Goal: Task Accomplishment & Management: Manage account settings

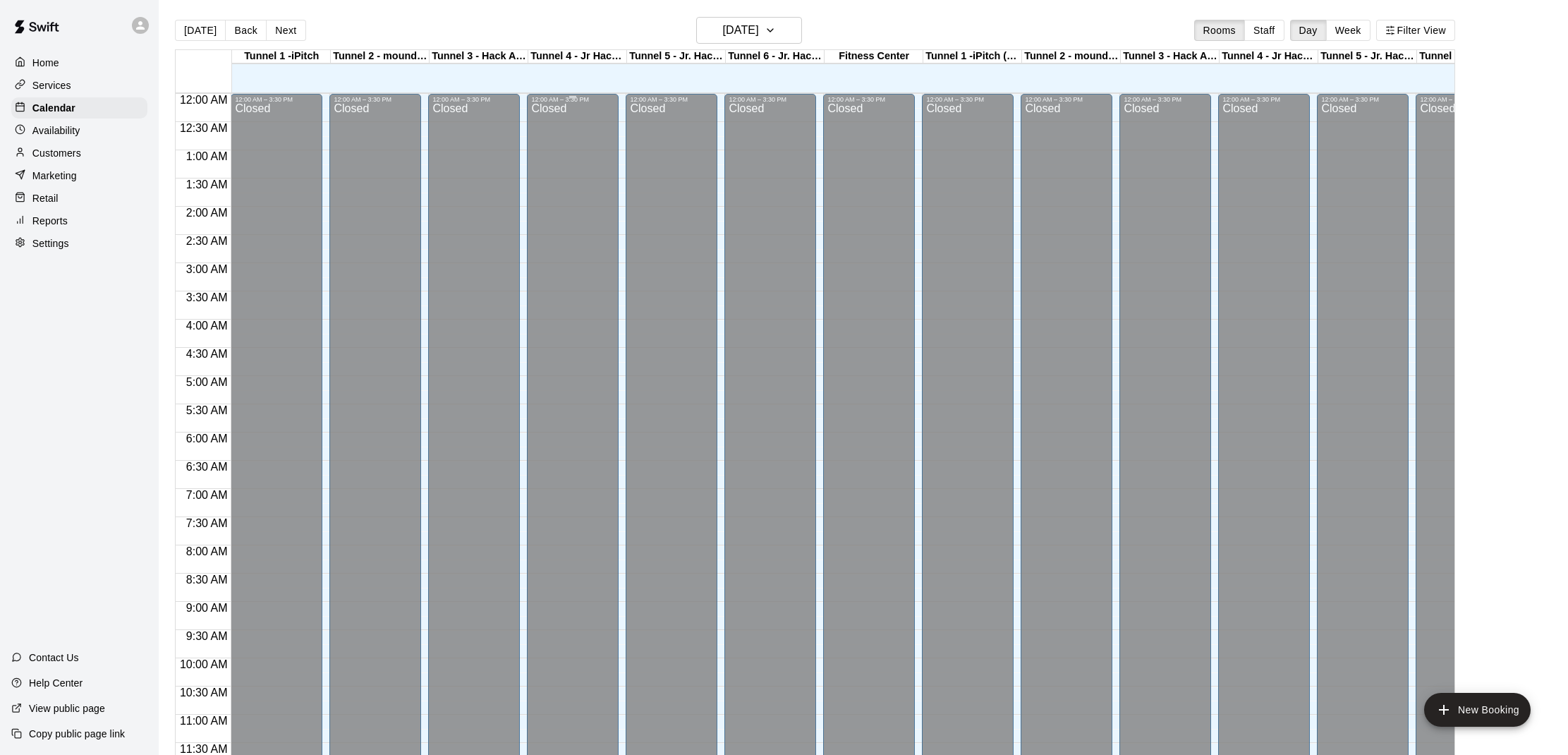
scroll to position [636, 0]
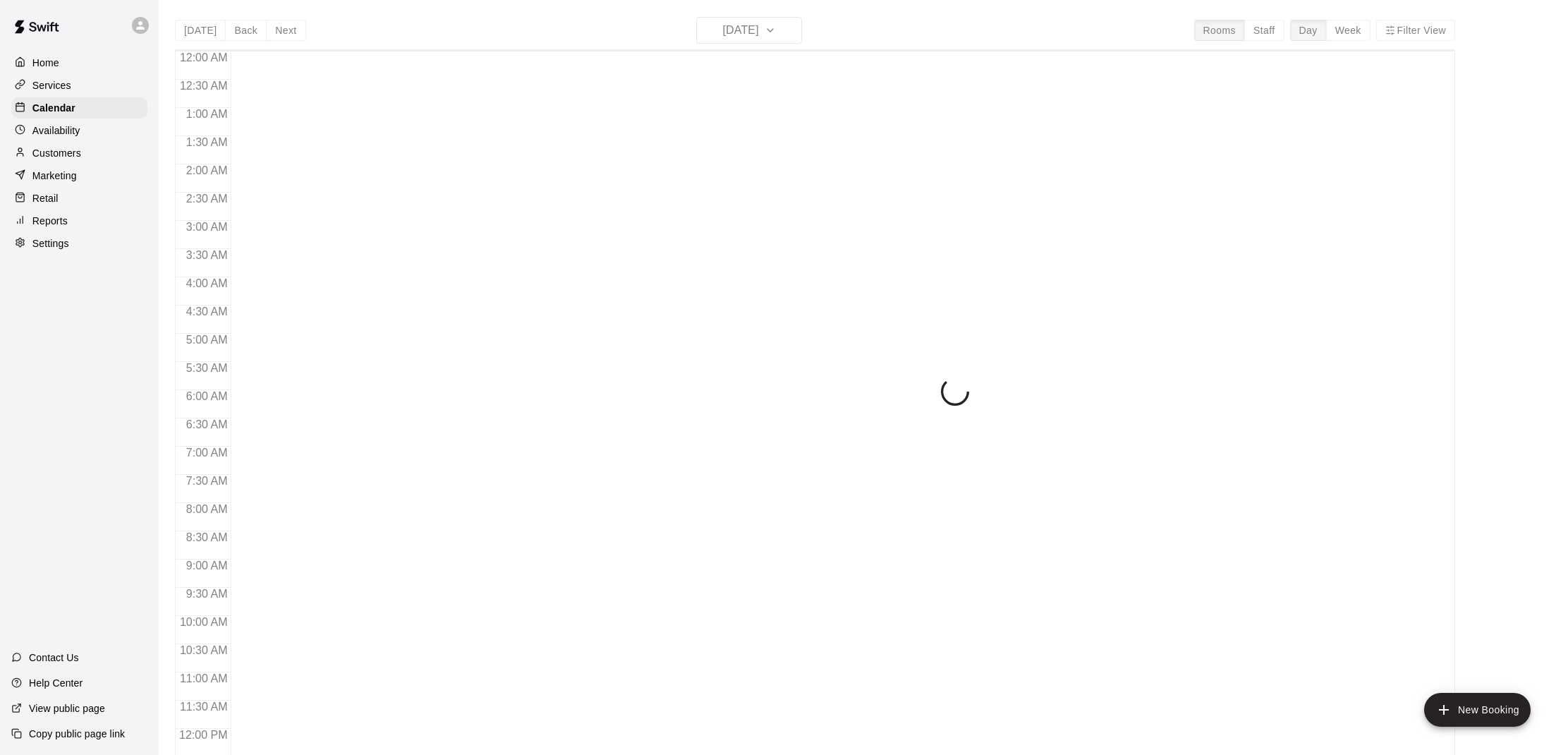
scroll to position [636, 0]
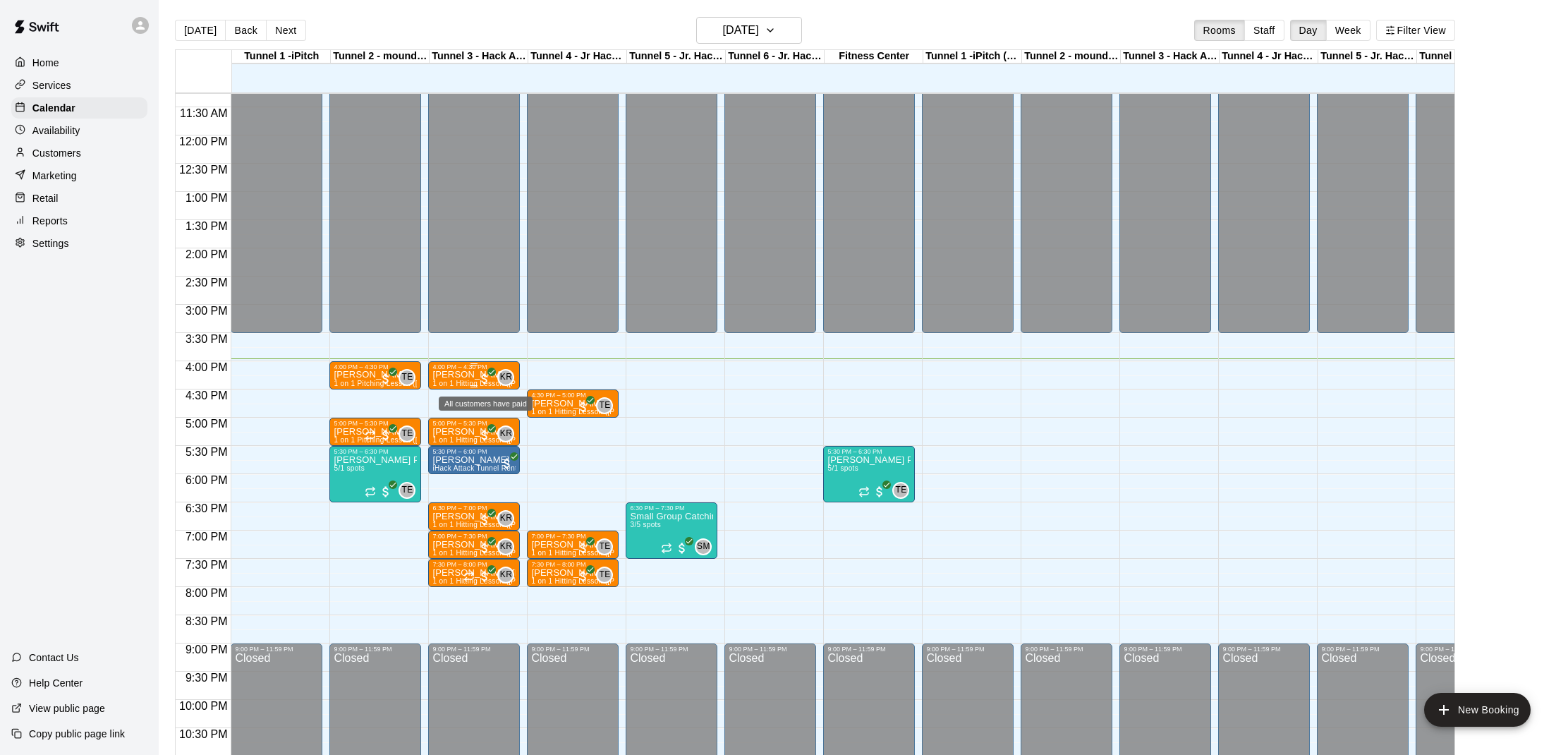
click at [481, 374] on span "All customers have paid" at bounding box center [485, 380] width 14 height 14
click at [494, 416] on img "edit" at bounding box center [492, 420] width 16 height 16
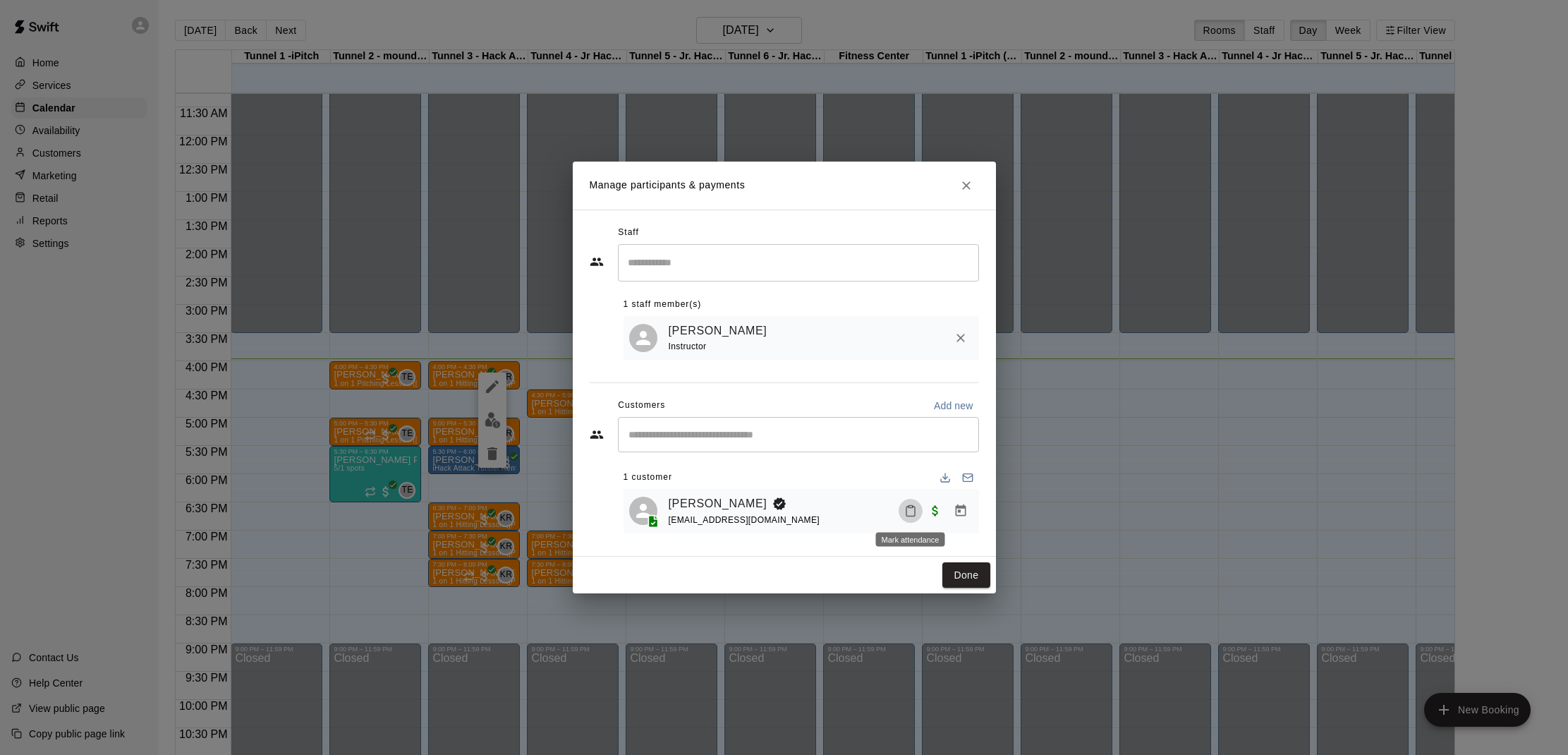
click at [902, 511] on button "Mark attendance" at bounding box center [911, 511] width 24 height 24
click at [919, 510] on li "Mark attended" at bounding box center [993, 510] width 165 height 22
click at [964, 576] on button "Done" at bounding box center [966, 575] width 47 height 26
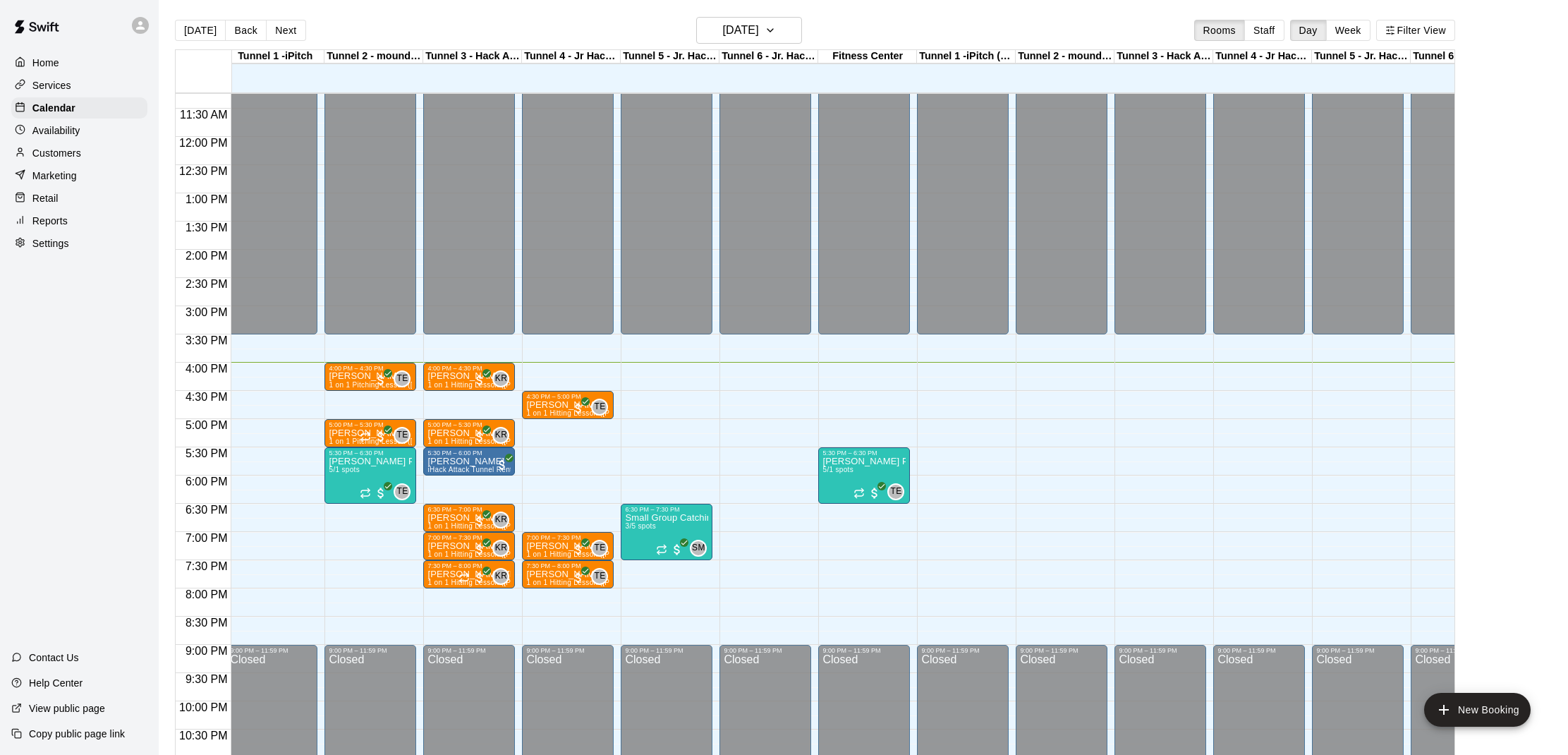
scroll to position [0, 5]
drag, startPoint x: 671, startPoint y: 365, endPoint x: 672, endPoint y: 380, distance: 15.0
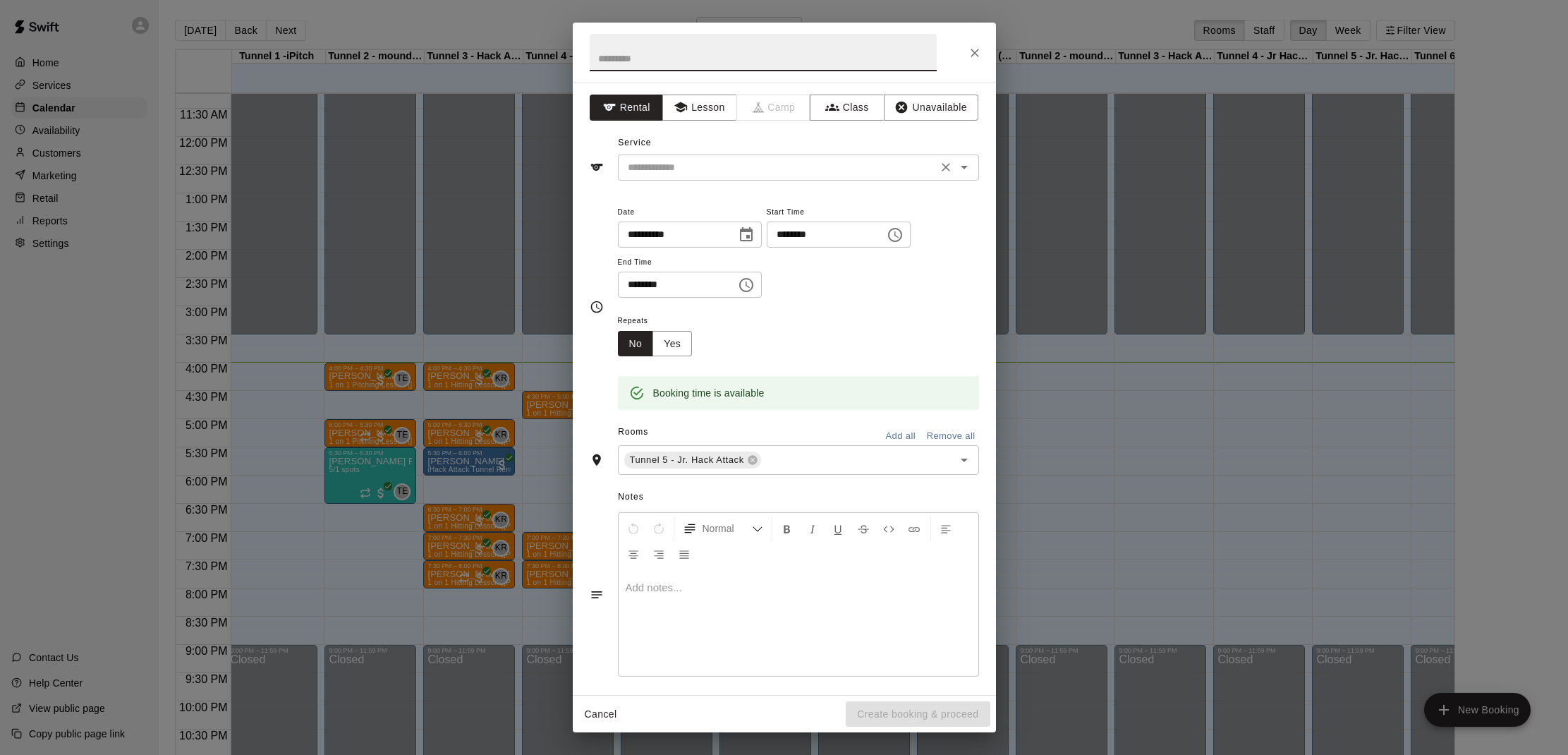
click at [764, 160] on input "text" at bounding box center [778, 168] width 311 height 18
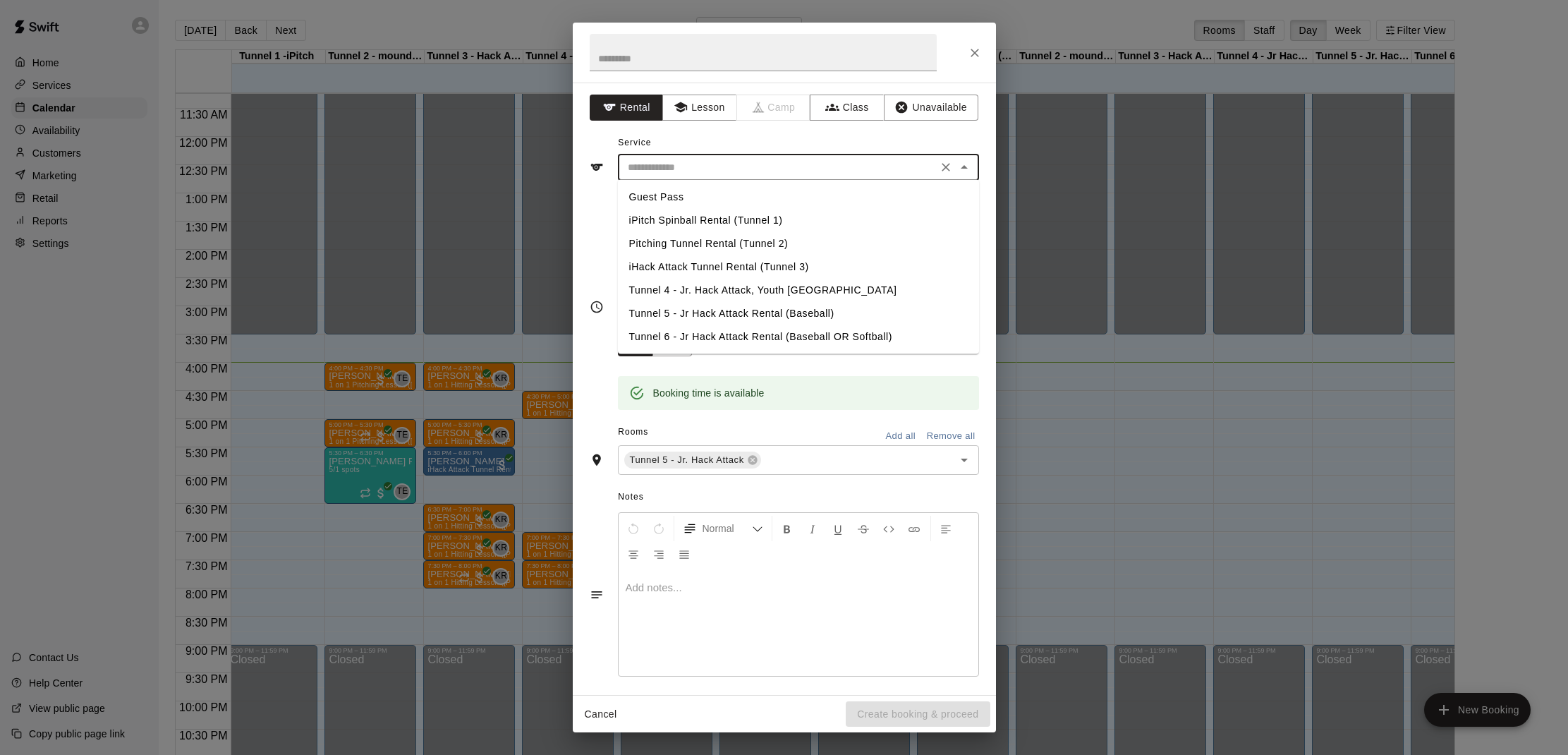
click at [722, 312] on li "Tunnel 5 - Jr Hack Attack Rental (Baseball)" at bounding box center [799, 313] width 361 height 23
type input "**********"
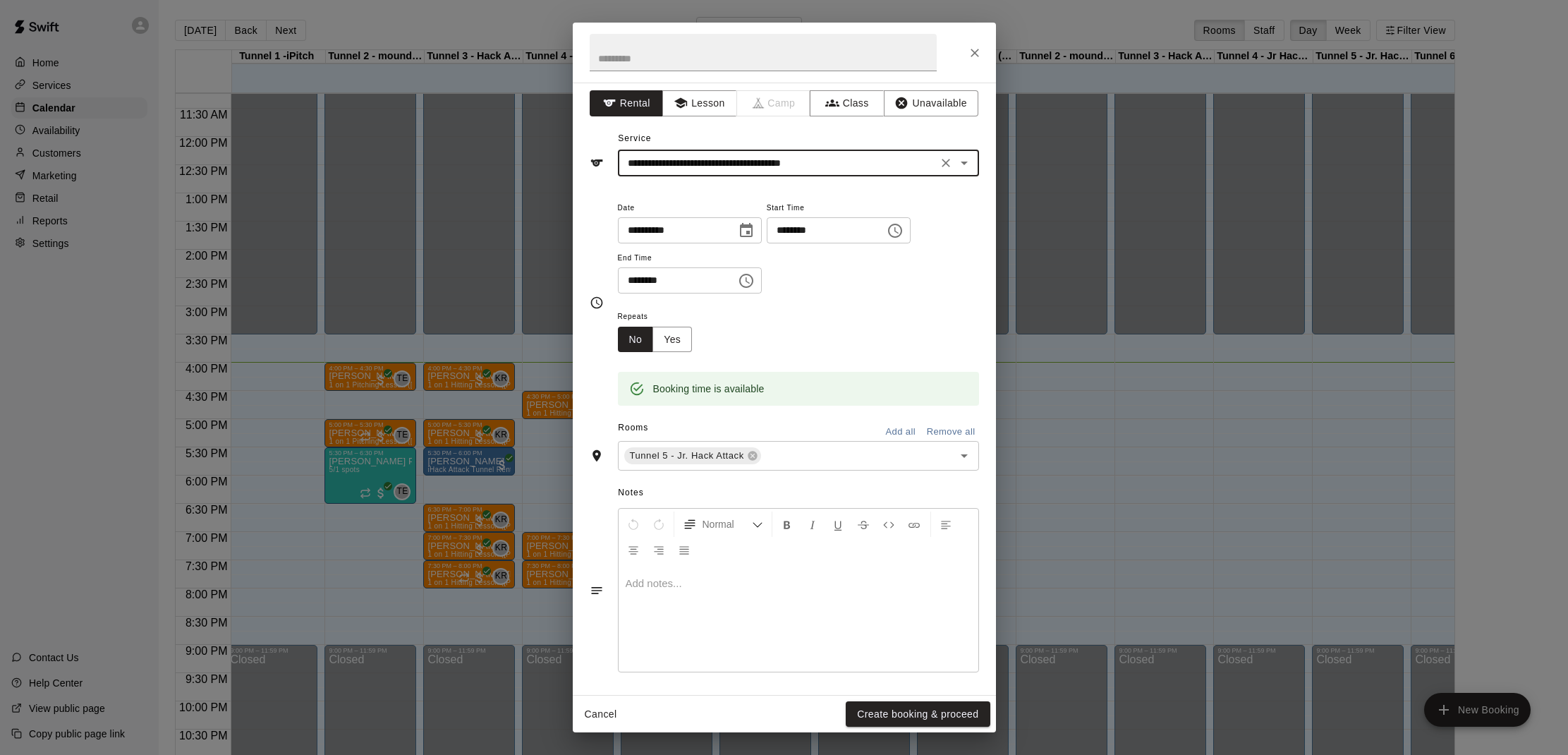
scroll to position [0, 0]
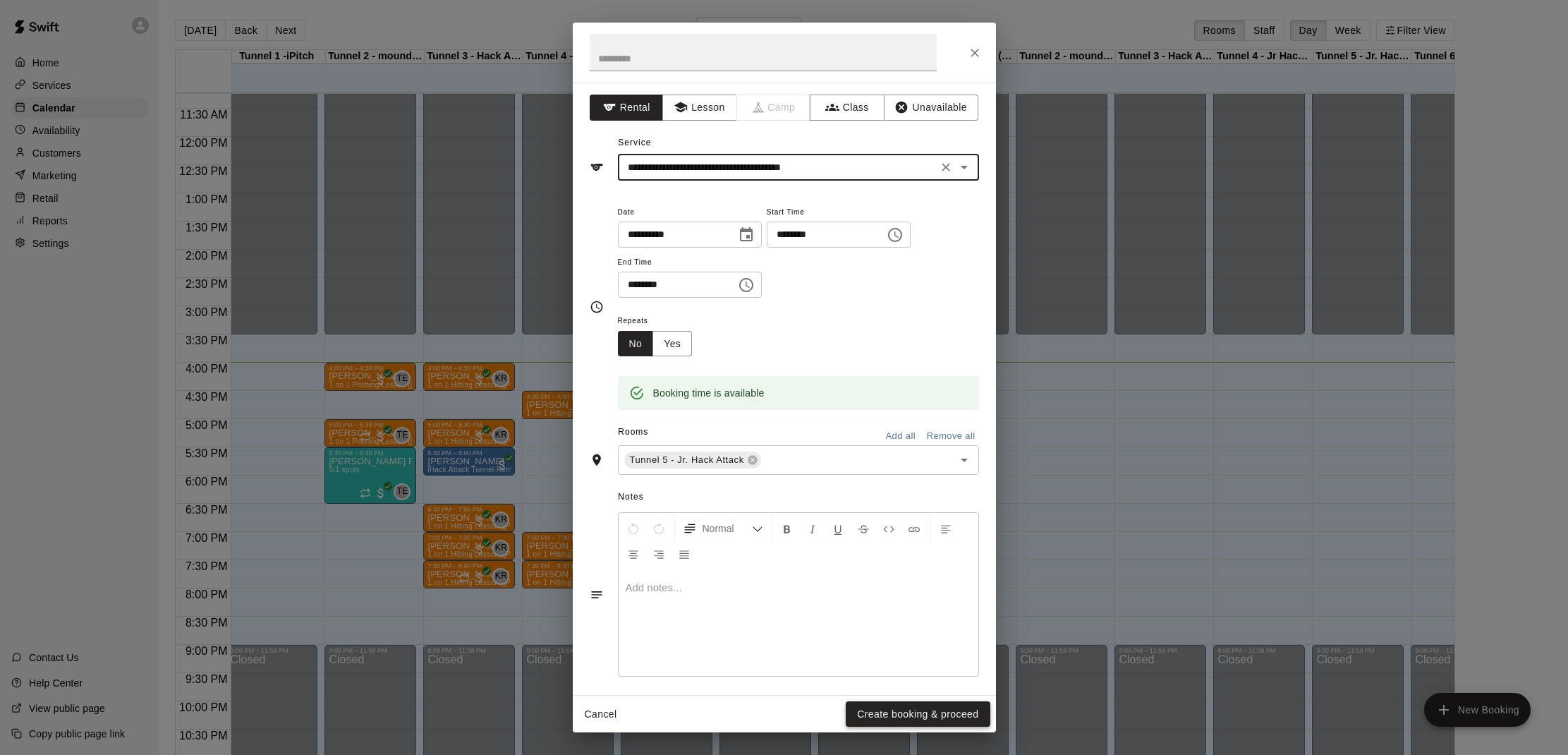
click at [884, 724] on button "Create booking & proceed" at bounding box center [918, 714] width 144 height 26
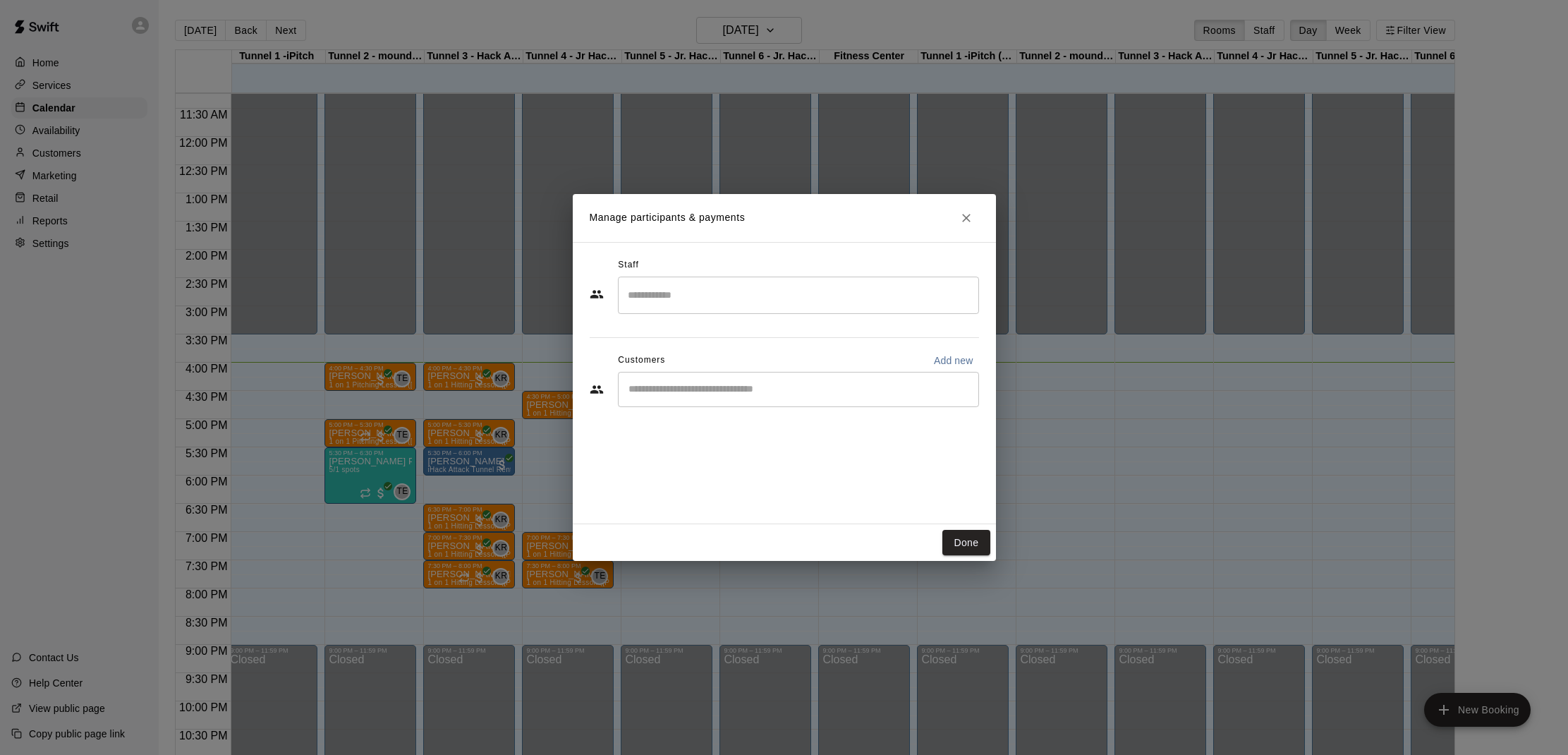
click at [748, 391] on input "Start typing to search customers..." at bounding box center [798, 390] width 349 height 14
type input "****"
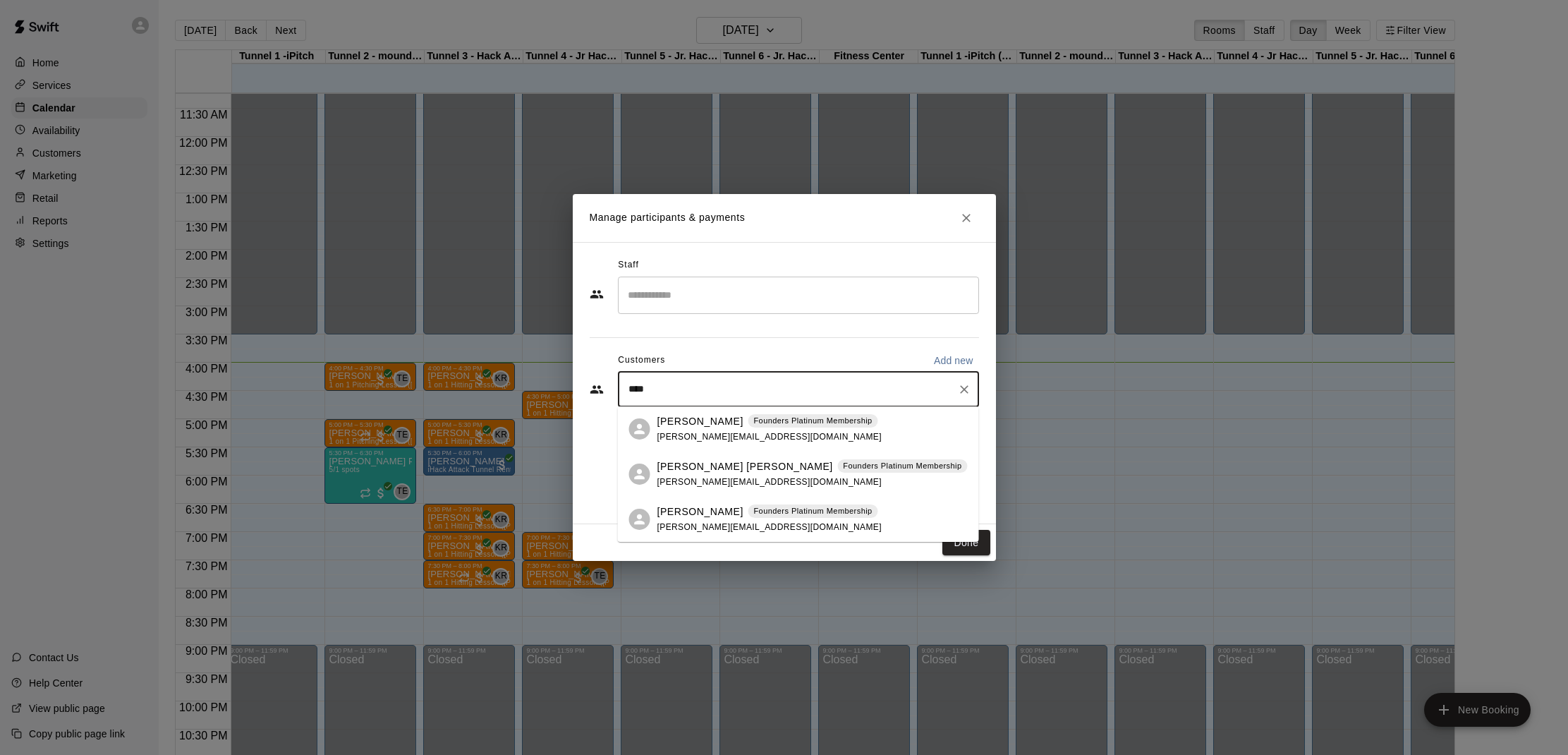
click at [813, 430] on div "Kevin Suhr Founders Platinum Membership kevin@youthtechinc.com" at bounding box center [770, 429] width 225 height 30
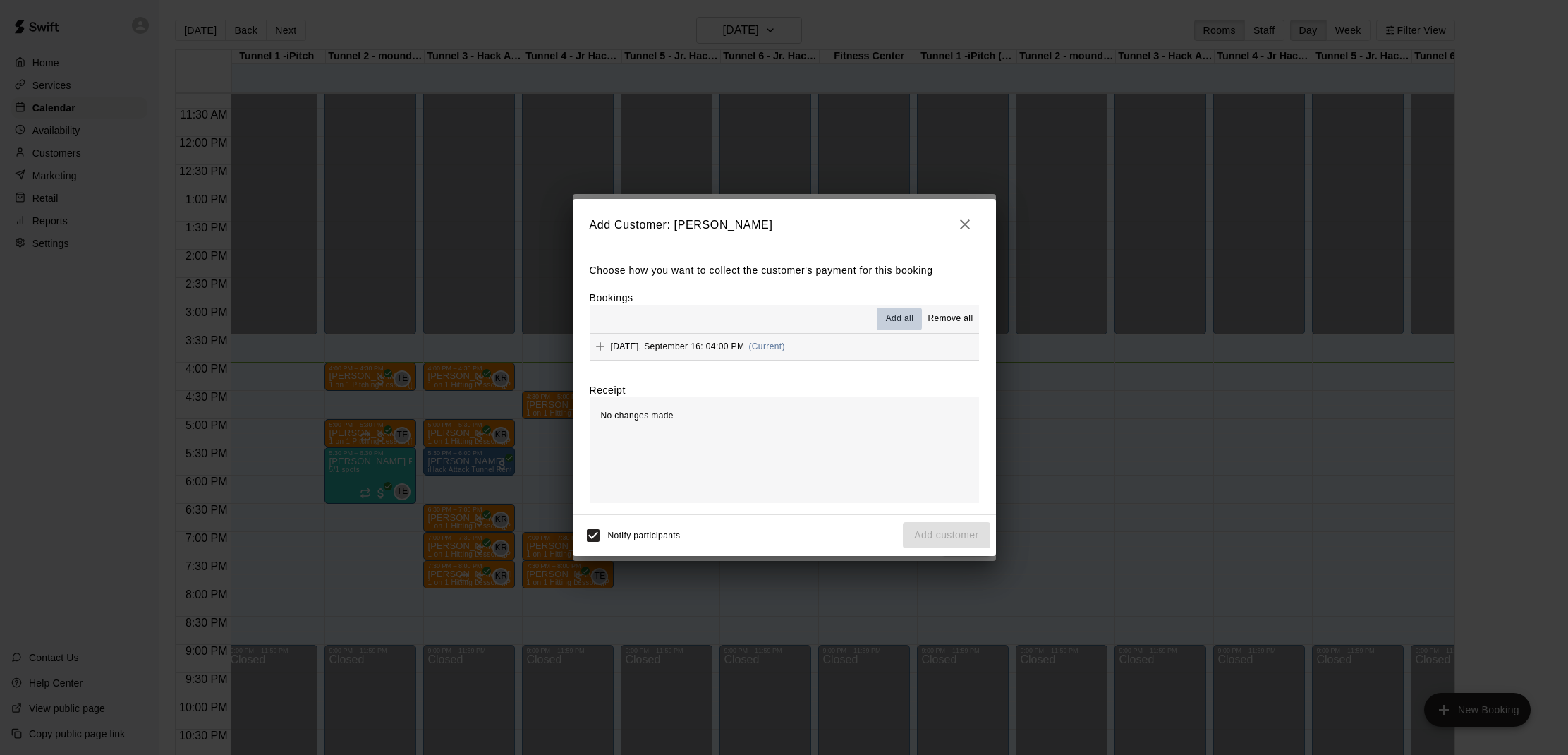
click at [898, 327] on button "Add all" at bounding box center [899, 319] width 45 height 22
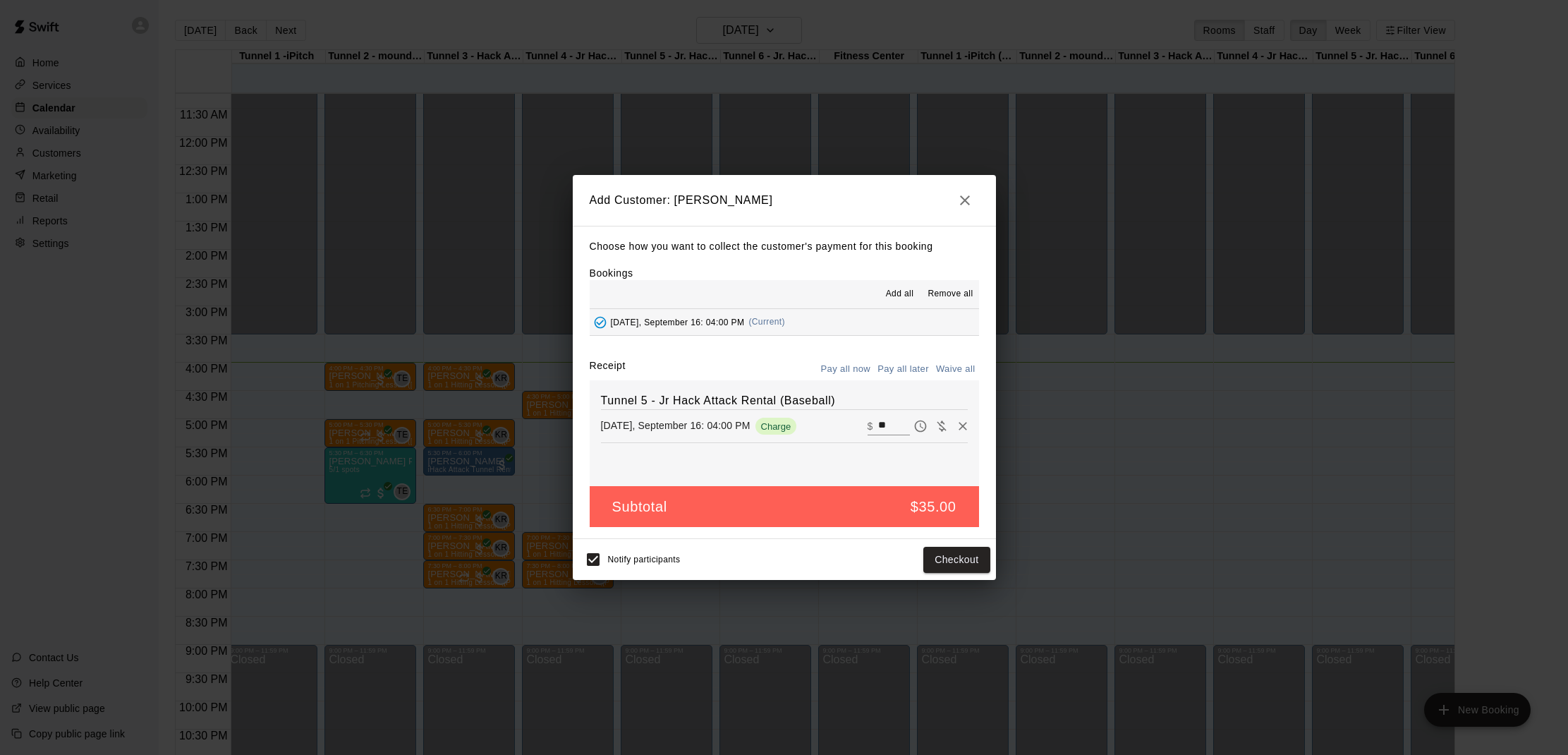
click at [950, 364] on button "Waive all" at bounding box center [956, 369] width 47 height 22
type input "*"
click at [937, 560] on button "Add customer" at bounding box center [946, 560] width 87 height 26
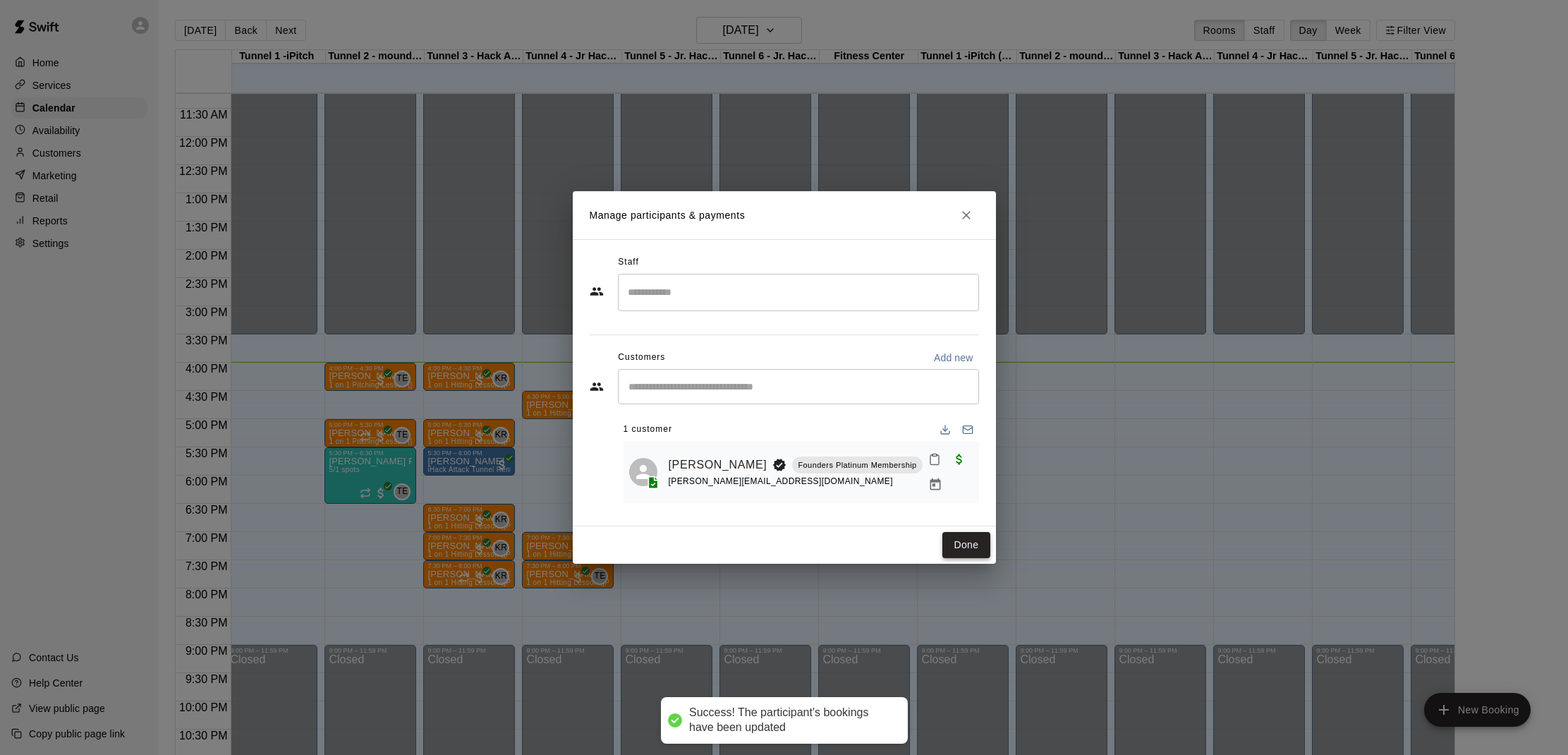
click at [954, 547] on button "Done" at bounding box center [966, 545] width 47 height 26
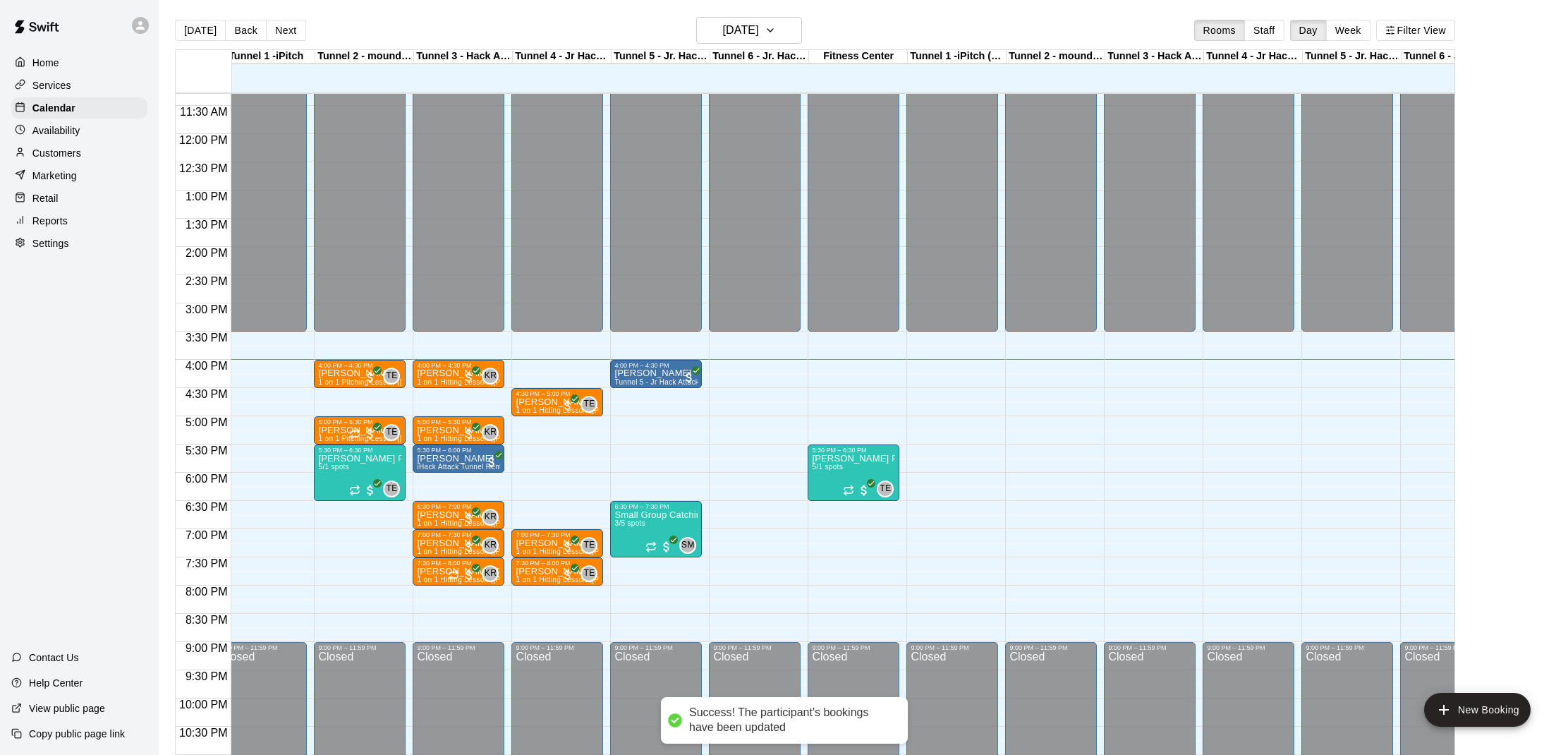
scroll to position [637, 16]
click at [671, 373] on div "Kevin Suhr Tunnel 5 - Jr Hack Attack Rental (Baseball)" at bounding box center [655, 746] width 83 height 755
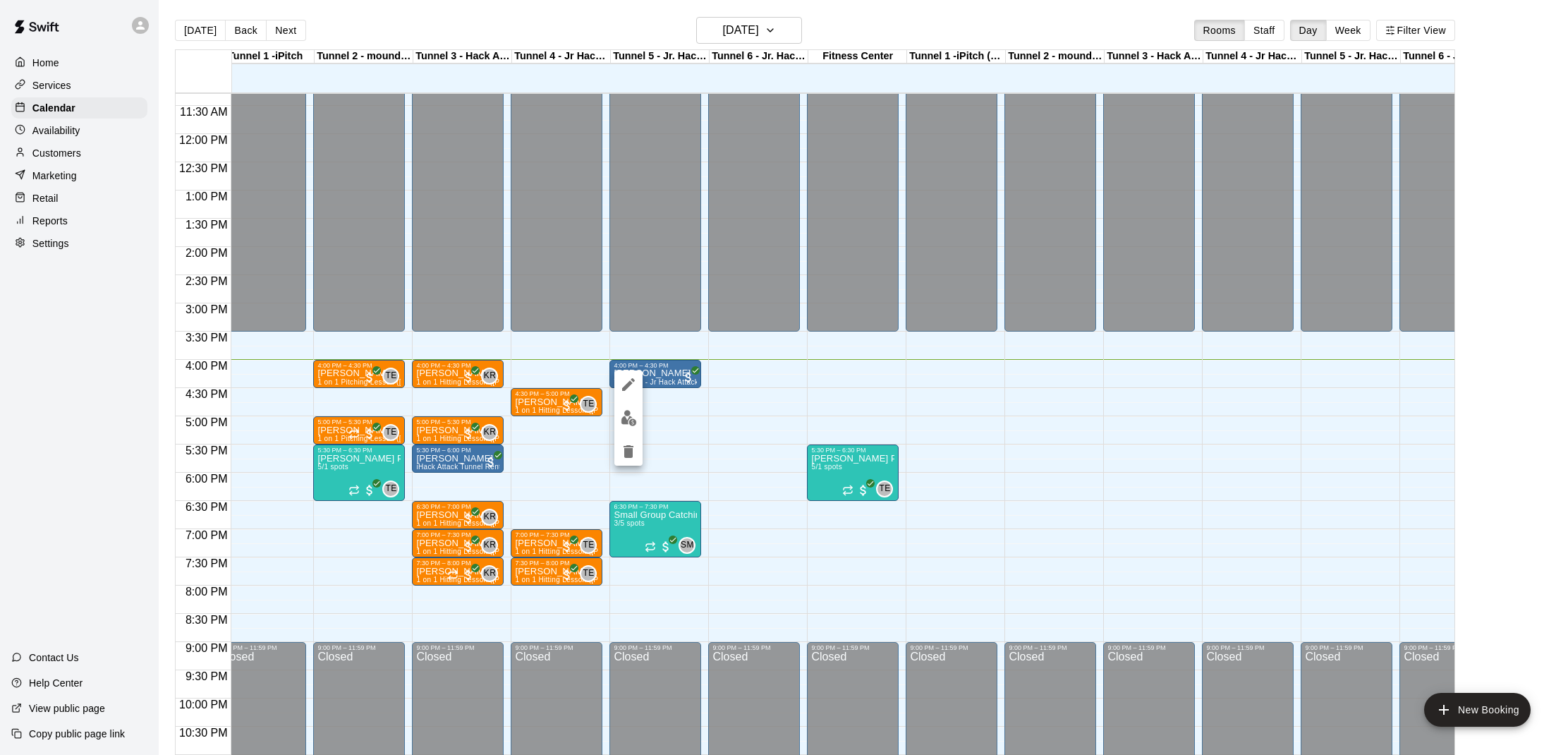
click at [621, 411] on img "edit" at bounding box center [629, 418] width 16 height 16
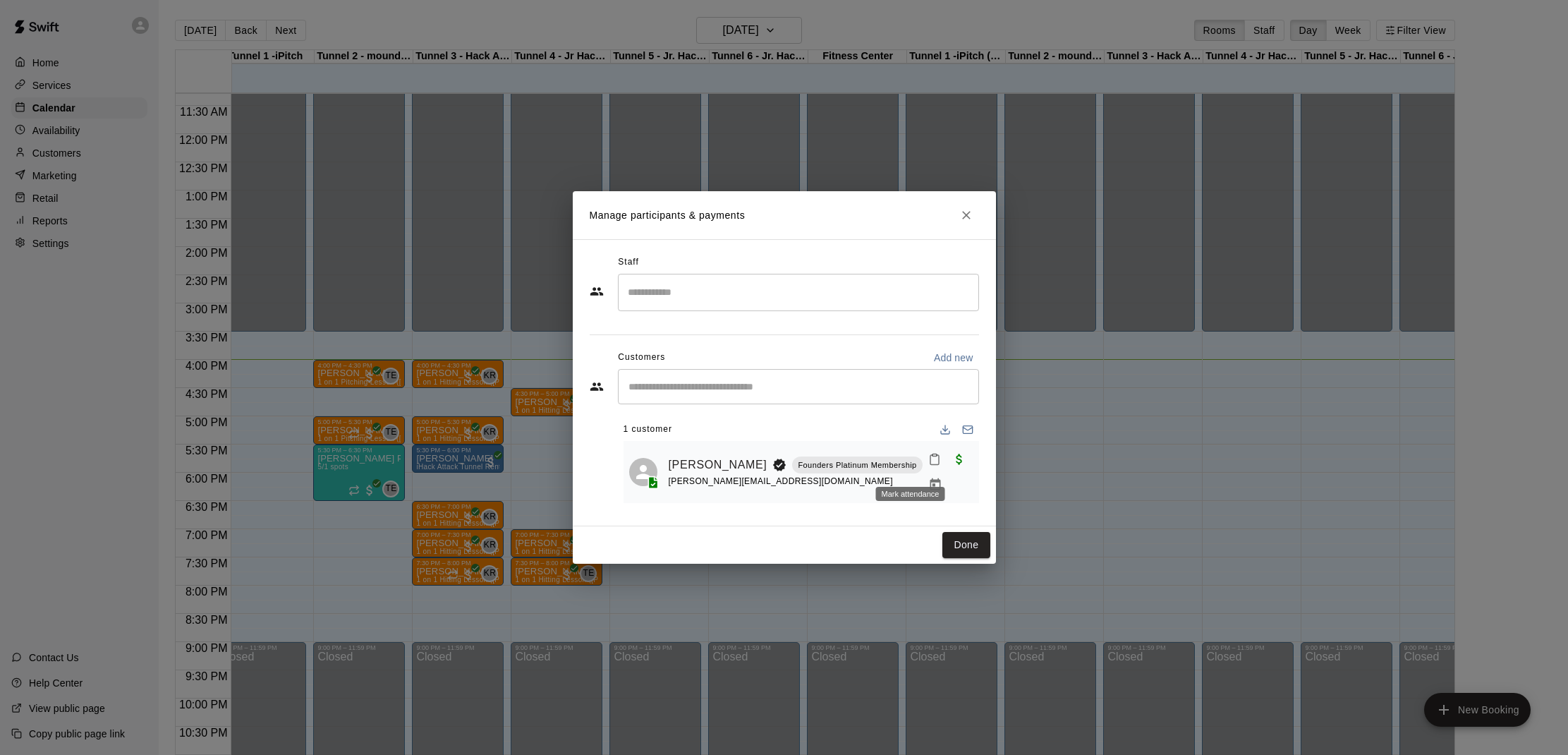
click at [923, 472] on button "Mark attendance" at bounding box center [935, 460] width 24 height 24
drag, startPoint x: 934, startPoint y: 469, endPoint x: 945, endPoint y: 501, distance: 33.8
click at [934, 469] on li "Mark attended" at bounding box center [993, 465] width 165 height 22
click at [964, 538] on button "Done" at bounding box center [966, 545] width 47 height 26
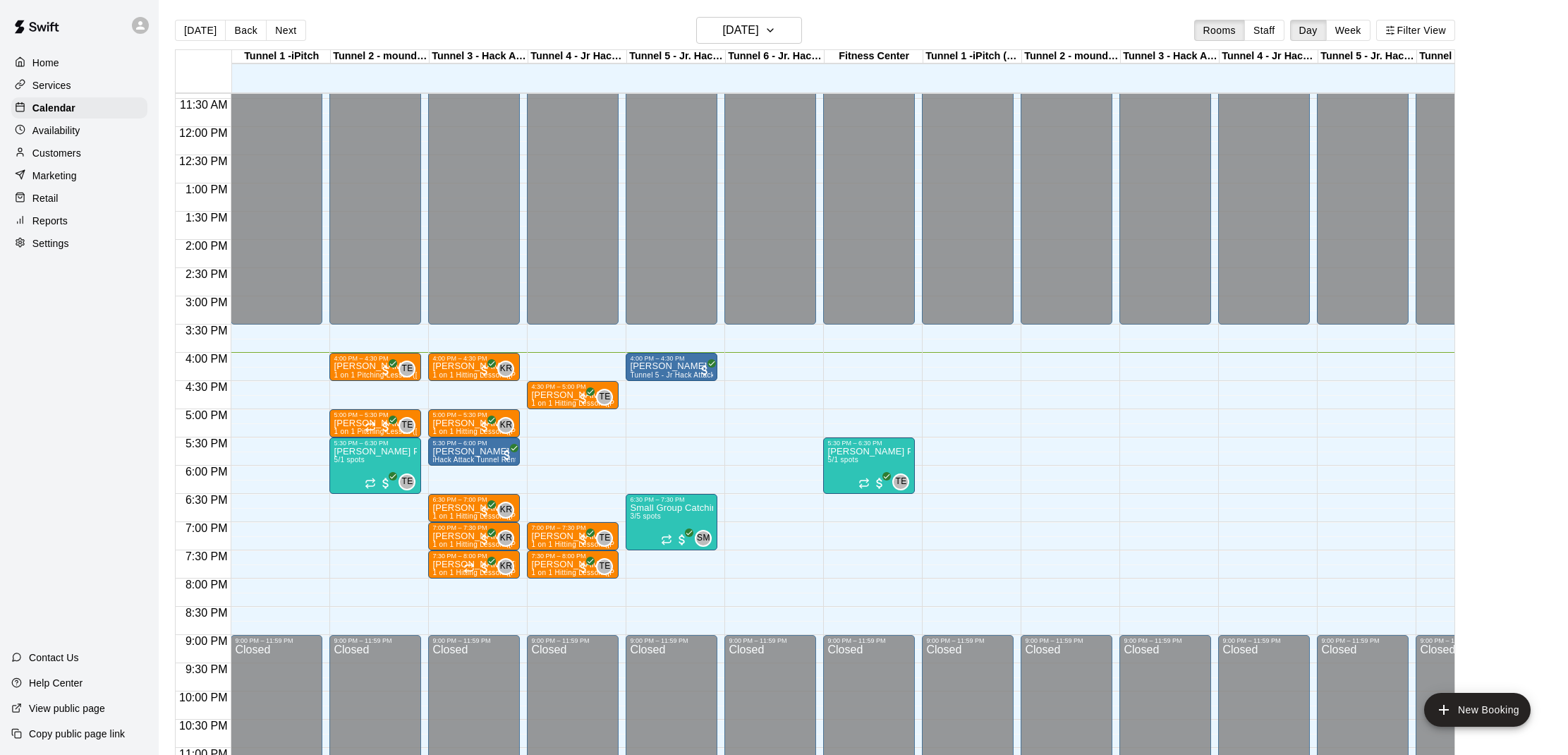
scroll to position [644, 0]
click at [387, 367] on span "All customers have paid" at bounding box center [386, 371] width 14 height 14
click at [748, 449] on div at bounding box center [784, 377] width 1568 height 755
click at [380, 367] on span "All customers have paid" at bounding box center [386, 371] width 14 height 14
click at [387, 405] on img "edit" at bounding box center [394, 412] width 16 height 16
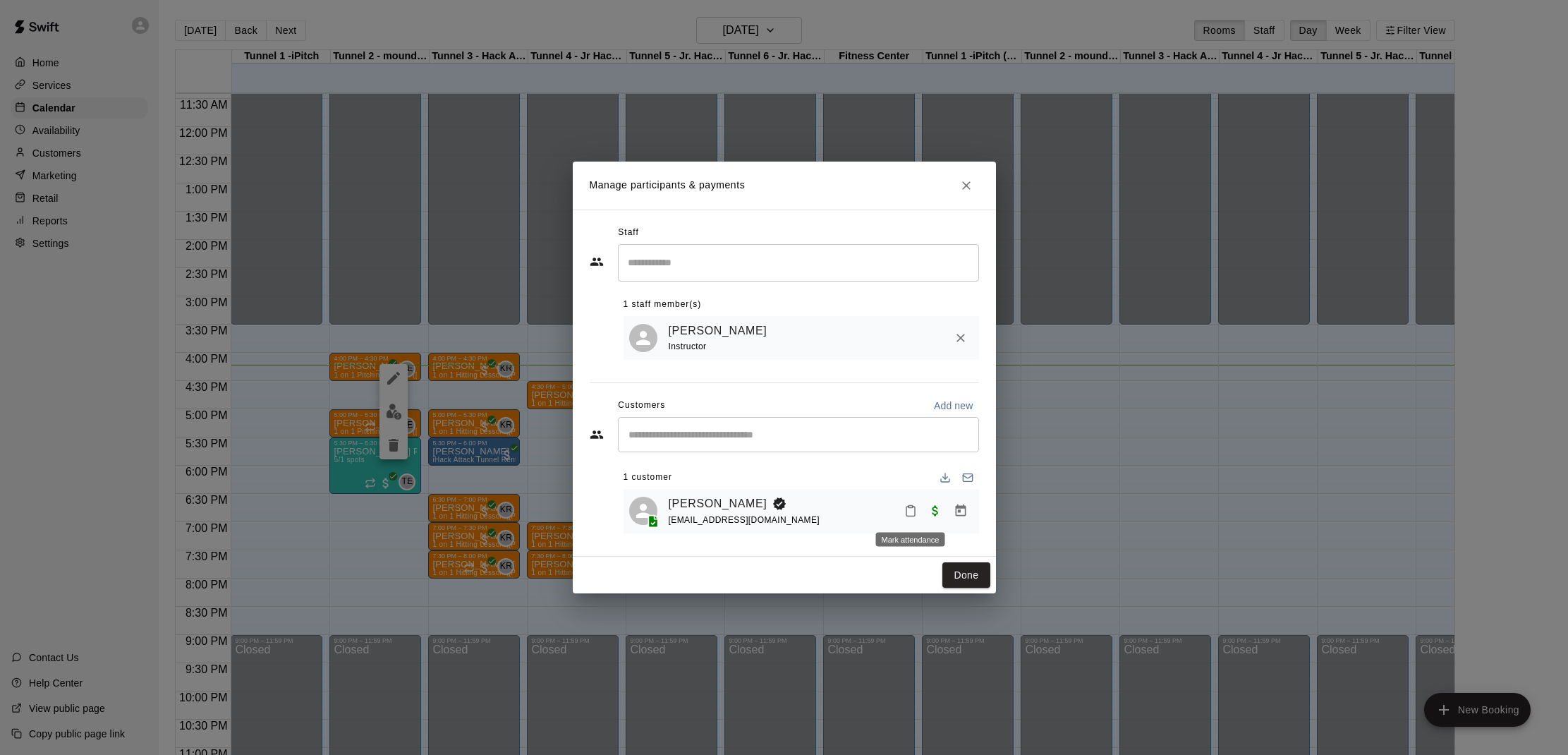
click at [913, 516] on icon "Mark attendance" at bounding box center [910, 512] width 9 height 10
click at [945, 513] on li "Mark attended" at bounding box center [1000, 518] width 165 height 22
click at [952, 567] on button "Done" at bounding box center [966, 575] width 47 height 26
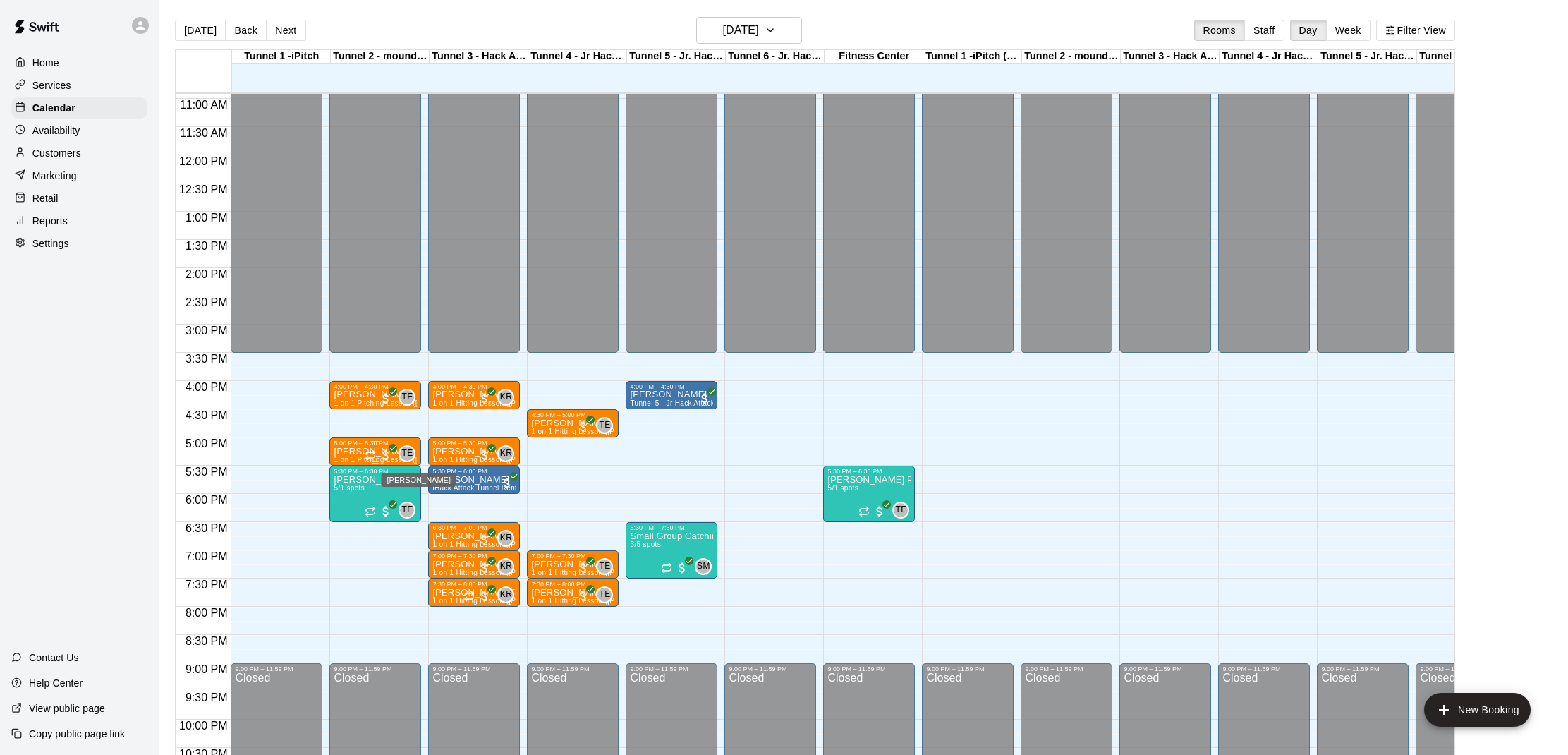
scroll to position [619, 0]
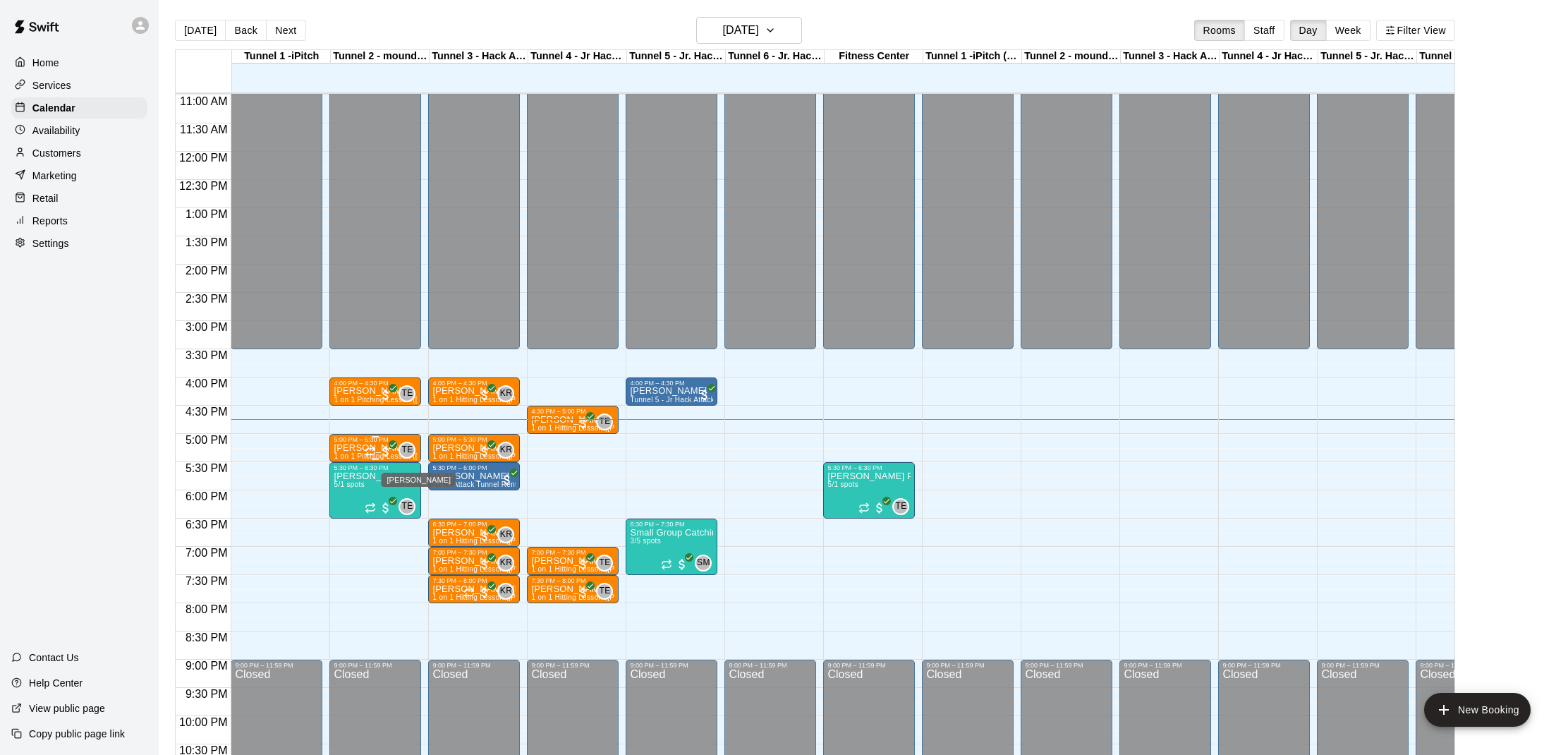
click at [412, 453] on span "TE" at bounding box center [407, 450] width 11 height 14
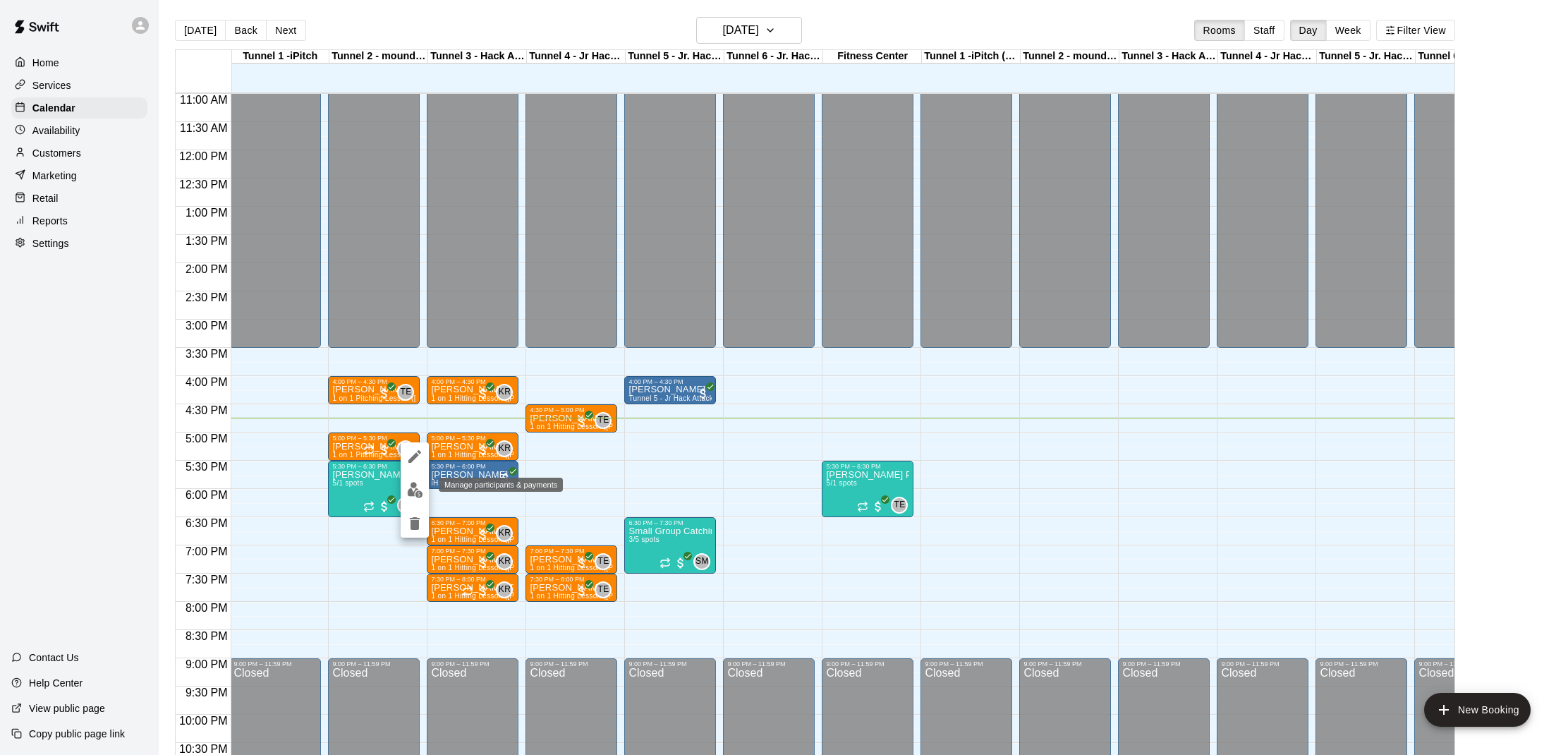
click at [411, 490] on img "edit" at bounding box center [415, 490] width 16 height 16
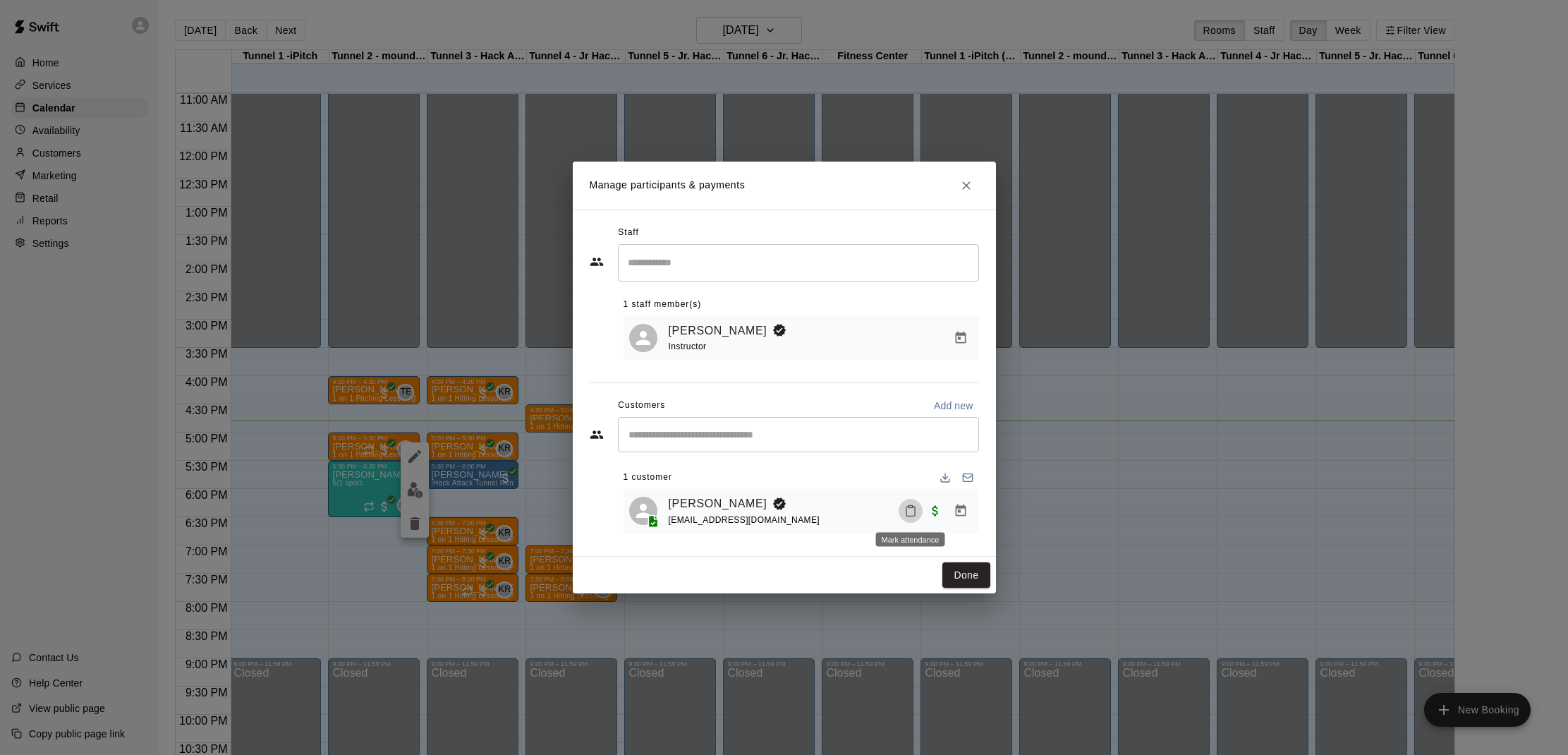
click at [914, 515] on icon "Mark attendance" at bounding box center [911, 511] width 13 height 13
click at [934, 519] on icon at bounding box center [934, 516] width 13 height 13
click at [970, 578] on button "Done" at bounding box center [966, 575] width 47 height 26
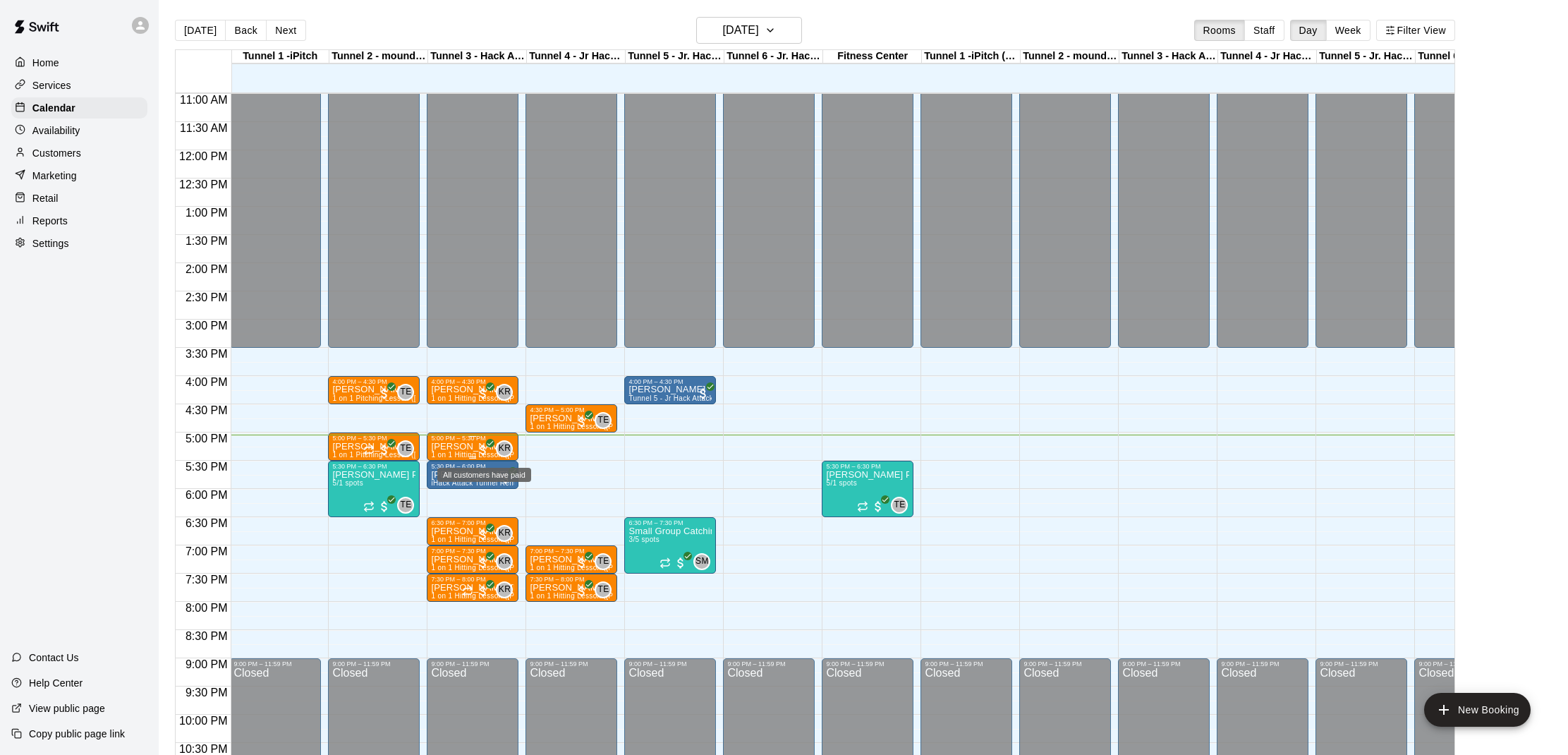
click at [493, 448] on icon "All customers have paid" at bounding box center [490, 443] width 9 height 9
click at [502, 485] on img "edit" at bounding box center [501, 487] width 16 height 16
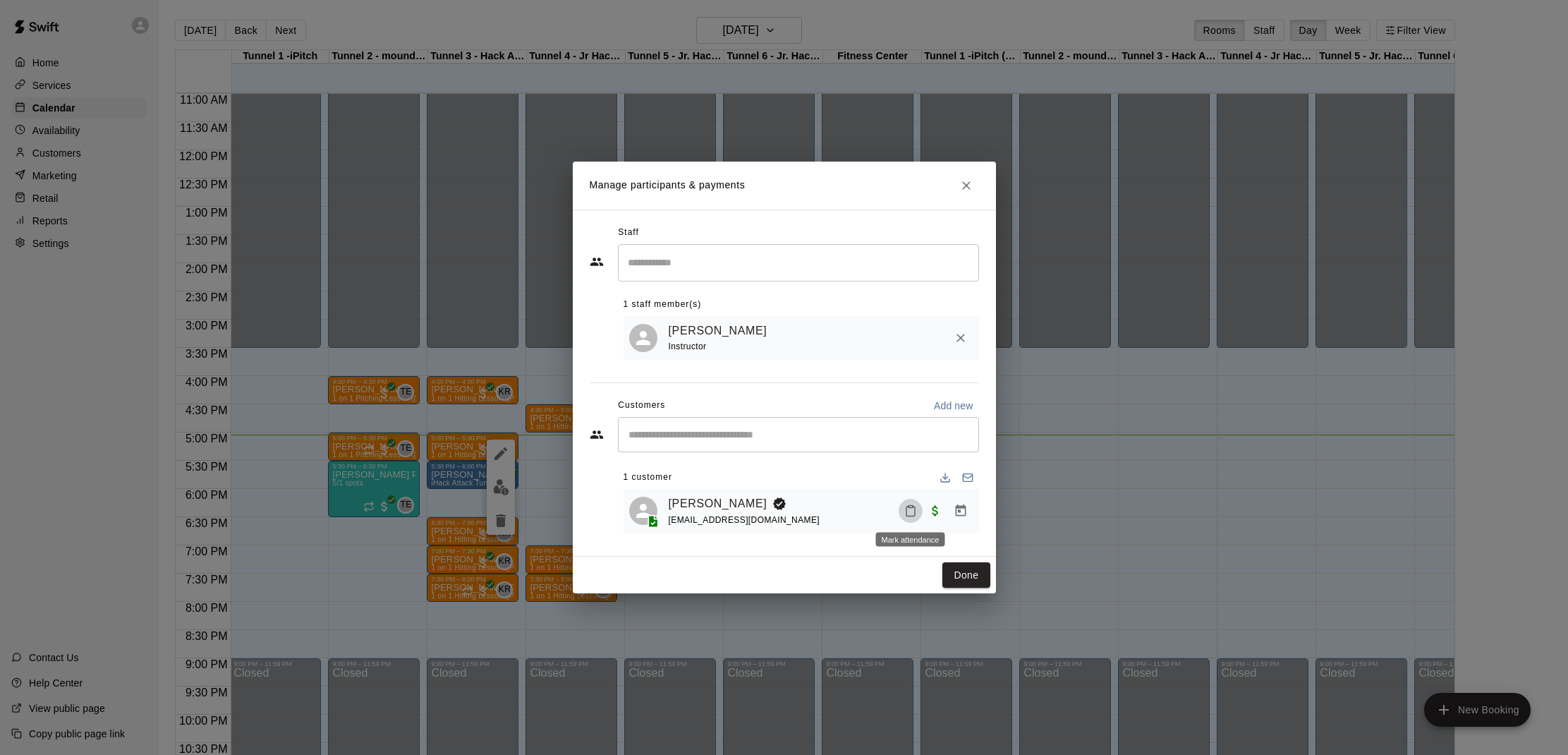
click at [918, 510] on button "Mark attendance" at bounding box center [911, 511] width 24 height 24
click at [942, 501] on li "Mark attended" at bounding box center [993, 510] width 165 height 22
click at [969, 578] on button "Done" at bounding box center [966, 575] width 47 height 26
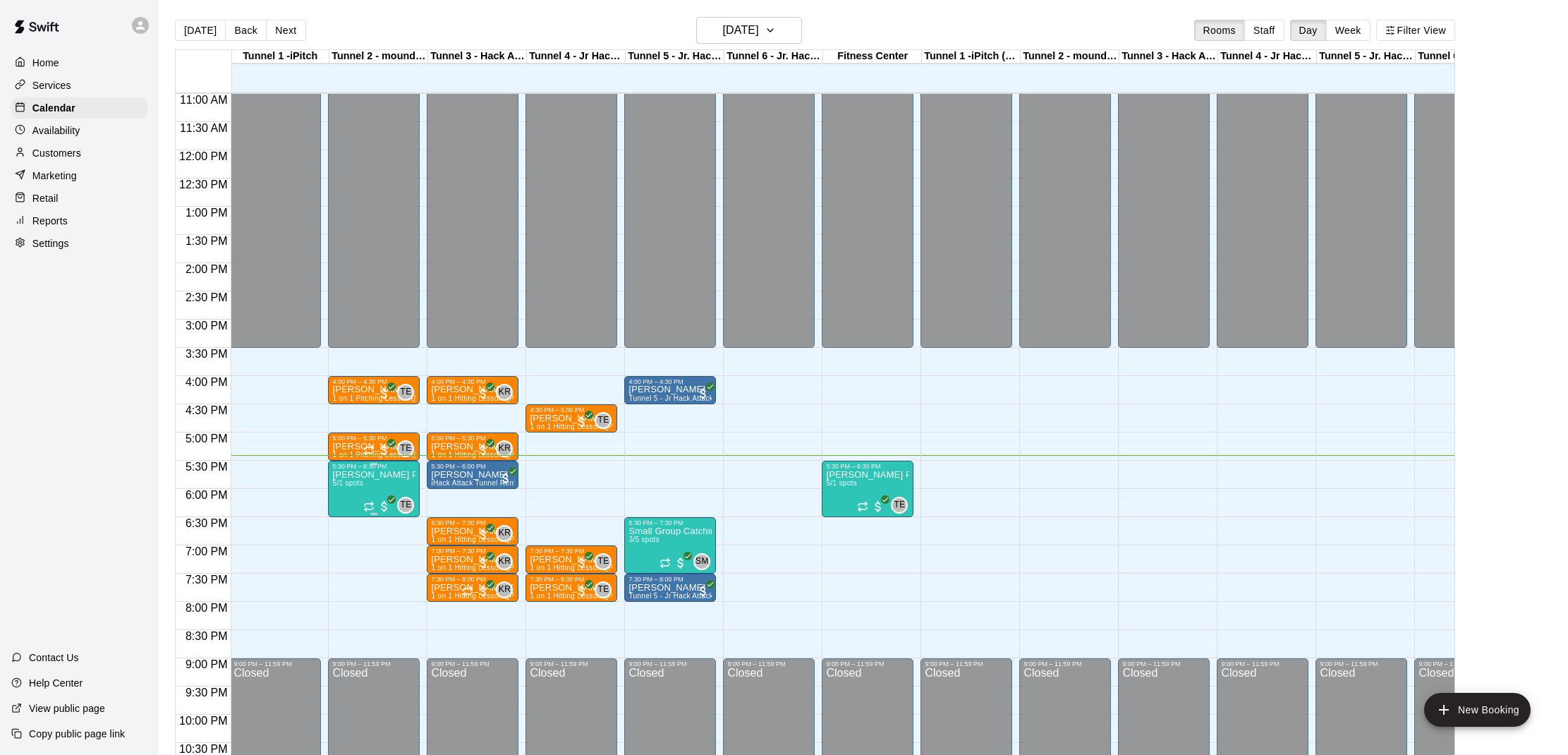
click at [385, 475] on p "[PERSON_NAME] Private Pitching Group" at bounding box center [374, 475] width 83 height 0
click at [351, 524] on img "edit" at bounding box center [347, 524] width 16 height 16
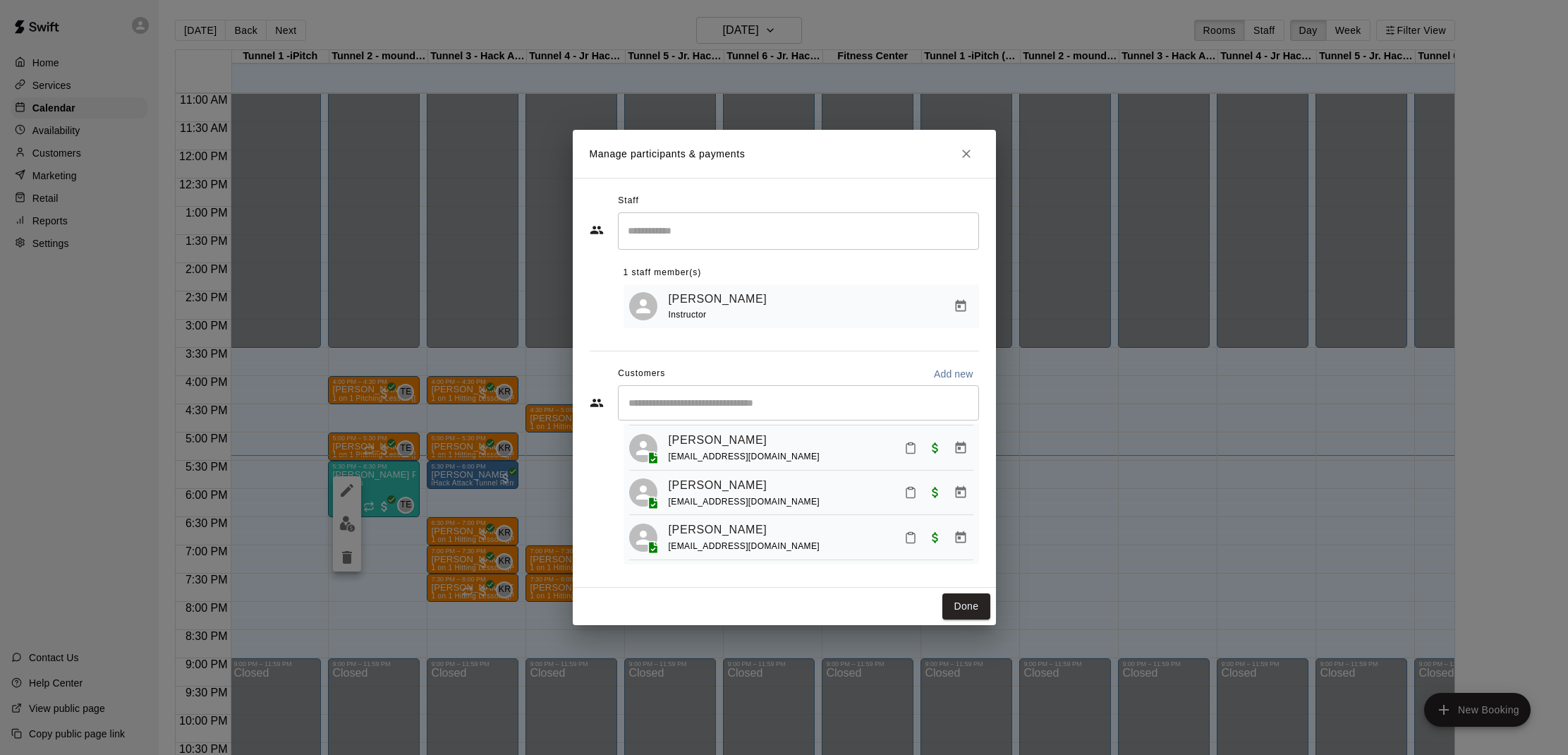
scroll to position [120, 0]
click at [910, 537] on icon "Mark attendance" at bounding box center [911, 538] width 13 height 13
click at [929, 538] on icon at bounding box center [933, 542] width 9 height 10
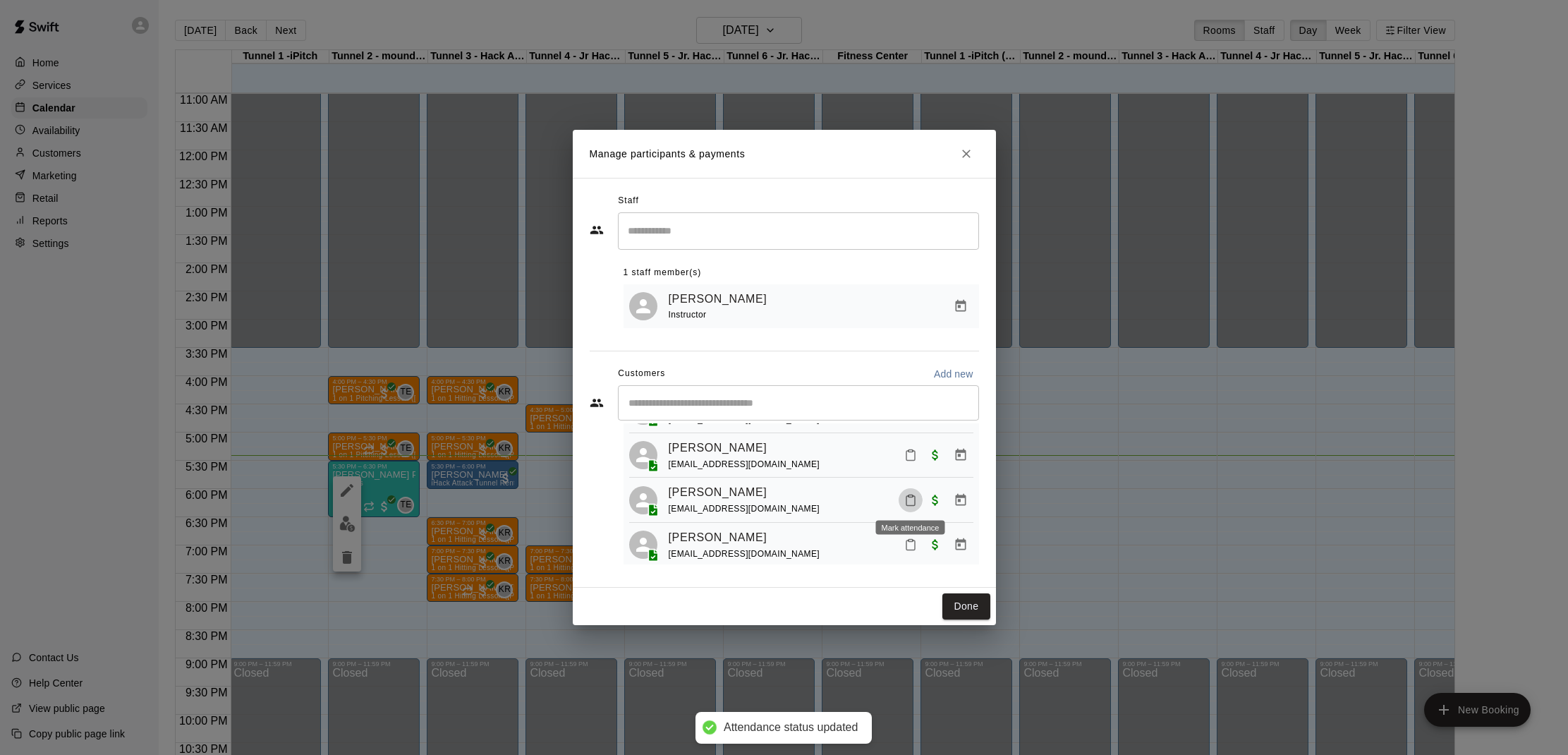
click at [906, 490] on button "Mark attendance" at bounding box center [911, 501] width 24 height 24
click at [927, 495] on rect at bounding box center [927, 494] width 4 height 2
click at [916, 543] on icon "Mark attendance" at bounding box center [911, 545] width 13 height 13
click at [934, 542] on icon at bounding box center [934, 549] width 13 height 13
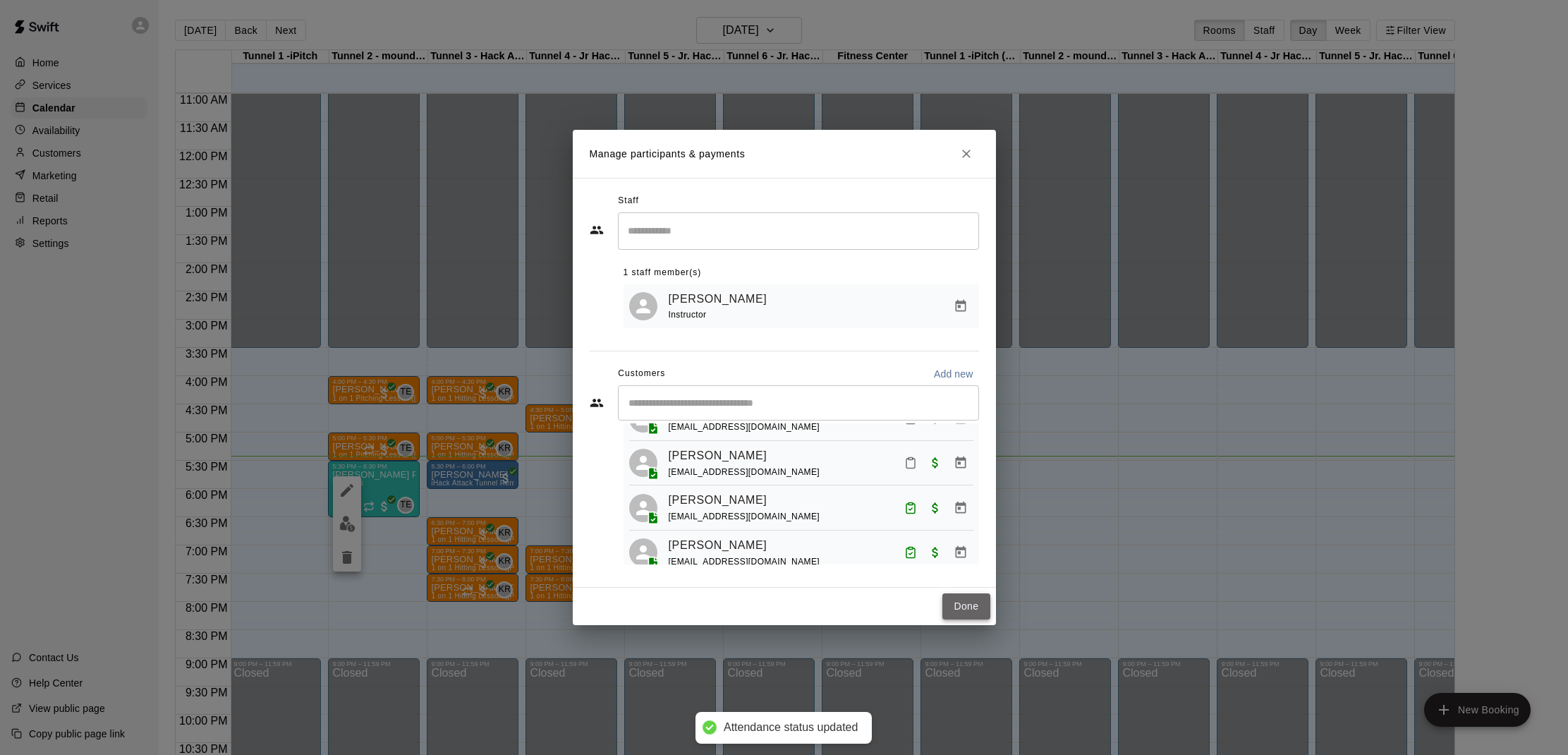
click at [976, 603] on button "Done" at bounding box center [966, 607] width 47 height 26
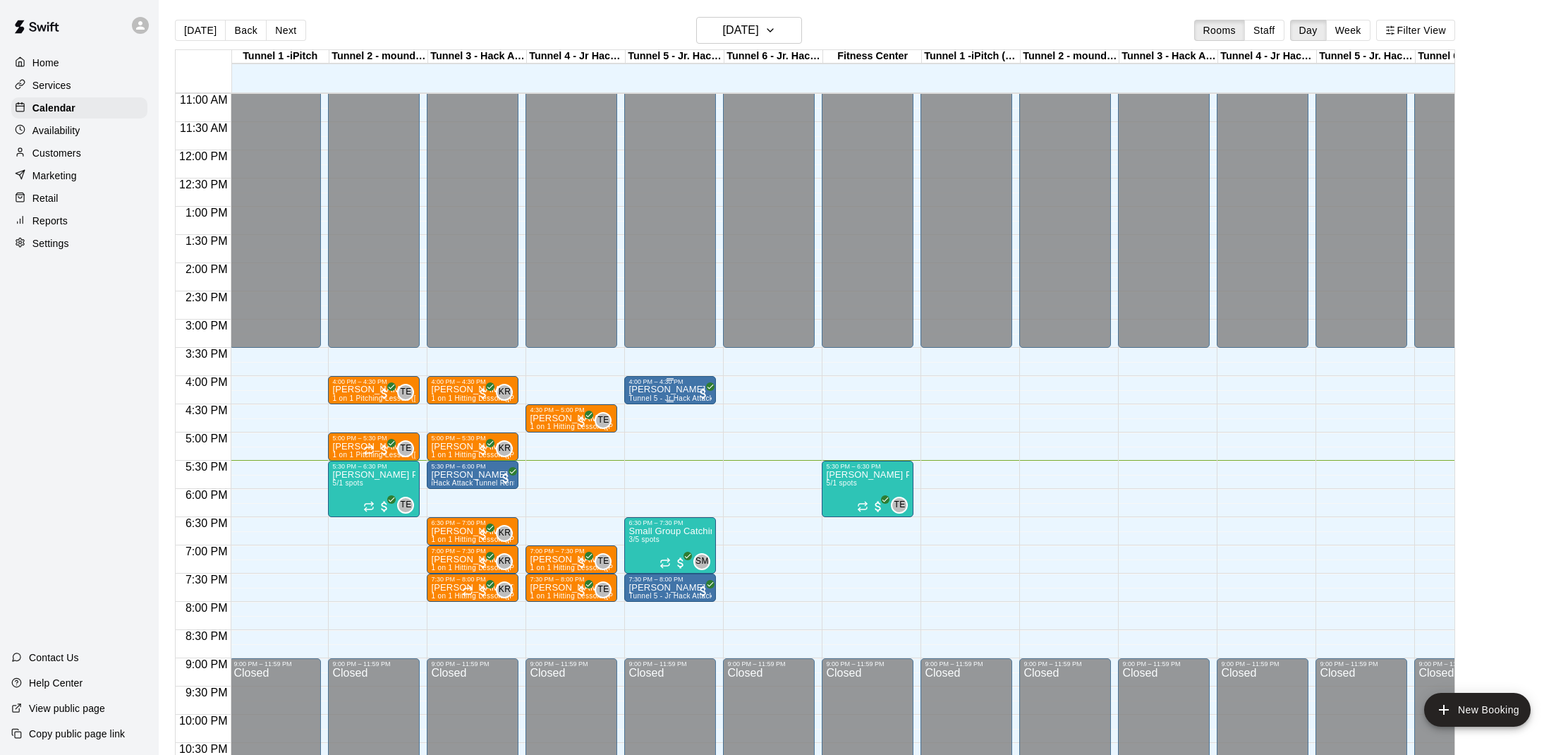
scroll to position [0, 2]
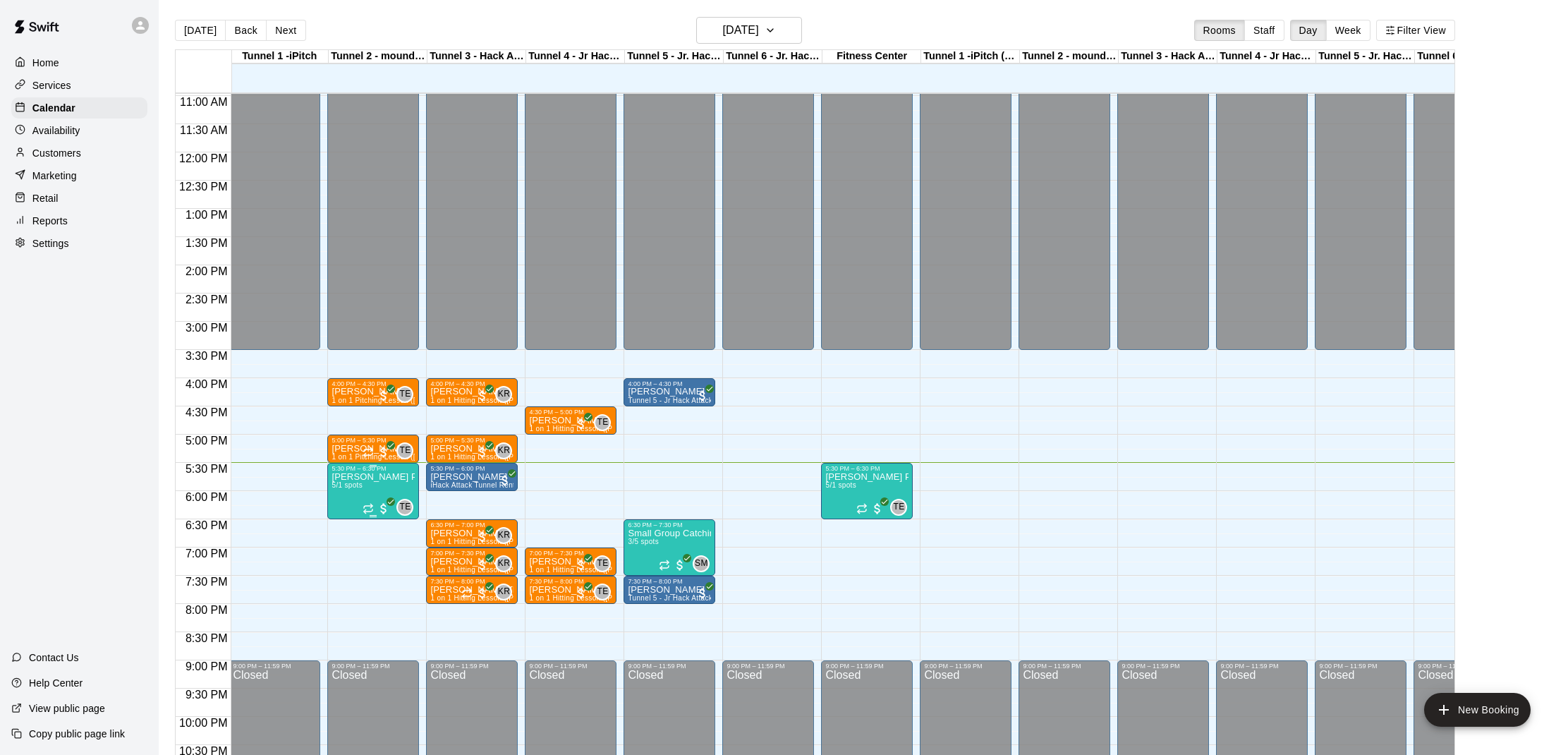
click at [387, 477] on p "[PERSON_NAME] Private Pitching Group" at bounding box center [373, 477] width 83 height 0
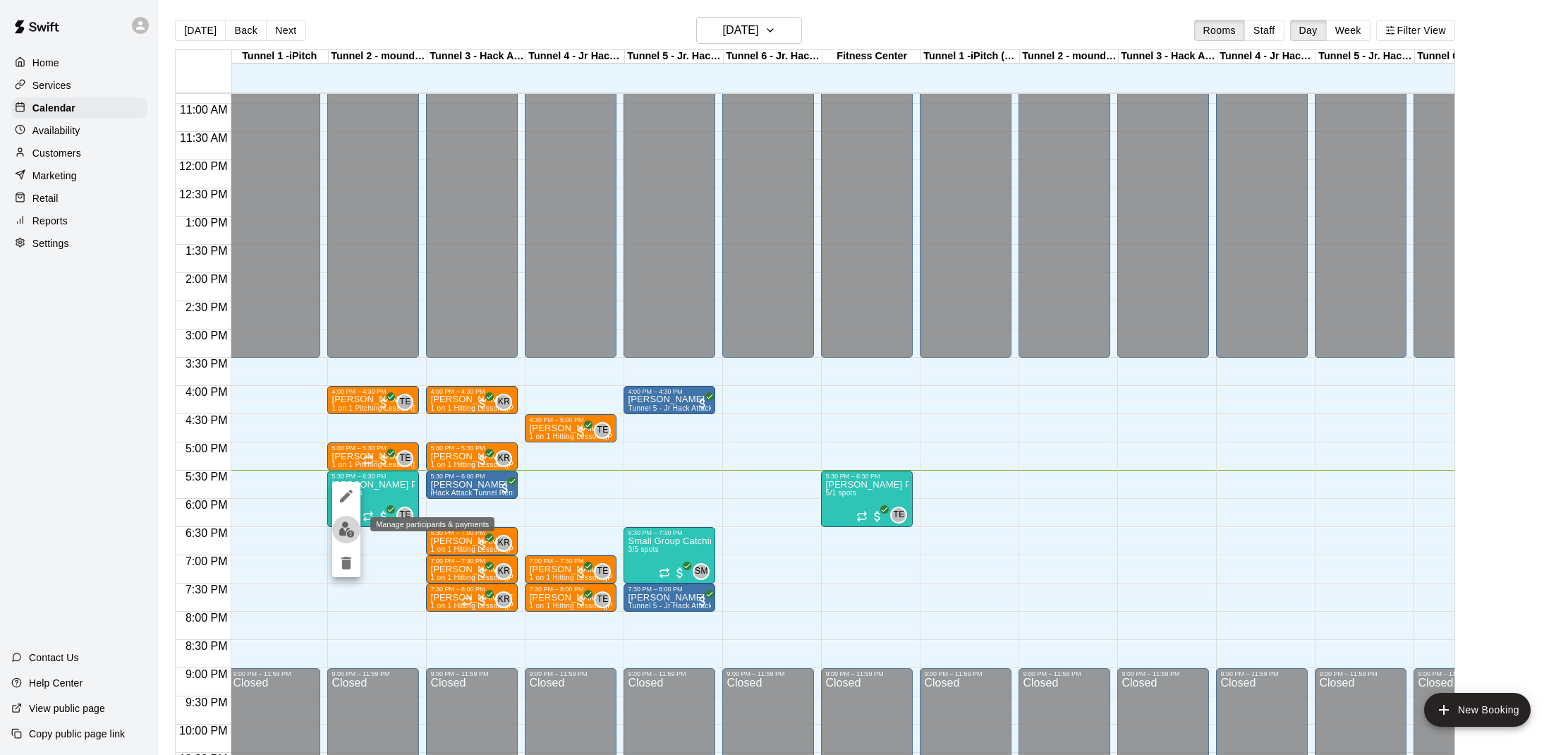
click at [337, 530] on button "edit" at bounding box center [346, 530] width 28 height 27
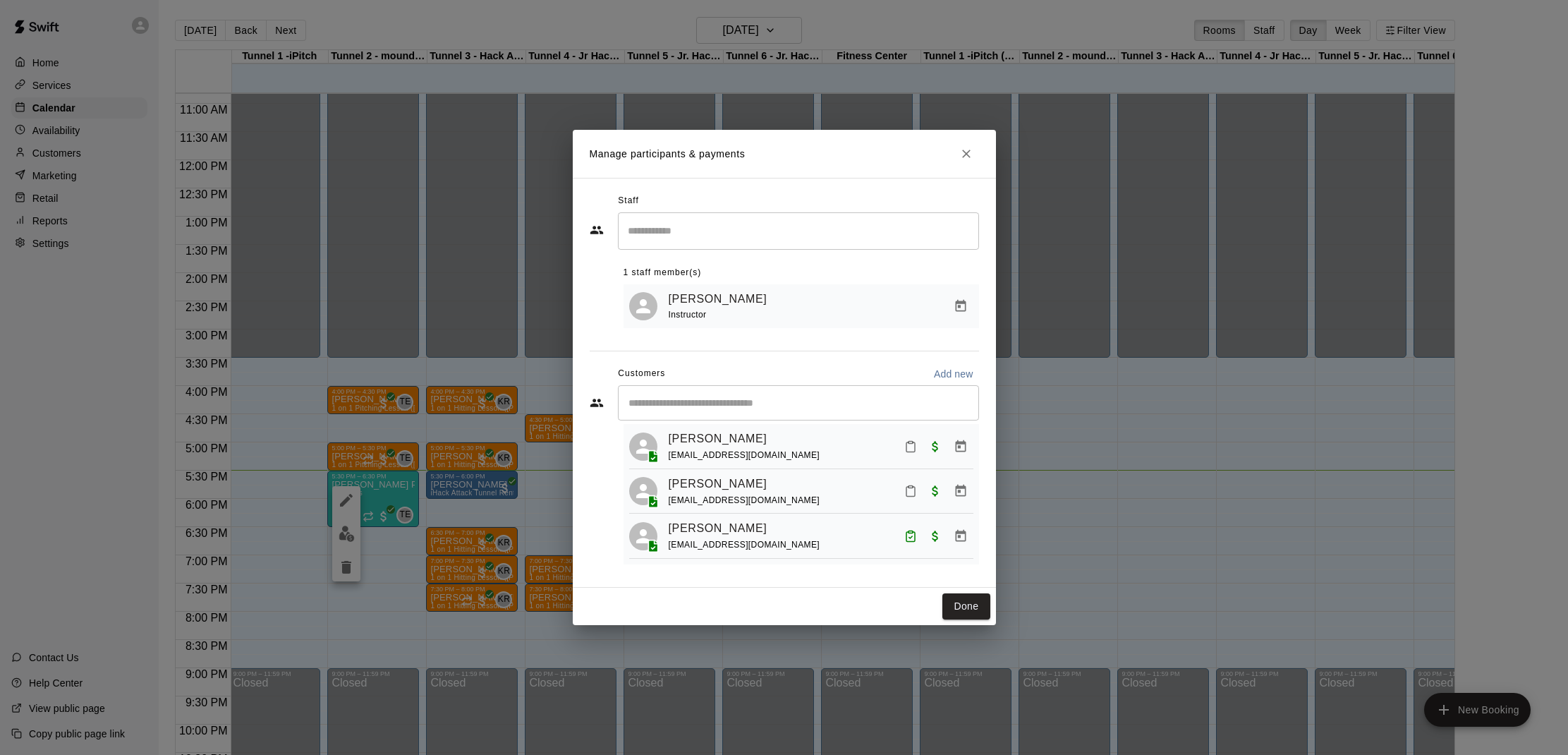
scroll to position [32, 0]
click at [914, 492] on icon "Mark attendance" at bounding box center [910, 493] width 9 height 10
click at [936, 498] on icon at bounding box center [935, 499] width 13 height 13
click at [915, 456] on button "Mark attendance" at bounding box center [911, 449] width 24 height 24
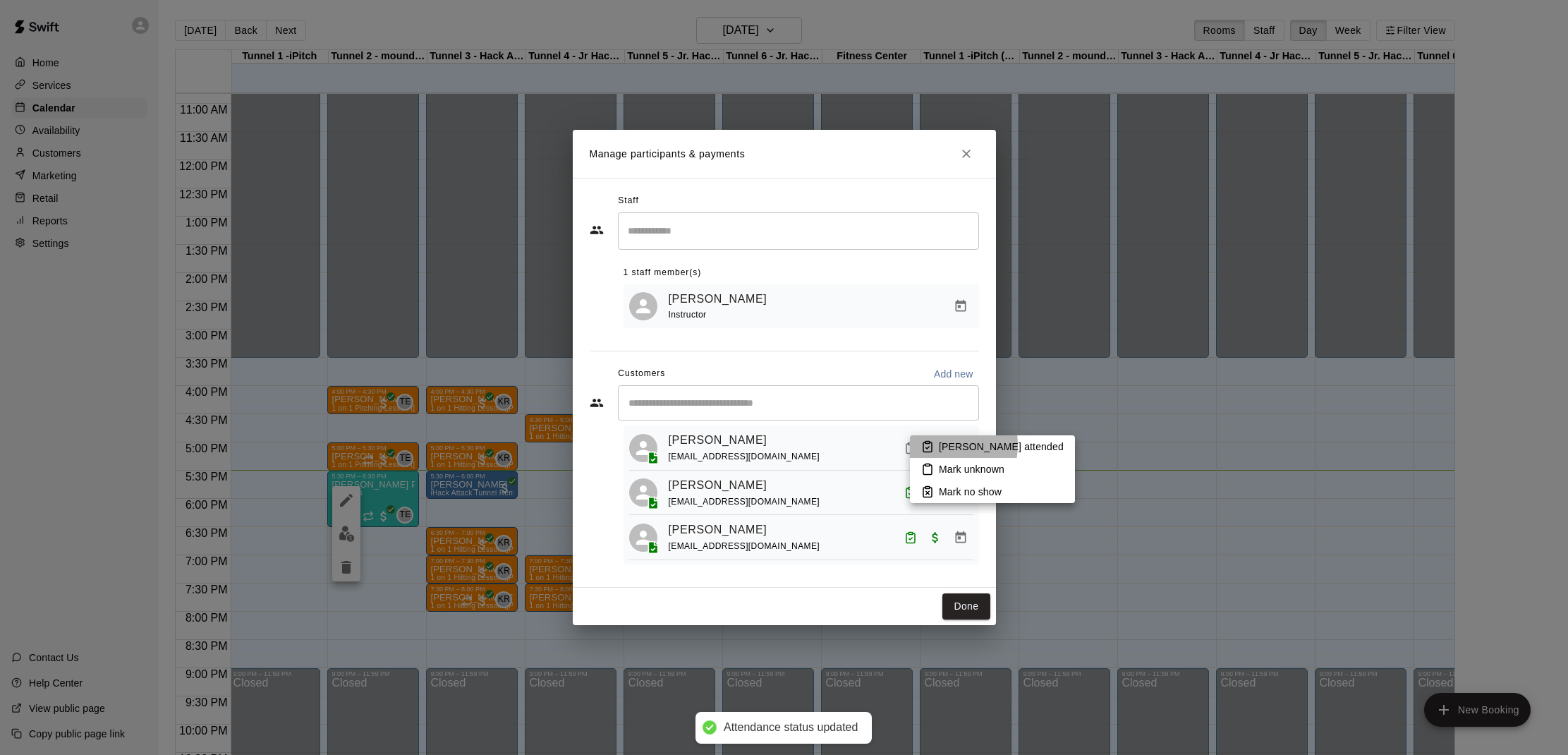
click at [942, 445] on p "Mark attended" at bounding box center [1002, 447] width 125 height 14
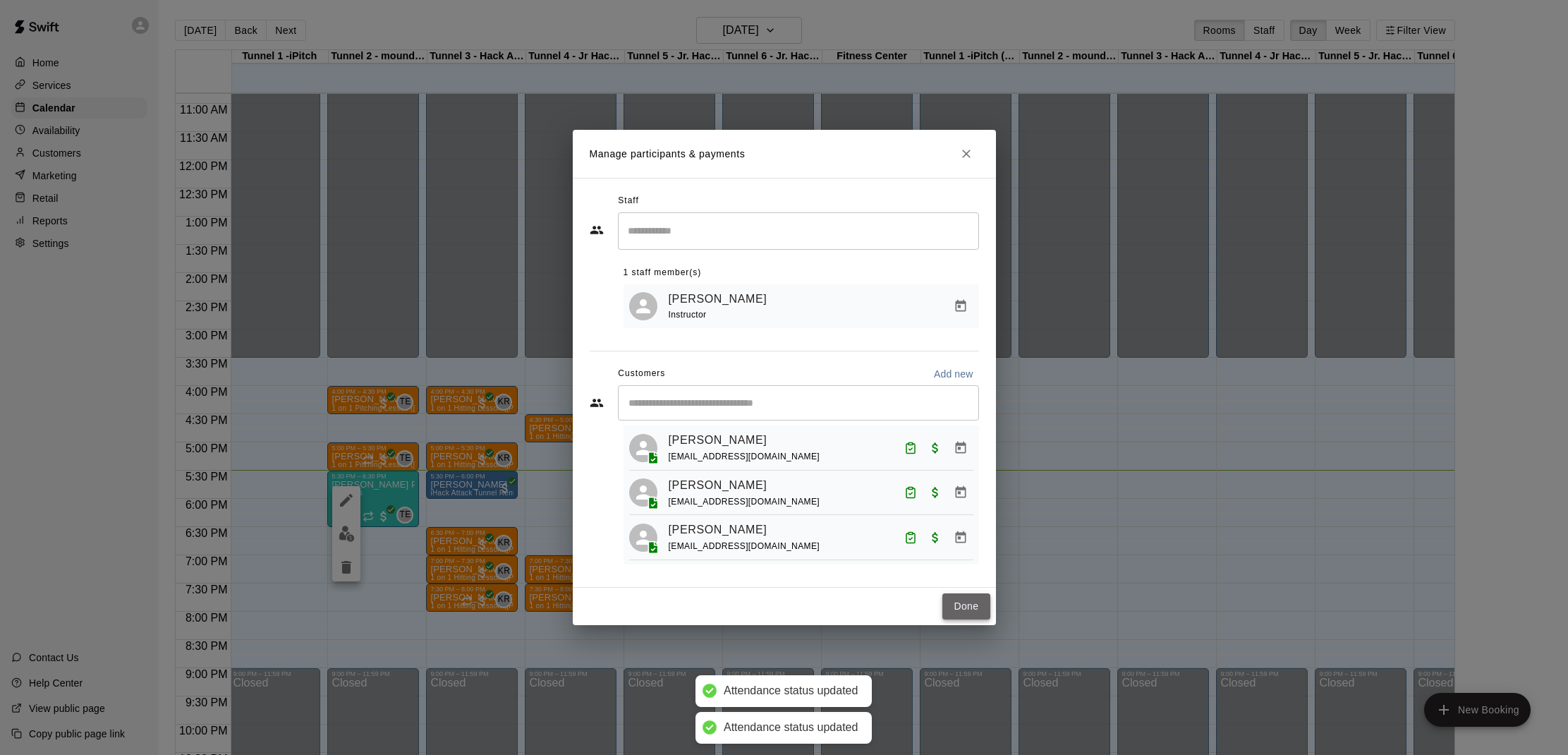
click at [958, 598] on button "Done" at bounding box center [966, 607] width 47 height 26
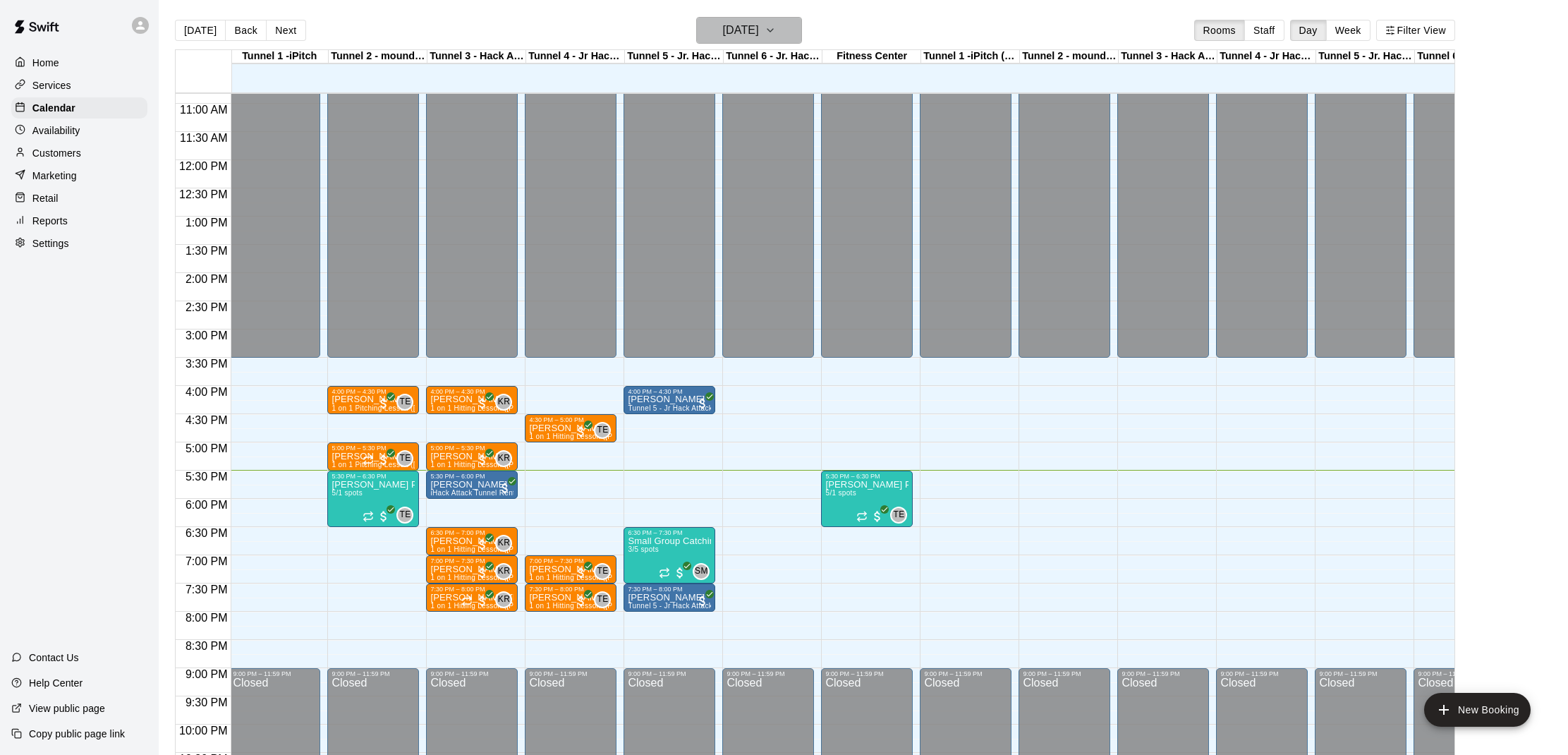
click at [759, 26] on h6 "[DATE]" at bounding box center [740, 30] width 36 height 20
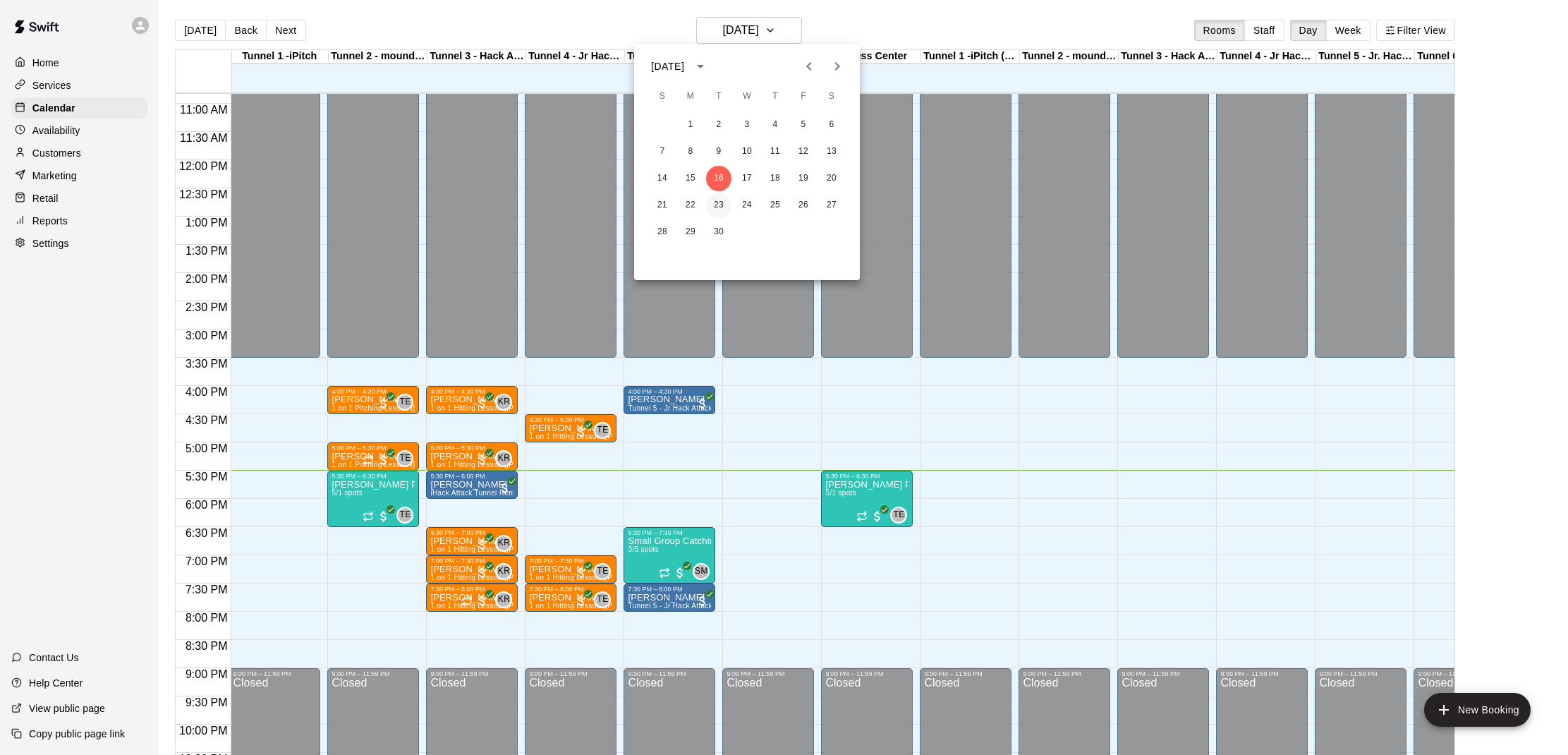
click at [715, 205] on button "23" at bounding box center [719, 205] width 26 height 26
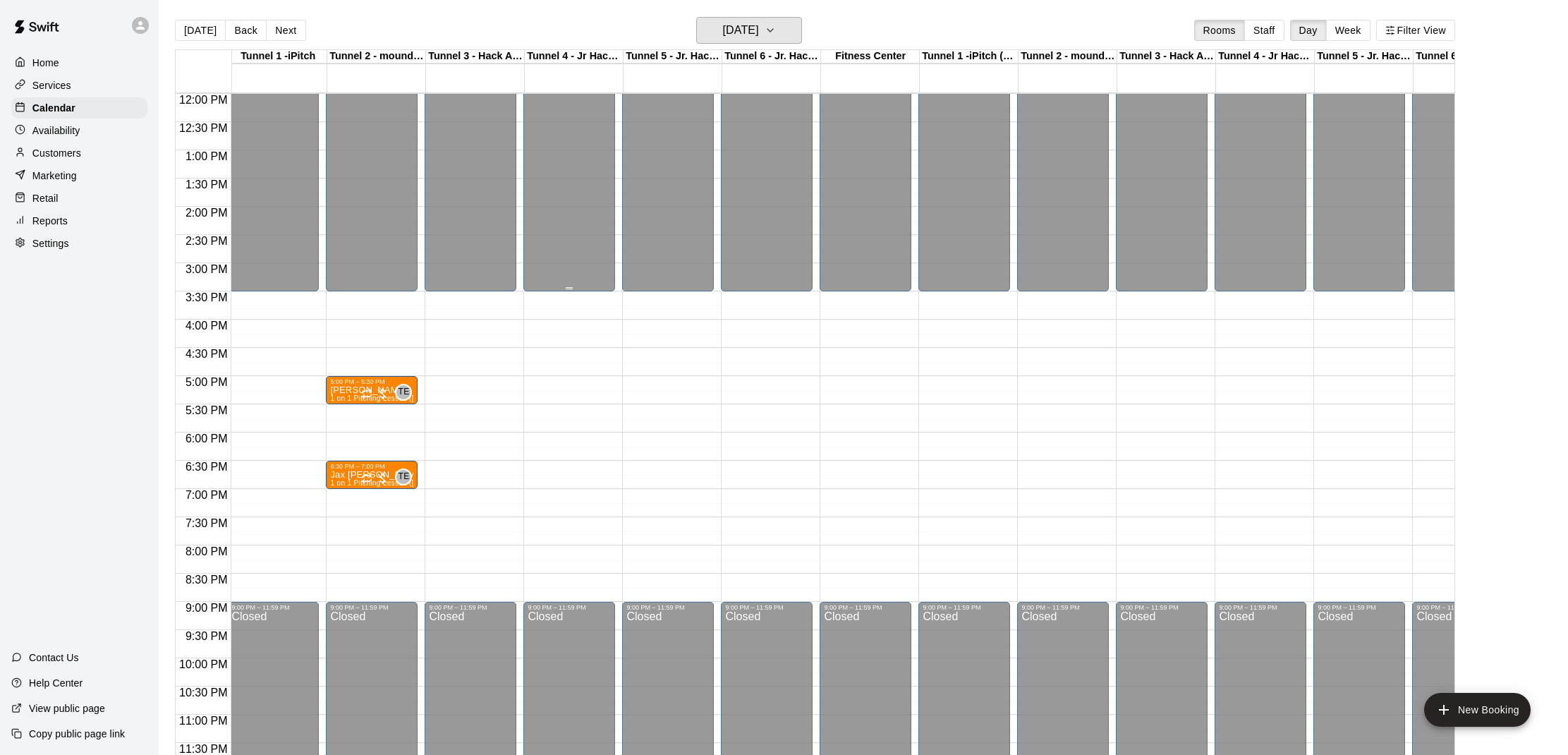
scroll to position [678, 3]
click at [733, 37] on h6 "Tuesday Sep 23" at bounding box center [740, 30] width 36 height 20
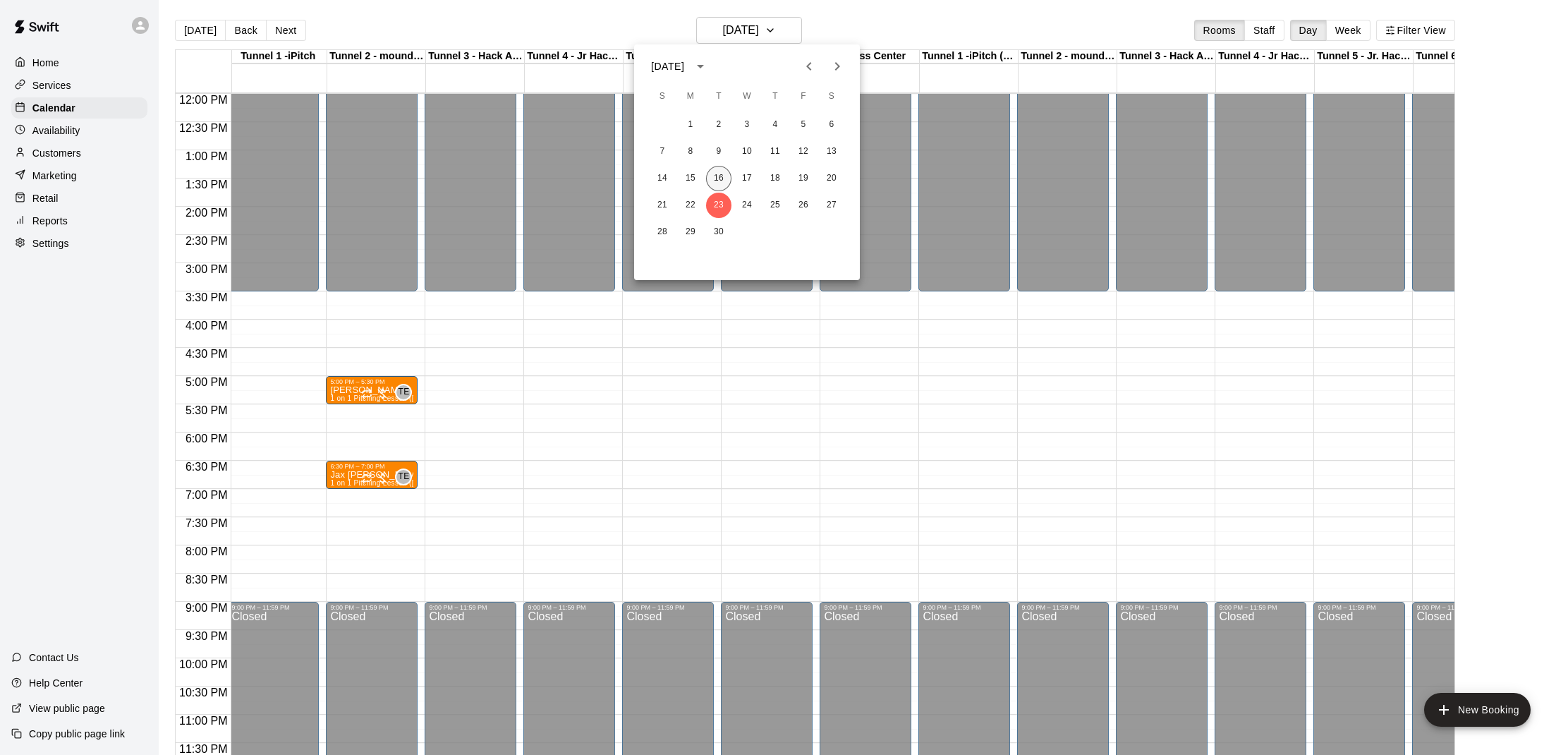
click at [716, 171] on button "16" at bounding box center [719, 179] width 26 height 26
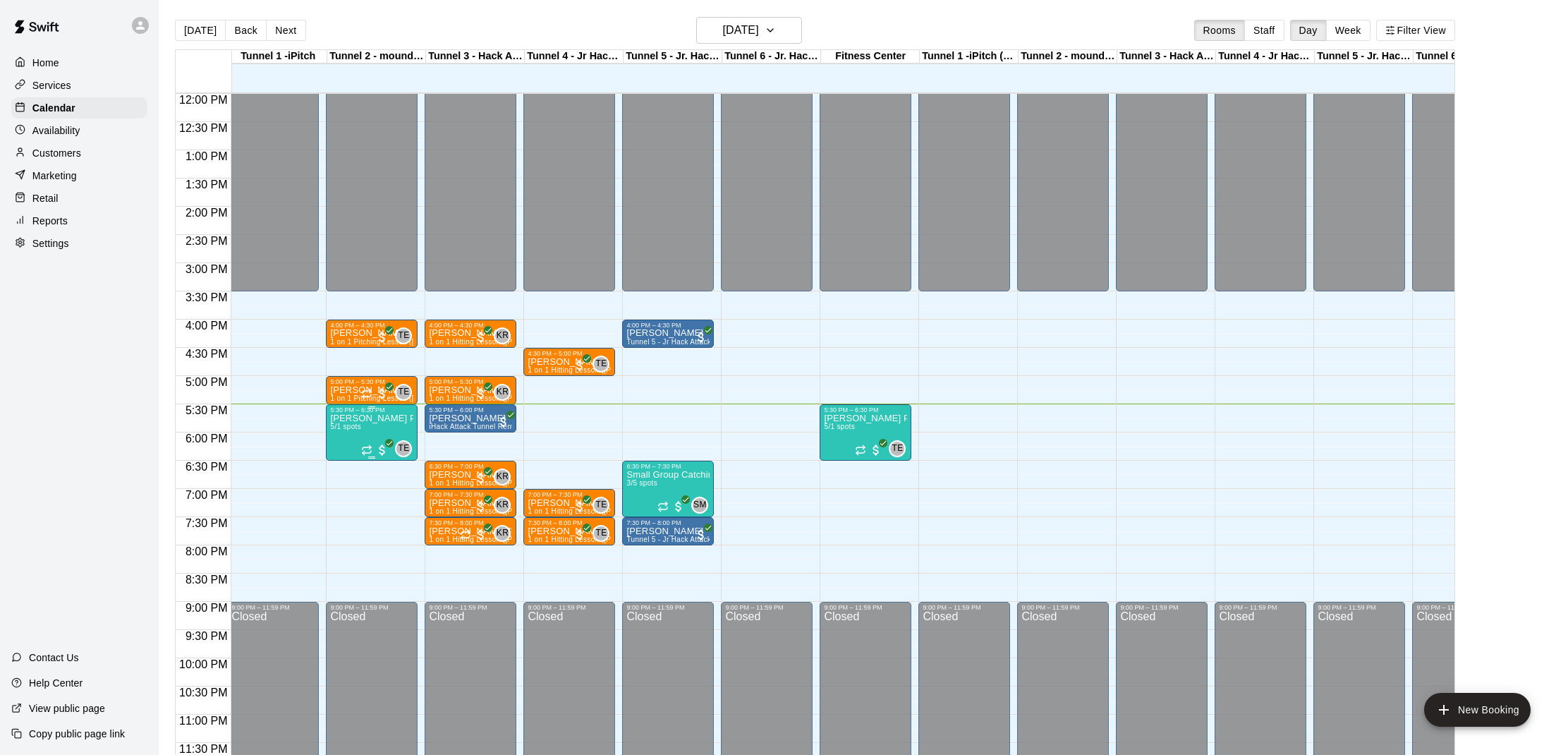
click at [350, 469] on img "edit" at bounding box center [345, 462] width 16 height 16
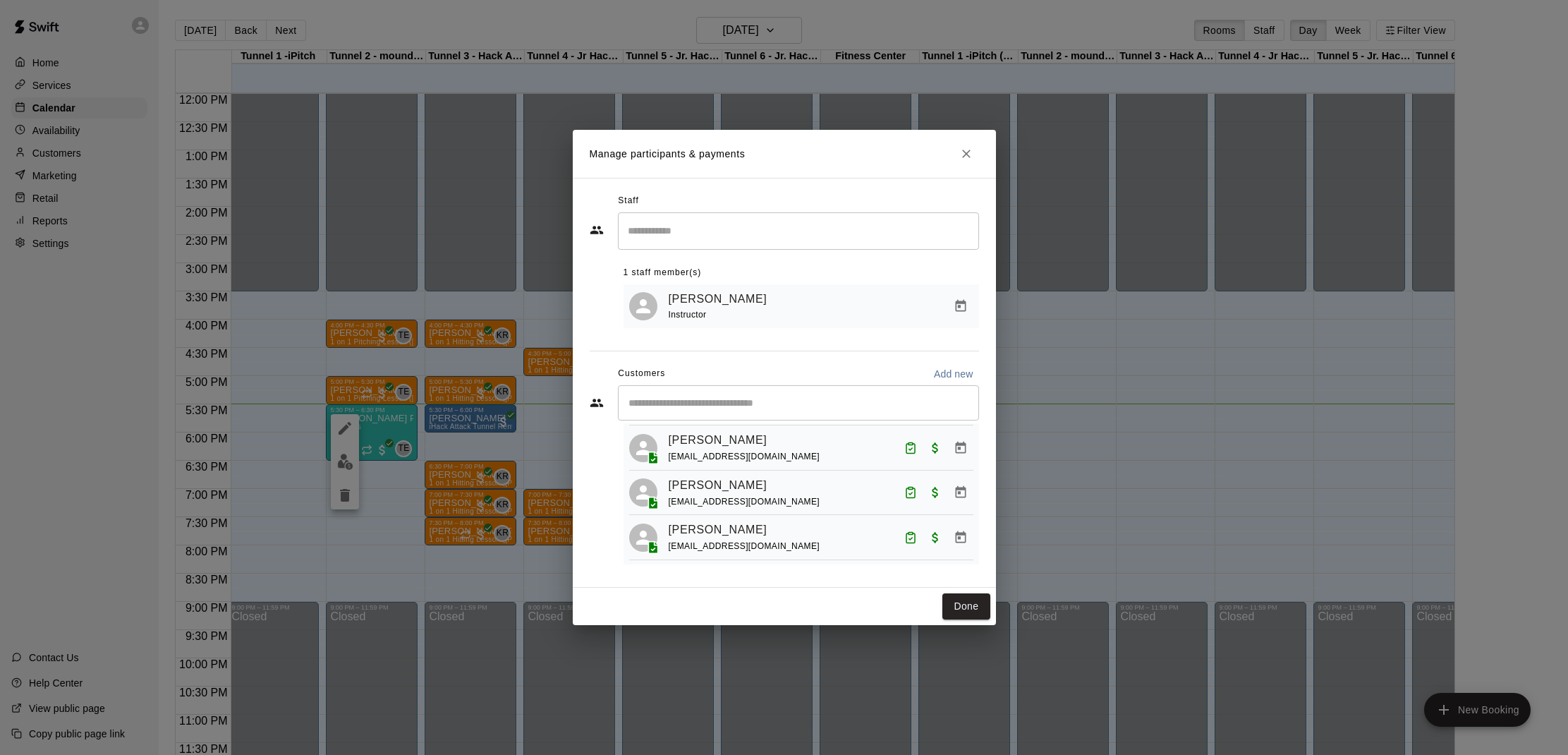
scroll to position [120, 0]
click at [969, 607] on button "Done" at bounding box center [966, 607] width 47 height 26
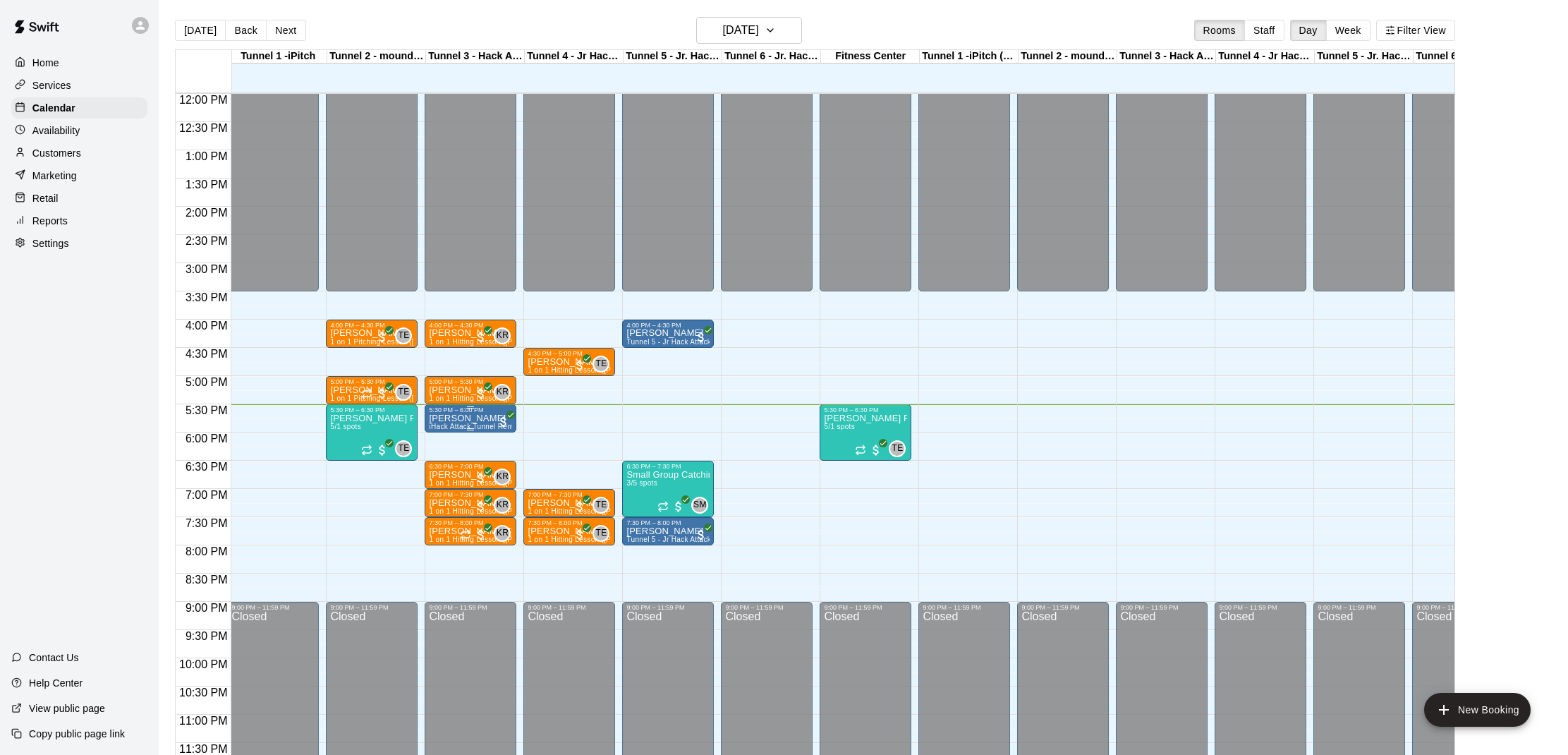
click at [501, 413] on div at bounding box center [504, 420] width 14 height 17
click at [506, 456] on img "edit" at bounding box center [512, 460] width 16 height 16
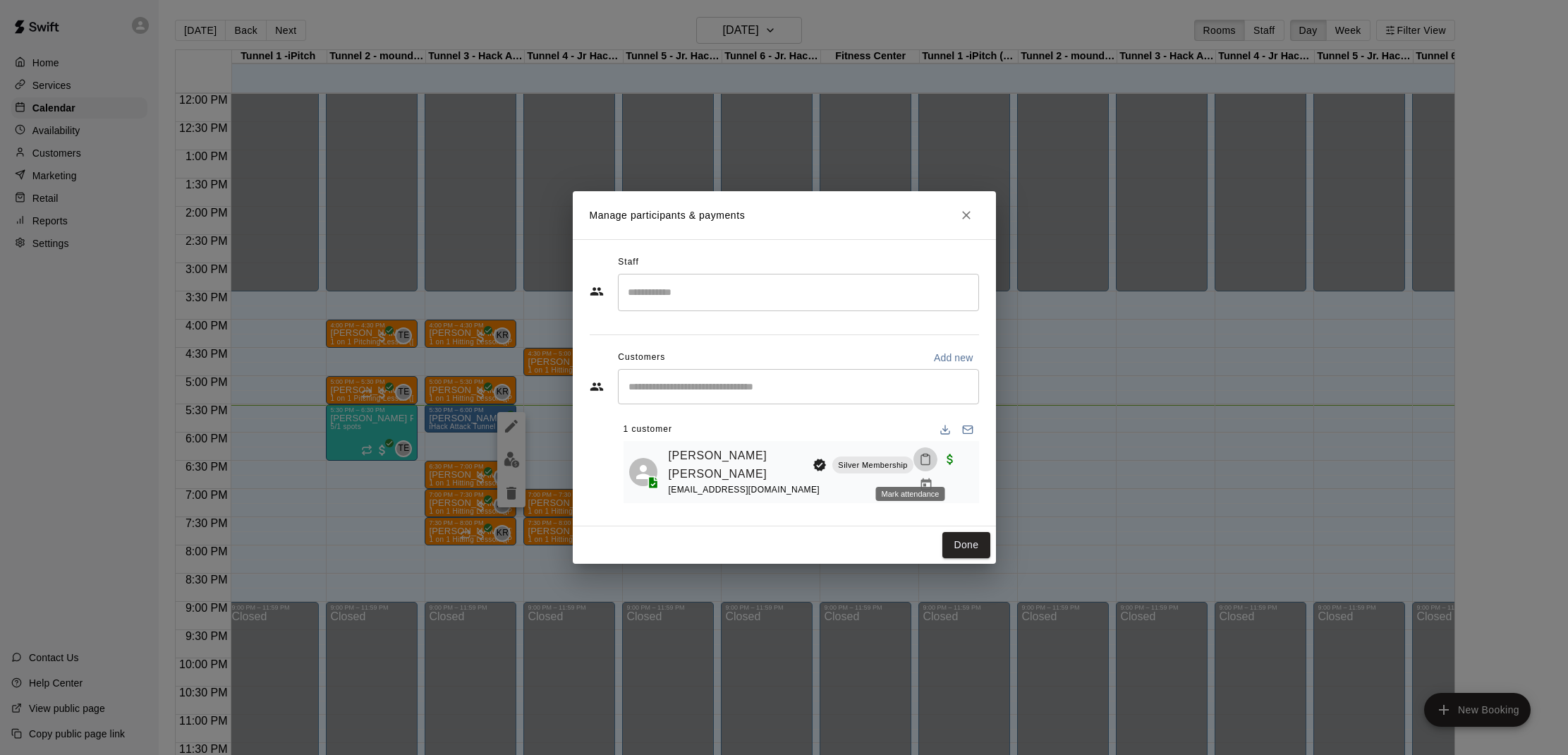
click at [923, 457] on rect "Mark attendance" at bounding box center [925, 455] width 4 height 2
click at [927, 469] on li "Mark attended" at bounding box center [1003, 472] width 165 height 22
click at [965, 546] on button "Done" at bounding box center [966, 545] width 47 height 26
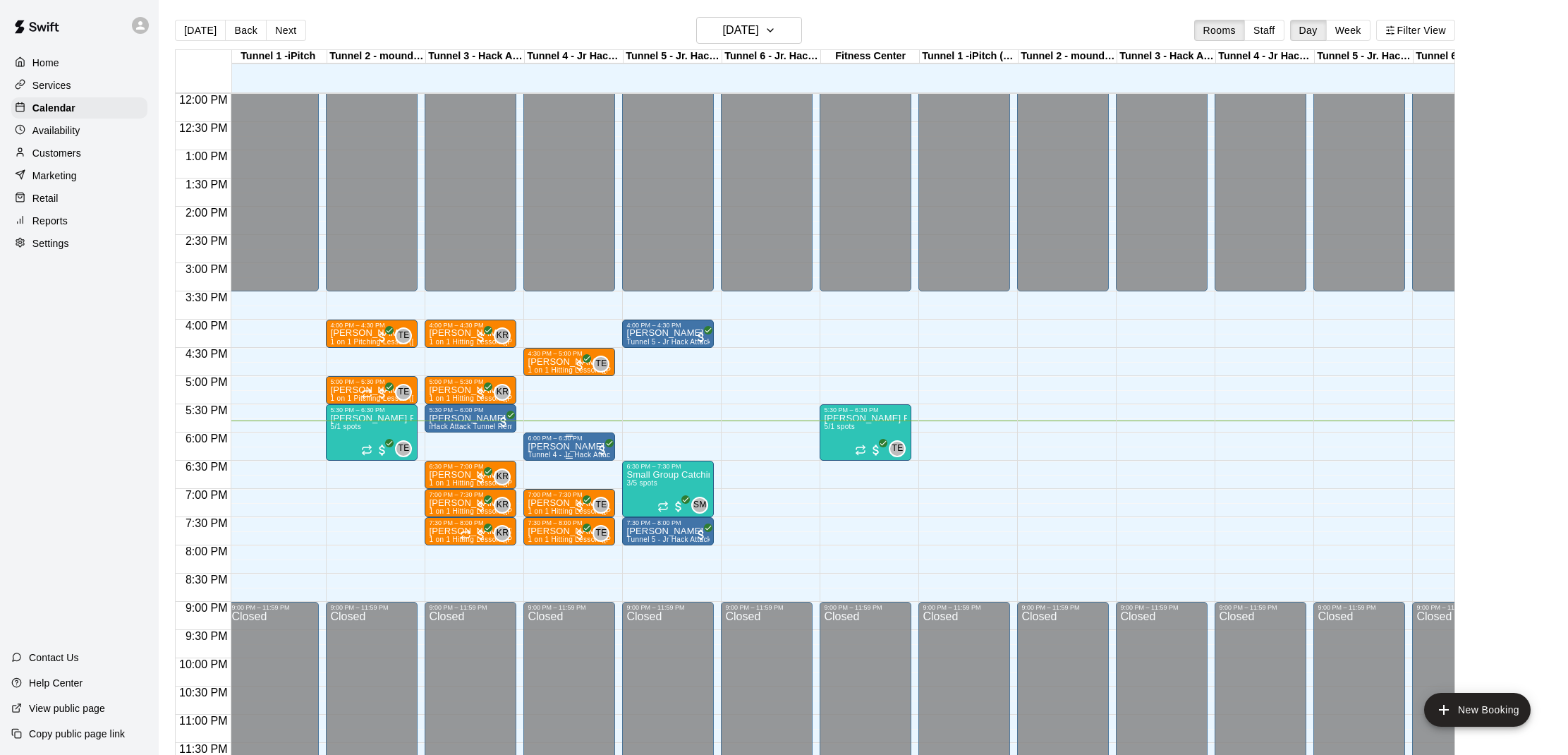
click at [557, 447] on p "[PERSON_NAME]" at bounding box center [569, 447] width 83 height 0
click at [553, 498] on button "edit" at bounding box center [542, 495] width 28 height 27
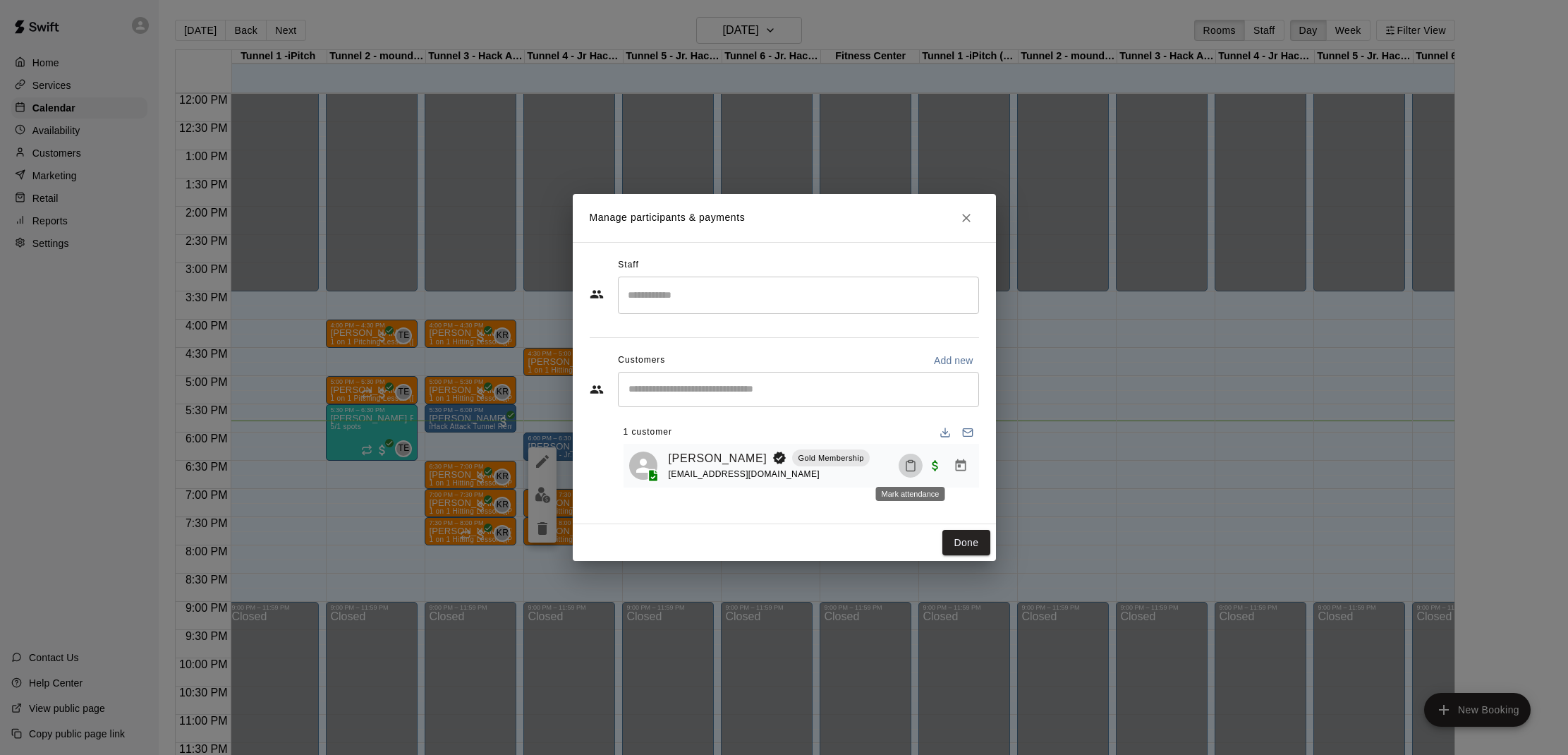
click at [906, 465] on icon "Mark attendance" at bounding box center [910, 466] width 9 height 10
click at [938, 465] on li "Mark attended" at bounding box center [1000, 472] width 165 height 22
click at [974, 538] on button "Done" at bounding box center [966, 543] width 47 height 26
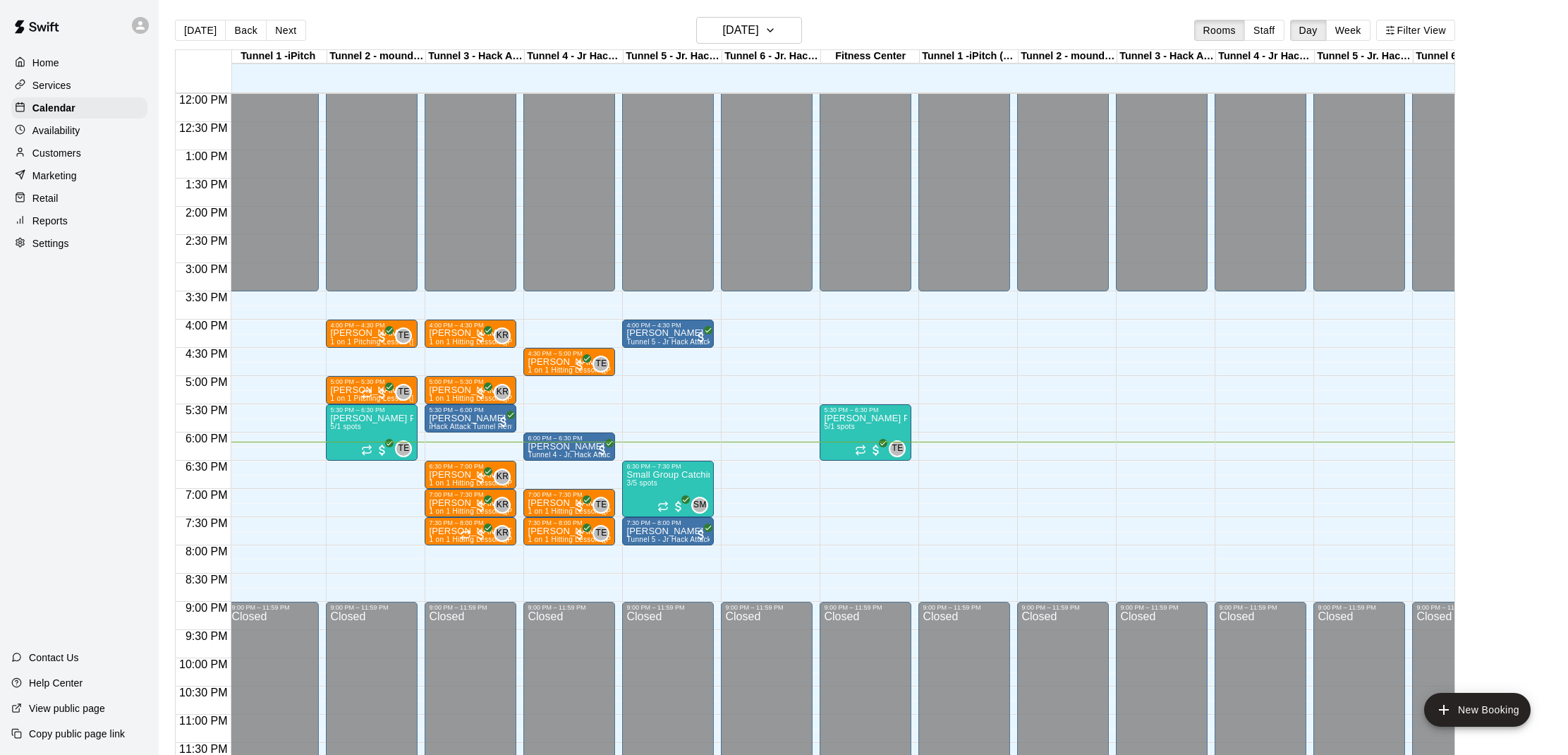
click at [906, 518] on div "12:00 AM – 3:30 PM Closed 5:30 PM – 6:30 PM Epstein Private Pitching Group 5/1 …" at bounding box center [865, 94] width 91 height 1355
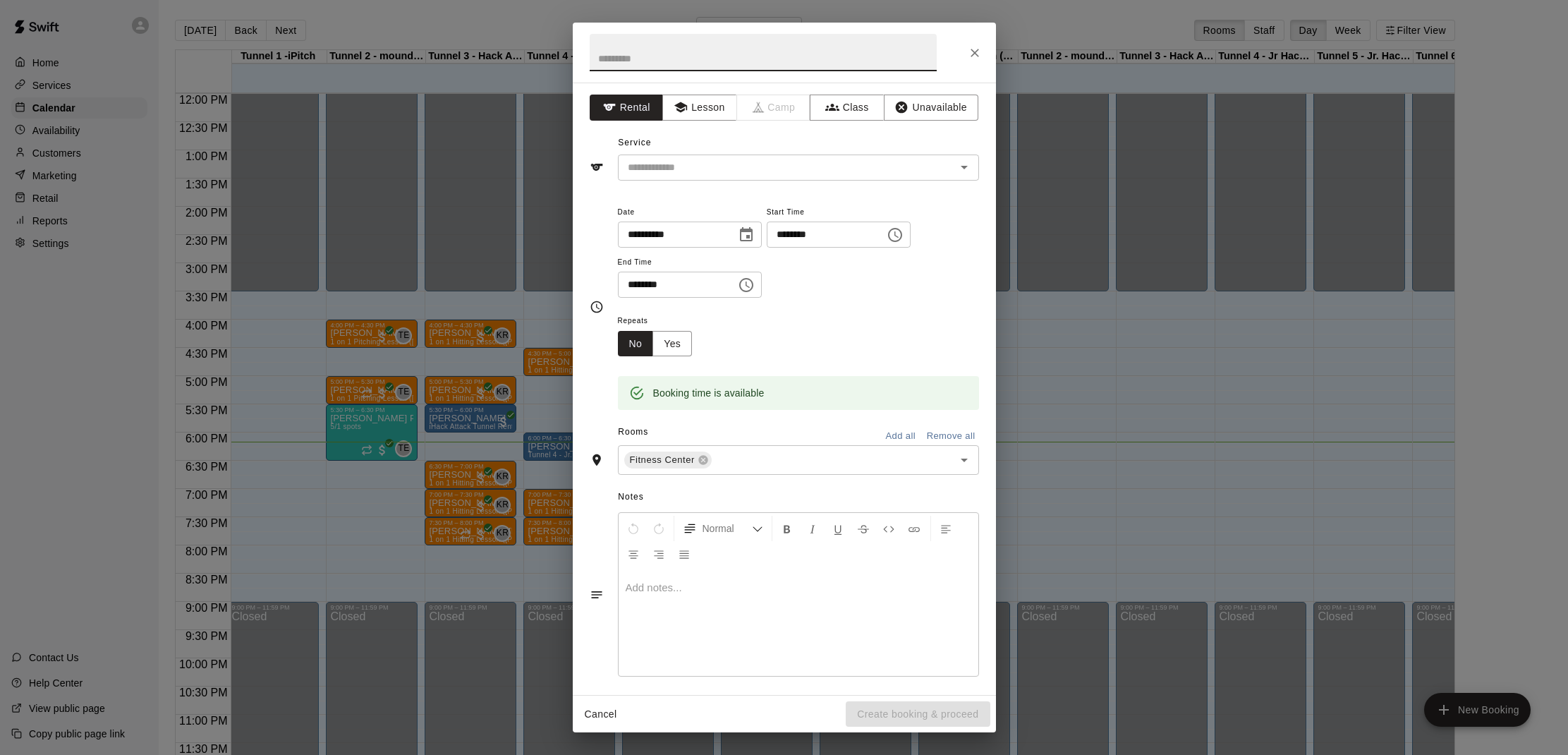
drag, startPoint x: 975, startPoint y: 47, endPoint x: 1035, endPoint y: 91, distance: 74.4
click at [984, 57] on button "Close" at bounding box center [975, 53] width 26 height 26
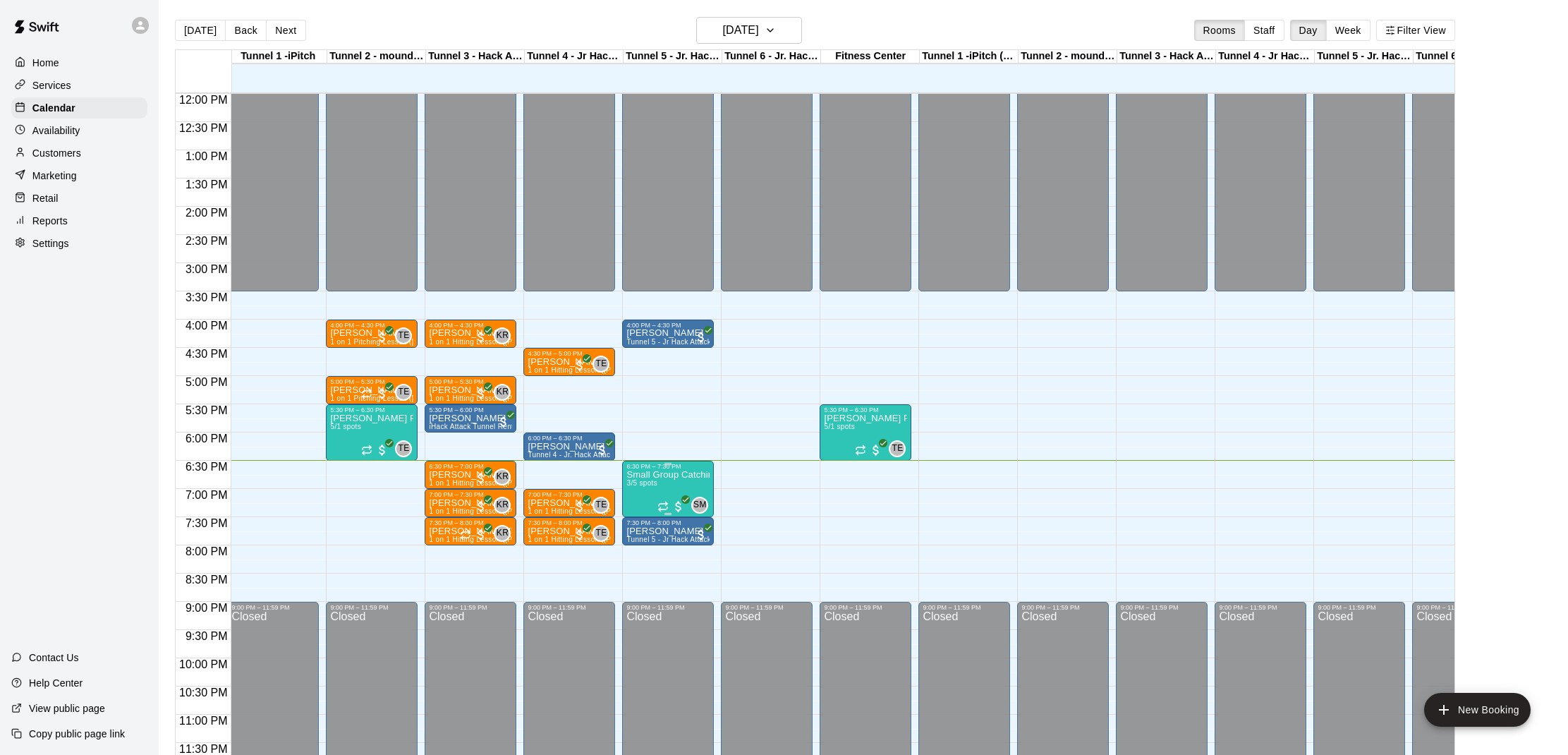
click at [665, 461] on div "6:30 PM – 7:30 PM Small Group Catching Lessons 3/5 spots SM 0" at bounding box center [668, 489] width 91 height 56
click at [671, 494] on div at bounding box center [784, 377] width 1568 height 755
click at [675, 560] on div at bounding box center [784, 377] width 1568 height 755
click at [556, 497] on div "7:00 PM – 7:30 PM" at bounding box center [569, 494] width 83 height 7
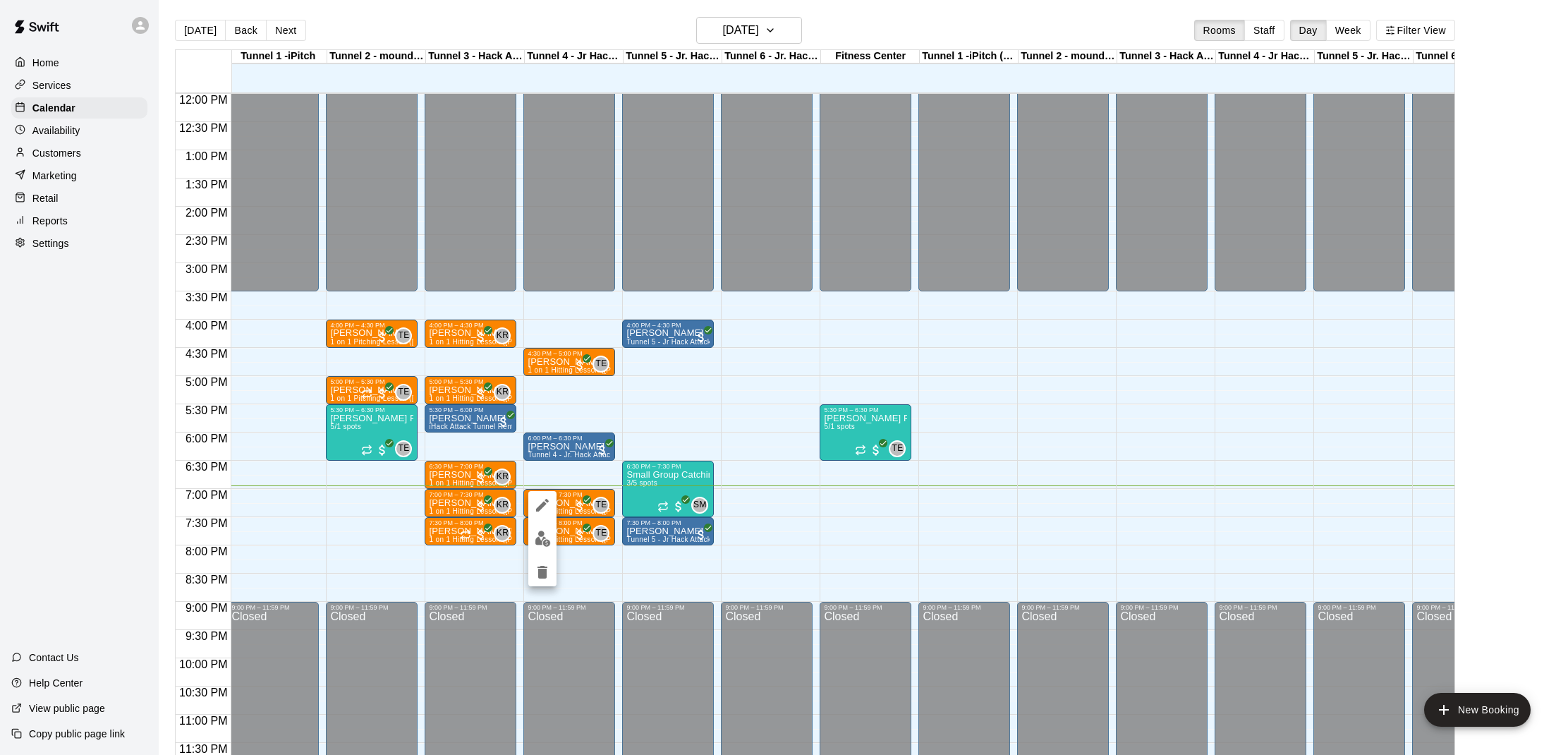
click at [571, 501] on div at bounding box center [784, 377] width 1568 height 755
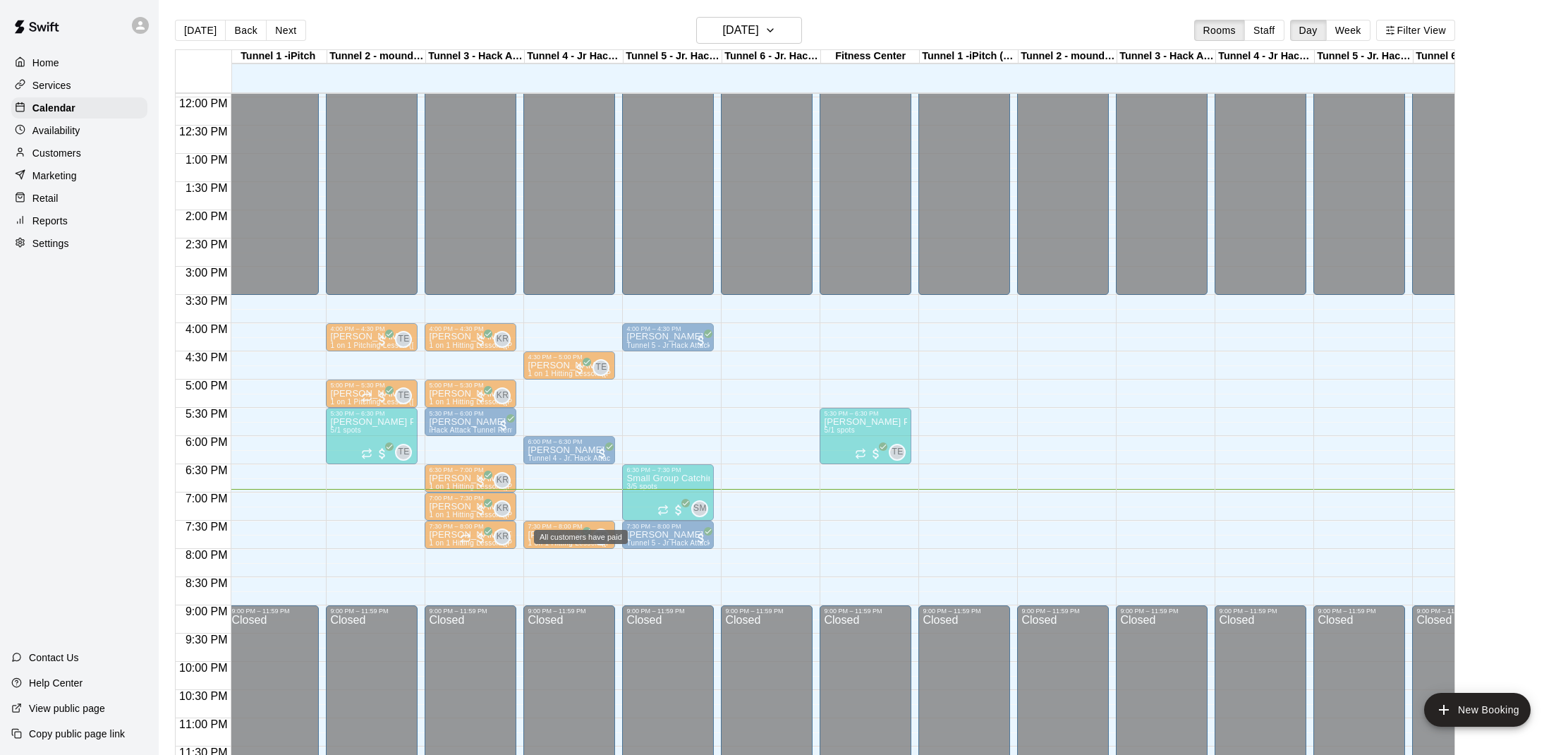
click at [577, 504] on div "TE 0" at bounding box center [591, 509] width 37 height 17
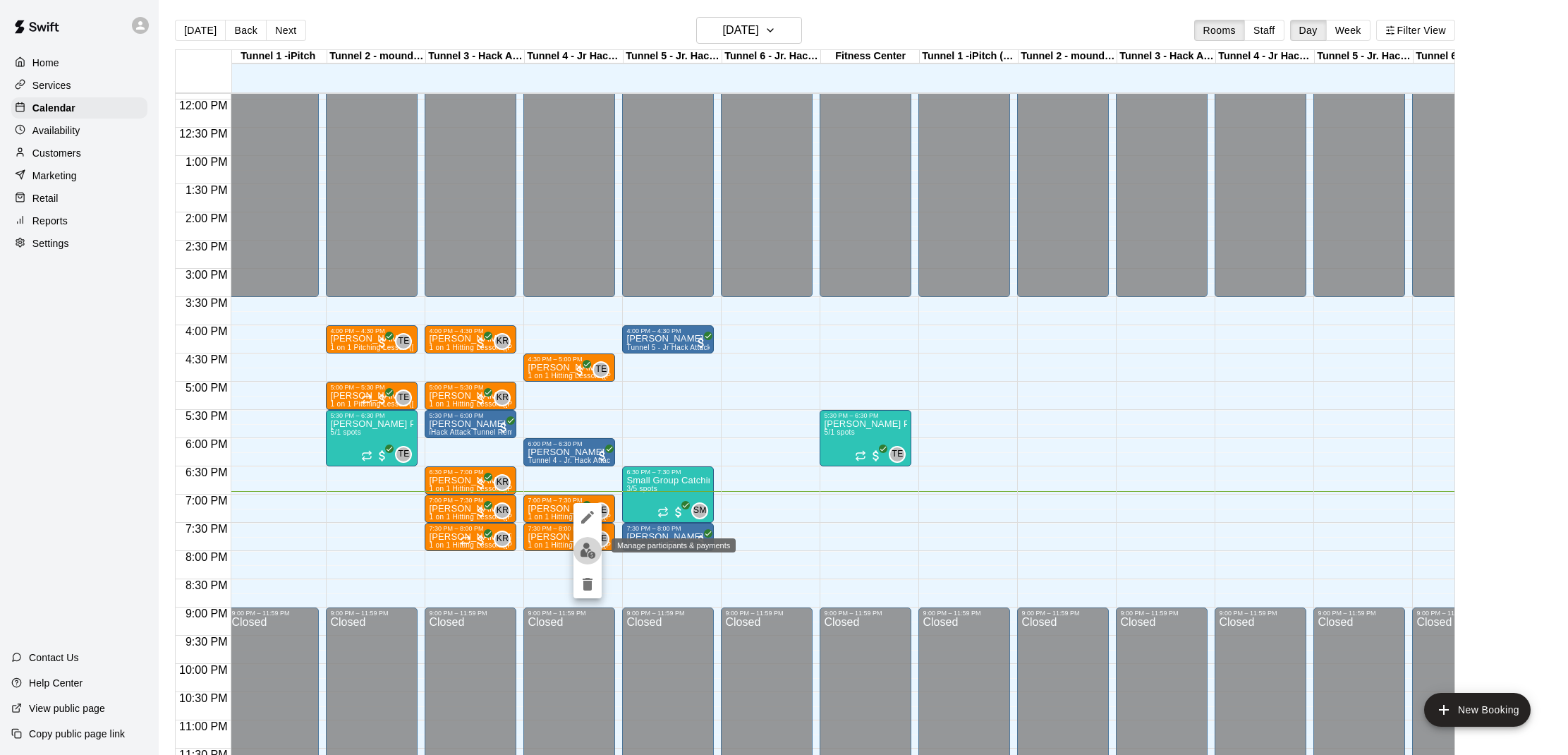
click at [589, 553] on img "edit" at bounding box center [588, 550] width 16 height 16
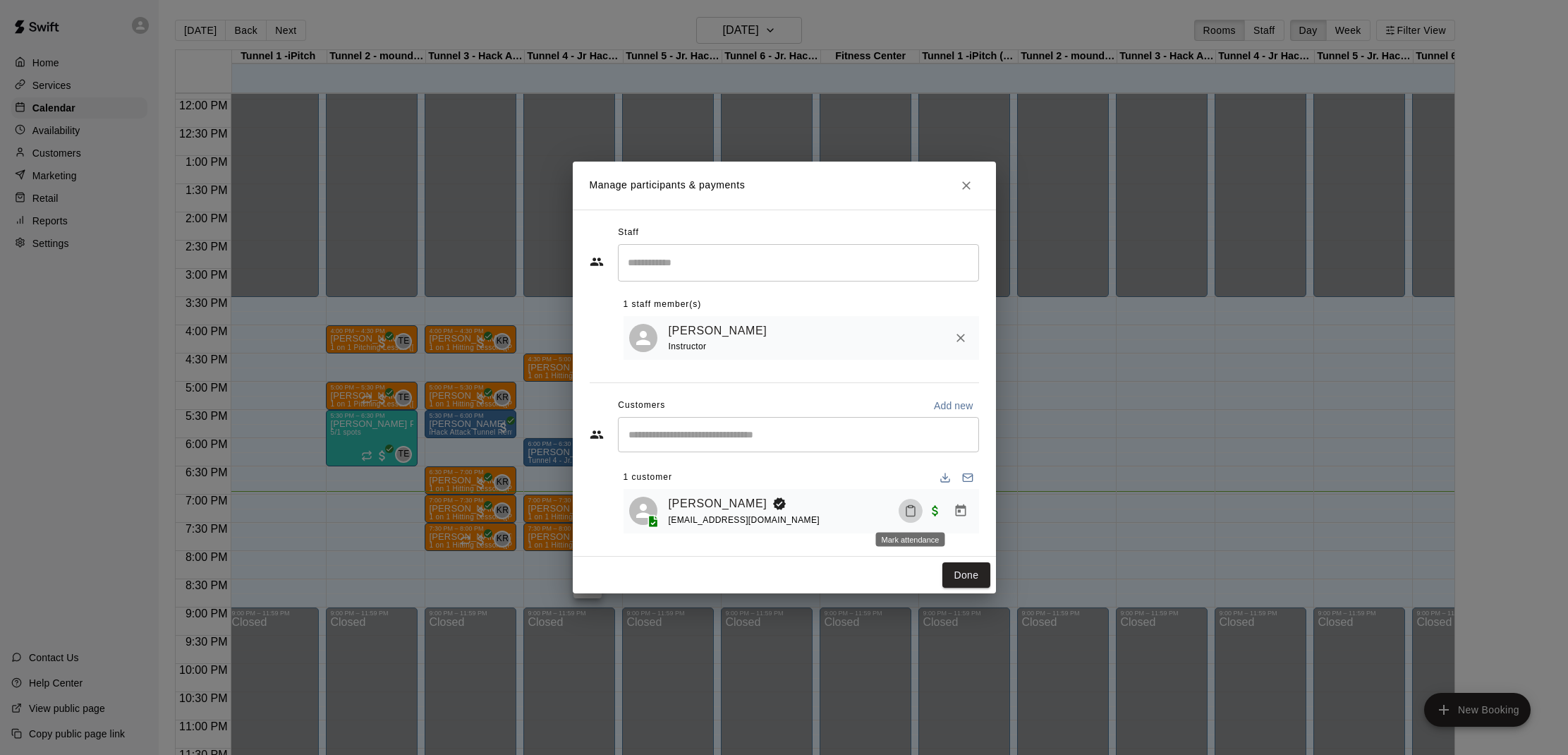
click at [910, 509] on icon "Mark attendance" at bounding box center [911, 511] width 13 height 13
click at [927, 515] on icon at bounding box center [934, 516] width 13 height 13
click at [989, 566] on button "Done" at bounding box center [966, 575] width 47 height 26
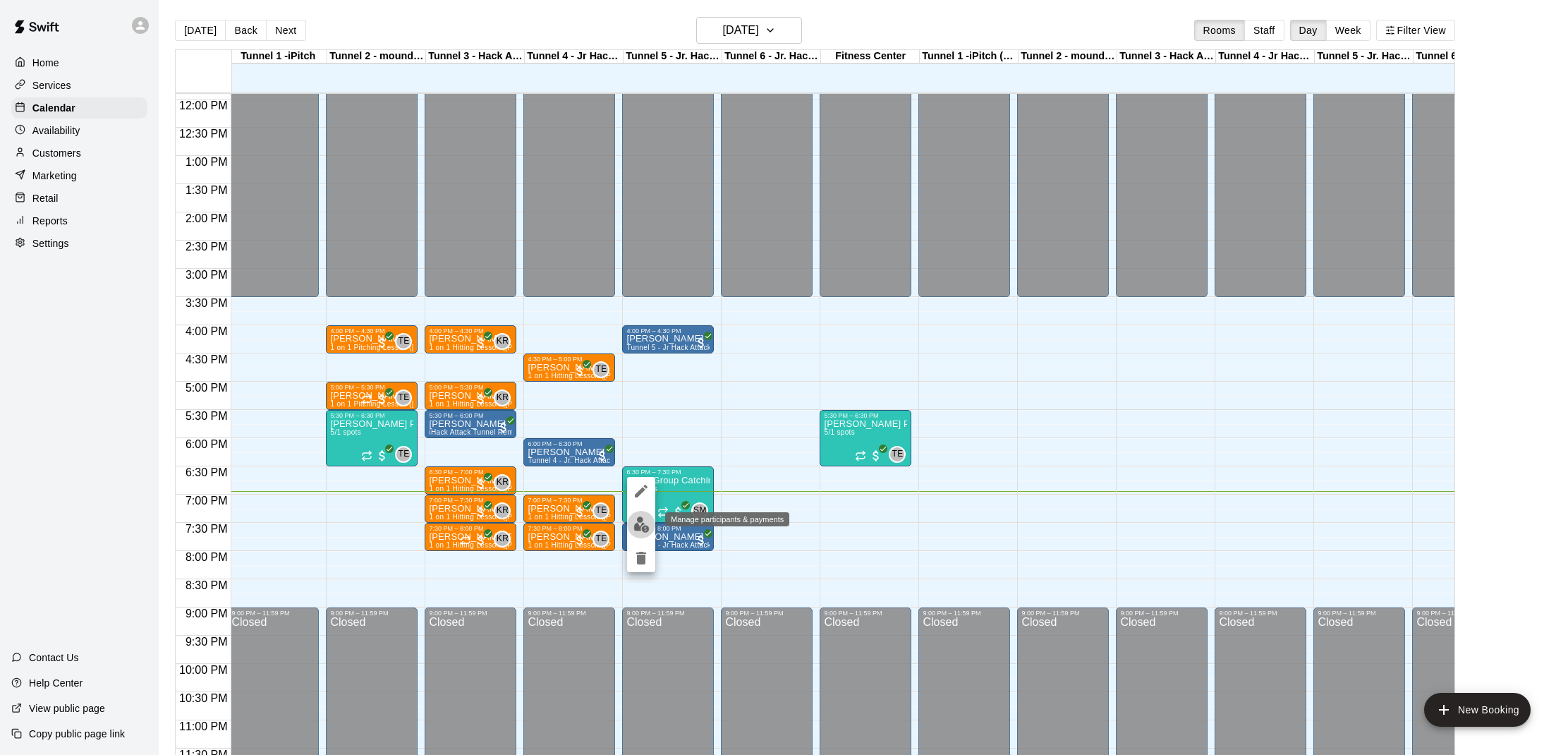
click at [643, 522] on img "edit" at bounding box center [642, 525] width 16 height 16
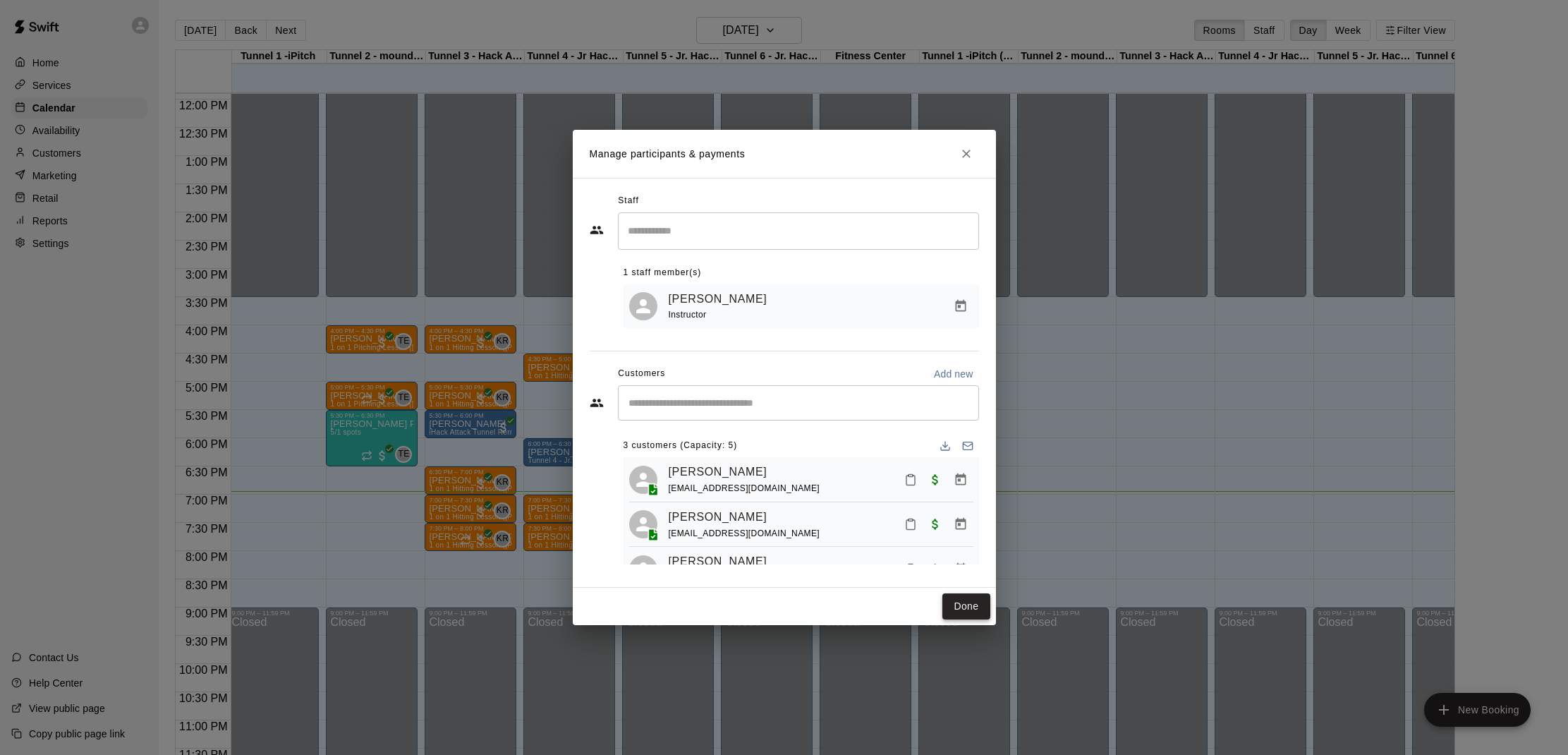
click at [948, 608] on button "Done" at bounding box center [966, 607] width 47 height 26
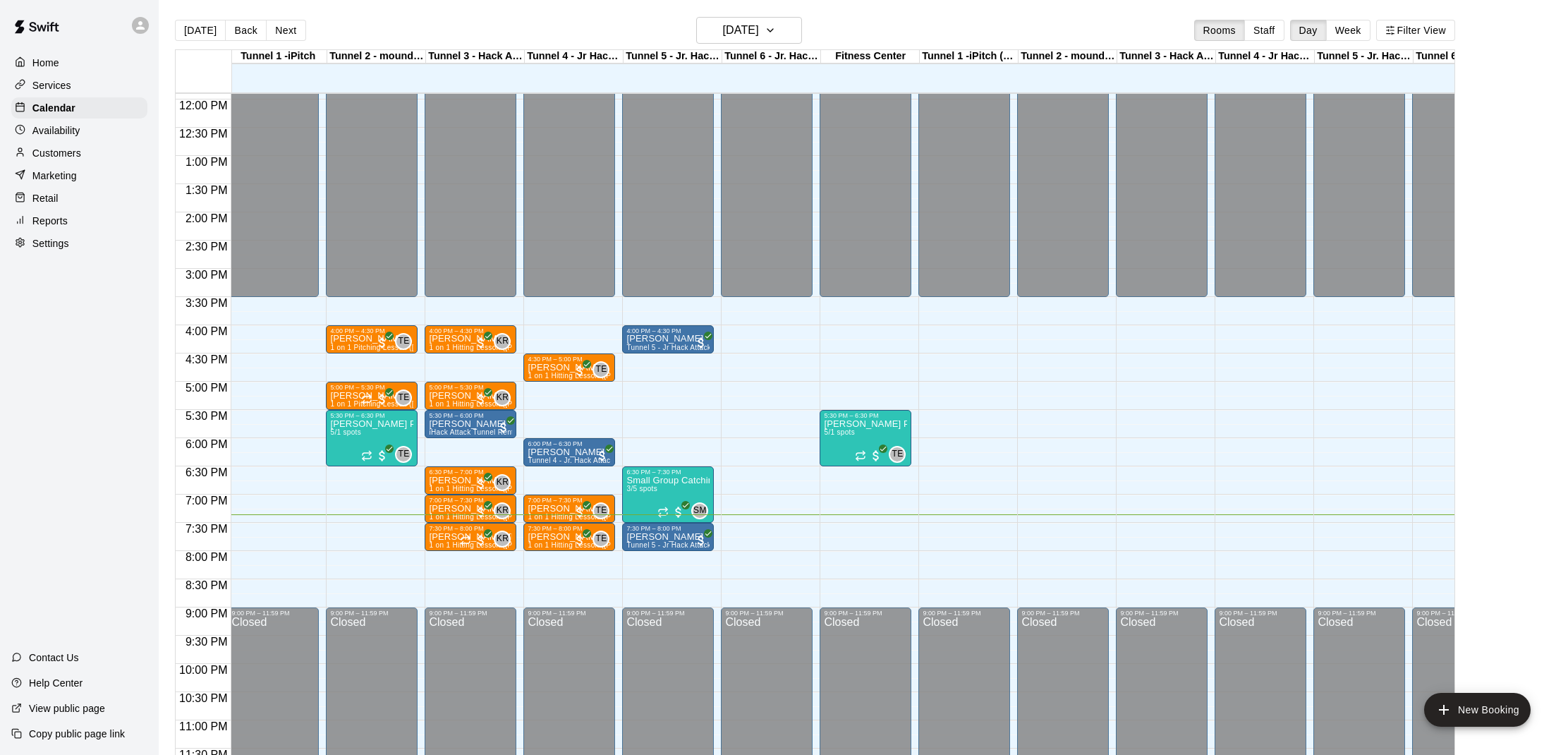
scroll to position [672, 3]
click at [549, 575] on img "edit" at bounding box center [543, 580] width 16 height 16
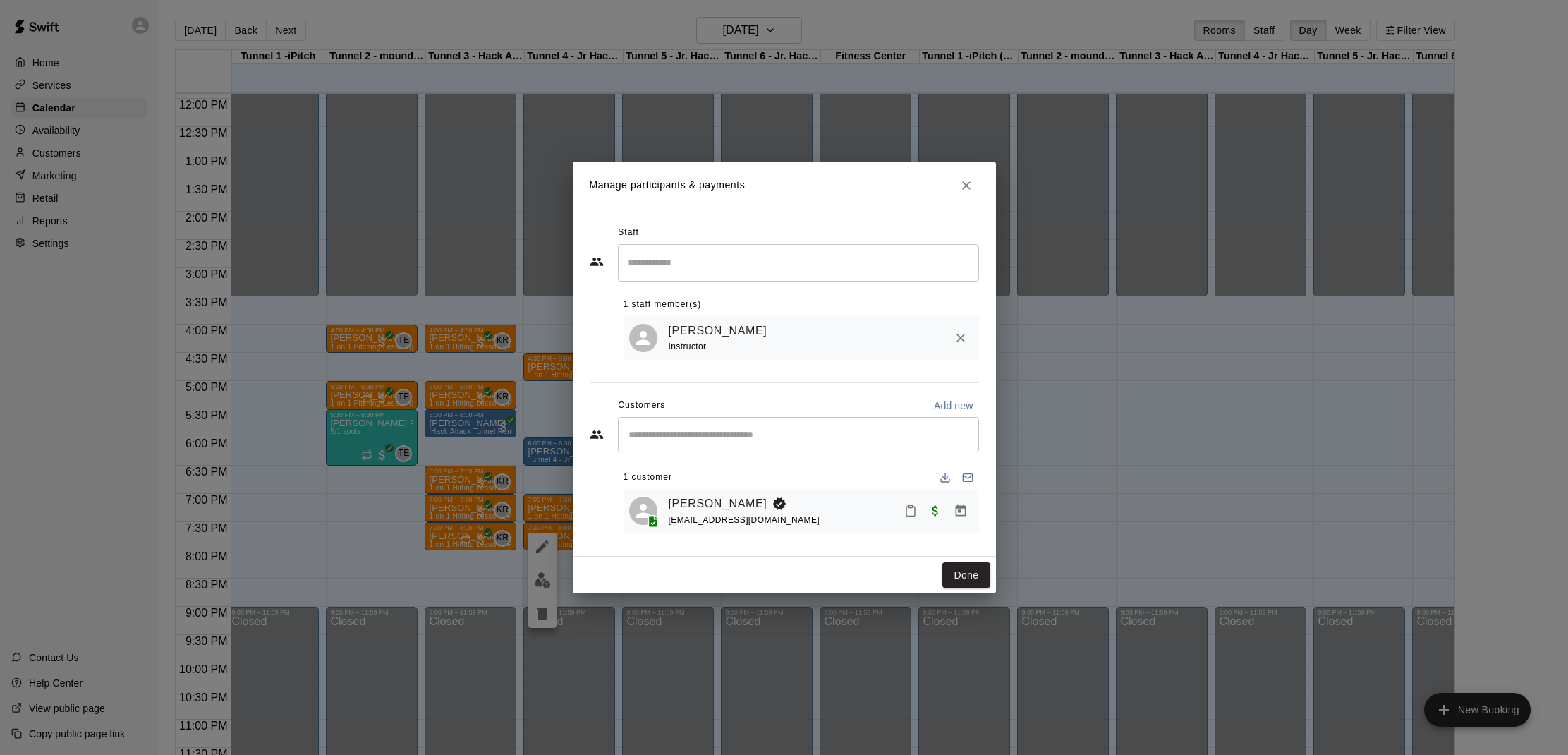
click at [919, 515] on button "Mark attendance" at bounding box center [911, 511] width 24 height 24
click at [939, 516] on p "Mark attended" at bounding box center [1002, 510] width 125 height 14
click at [964, 578] on button "Done" at bounding box center [966, 575] width 47 height 26
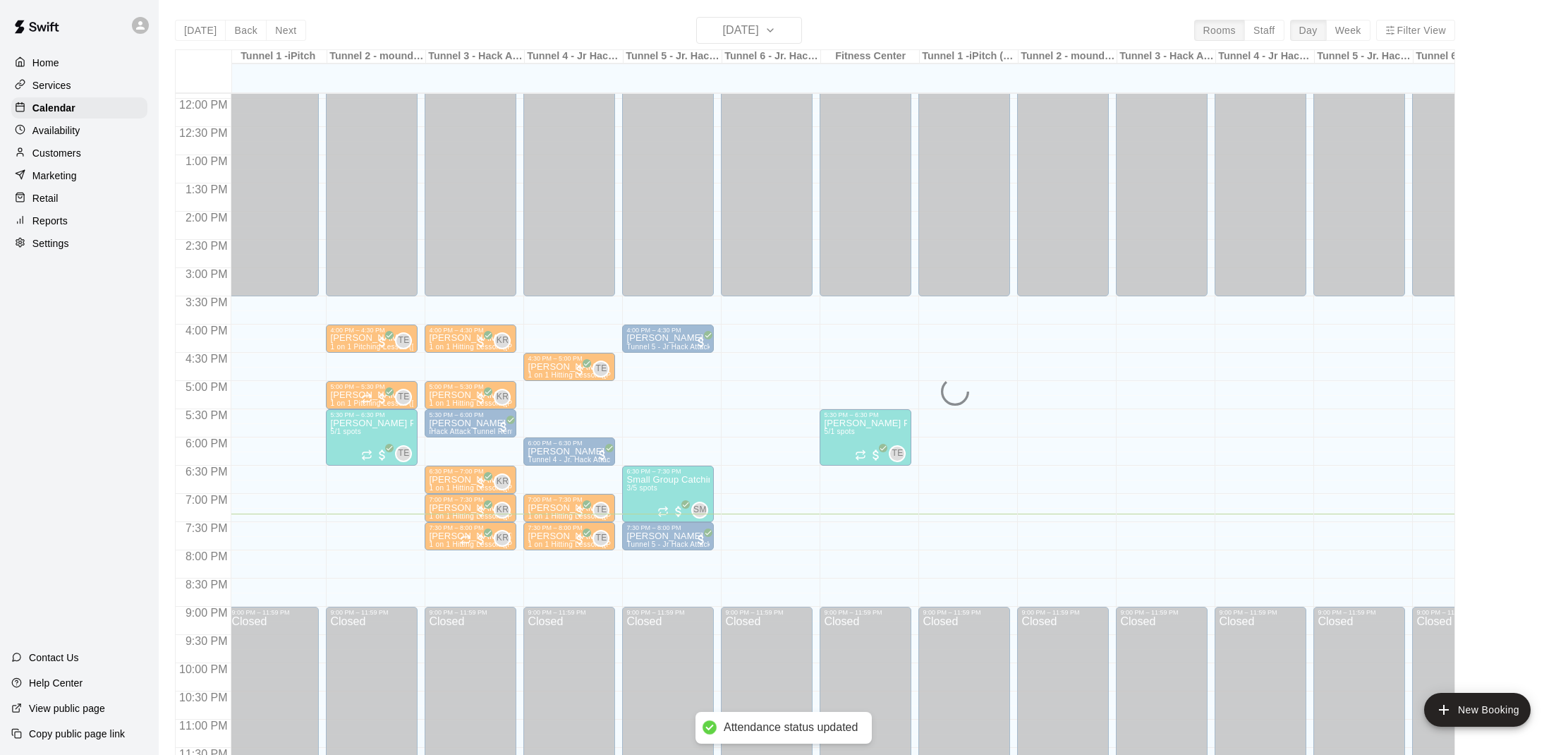
scroll to position [671, 3]
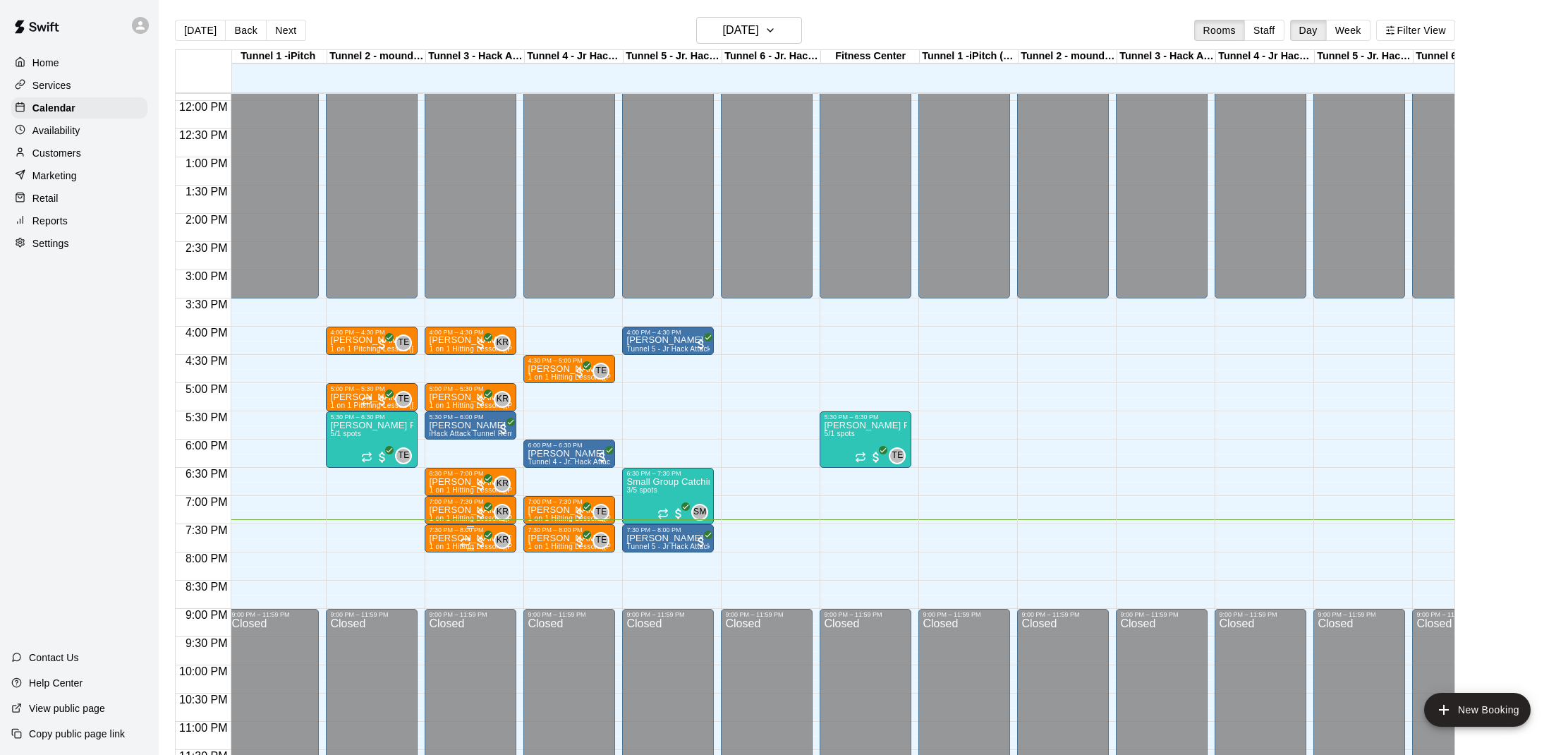
click at [472, 539] on div at bounding box center [474, 542] width 28 height 14
click at [481, 581] on img "edit" at bounding box center [475, 583] width 16 height 16
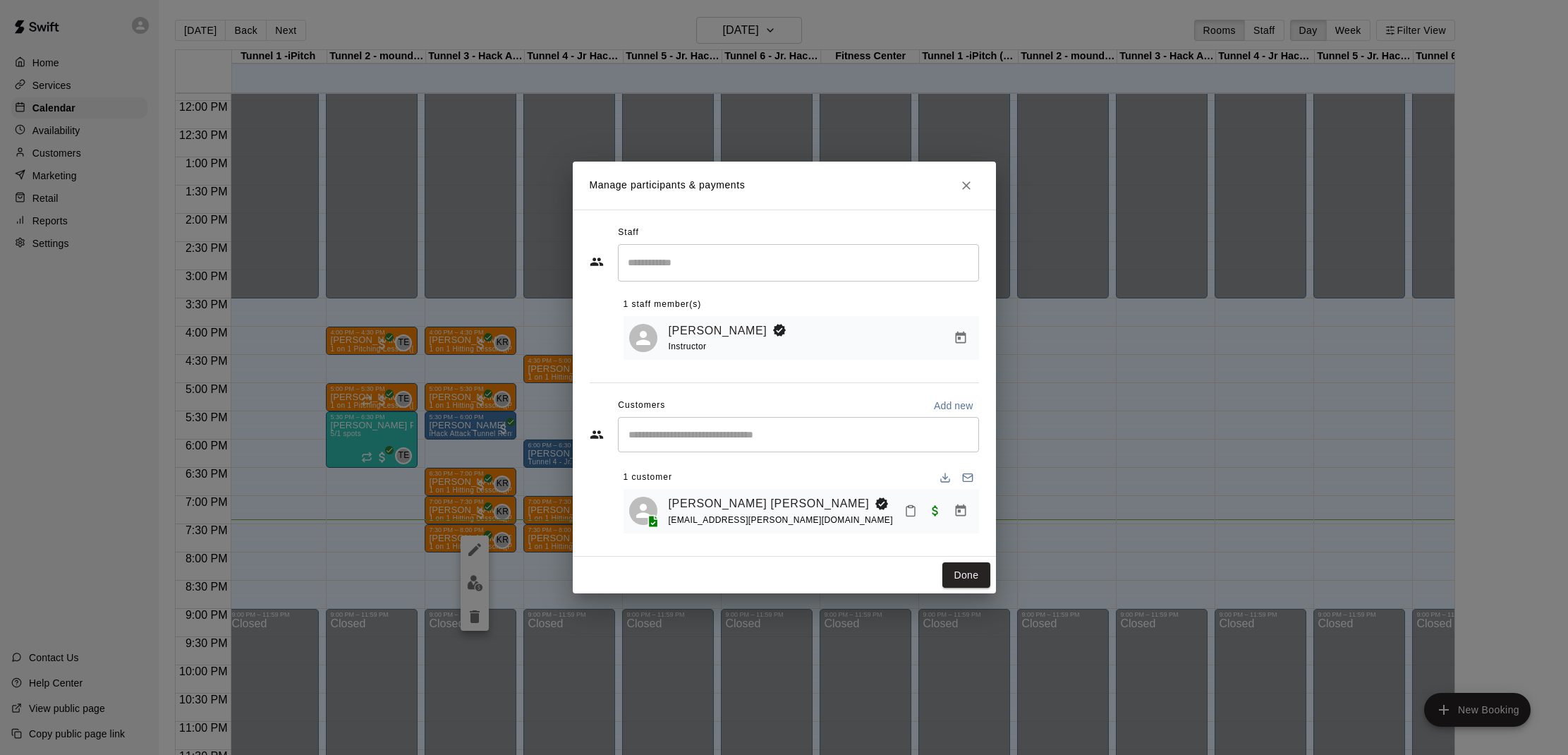
drag, startPoint x: 897, startPoint y: 517, endPoint x: 925, endPoint y: 511, distance: 28.6
click at [897, 517] on div "Hudson Criscione amber.criscione@gmail.com" at bounding box center [821, 511] width 305 height 33
click at [918, 513] on button "Mark attendance" at bounding box center [911, 511] width 24 height 24
click at [951, 508] on p "Mark attended" at bounding box center [1002, 510] width 125 height 14
click at [961, 574] on button "Done" at bounding box center [966, 575] width 47 height 26
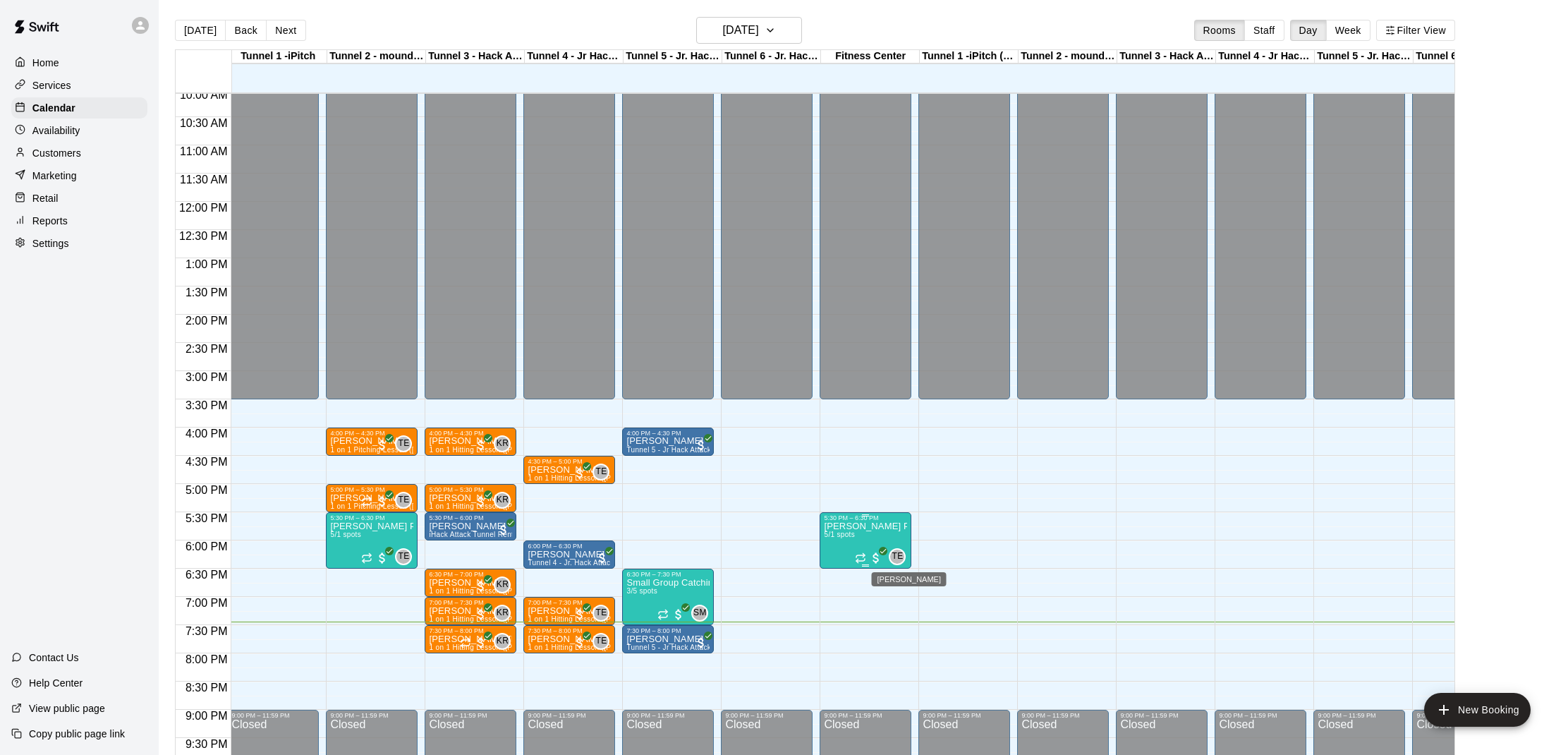
scroll to position [573, 3]
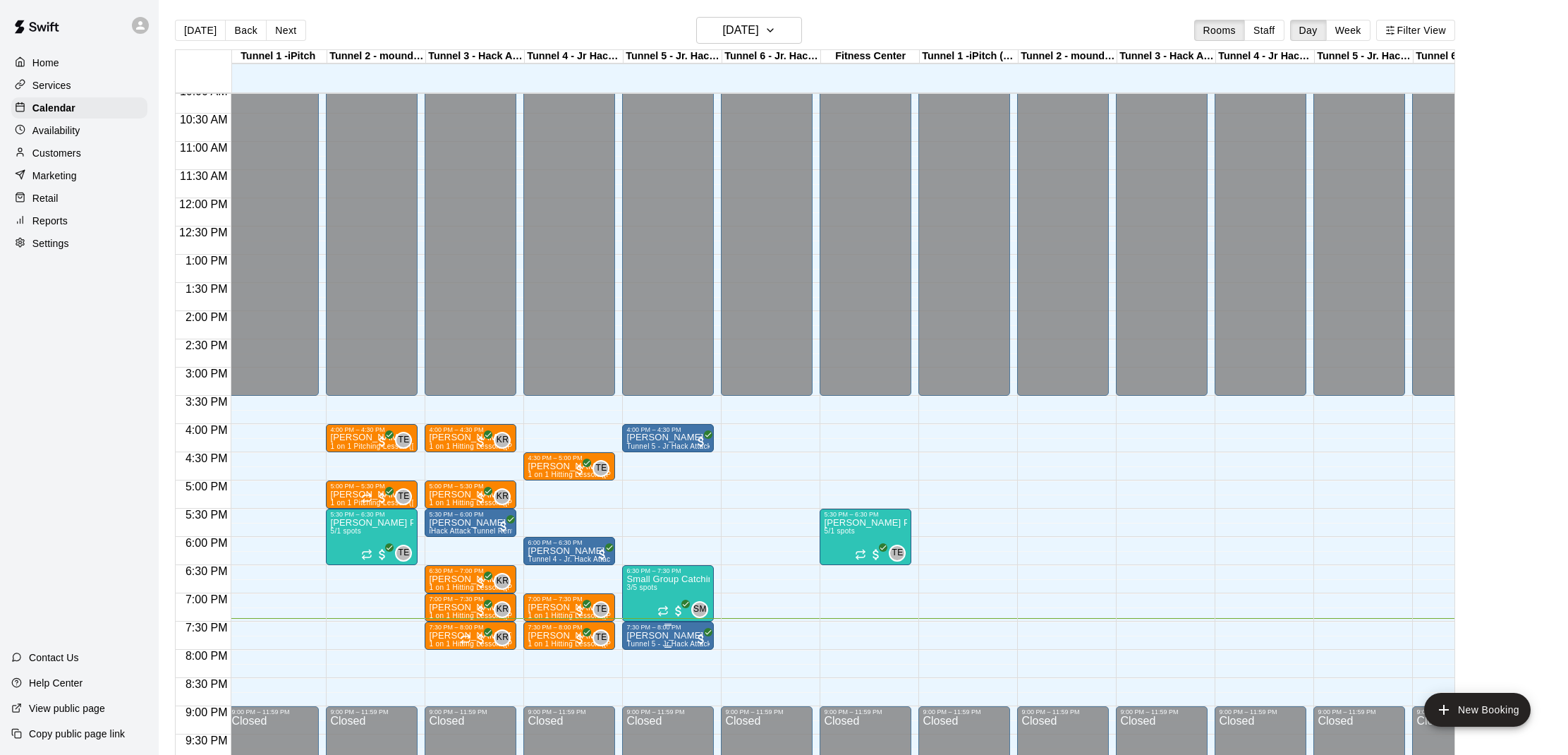
click at [677, 636] on p "[PERSON_NAME]" at bounding box center [668, 636] width 83 height 0
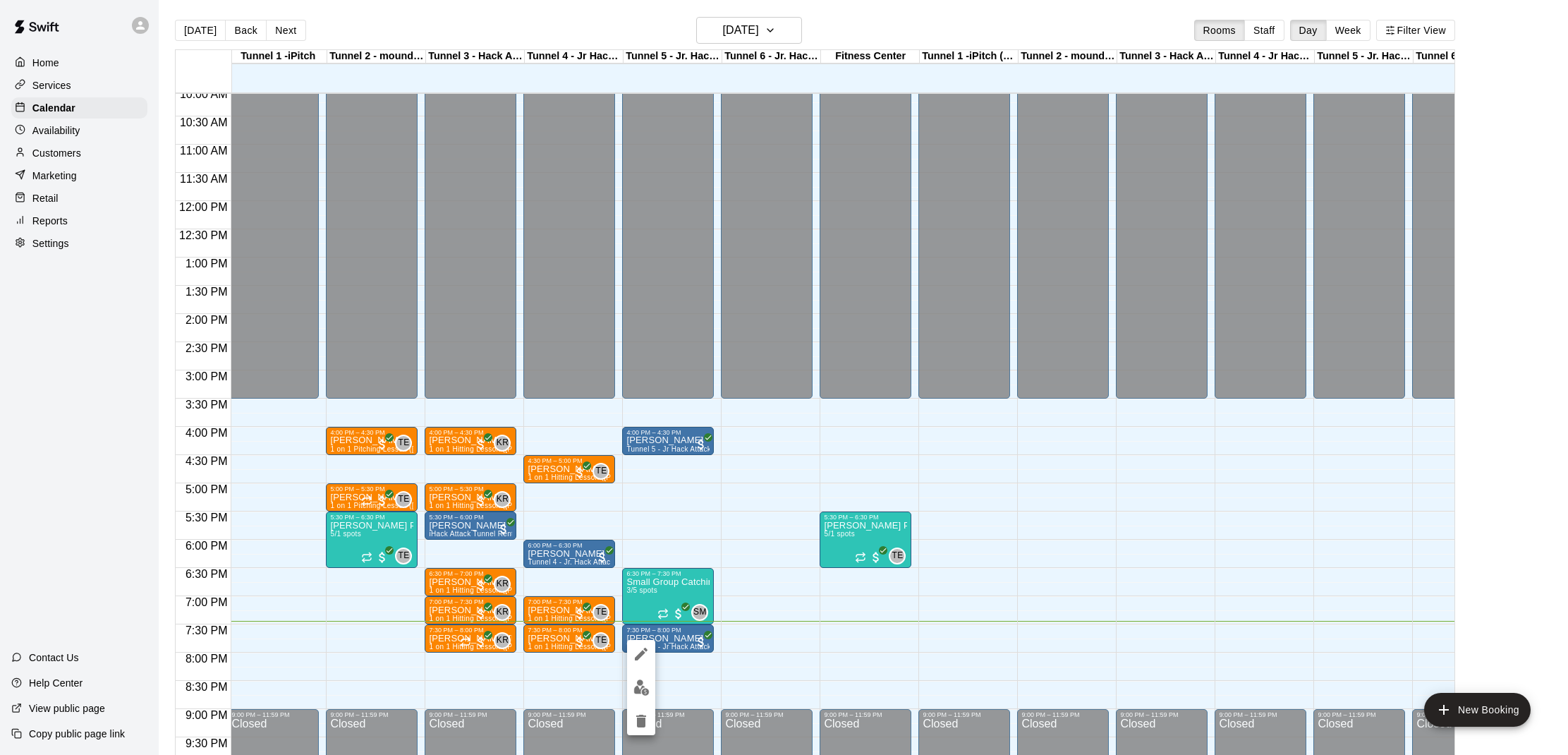
click at [706, 561] on div at bounding box center [784, 377] width 1568 height 755
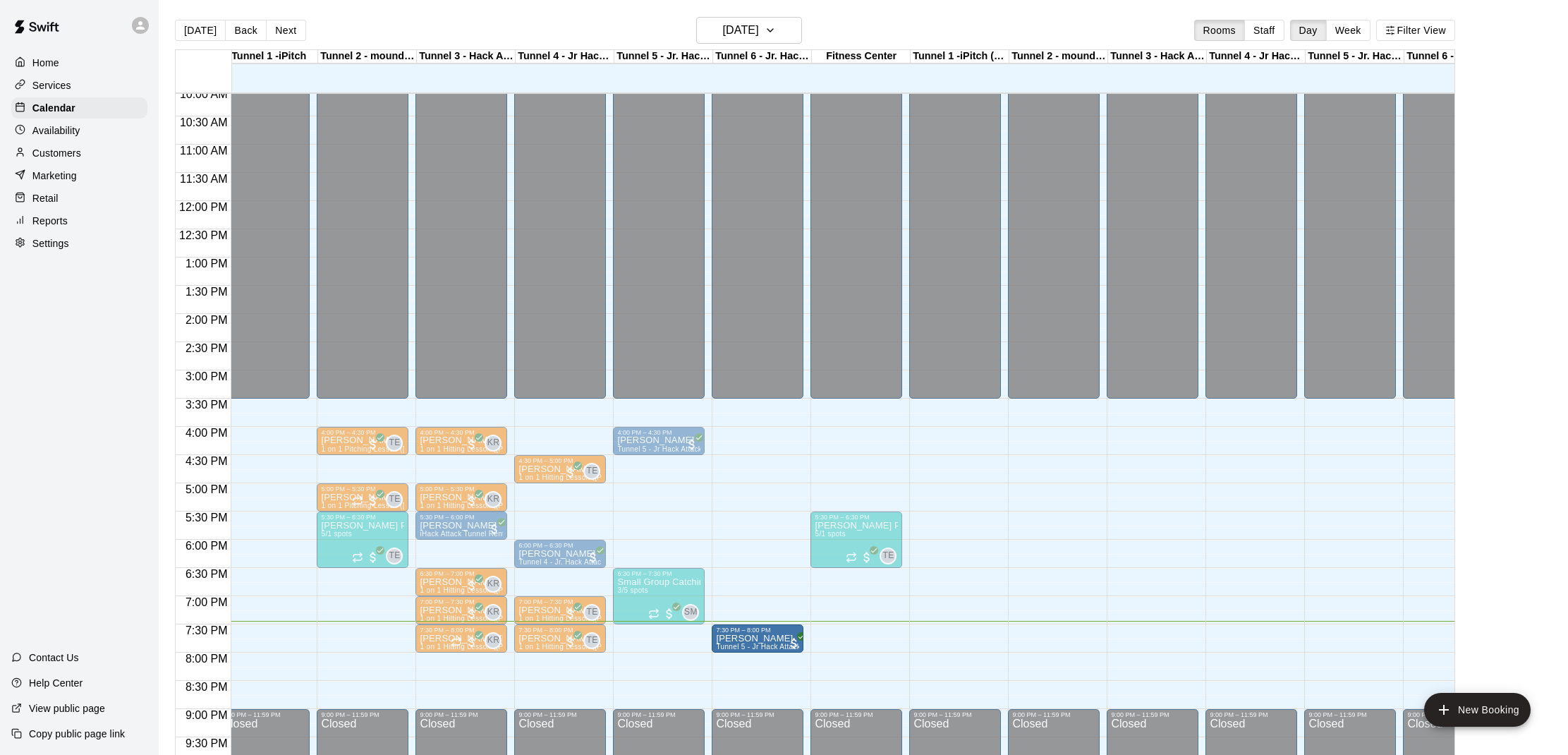
drag, startPoint x: 642, startPoint y: 643, endPoint x: 732, endPoint y: 647, distance: 90.1
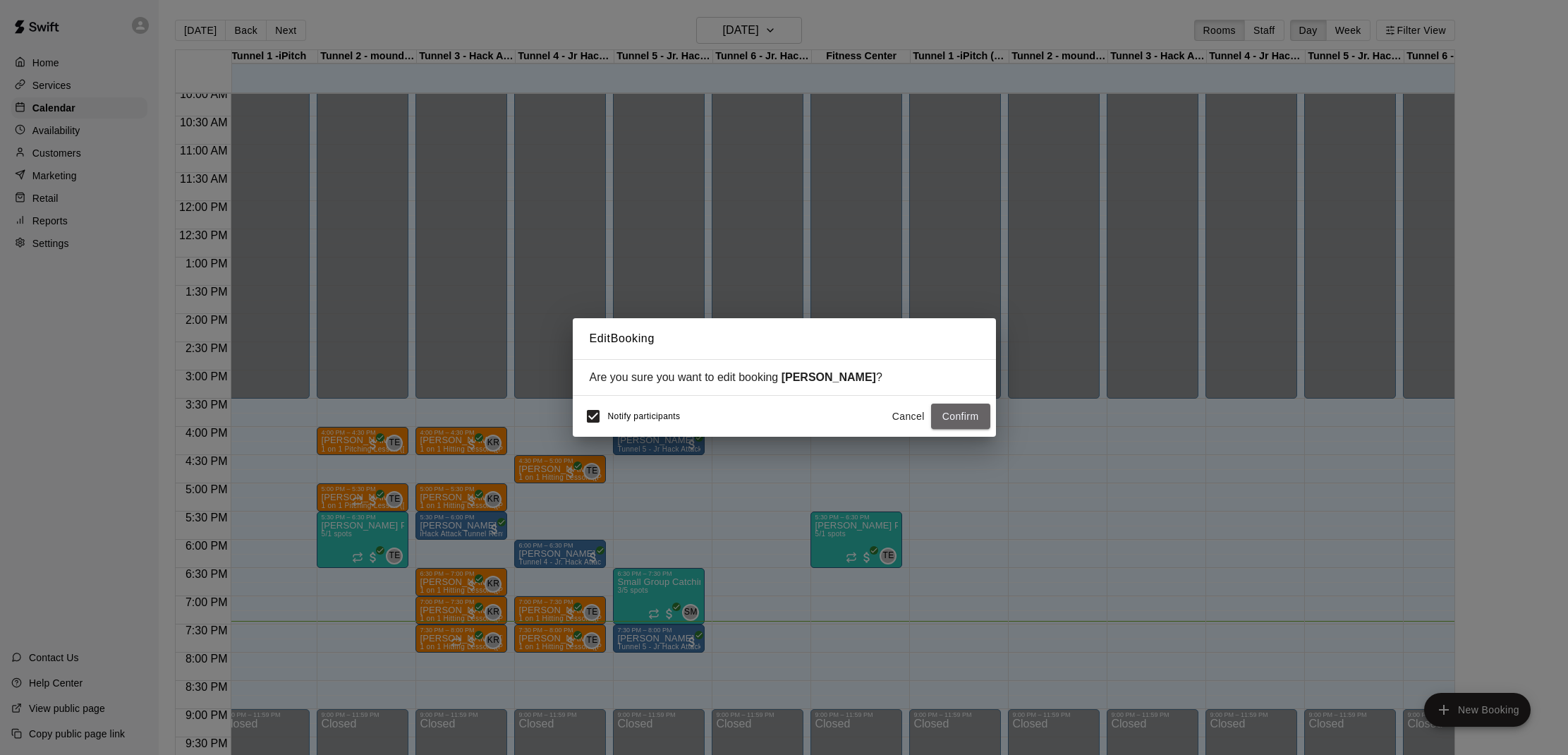
click at [976, 413] on button "Confirm" at bounding box center [961, 416] width 59 height 26
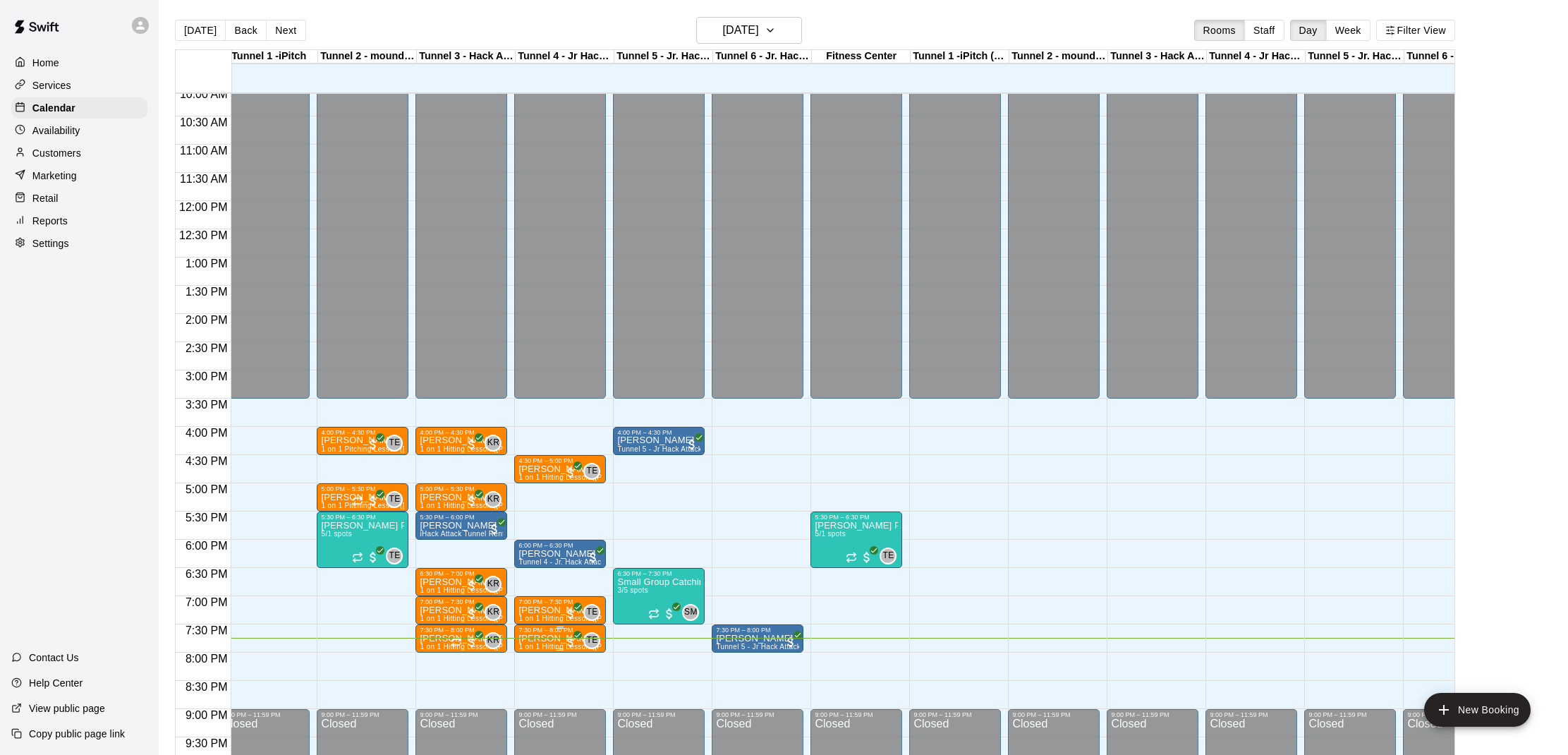
click at [529, 634] on div "7:30 PM – 8:00 PM" at bounding box center [561, 630] width 83 height 7
click at [531, 664] on button "edit" at bounding box center [533, 675] width 28 height 27
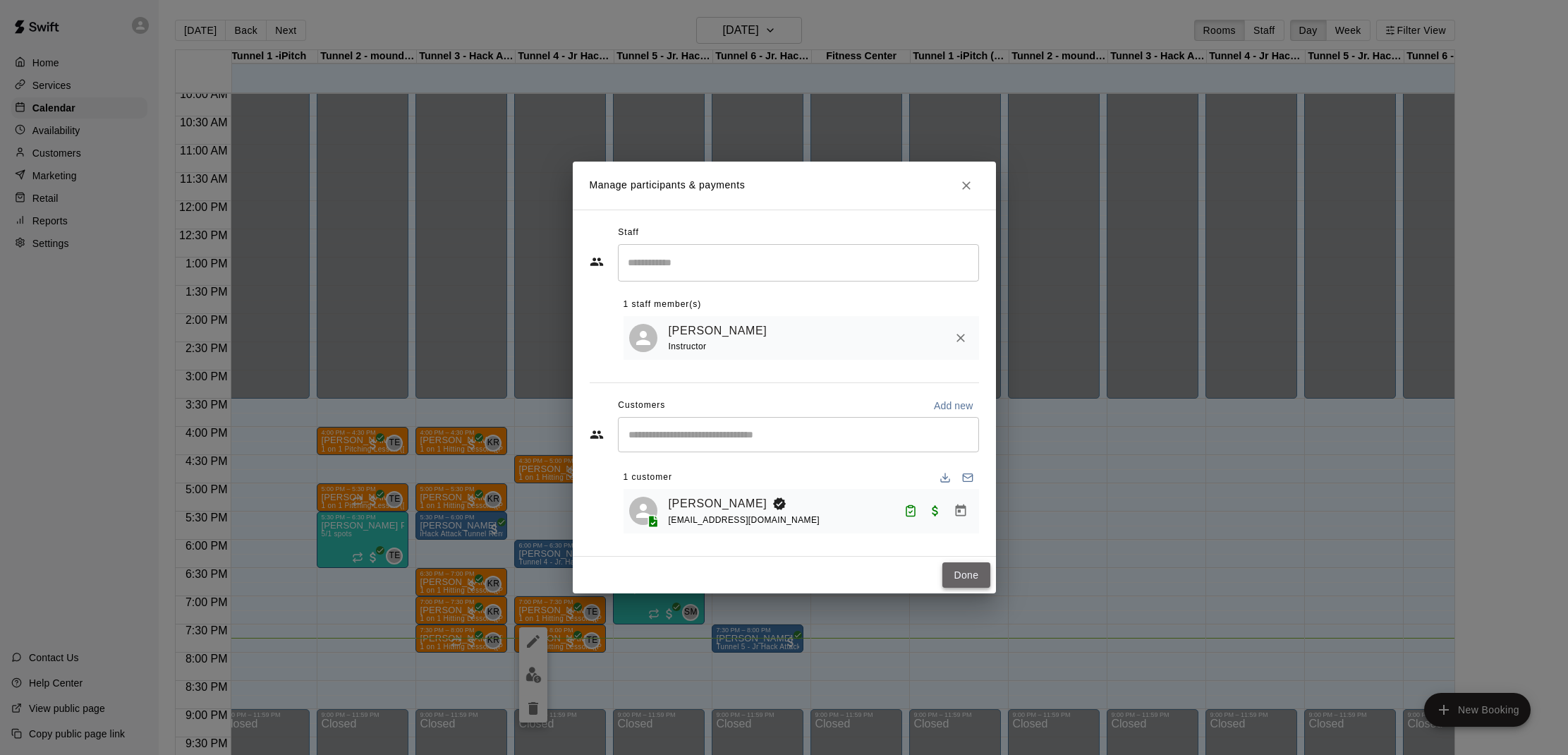
drag, startPoint x: 973, startPoint y: 564, endPoint x: 954, endPoint y: 578, distance: 23.6
click at [973, 564] on button "Done" at bounding box center [966, 575] width 47 height 26
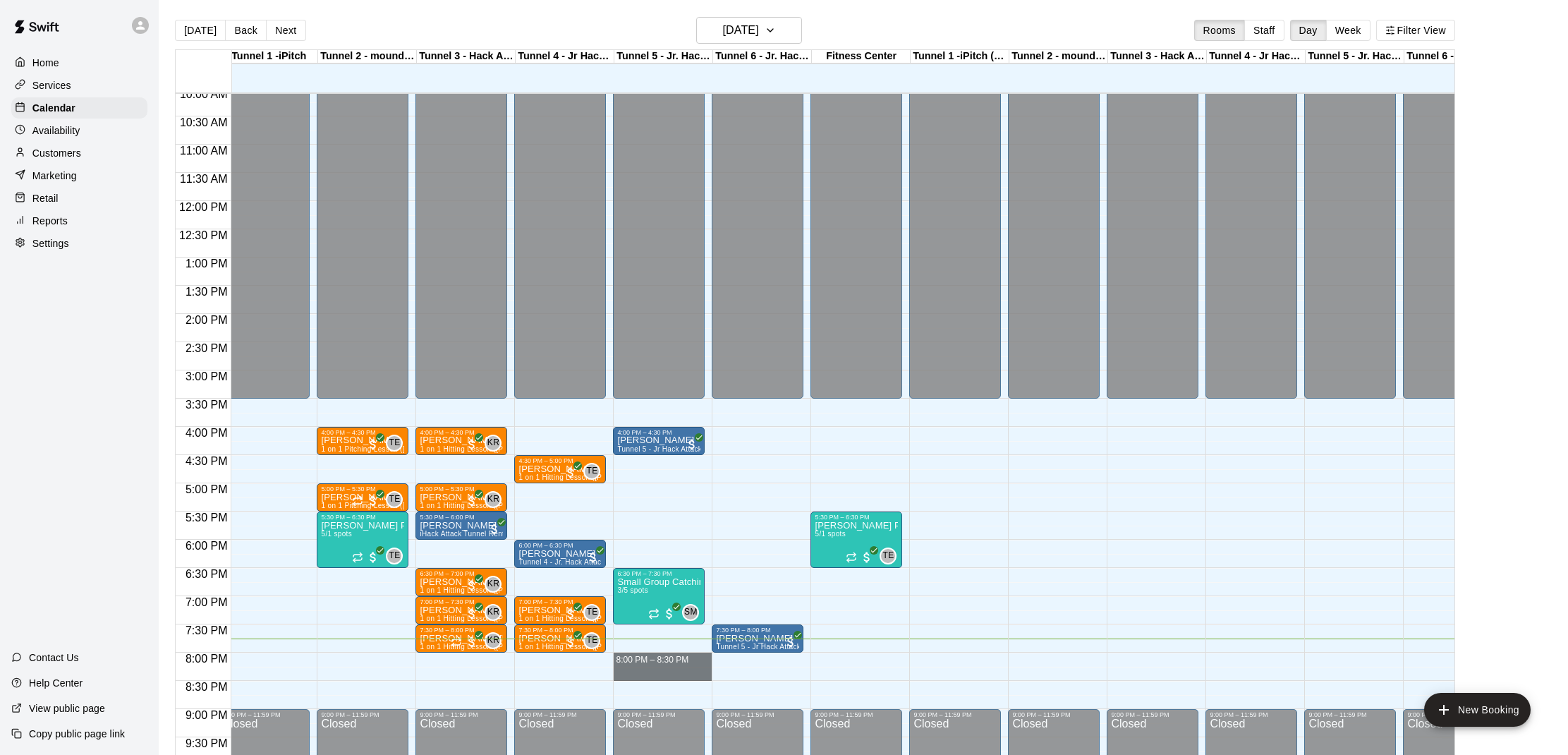
drag, startPoint x: 627, startPoint y: 655, endPoint x: 621, endPoint y: 674, distance: 19.9
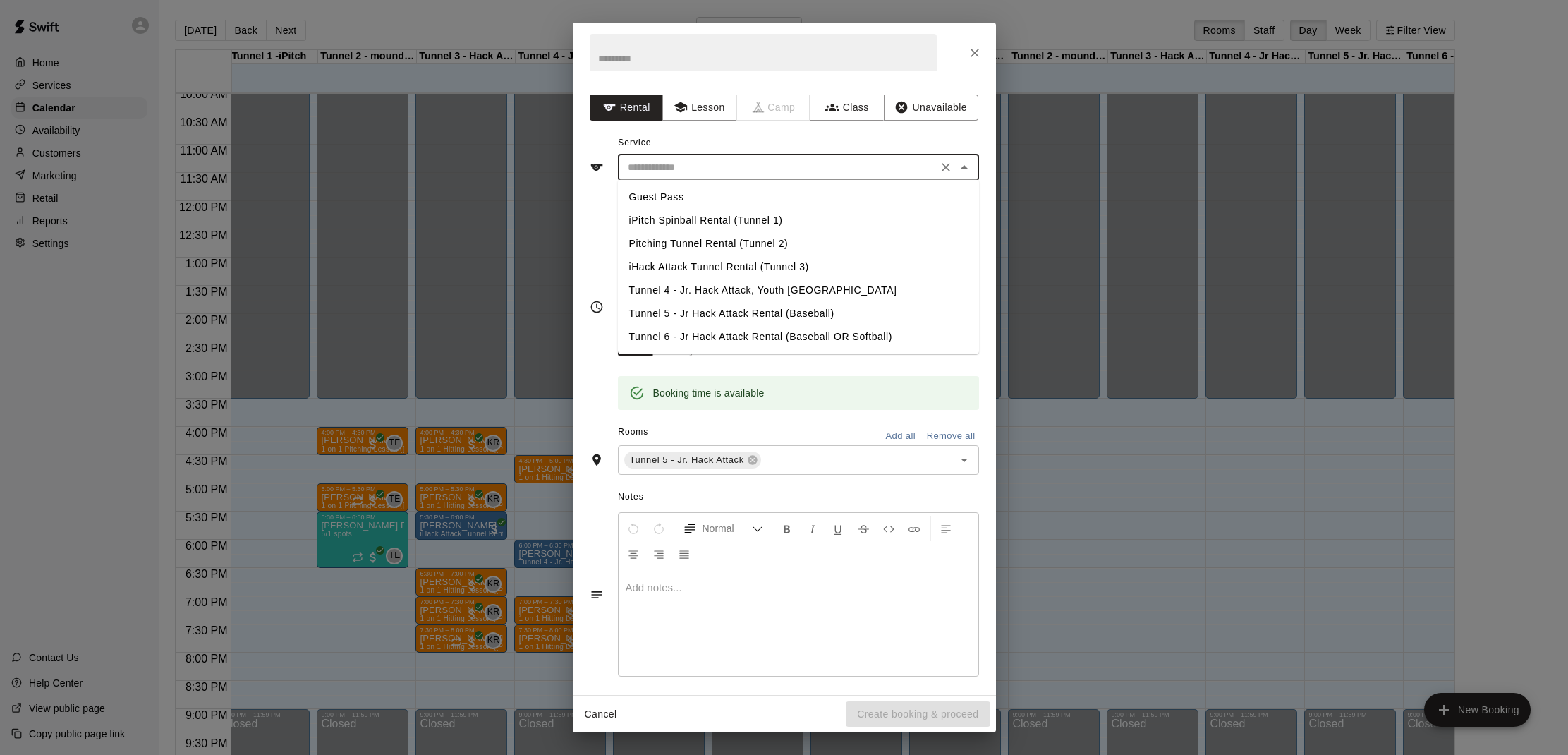
drag, startPoint x: 644, startPoint y: 167, endPoint x: 653, endPoint y: 189, distance: 23.8
click at [645, 170] on input "text" at bounding box center [778, 168] width 311 height 18
click at [677, 308] on li "Tunnel 5 - Jr Hack Attack Rental (Baseball)" at bounding box center [799, 313] width 361 height 23
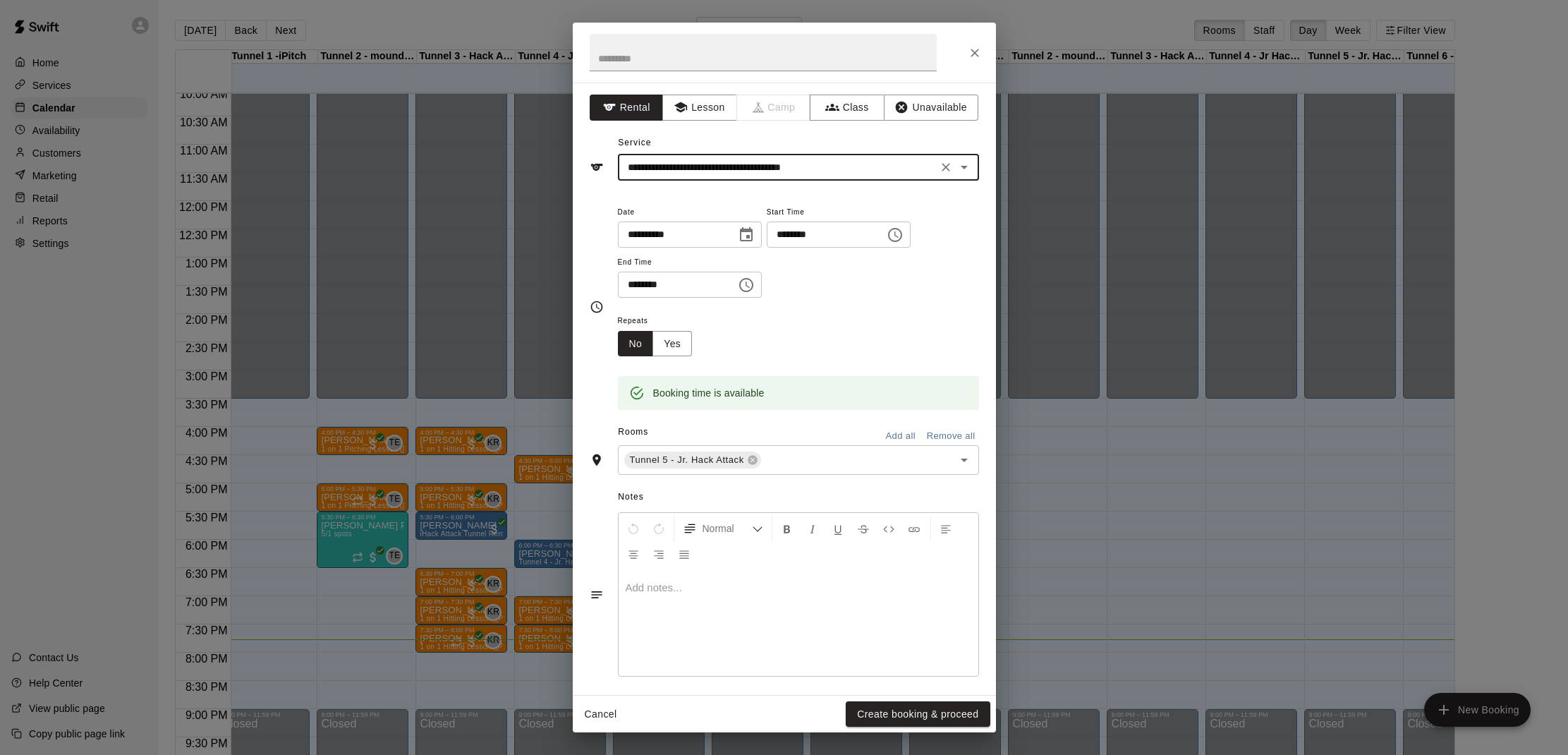
type input "**********"
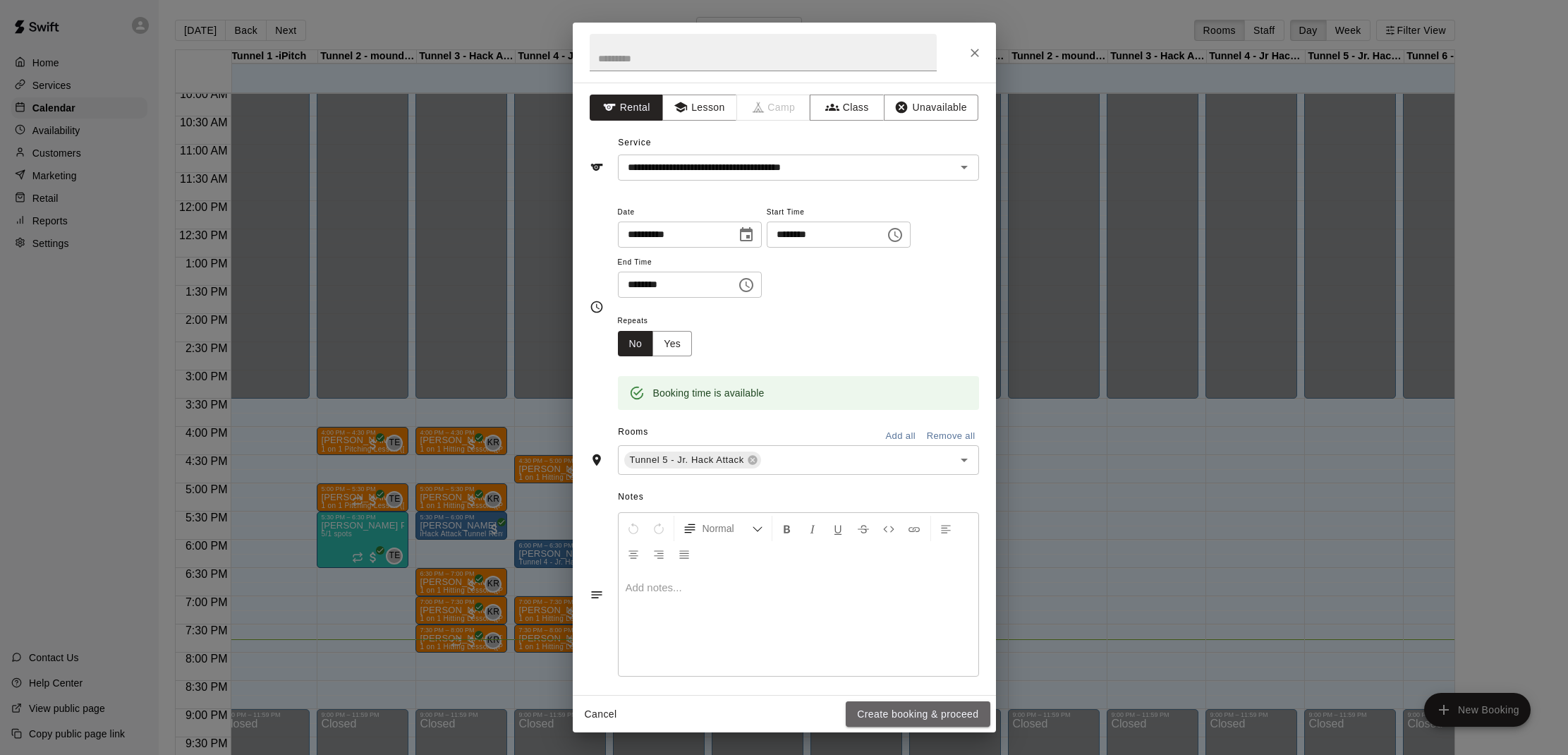
drag, startPoint x: 871, startPoint y: 712, endPoint x: 866, endPoint y: 718, distance: 7.8
click at [871, 712] on button "Create booking & proceed" at bounding box center [918, 714] width 144 height 26
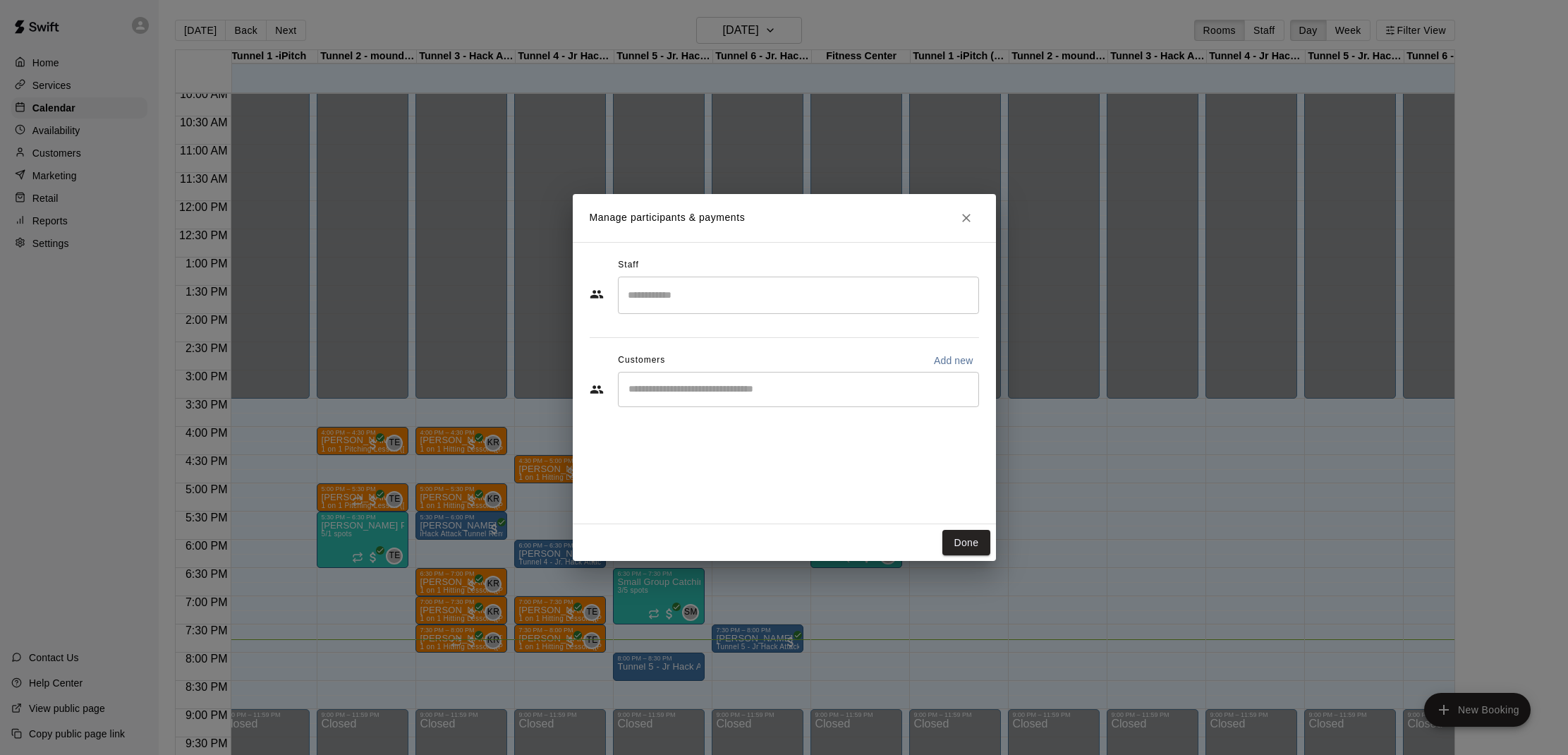
click at [697, 401] on div "​" at bounding box center [799, 390] width 361 height 35
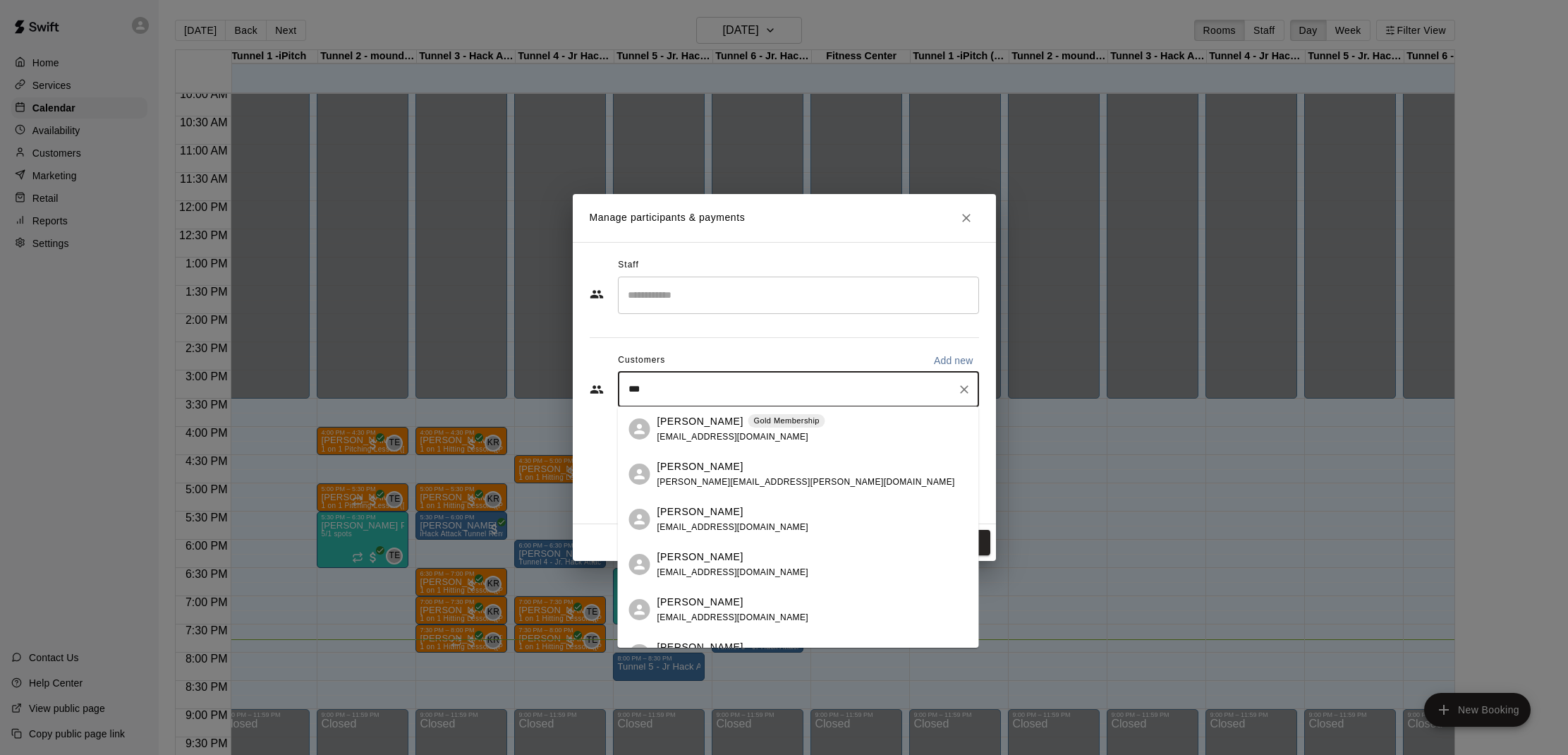
type input "****"
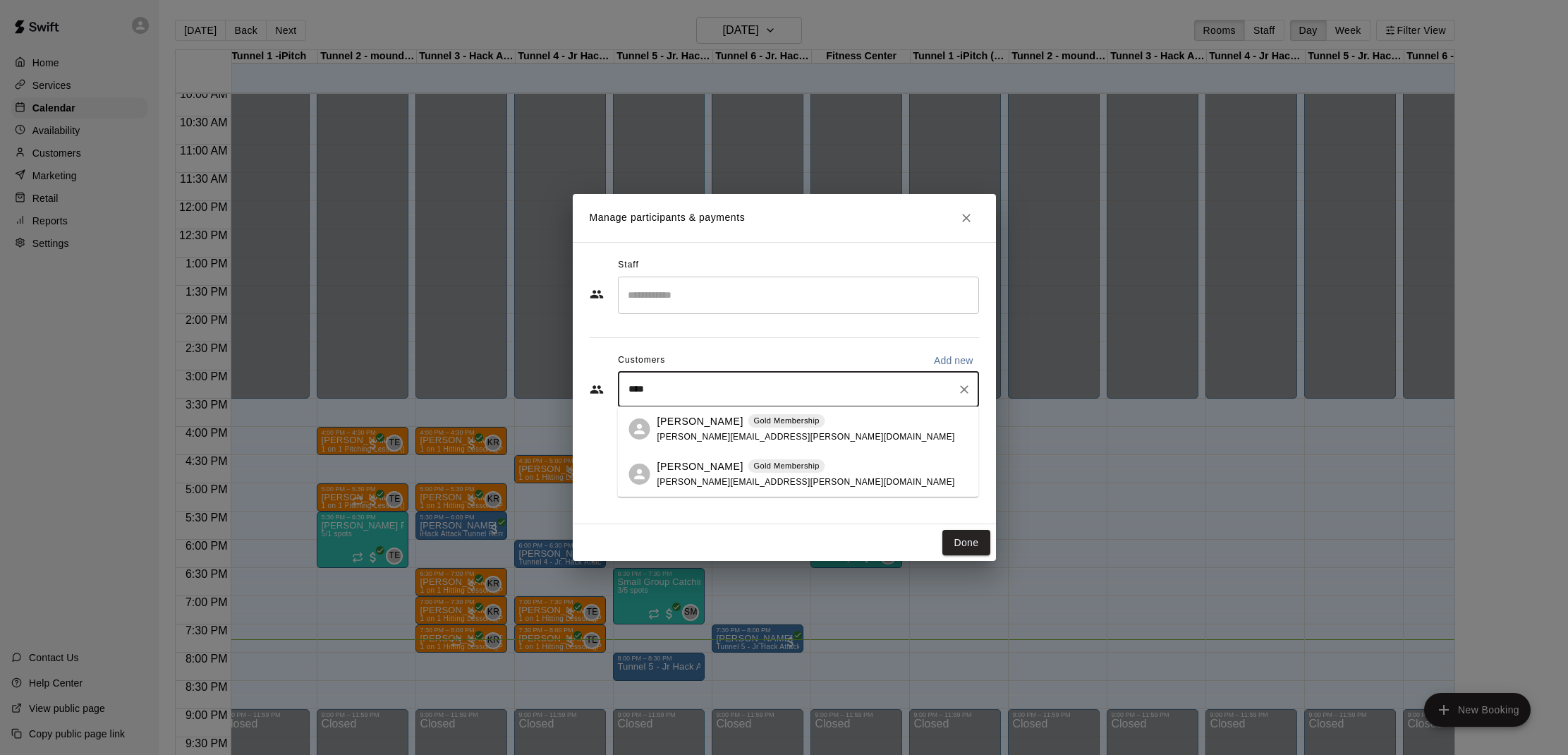
drag, startPoint x: 741, startPoint y: 433, endPoint x: 762, endPoint y: 454, distance: 29.7
click at [741, 434] on span "sam.barrer@gmail.com" at bounding box center [806, 436] width 298 height 10
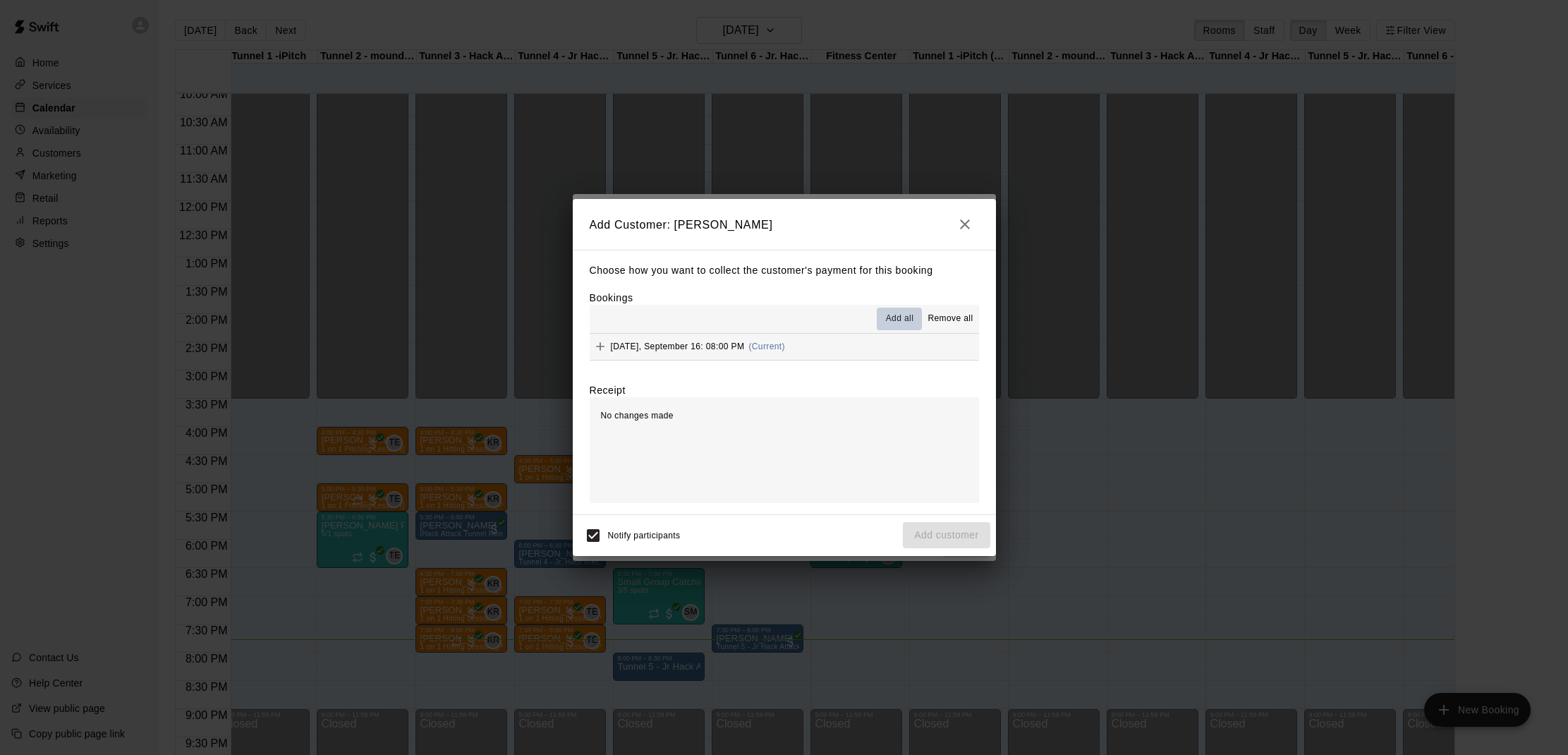
drag, startPoint x: 907, startPoint y: 317, endPoint x: 928, endPoint y: 343, distance: 33.4
click at [908, 319] on span "Add all" at bounding box center [900, 319] width 28 height 14
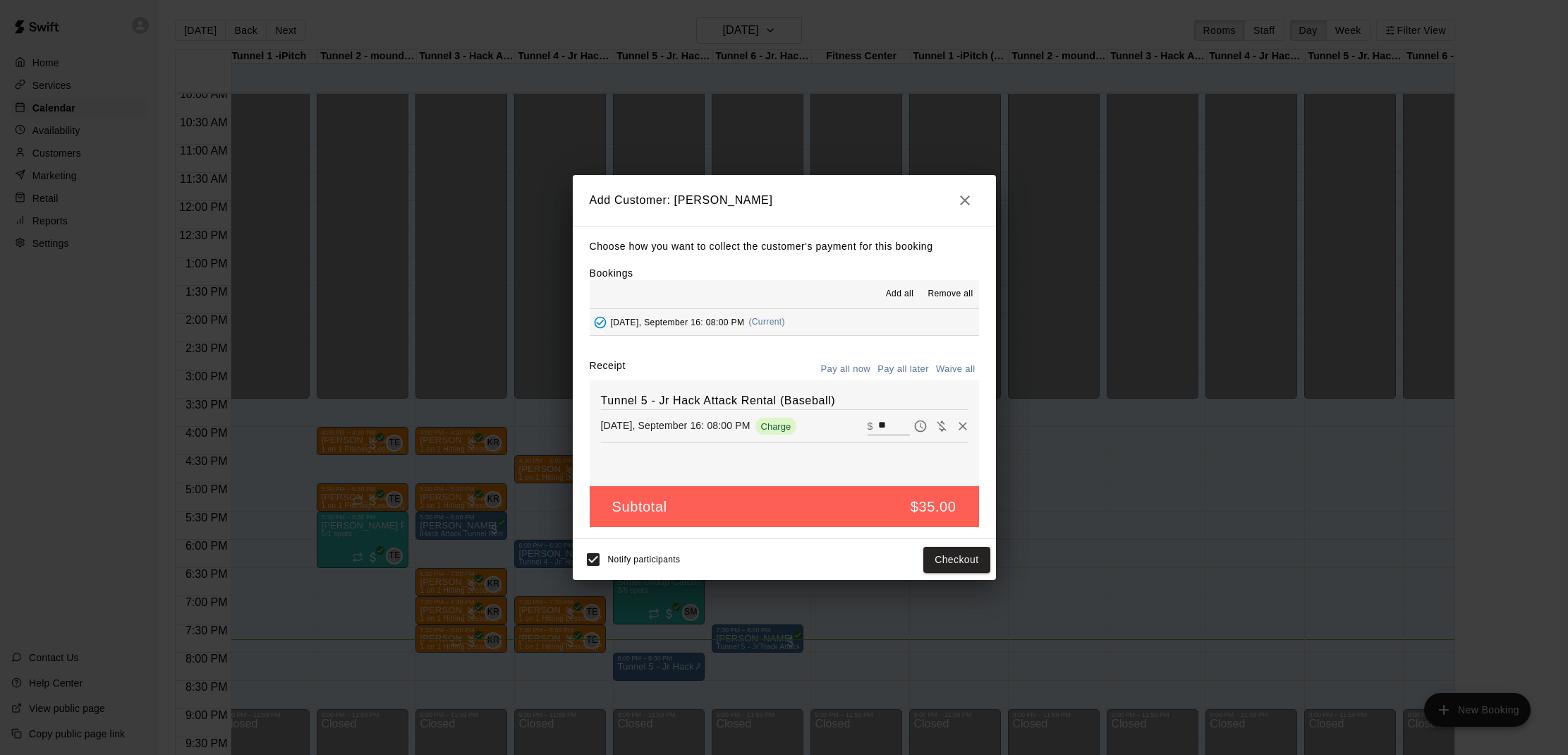
click at [963, 366] on button "Waive all" at bounding box center [956, 369] width 47 height 22
type input "*"
click at [951, 562] on button "Add customer" at bounding box center [946, 560] width 87 height 26
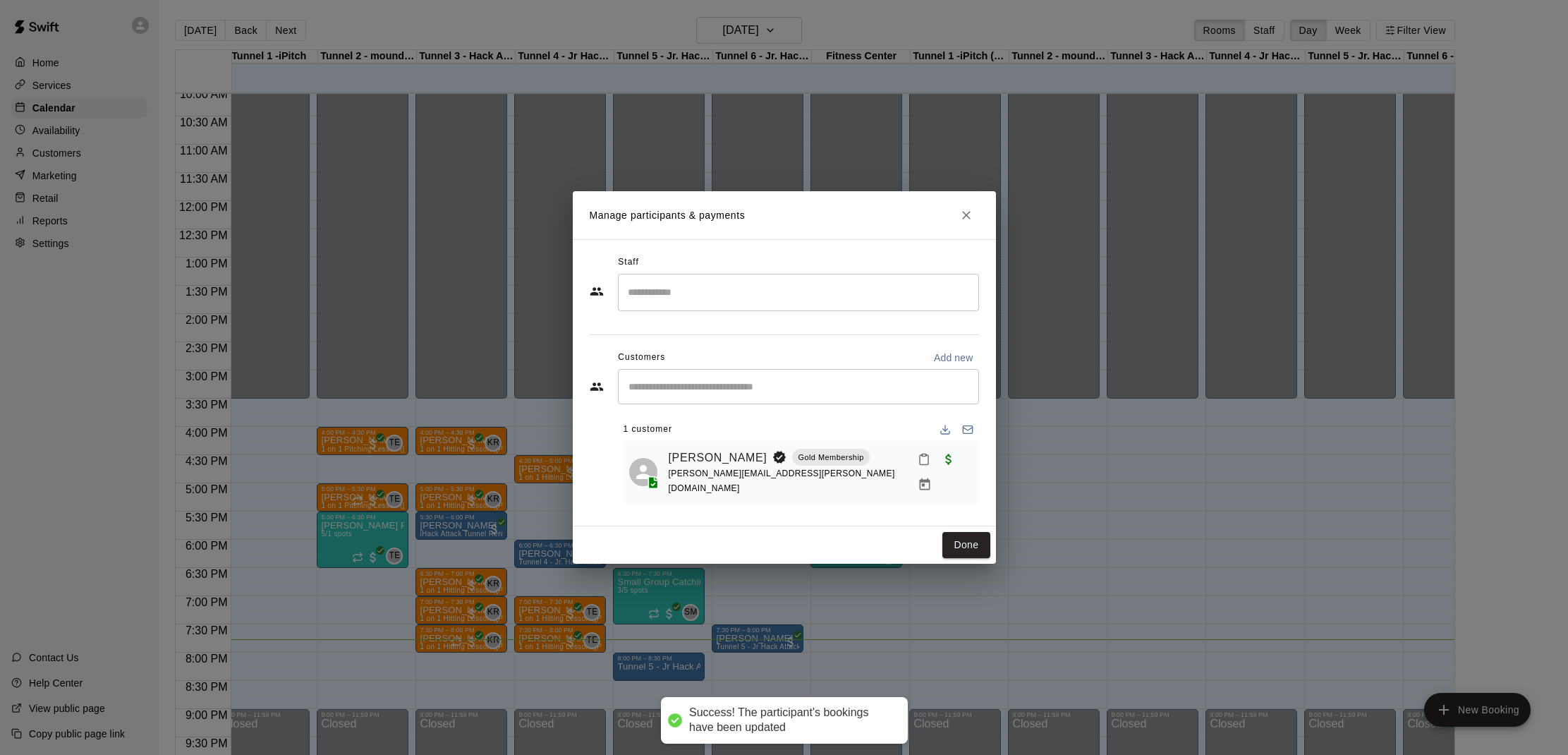
click at [912, 472] on button "Mark attendance" at bounding box center [924, 460] width 24 height 24
click at [951, 471] on p "Mark attended" at bounding box center [1002, 465] width 125 height 14
drag, startPoint x: 964, startPoint y: 533, endPoint x: 962, endPoint y: 550, distance: 17.1
click at [964, 534] on button "Done" at bounding box center [966, 545] width 47 height 26
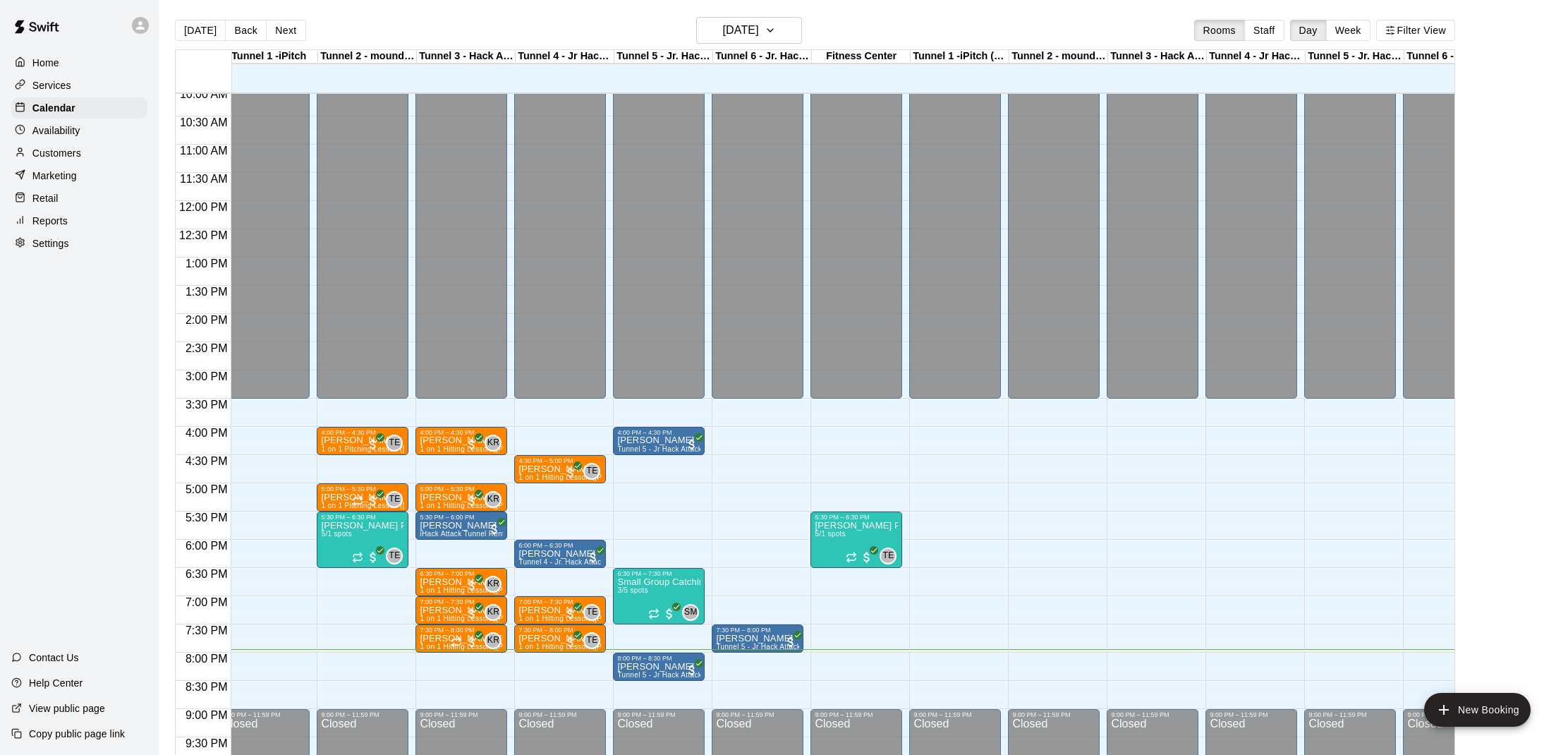
scroll to position [0, 12]
drag, startPoint x: 545, startPoint y: 659, endPoint x: 541, endPoint y: 671, distance: 12.6
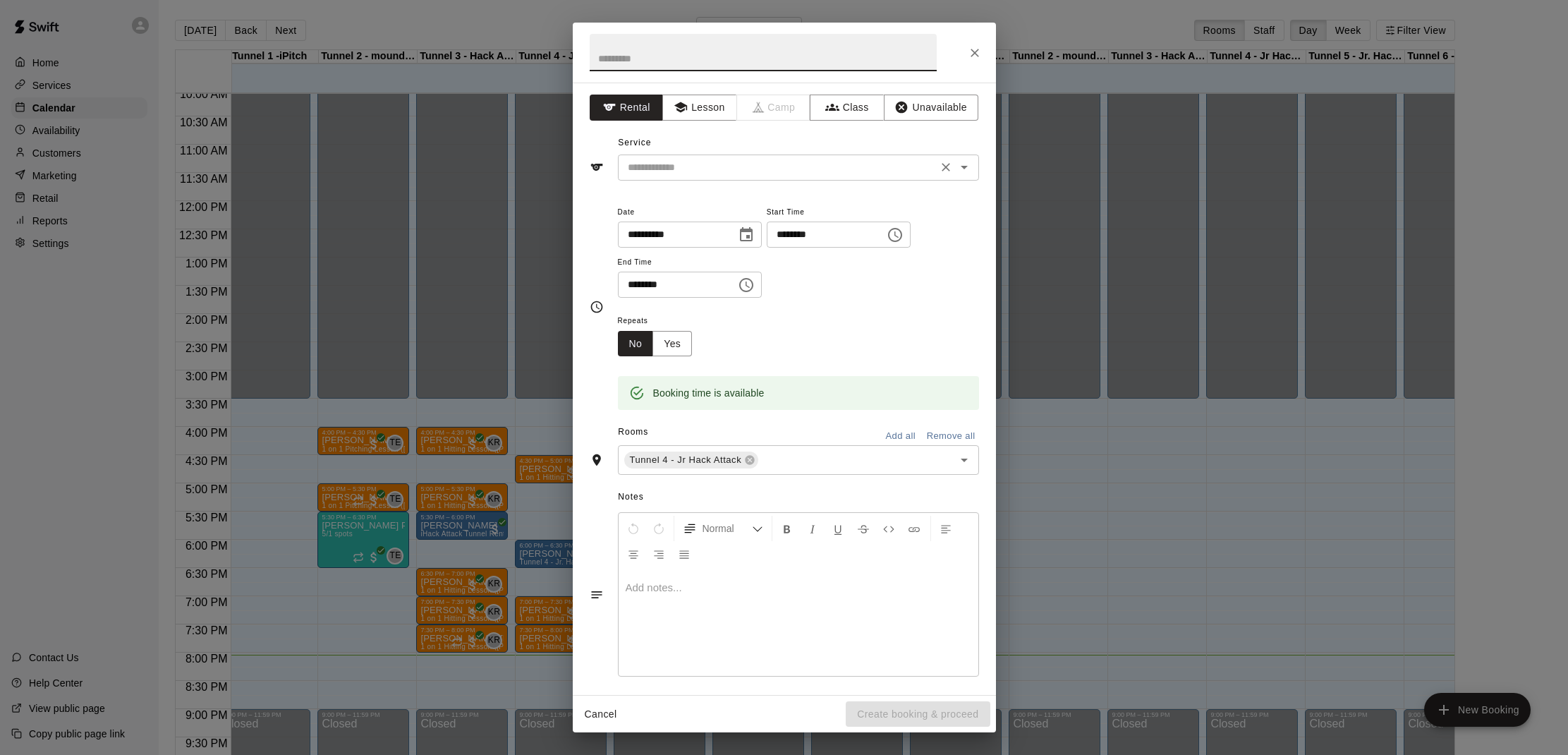
drag, startPoint x: 723, startPoint y: 155, endPoint x: 719, endPoint y: 171, distance: 16.5
click at [723, 156] on div "​" at bounding box center [799, 168] width 361 height 26
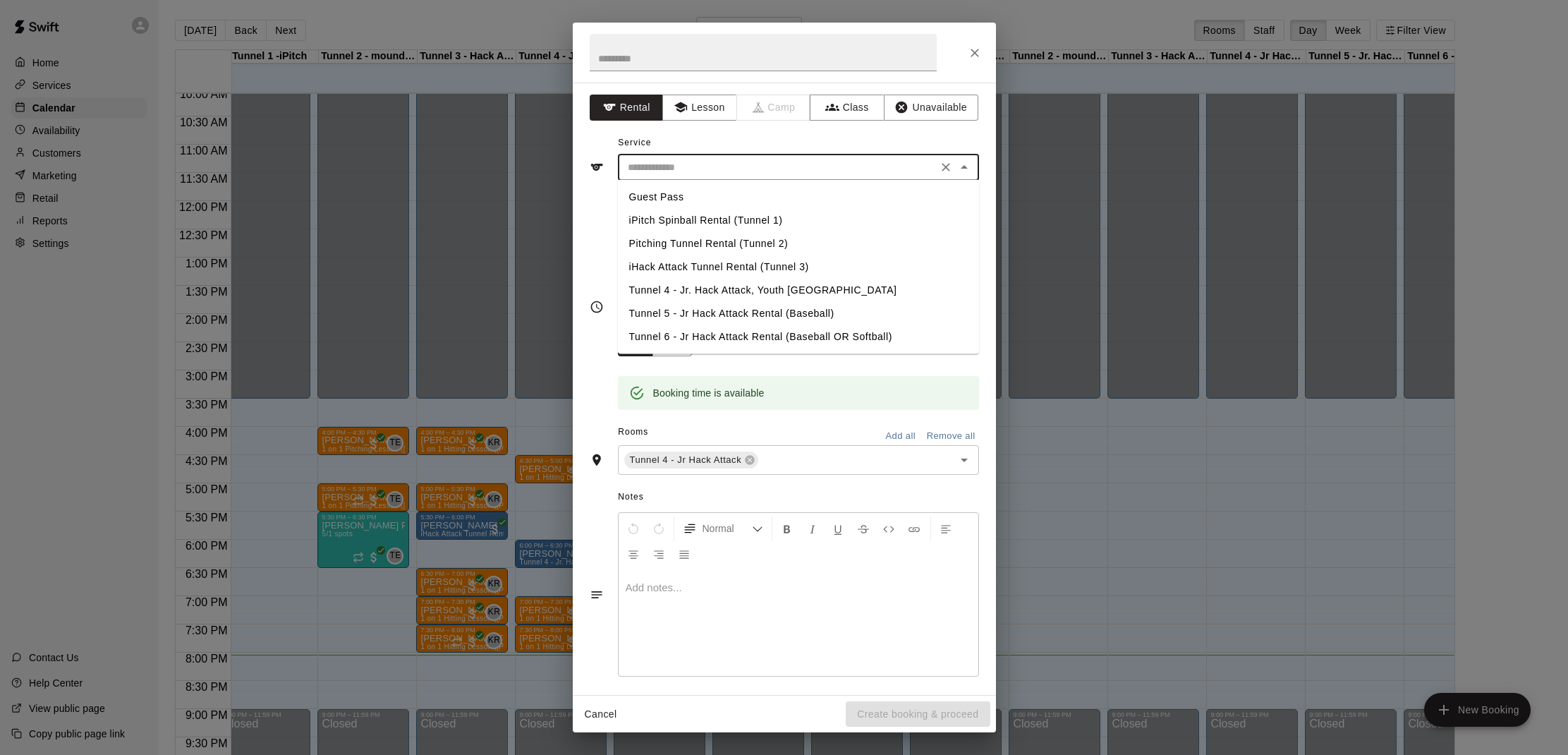
click at [729, 296] on li "Tunnel 4 - Jr. Hack Attack, Youth [GEOGRAPHIC_DATA]" at bounding box center [799, 290] width 361 height 23
type input "**********"
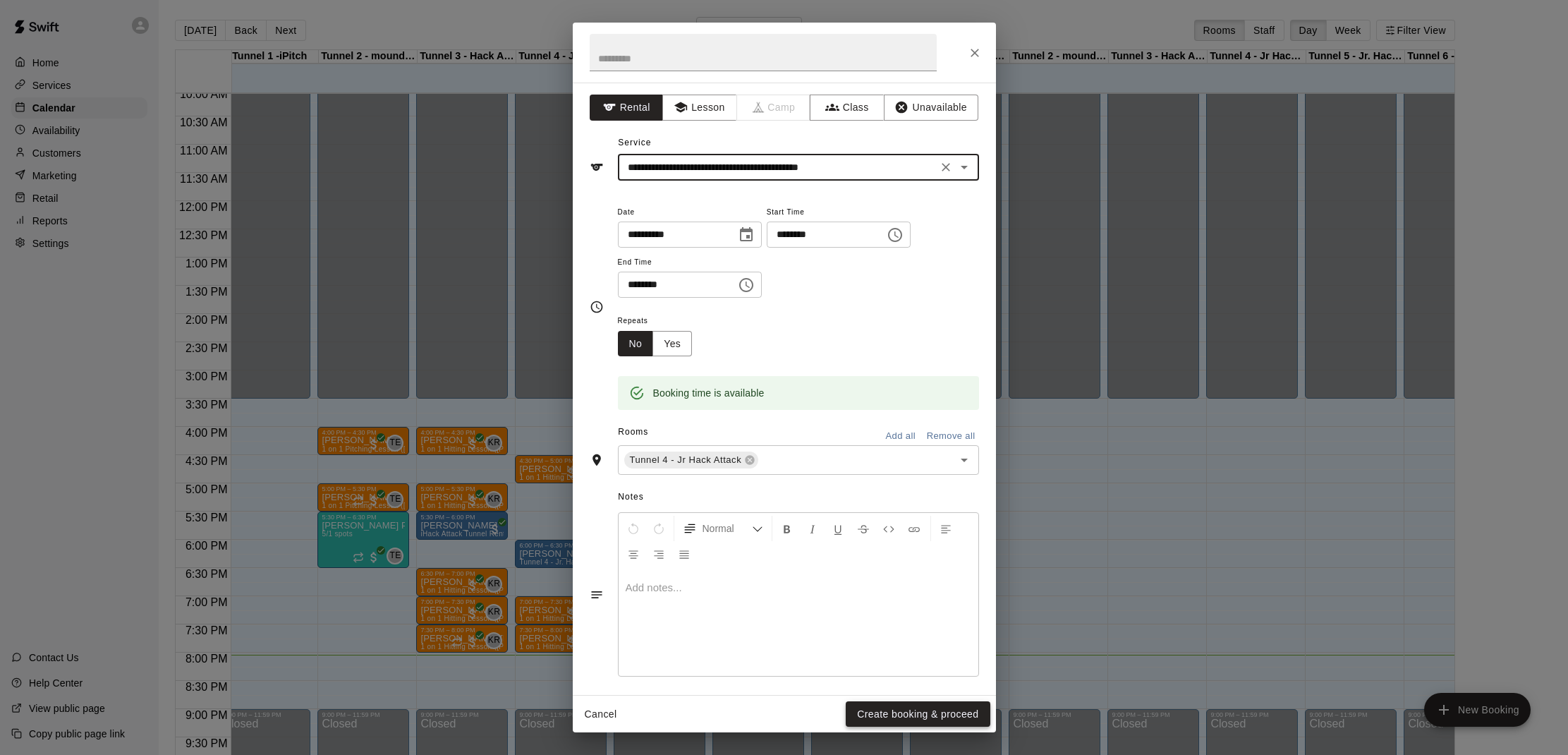
click at [908, 711] on button "Create booking & proceed" at bounding box center [918, 714] width 144 height 26
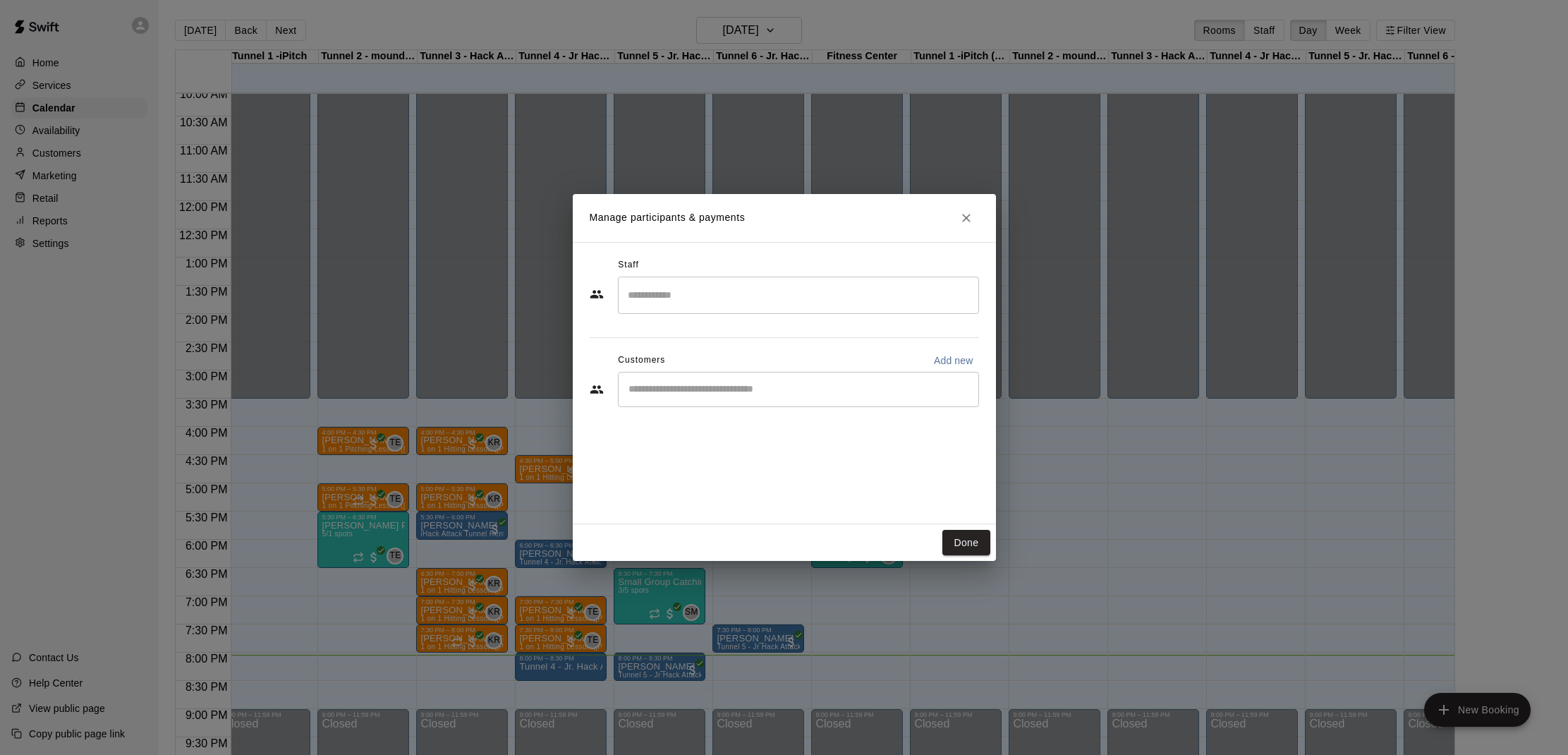
click at [717, 392] on input "Start typing to search customers..." at bounding box center [798, 390] width 349 height 14
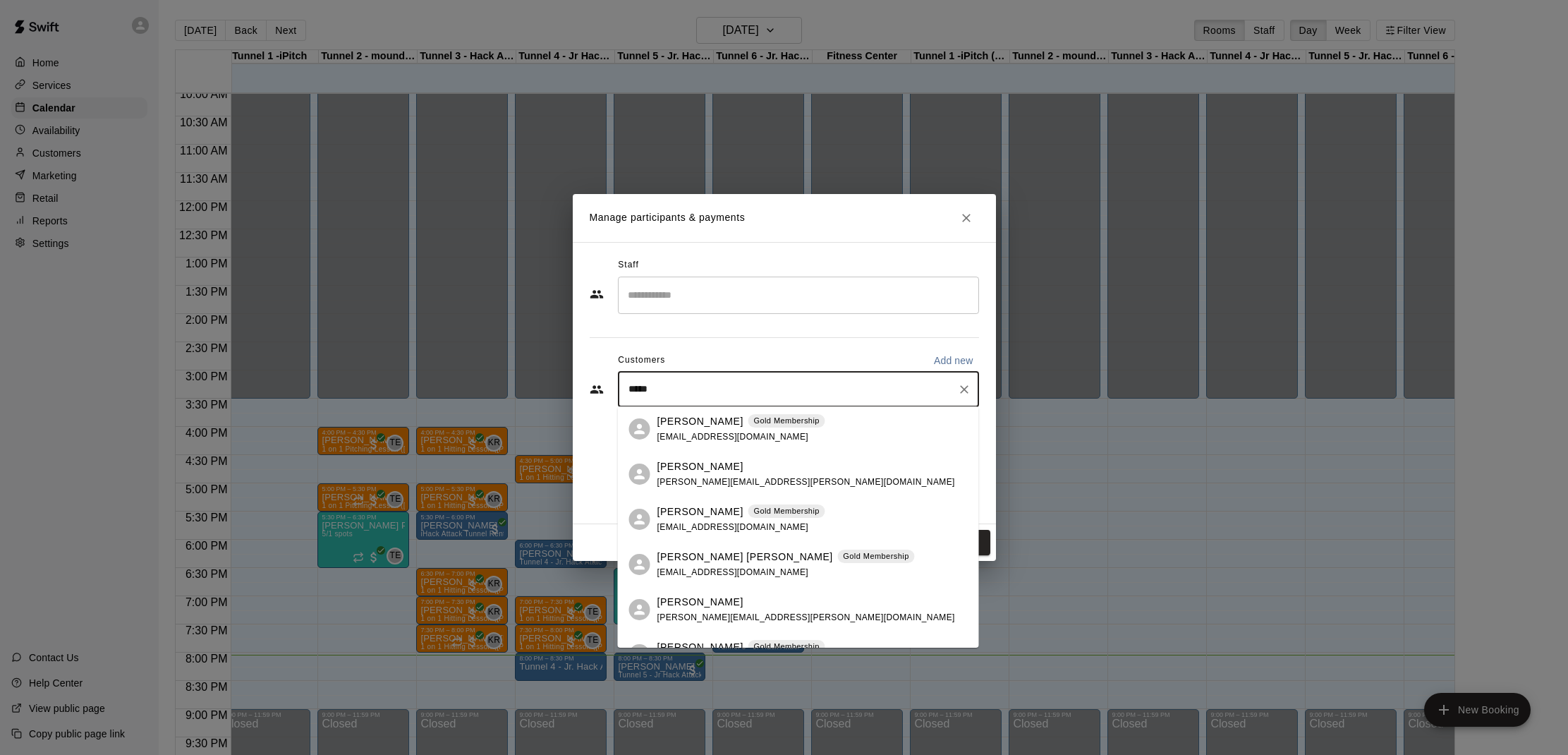
type input "******"
click at [703, 425] on p "[PERSON_NAME]" at bounding box center [700, 421] width 86 height 14
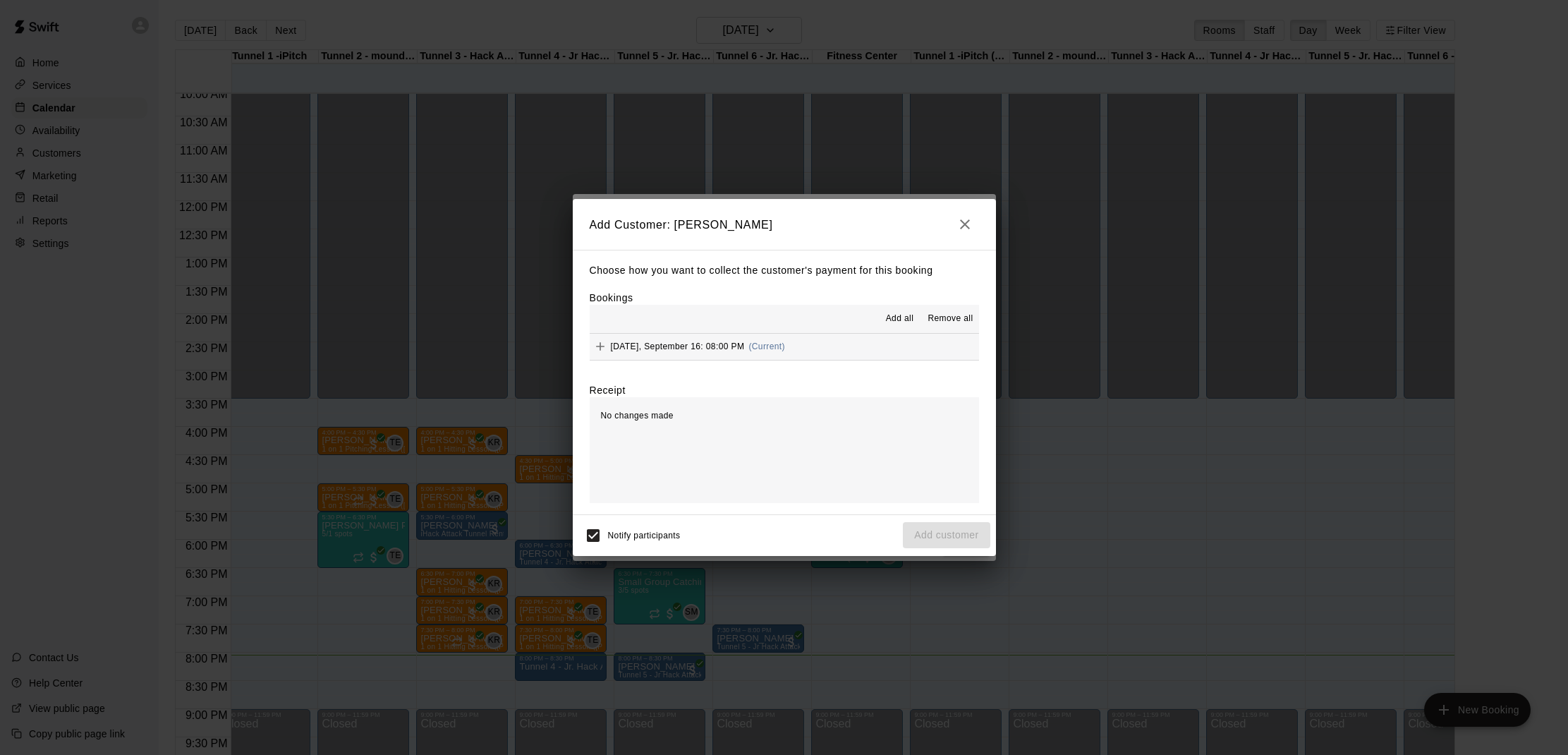
drag, startPoint x: 900, startPoint y: 310, endPoint x: 902, endPoint y: 321, distance: 11.2
click at [900, 310] on button "Add all" at bounding box center [899, 319] width 45 height 22
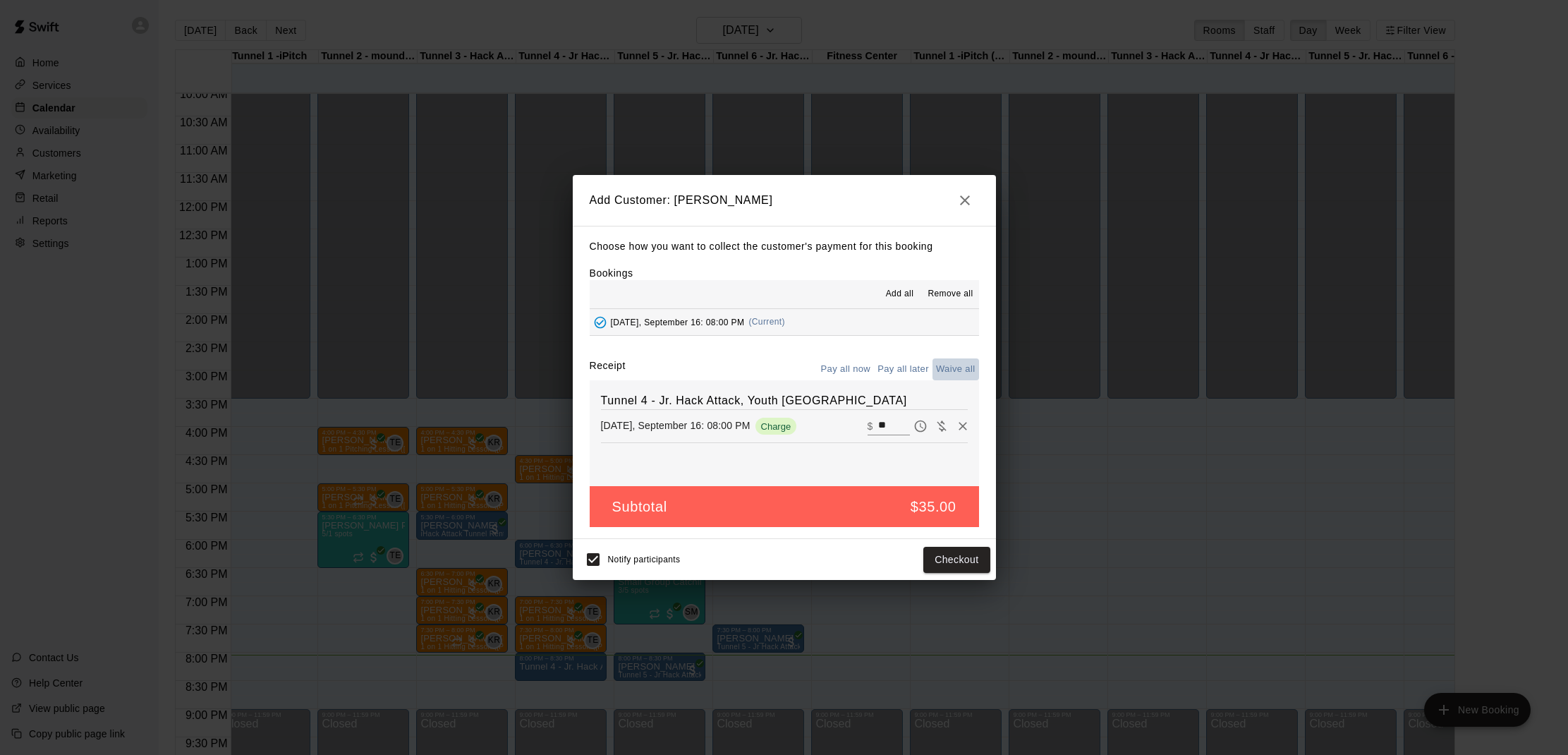
drag, startPoint x: 949, startPoint y: 360, endPoint x: 972, endPoint y: 456, distance: 98.7
click at [949, 360] on button "Waive all" at bounding box center [956, 369] width 47 height 22
type input "*"
click at [956, 560] on button "Add customer" at bounding box center [946, 560] width 87 height 26
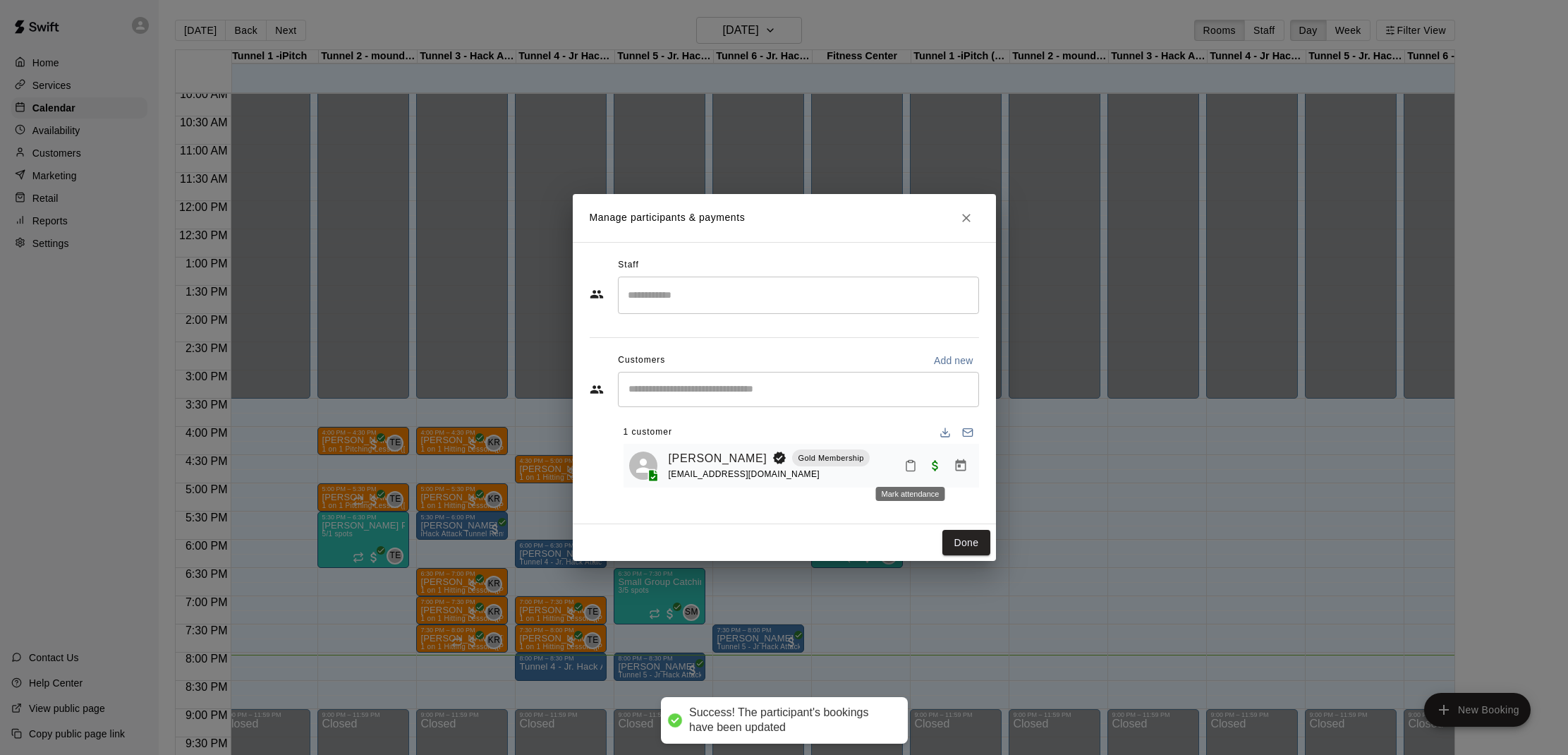
click at [911, 463] on icon "Mark attendance" at bounding box center [911, 466] width 13 height 13
click at [945, 467] on p "Mark attended" at bounding box center [1007, 470] width 125 height 14
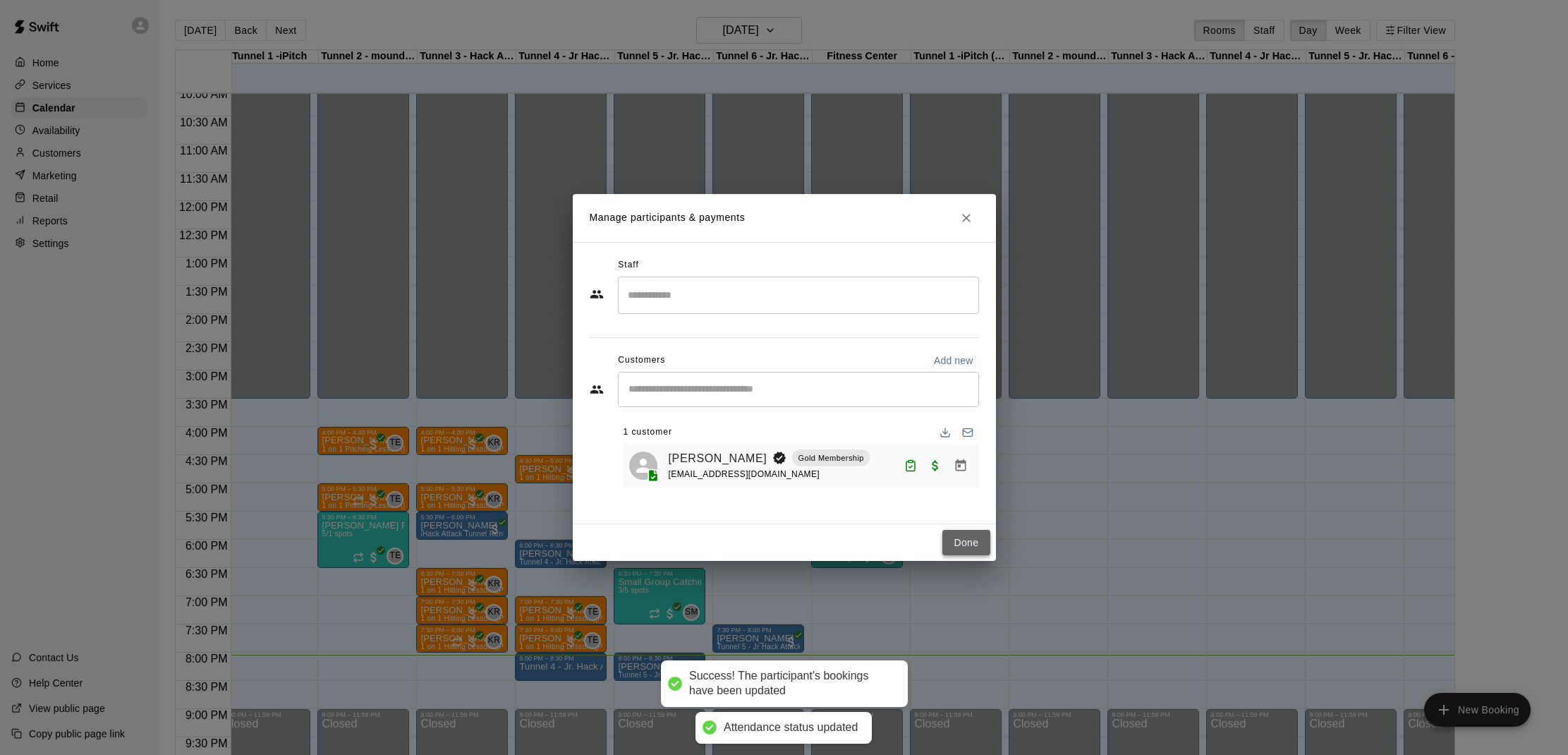
click at [986, 543] on button "Done" at bounding box center [966, 543] width 47 height 26
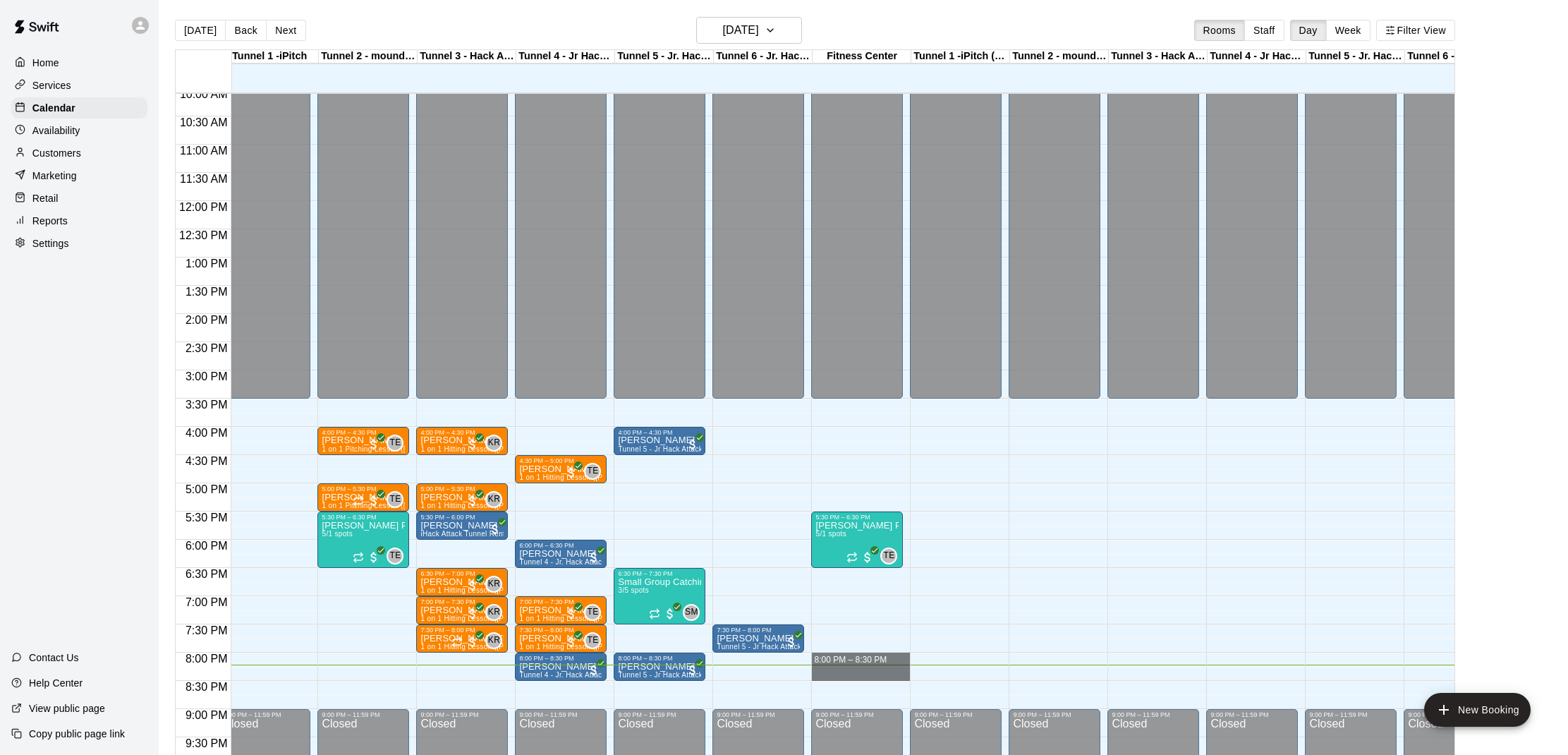
drag, startPoint x: 835, startPoint y: 658, endPoint x: 835, endPoint y: 668, distance: 10.0
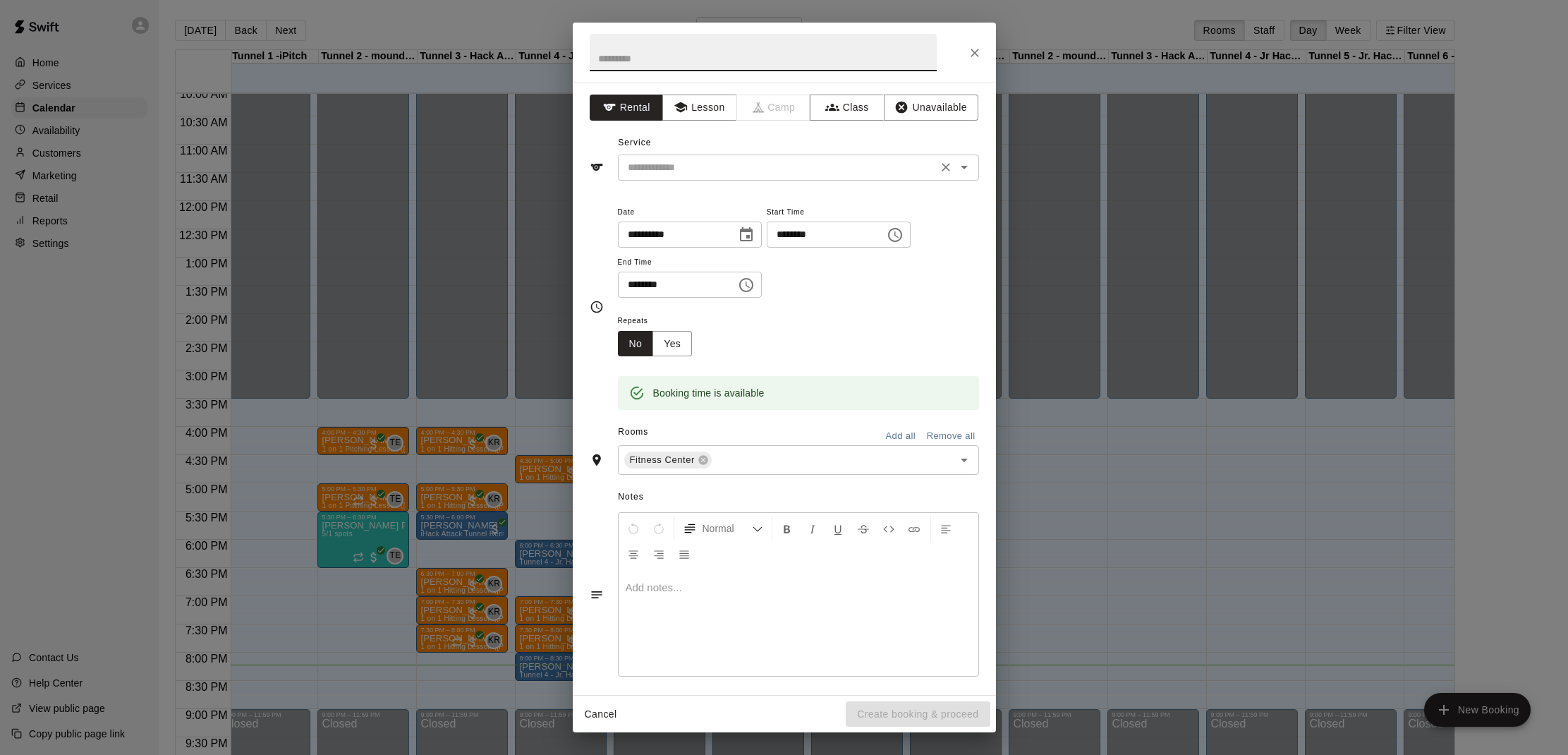
click at [739, 168] on input "text" at bounding box center [778, 168] width 311 height 18
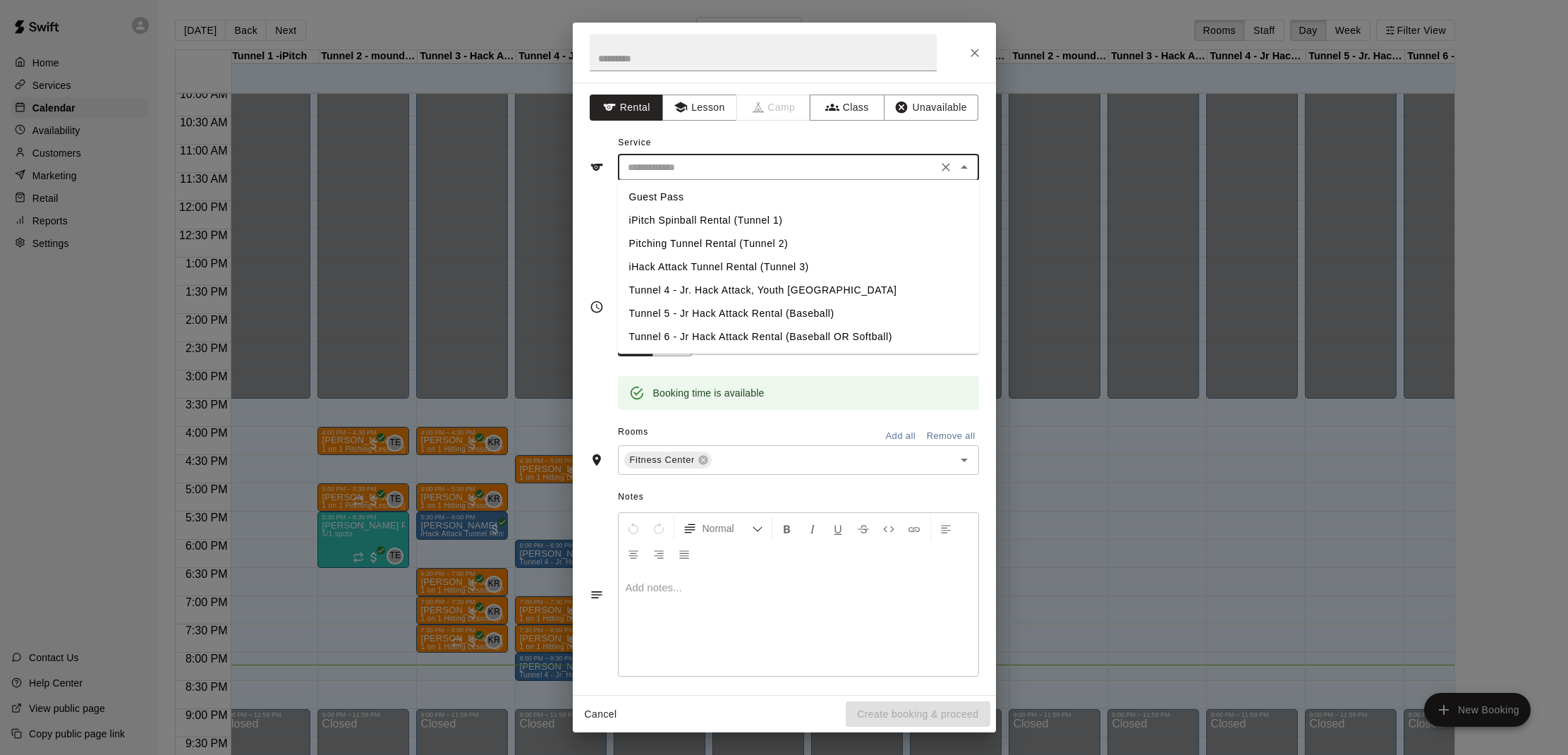
click at [770, 224] on li "iPitch Spinball Rental (Tunnel 1)" at bounding box center [799, 220] width 361 height 23
type input "**********"
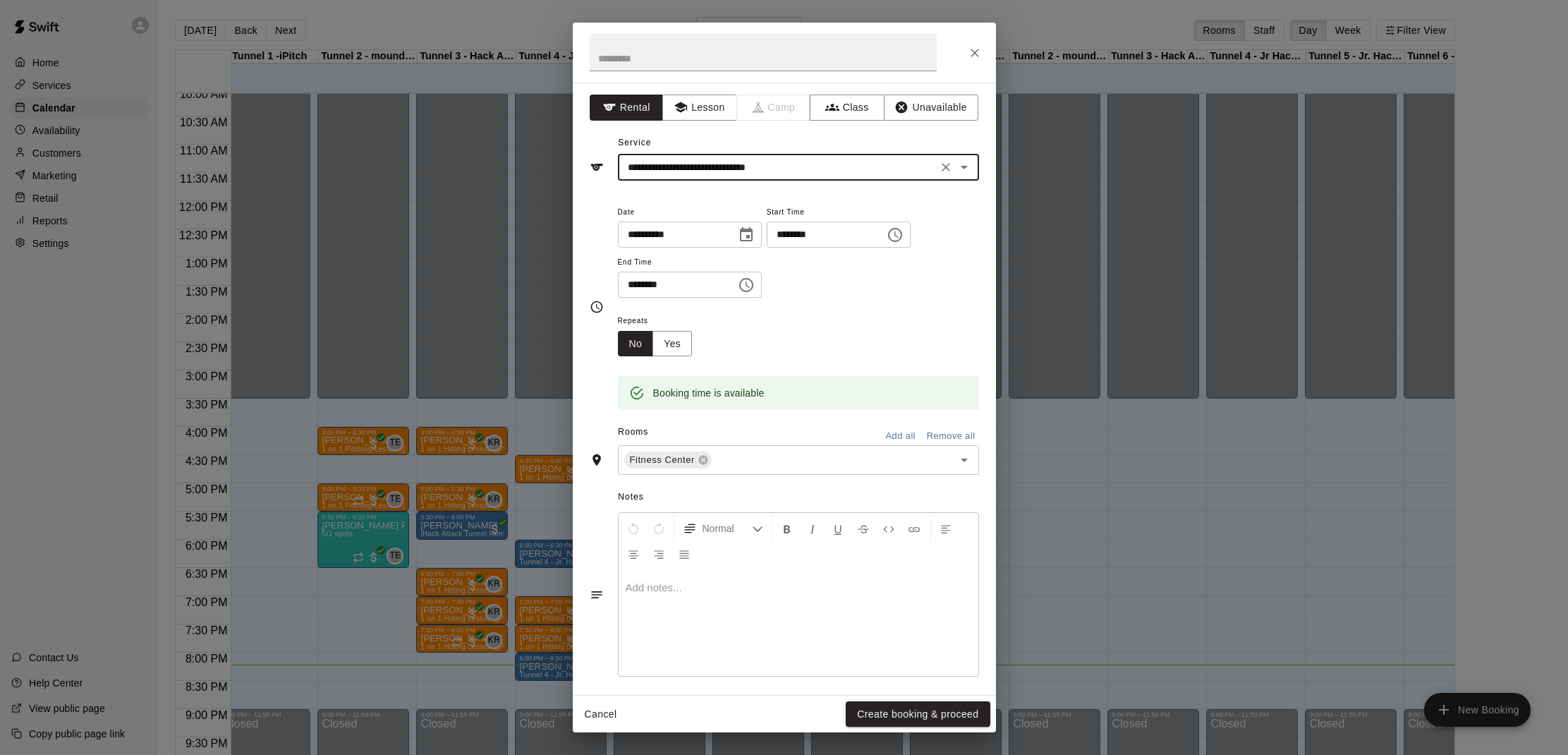
click at [881, 707] on button "Create booking & proceed" at bounding box center [918, 714] width 144 height 26
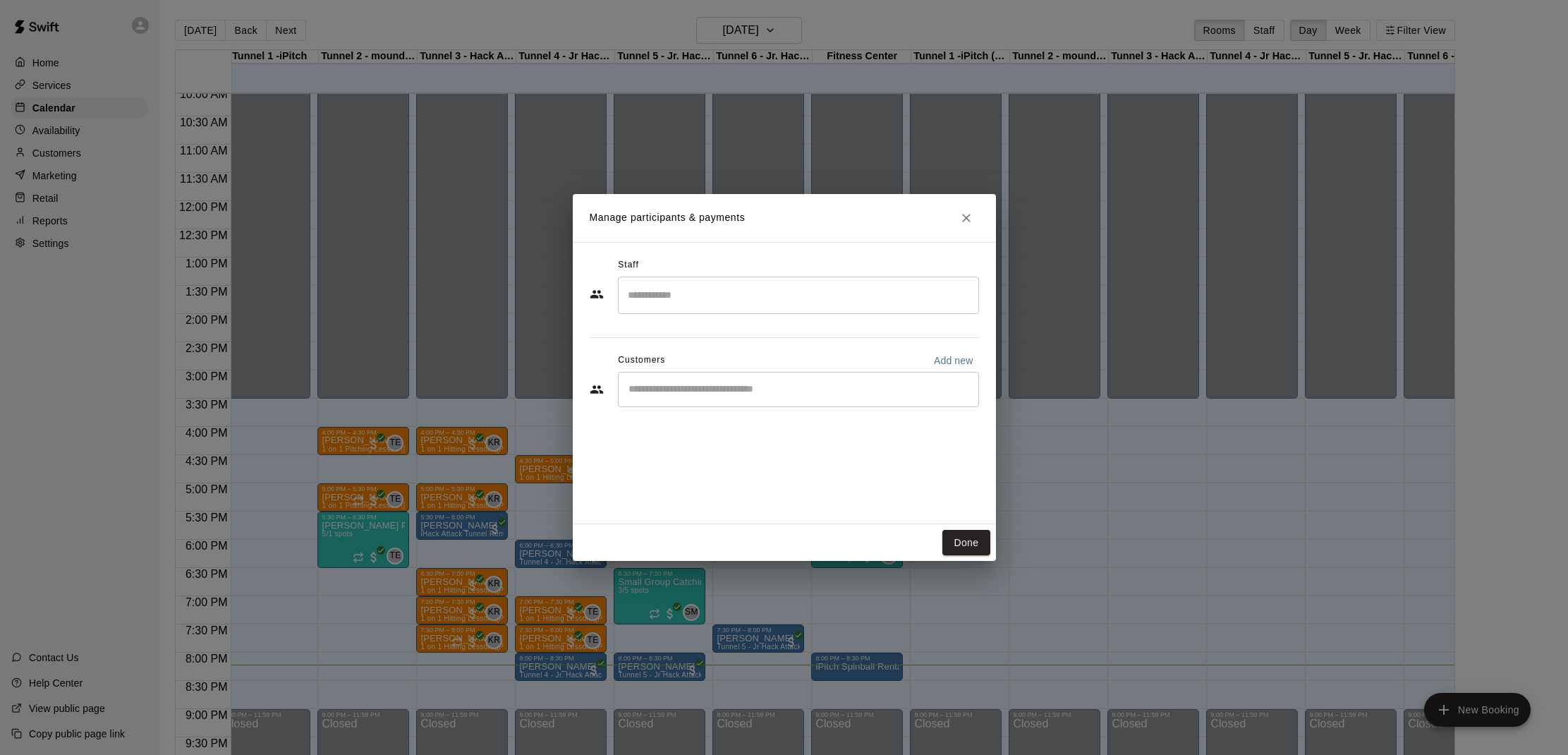
click at [800, 384] on input "Start typing to search customers..." at bounding box center [798, 390] width 349 height 14
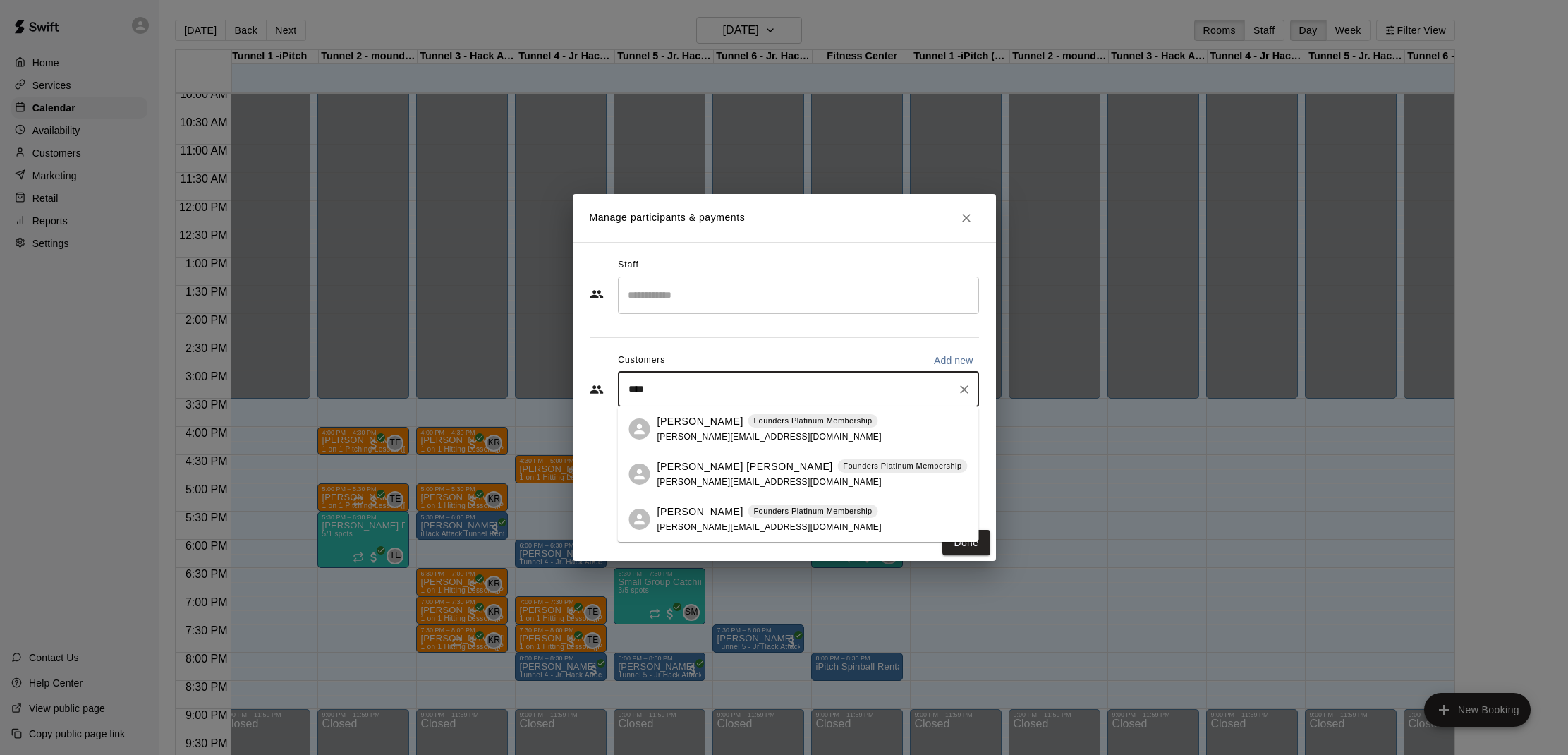
type input "****"
click at [785, 351] on div "Customers Add new" at bounding box center [784, 360] width 390 height 22
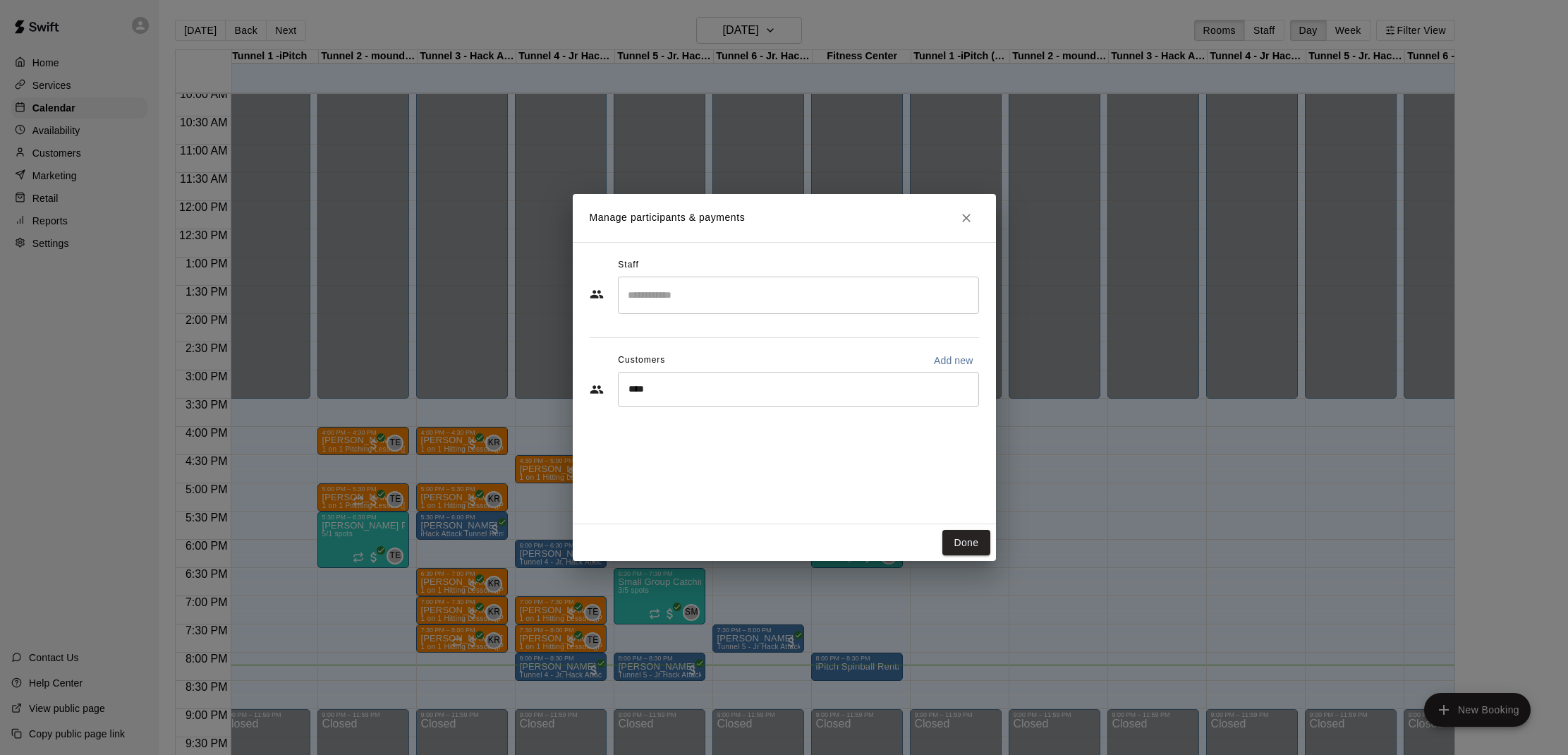
drag, startPoint x: 964, startPoint y: 215, endPoint x: 958, endPoint y: 227, distance: 13.4
click at [964, 215] on icon "Close" at bounding box center [966, 218] width 14 height 14
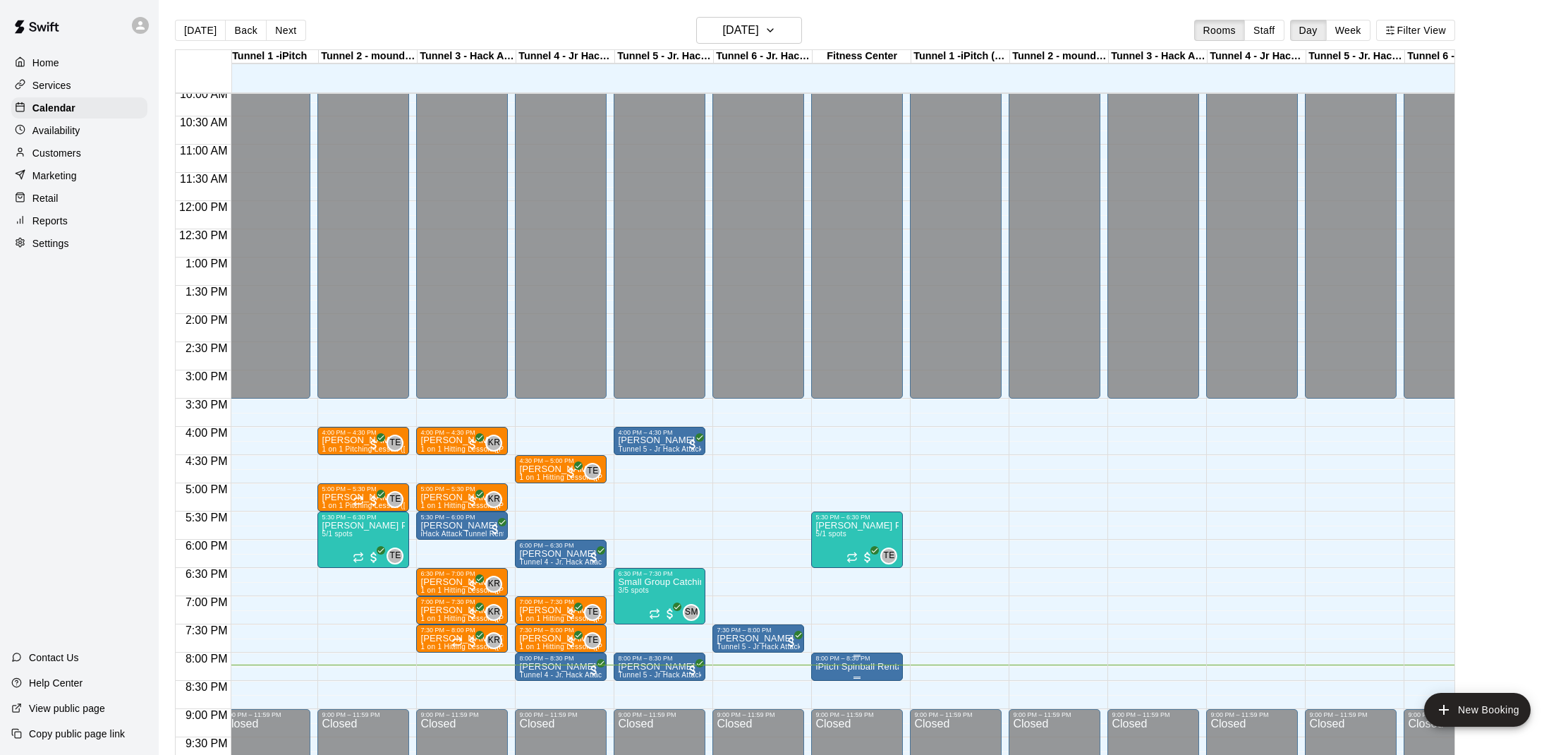
click at [858, 660] on div "8:00 PM – 8:30 PM" at bounding box center [857, 658] width 83 height 7
click at [830, 729] on icon "delete" at bounding box center [830, 730] width 10 height 13
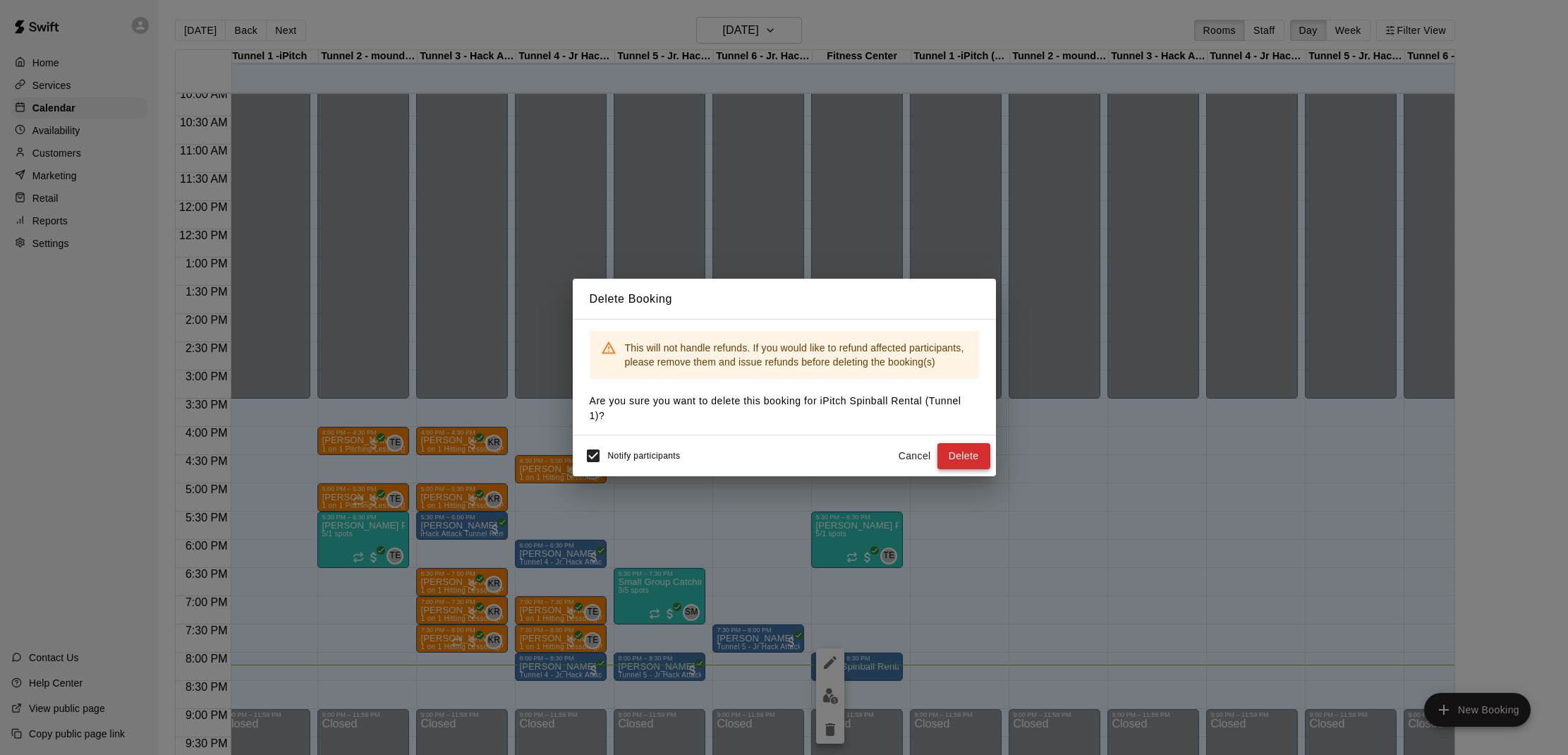
click at [960, 461] on button "Delete" at bounding box center [964, 456] width 53 height 26
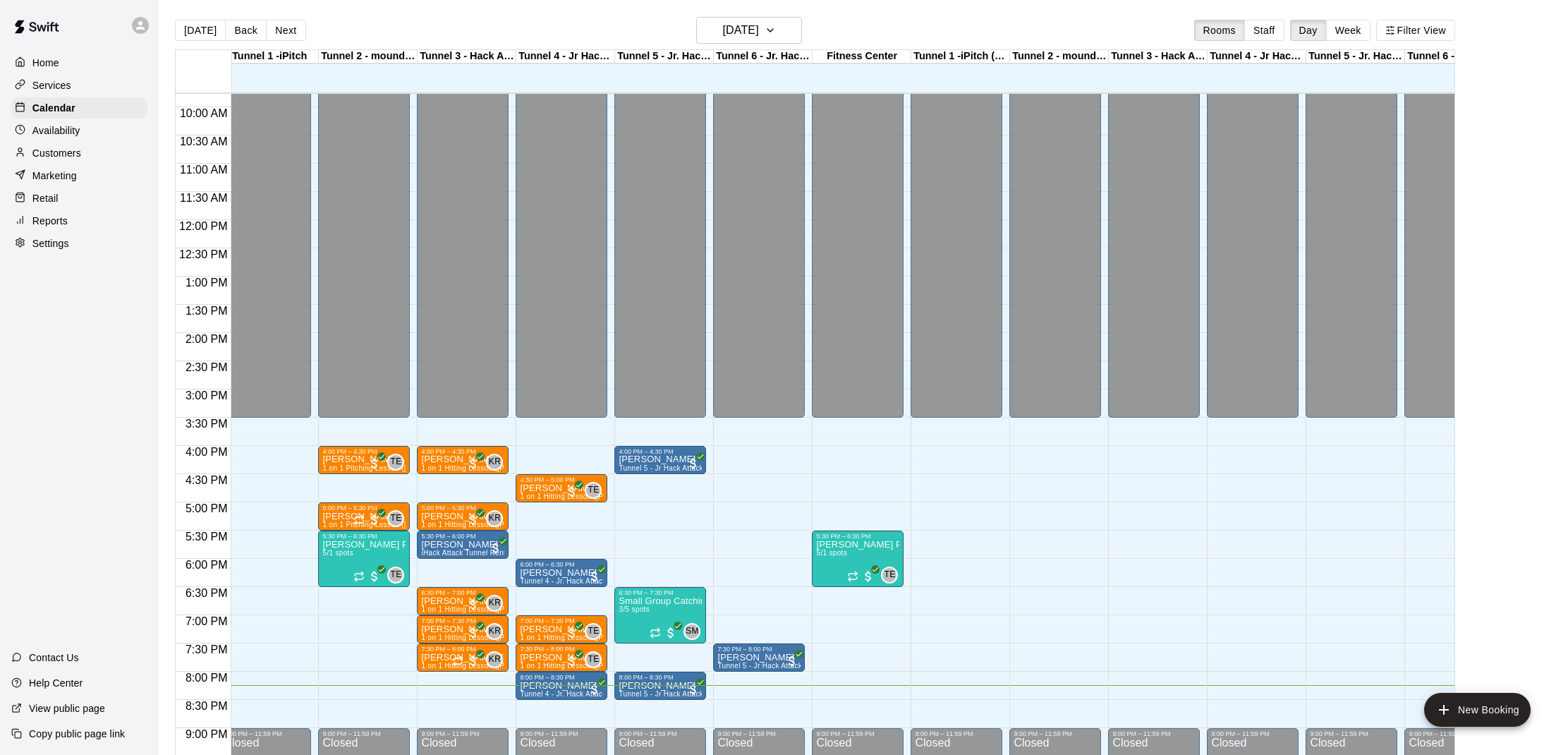
scroll to position [0, 11]
click at [112, 148] on div "Customers" at bounding box center [79, 153] width 136 height 21
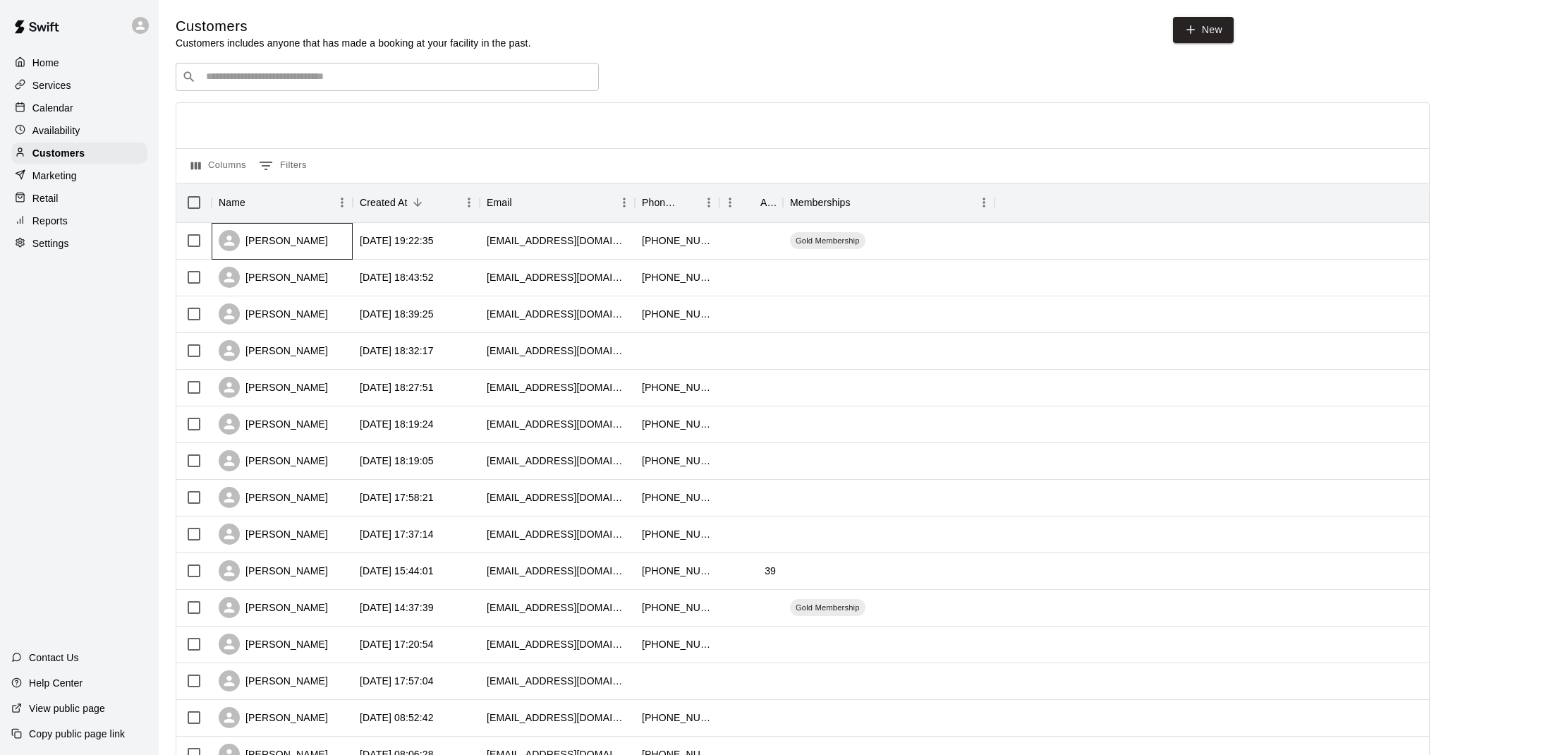
click at [257, 250] on div "Ian Krusich" at bounding box center [273, 241] width 109 height 21
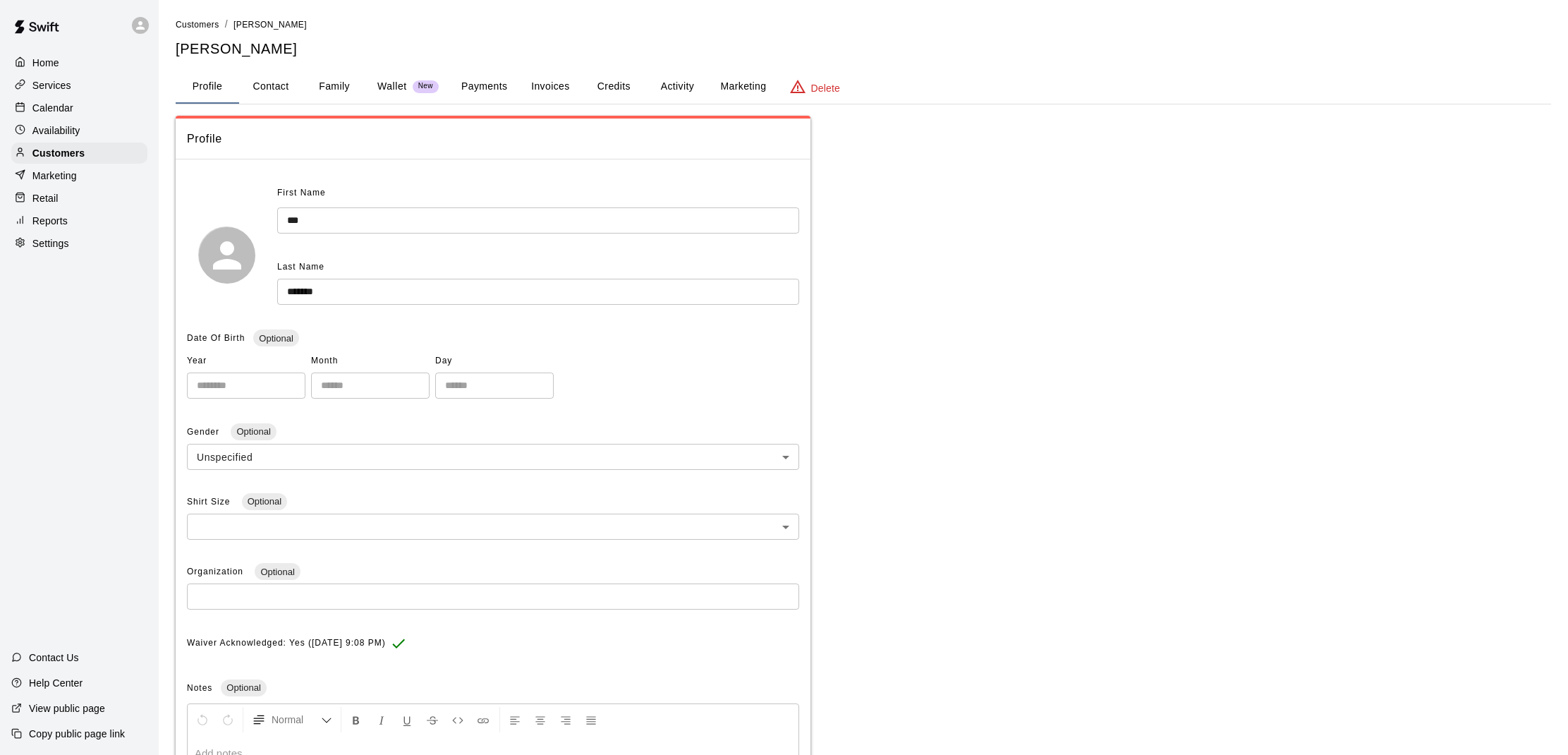
click at [499, 91] on button "Payments" at bounding box center [484, 87] width 68 height 34
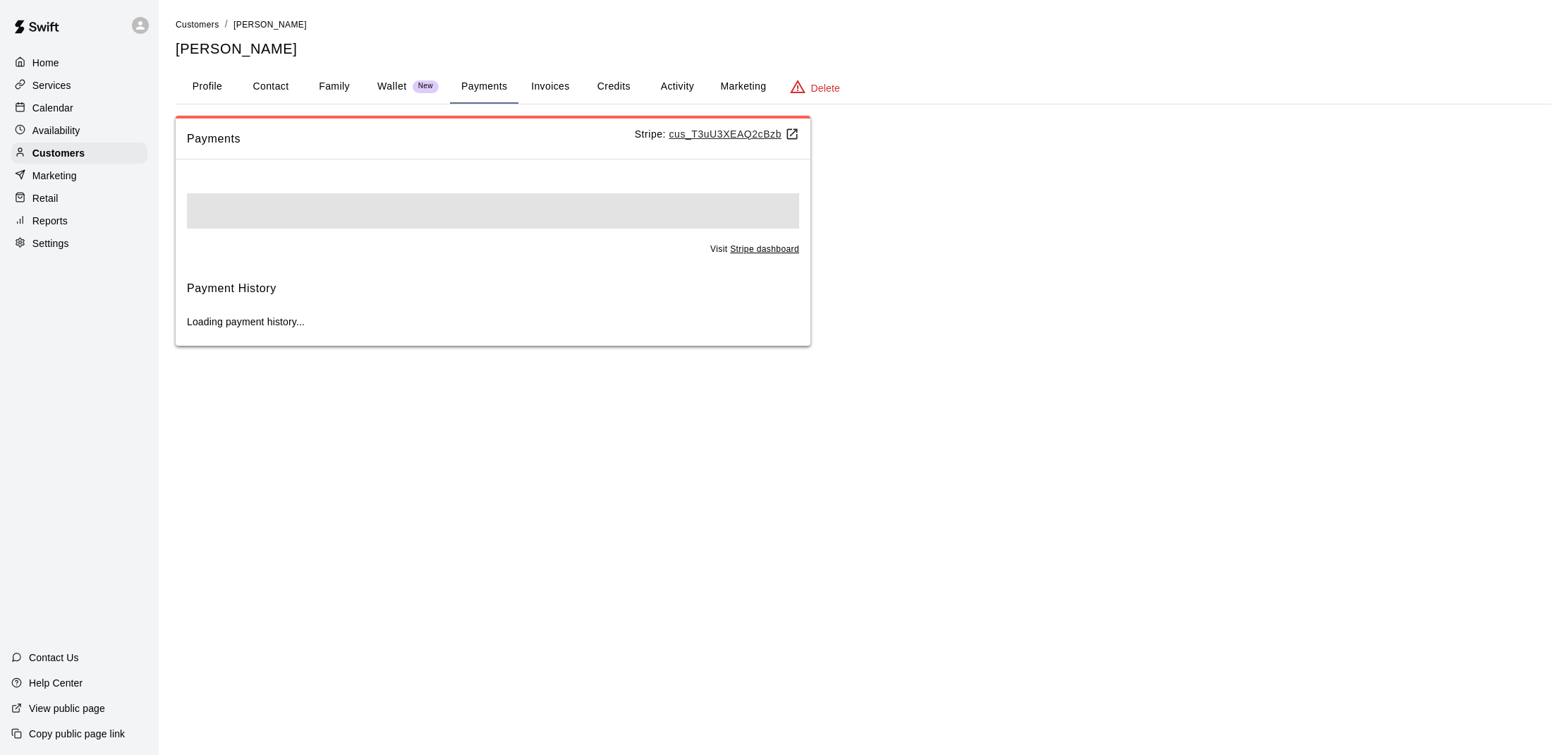
click at [595, 86] on button "Credits" at bounding box center [614, 87] width 63 height 34
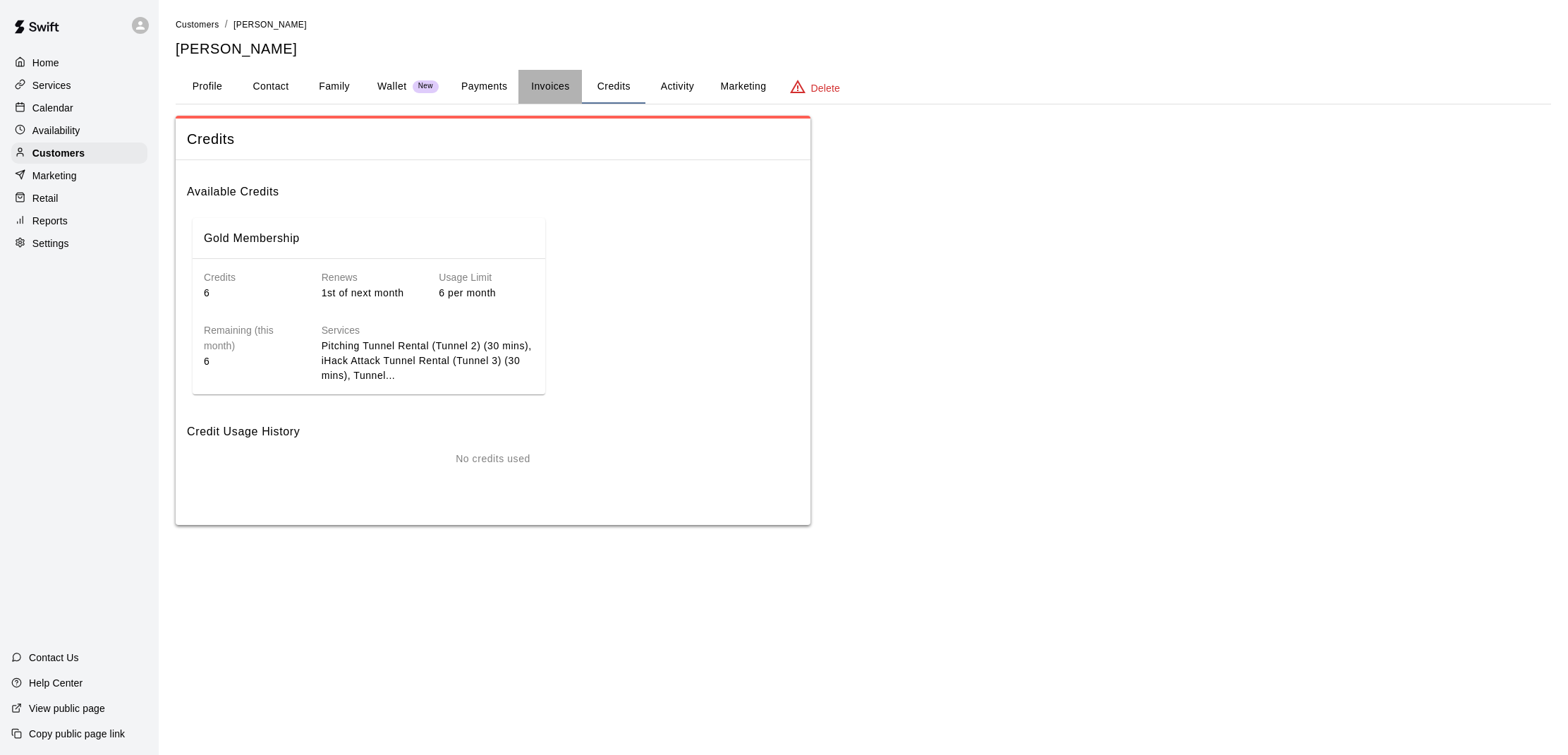
click at [569, 85] on button "Invoices" at bounding box center [550, 87] width 63 height 34
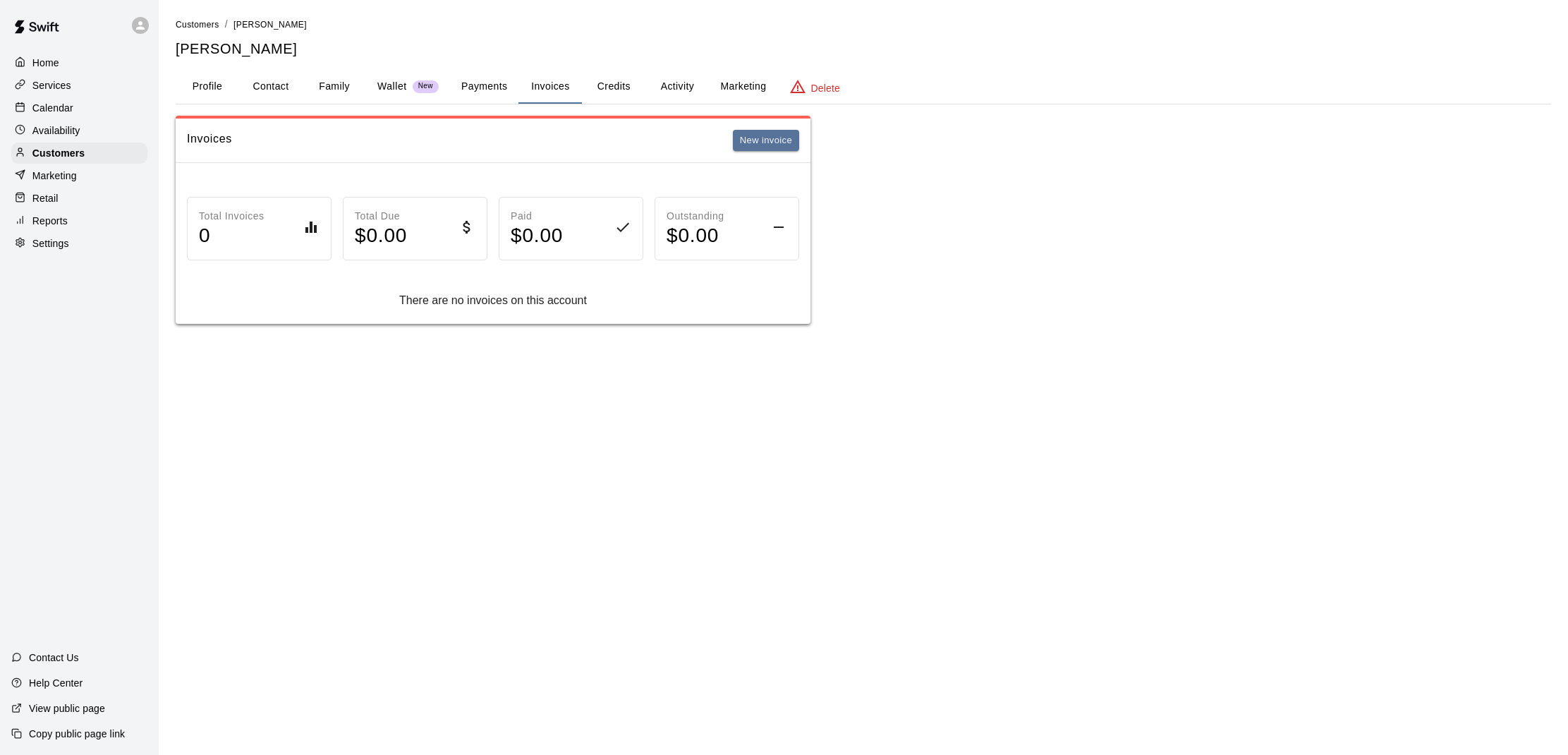
click at [484, 83] on button "Payments" at bounding box center [484, 87] width 68 height 34
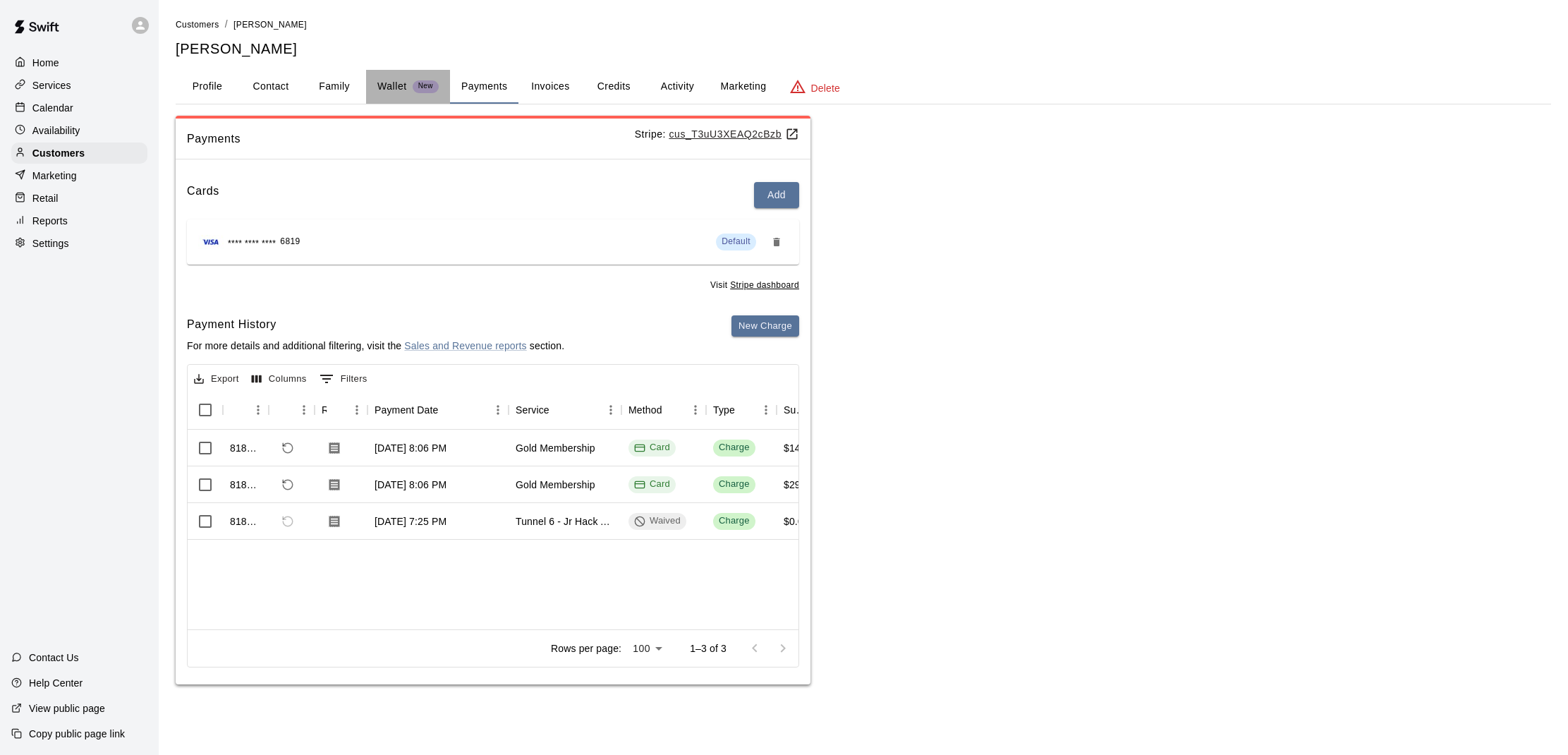
click at [400, 79] on p "Wallet" at bounding box center [392, 87] width 30 height 14
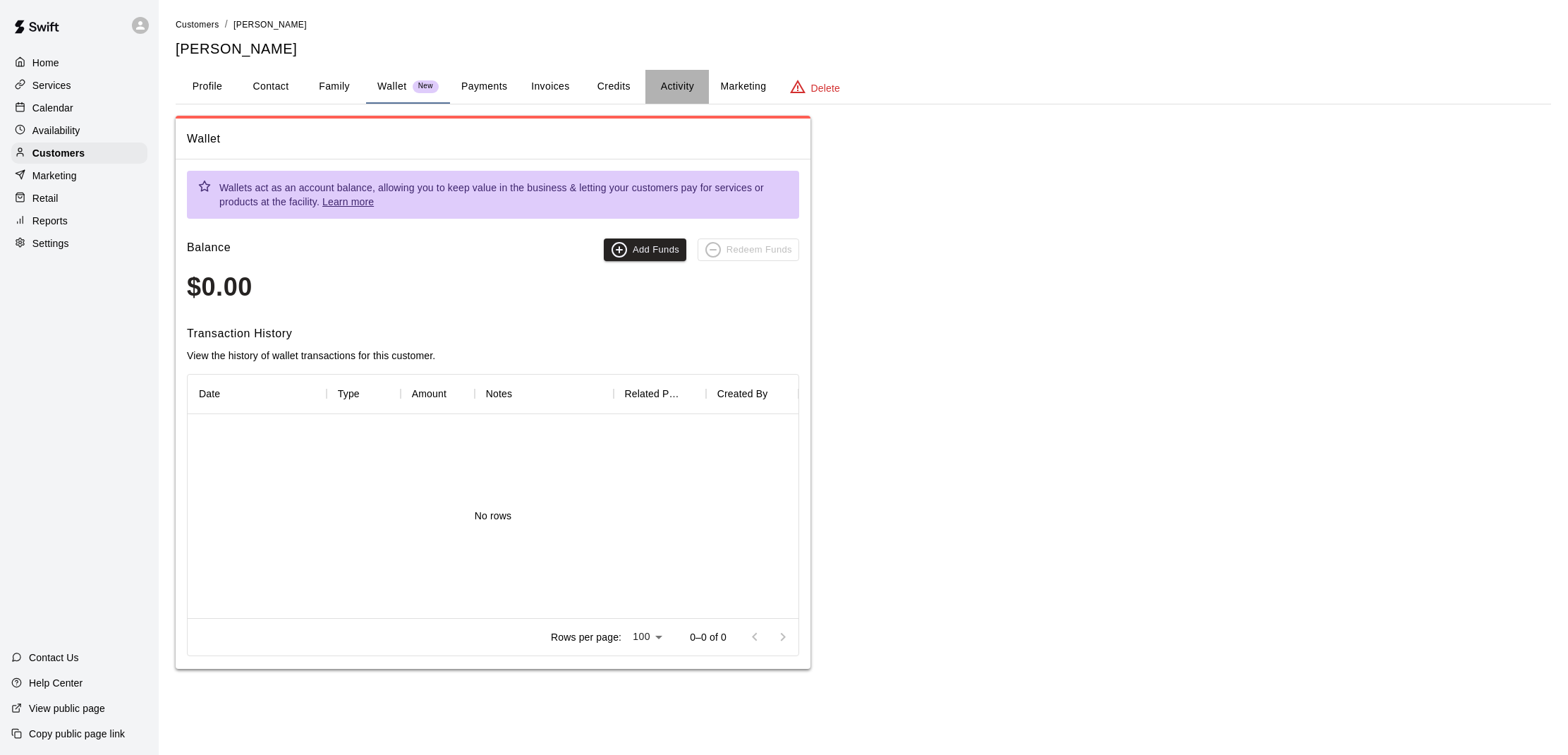
drag, startPoint x: 661, startPoint y: 90, endPoint x: 670, endPoint y: 91, distance: 9.1
click at [661, 90] on button "Activity" at bounding box center [677, 87] width 63 height 34
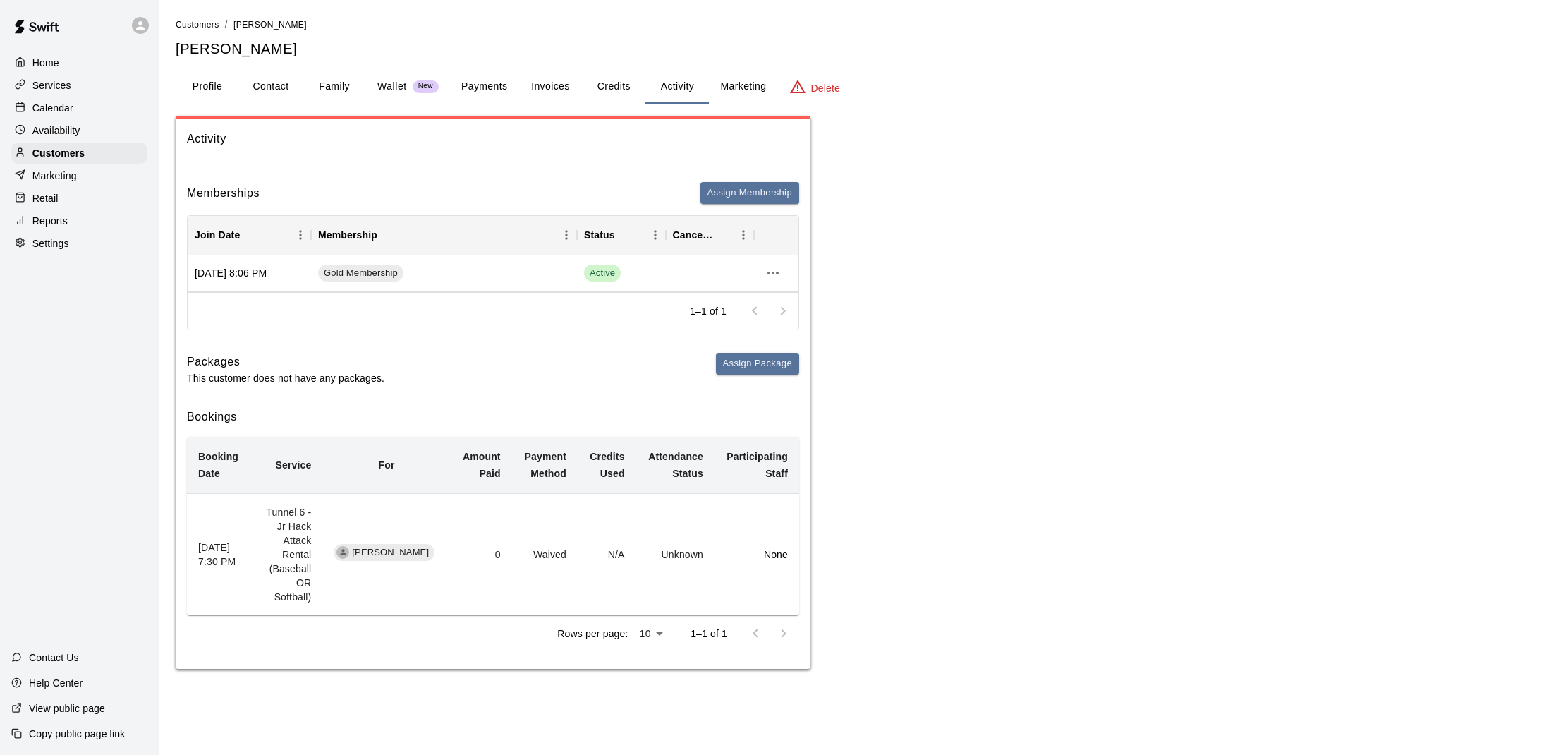
click at [115, 63] on div "Home" at bounding box center [79, 63] width 136 height 21
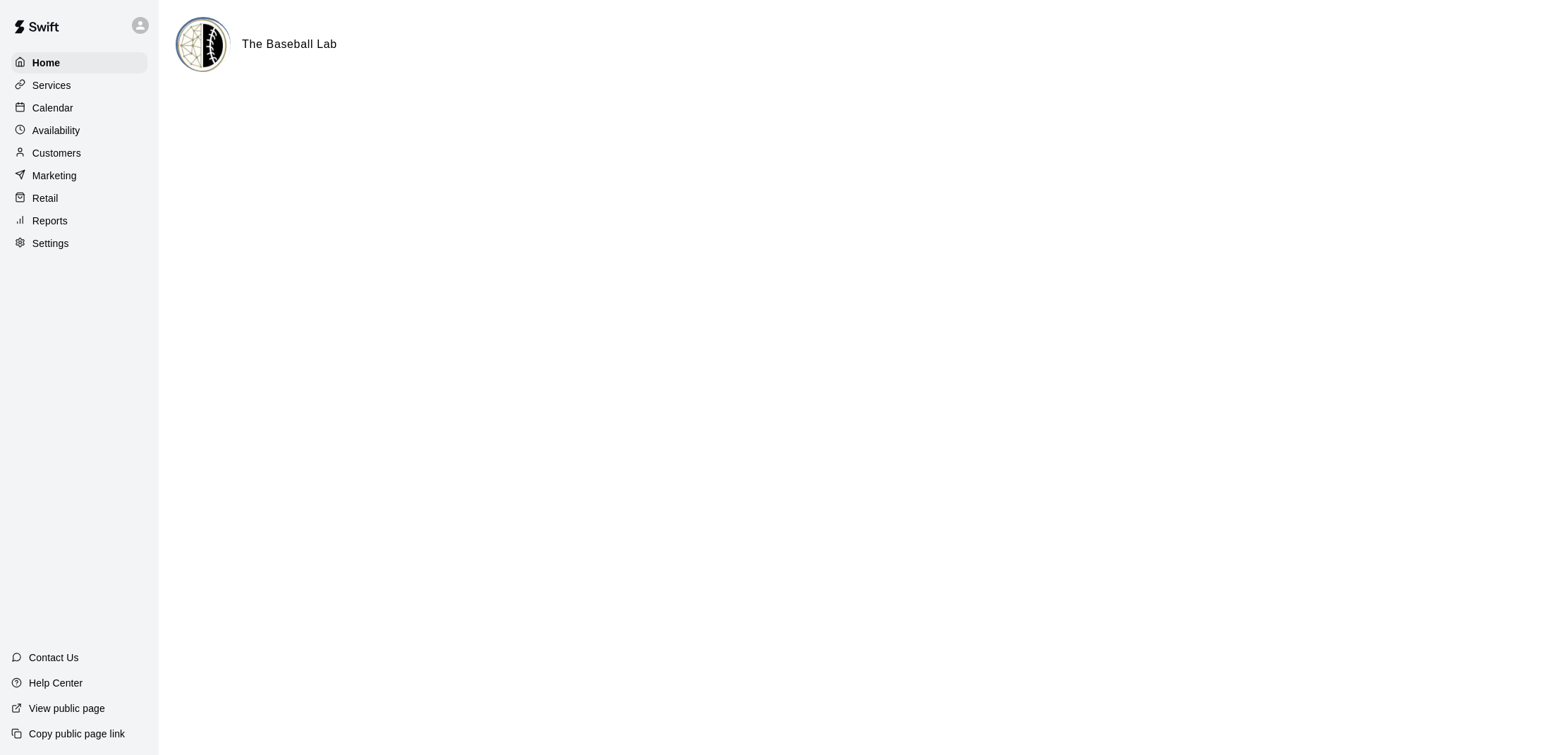
click at [91, 103] on div "Calendar" at bounding box center [79, 108] width 136 height 21
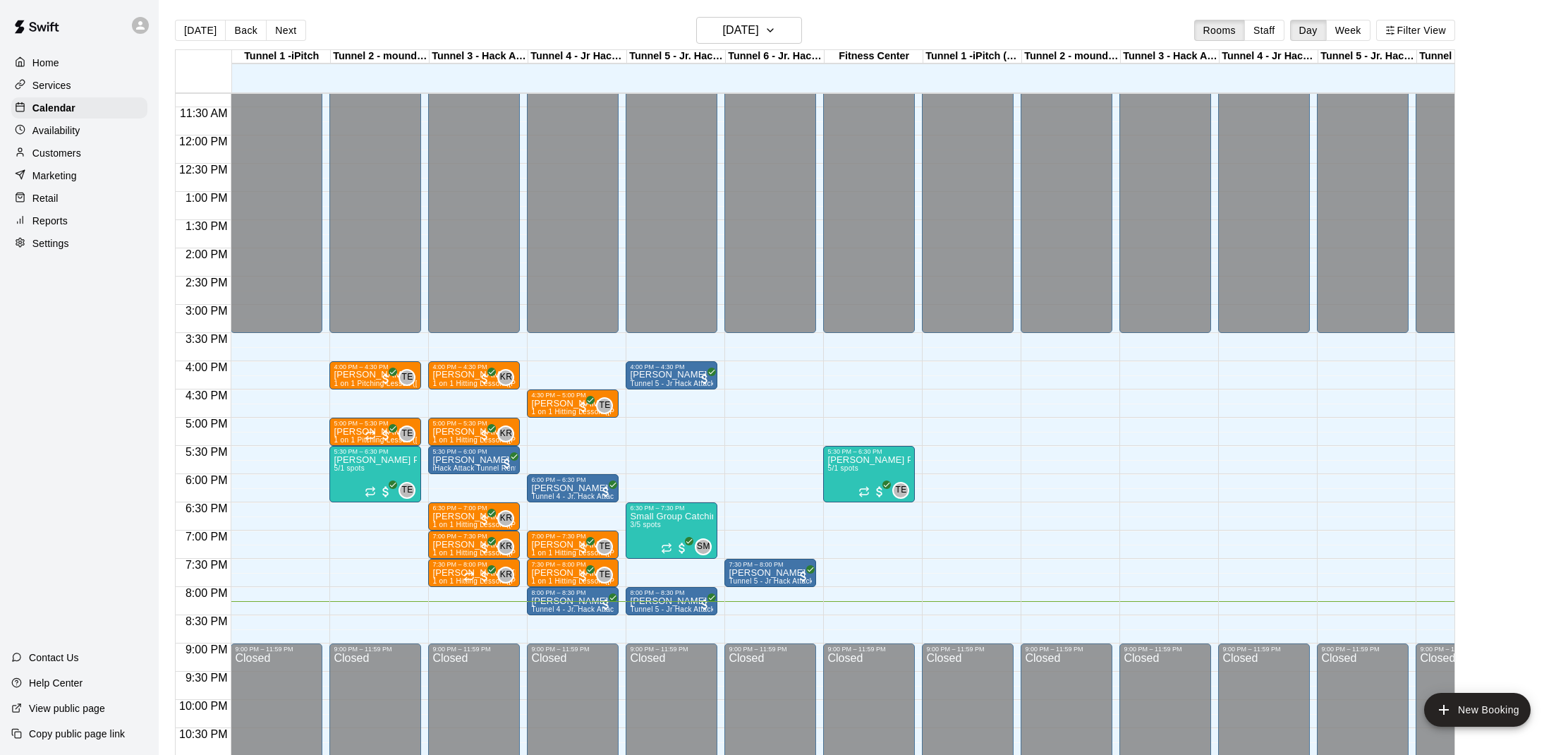
click at [86, 153] on div "Customers" at bounding box center [79, 153] width 136 height 21
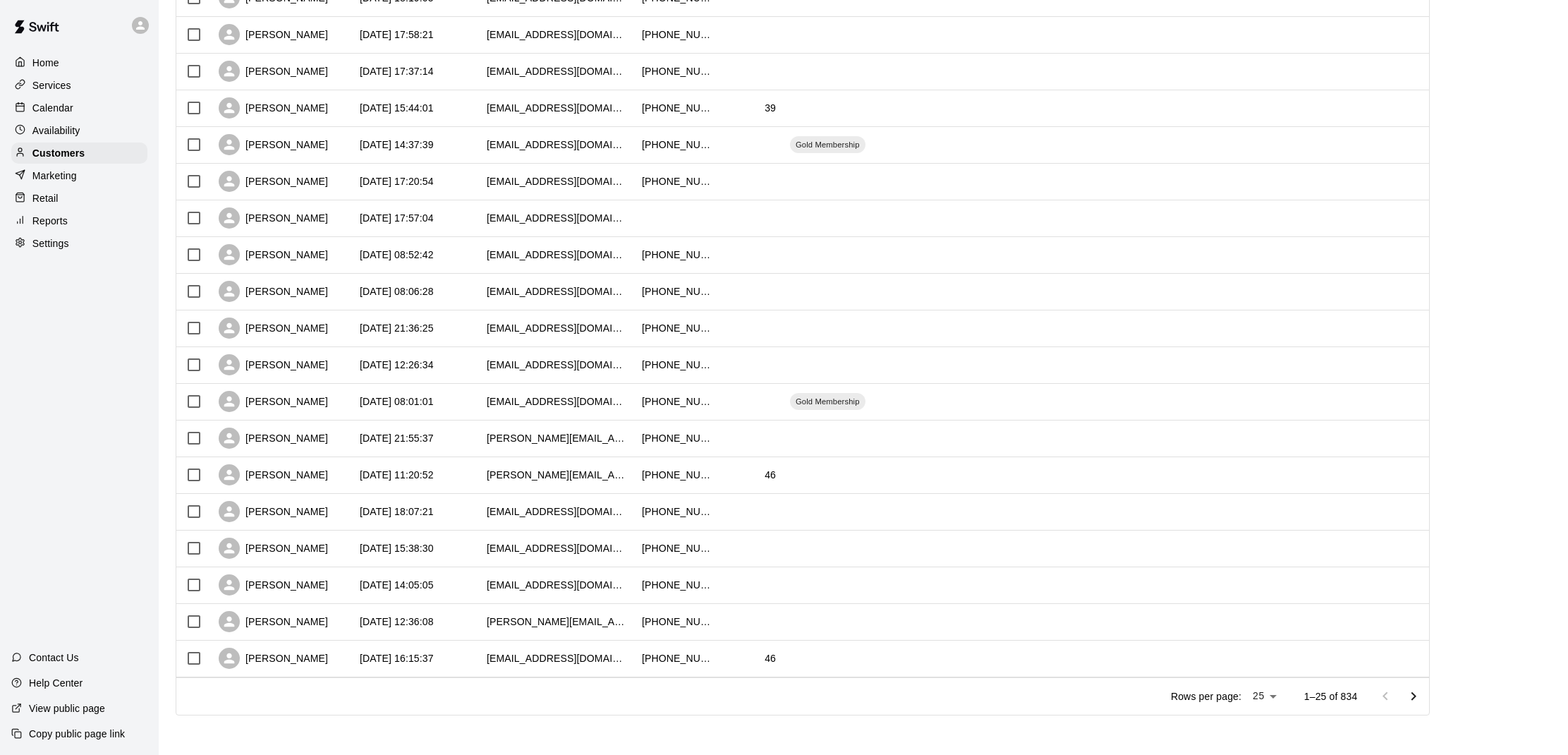
scroll to position [462, 0]
click at [1263, 696] on body "Home Services Calendar Availability Customers Marketing Retail Reports Settings…" at bounding box center [784, 147] width 1568 height 1218
click at [1263, 729] on li "100" at bounding box center [1265, 726] width 40 height 23
type input "***"
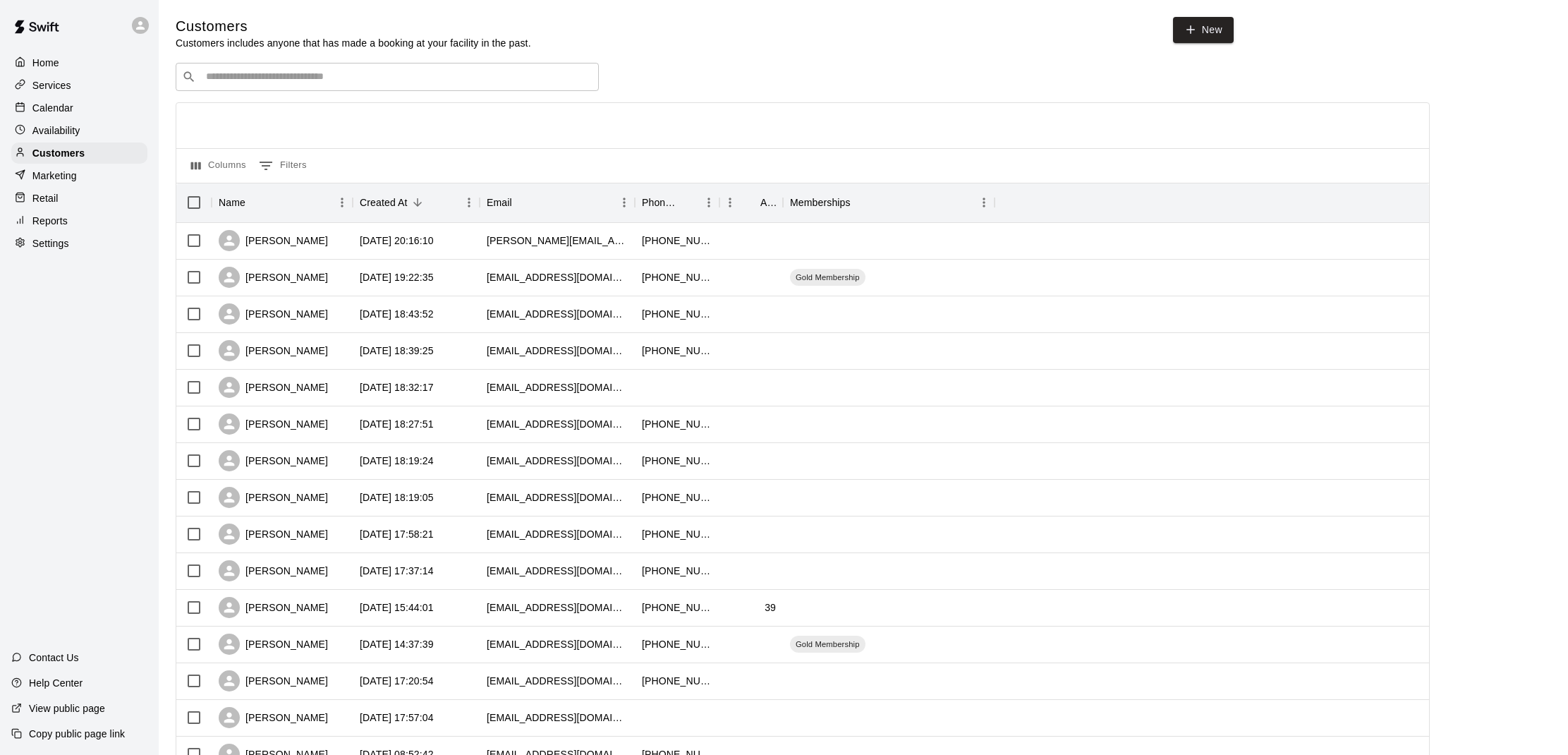
scroll to position [0, 0]
click at [473, 71] on input "Search customers by name or email" at bounding box center [397, 77] width 391 height 14
click at [411, 237] on div "2025-09-16 20:16:10" at bounding box center [397, 241] width 74 height 14
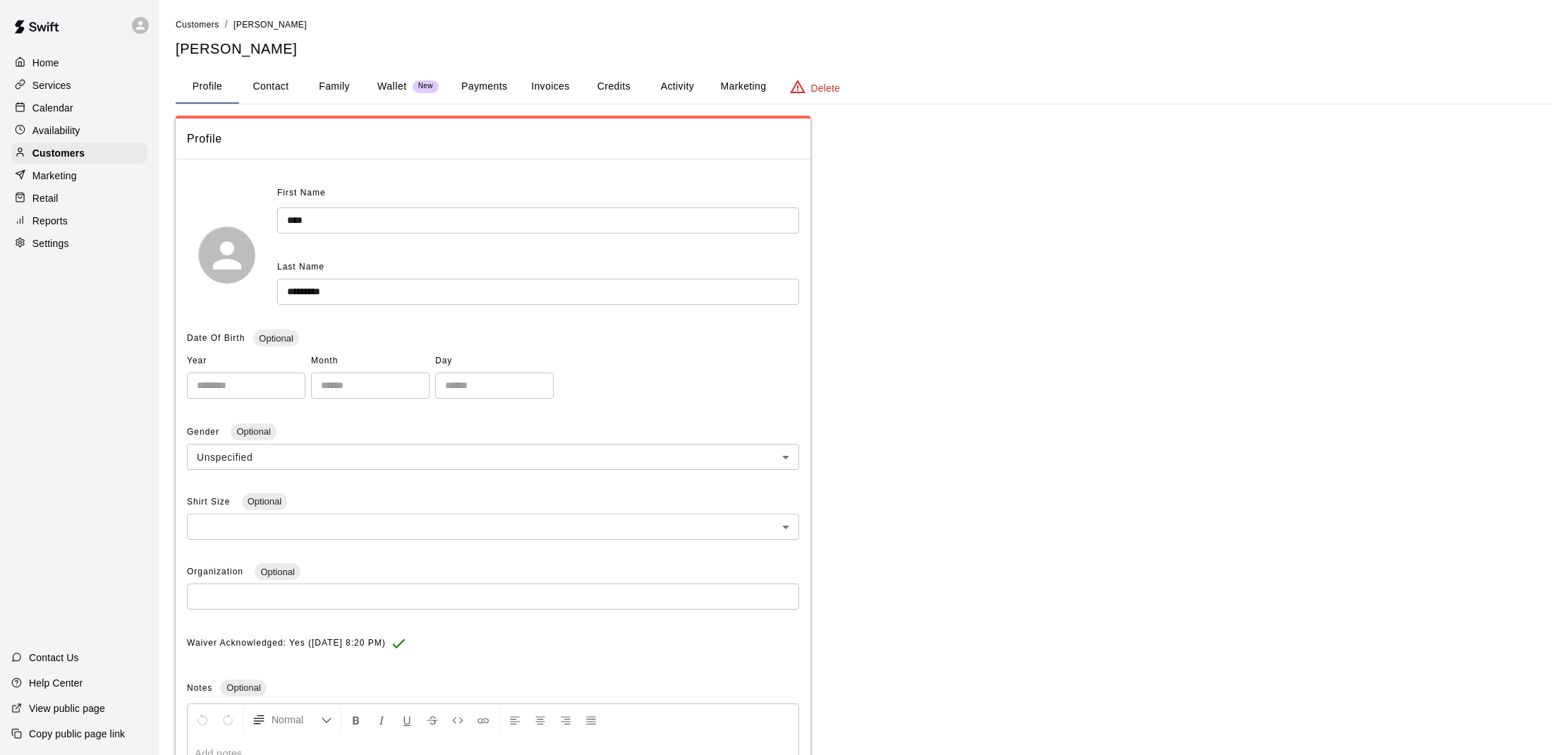
click at [695, 88] on button "Activity" at bounding box center [677, 87] width 63 height 34
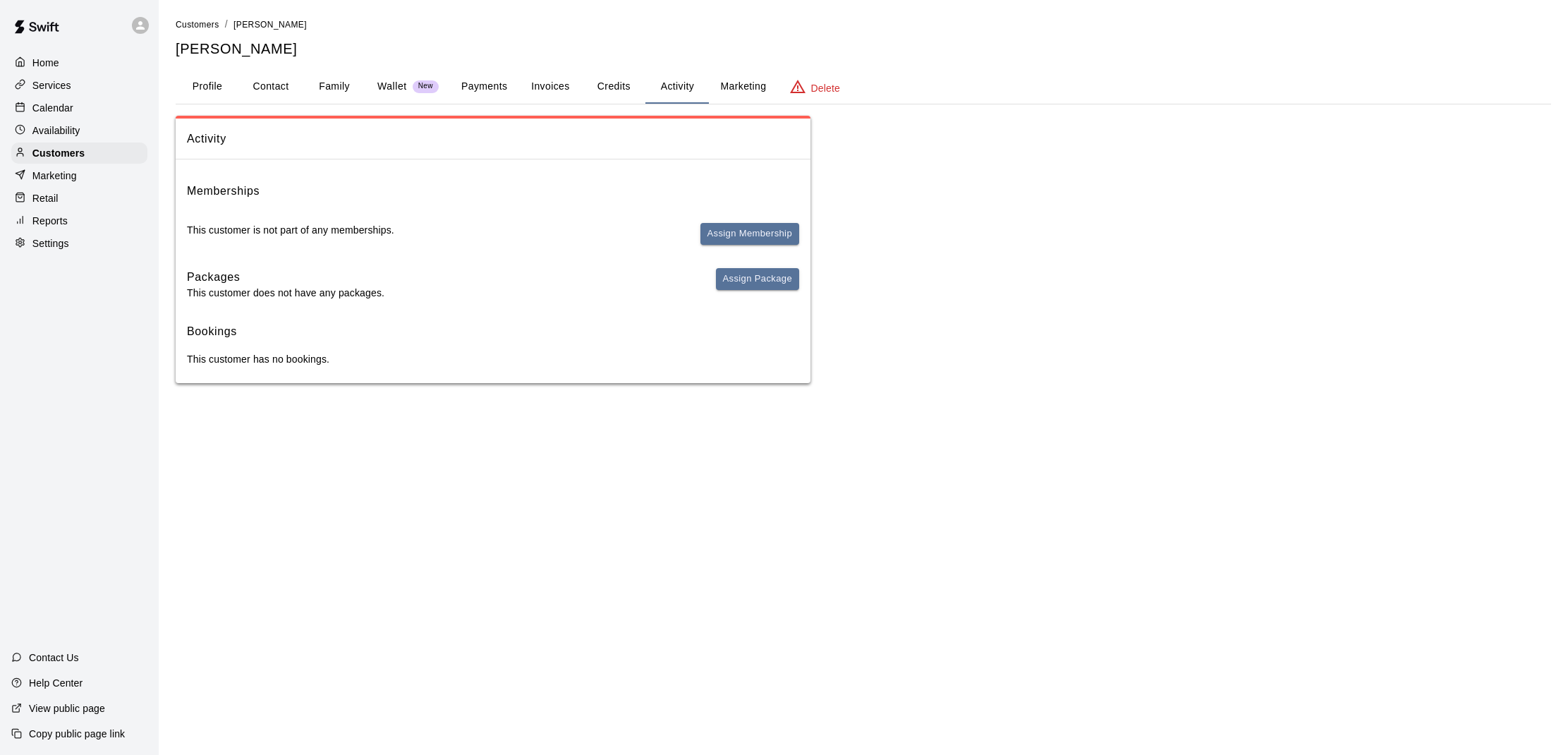
click at [225, 87] on button "Profile" at bounding box center [207, 87] width 63 height 34
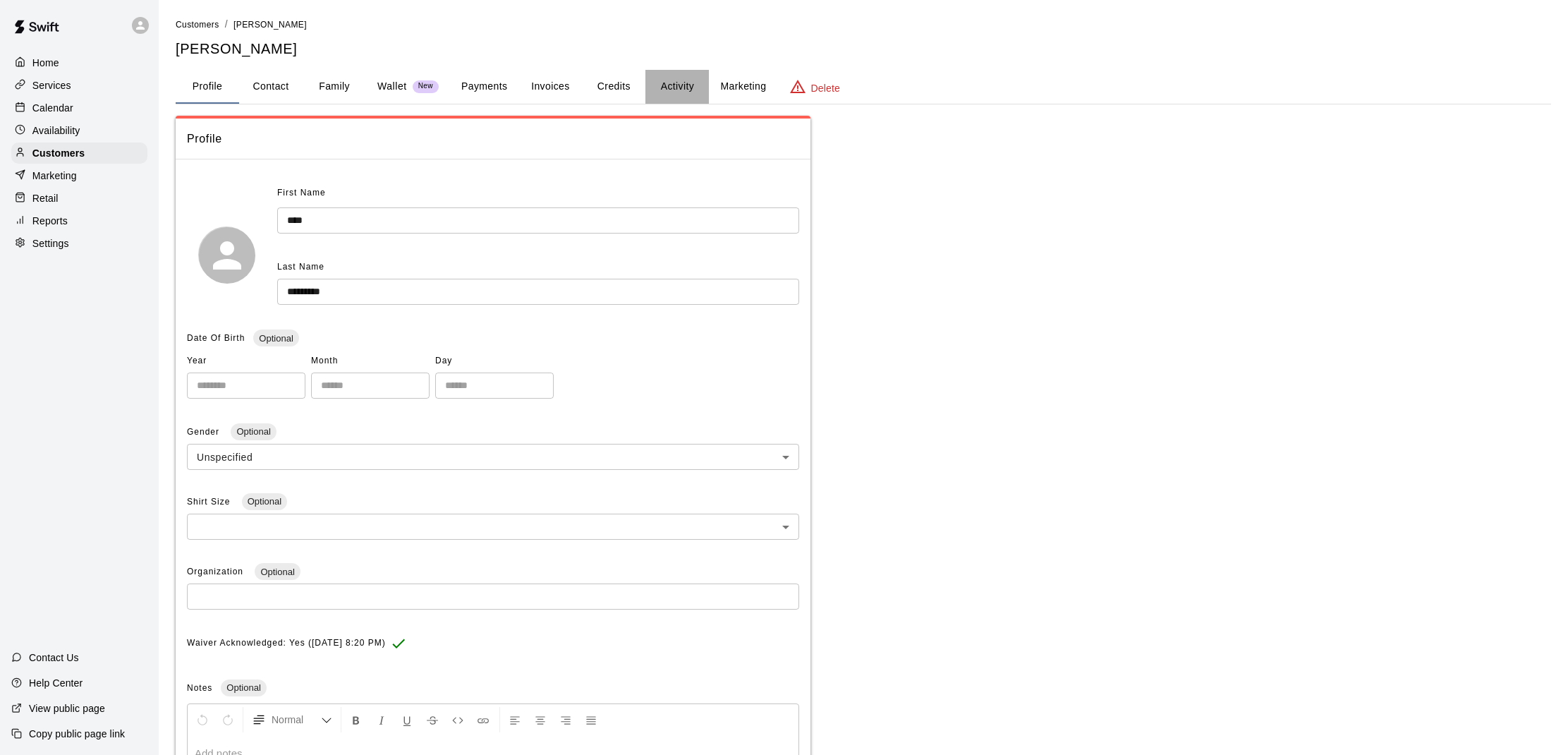
click at [665, 91] on button "Activity" at bounding box center [677, 87] width 63 height 34
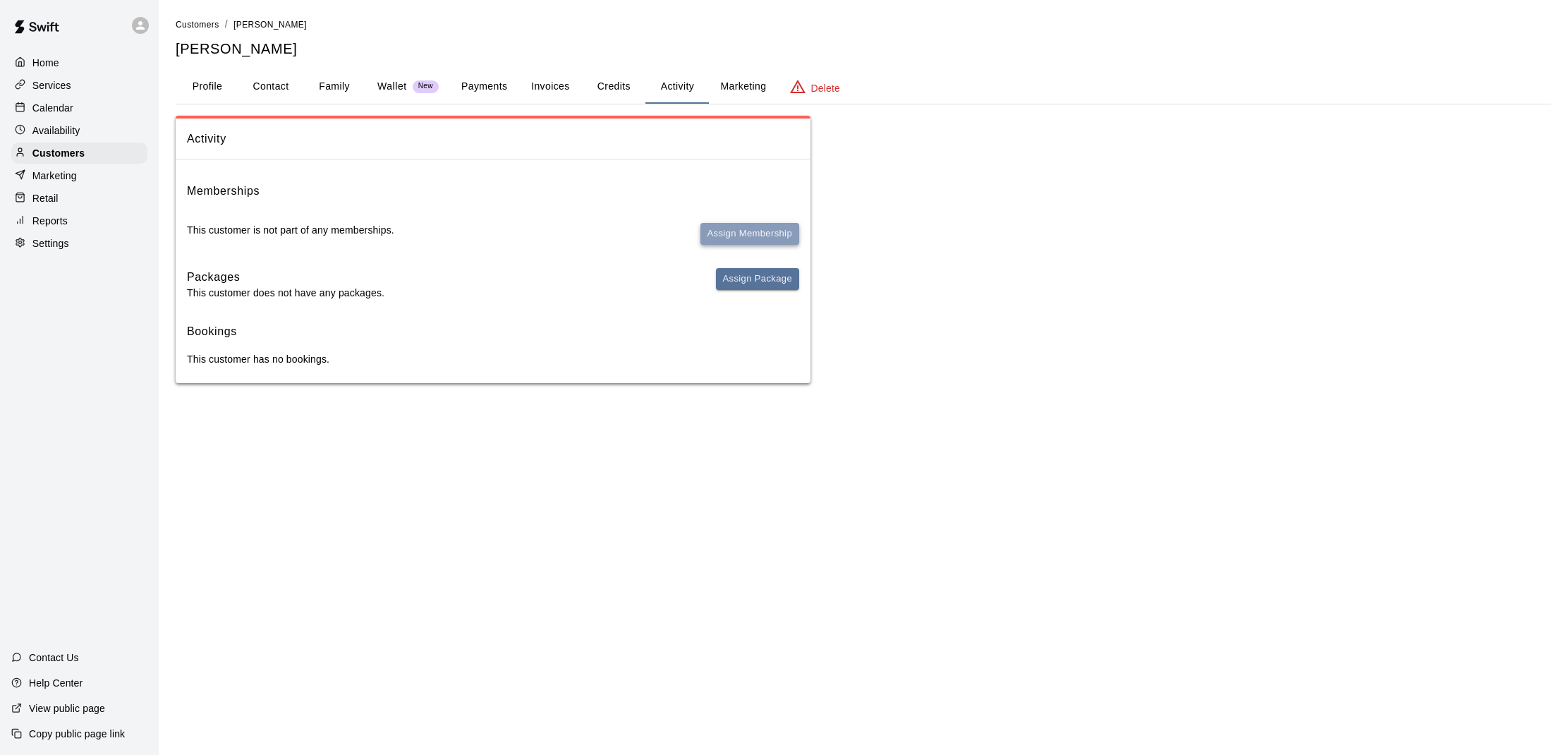
click at [768, 236] on button "Assign Membership" at bounding box center [749, 233] width 99 height 22
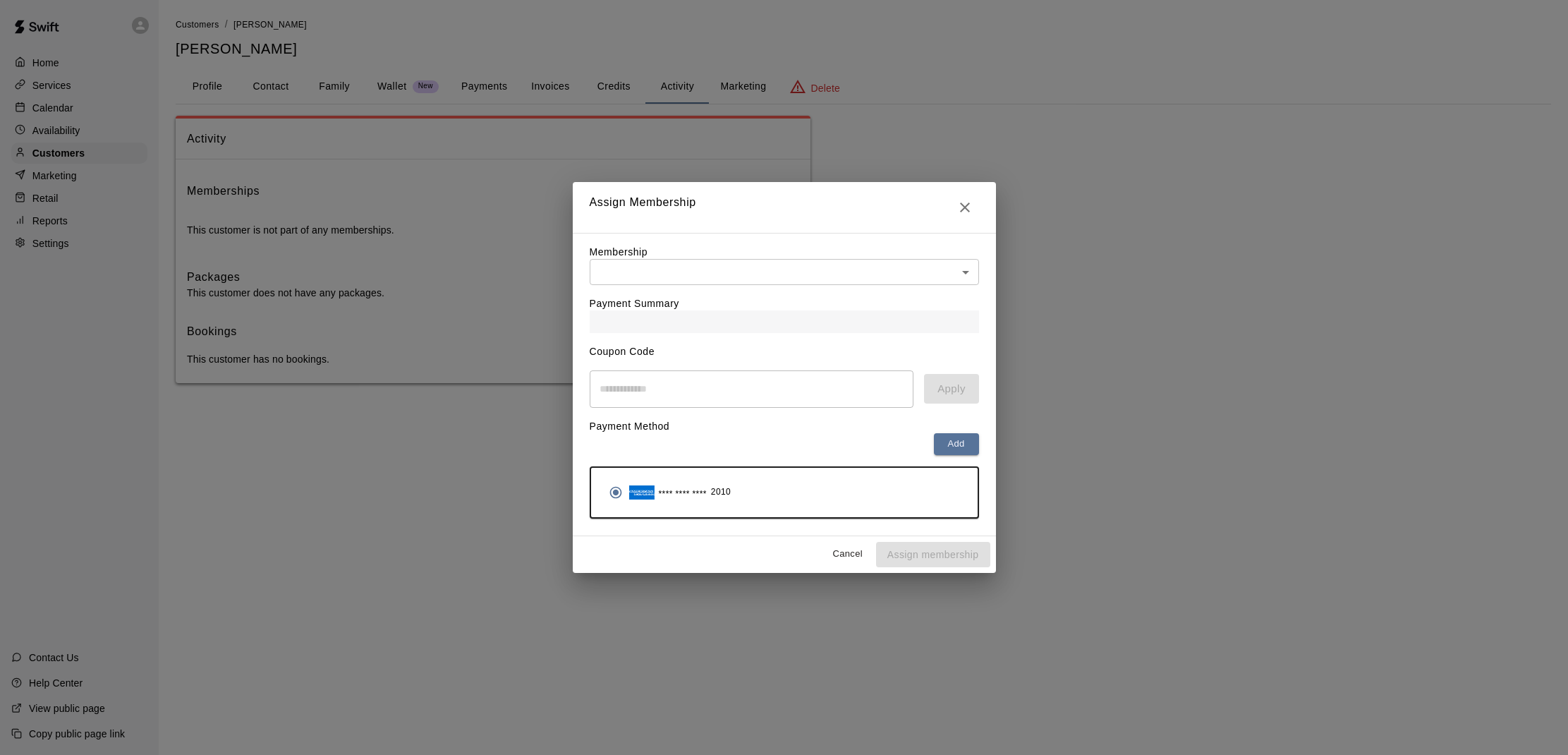
click at [747, 284] on body "Home Services Calendar Availability Customers Marketing Retail Reports Settings…" at bounding box center [784, 205] width 1568 height 412
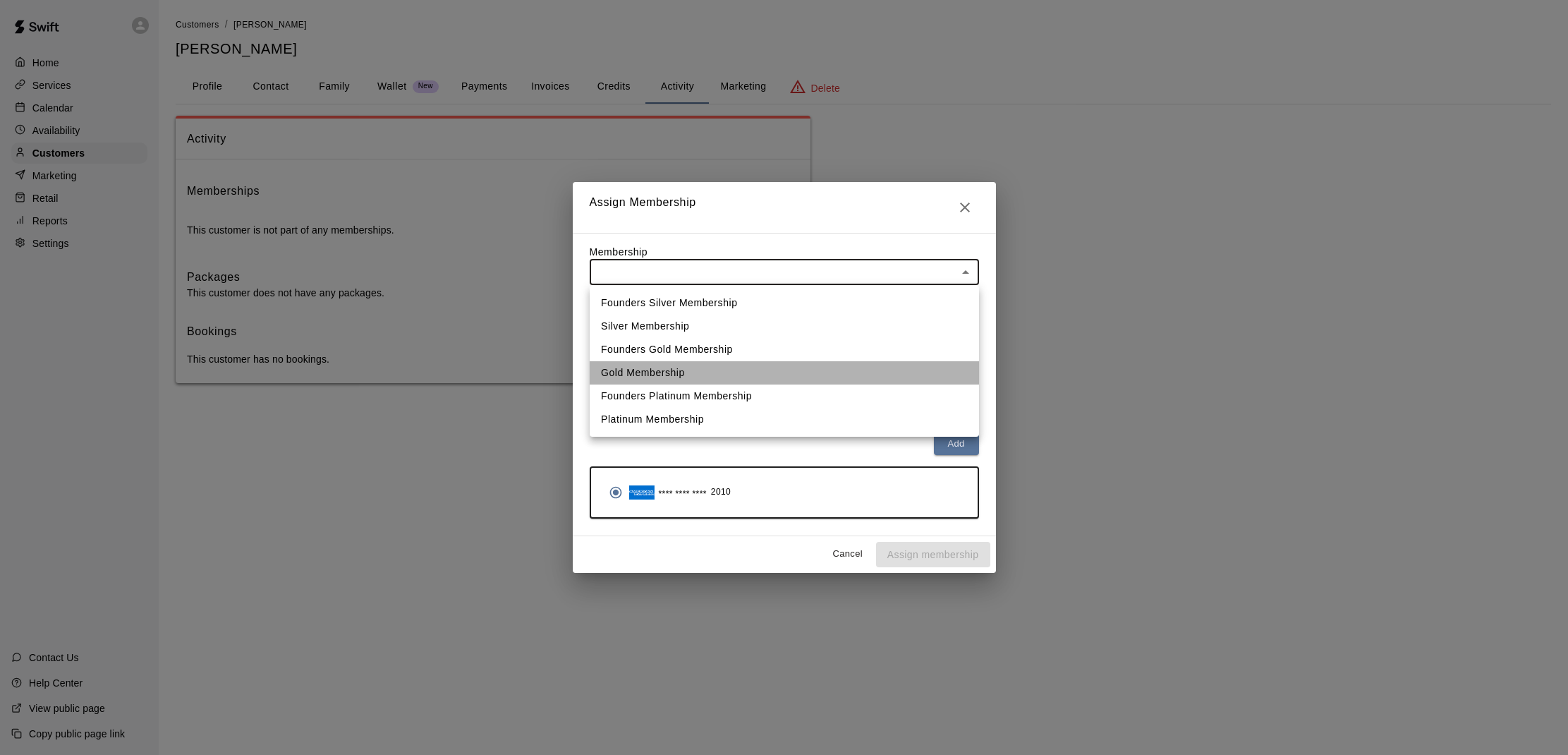
click at [727, 373] on li "Gold Membership" at bounding box center [784, 372] width 390 height 23
type input "**********"
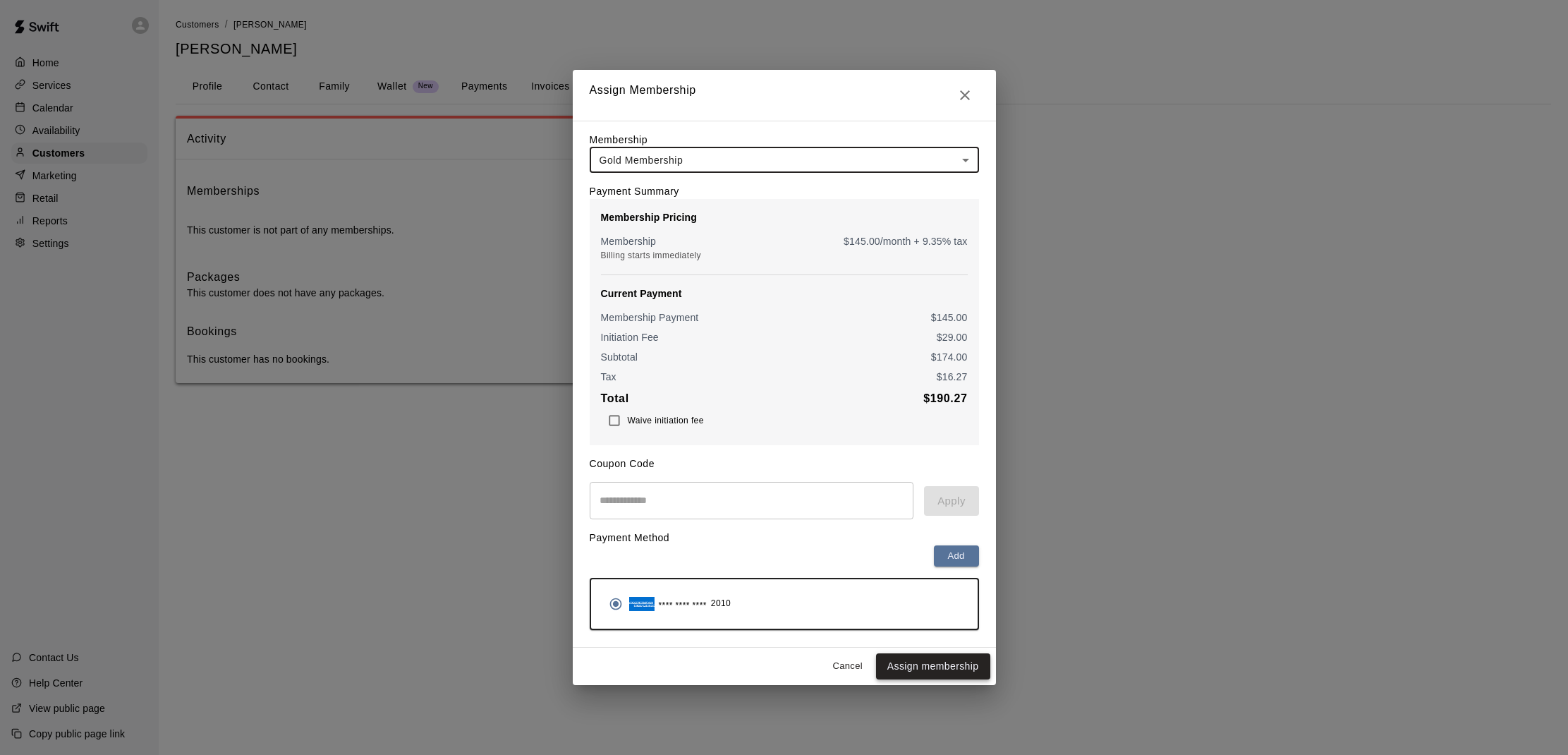
click at [955, 660] on button "Assign membership" at bounding box center [933, 667] width 114 height 26
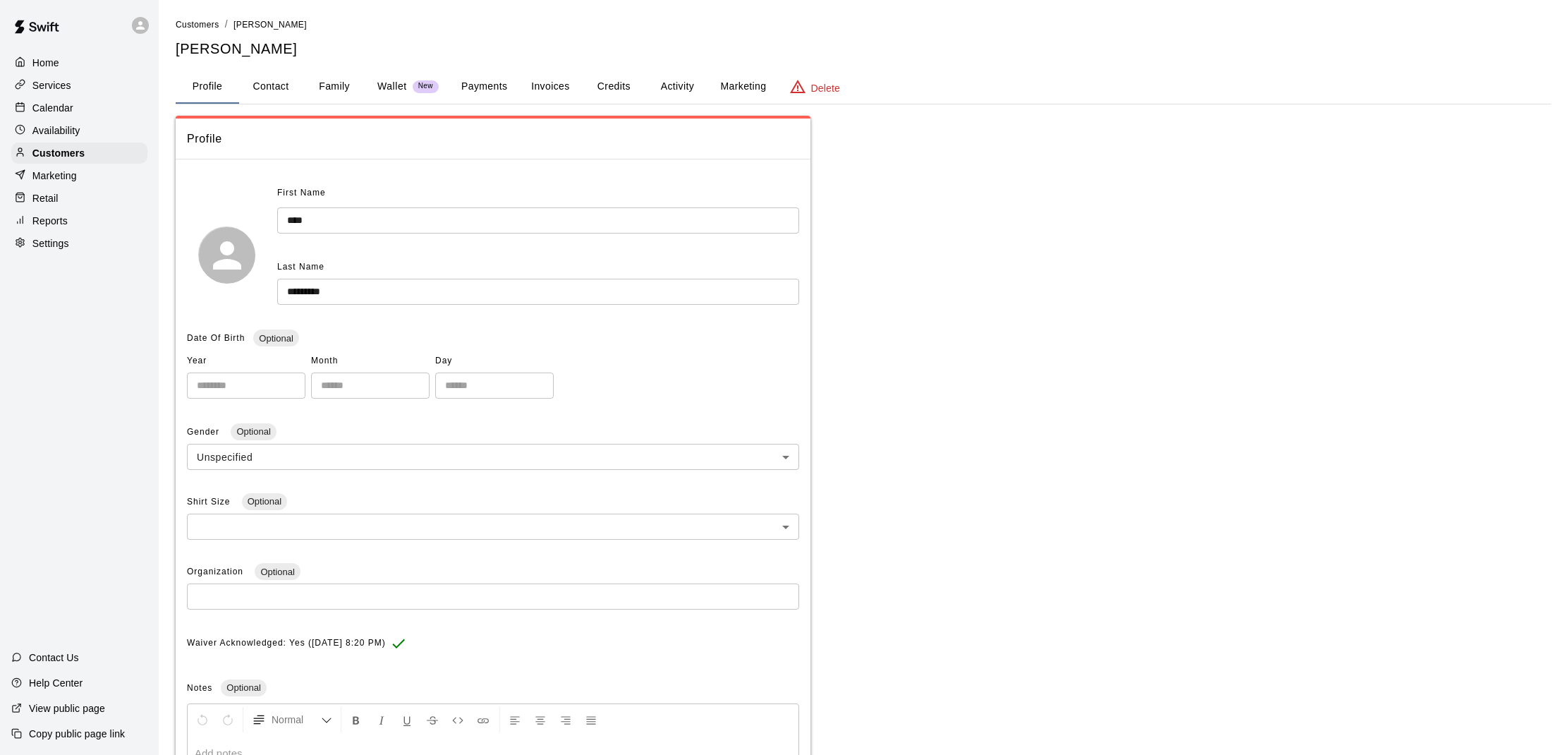
click at [675, 78] on button "Activity" at bounding box center [677, 87] width 63 height 34
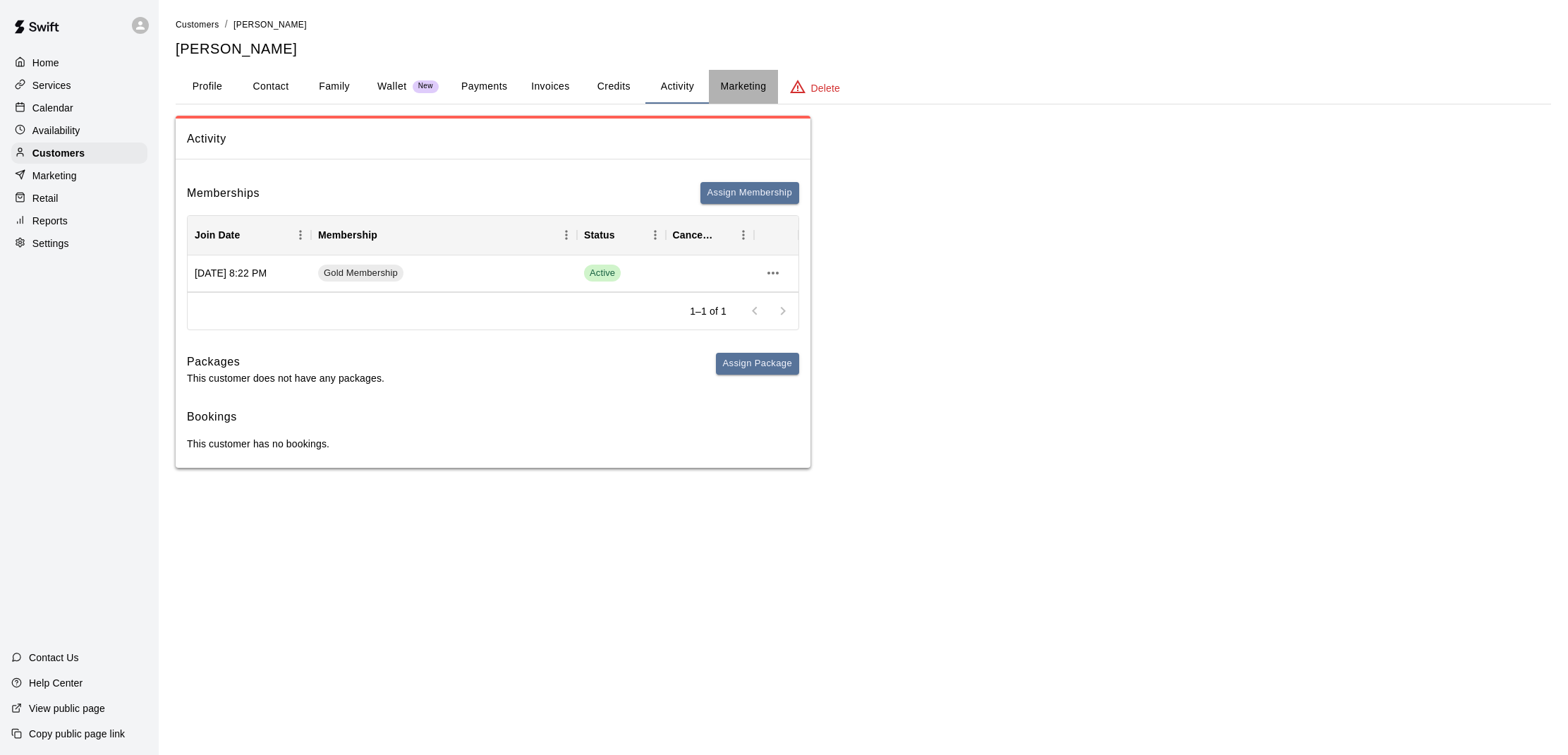
click at [731, 87] on button "Marketing" at bounding box center [743, 87] width 68 height 34
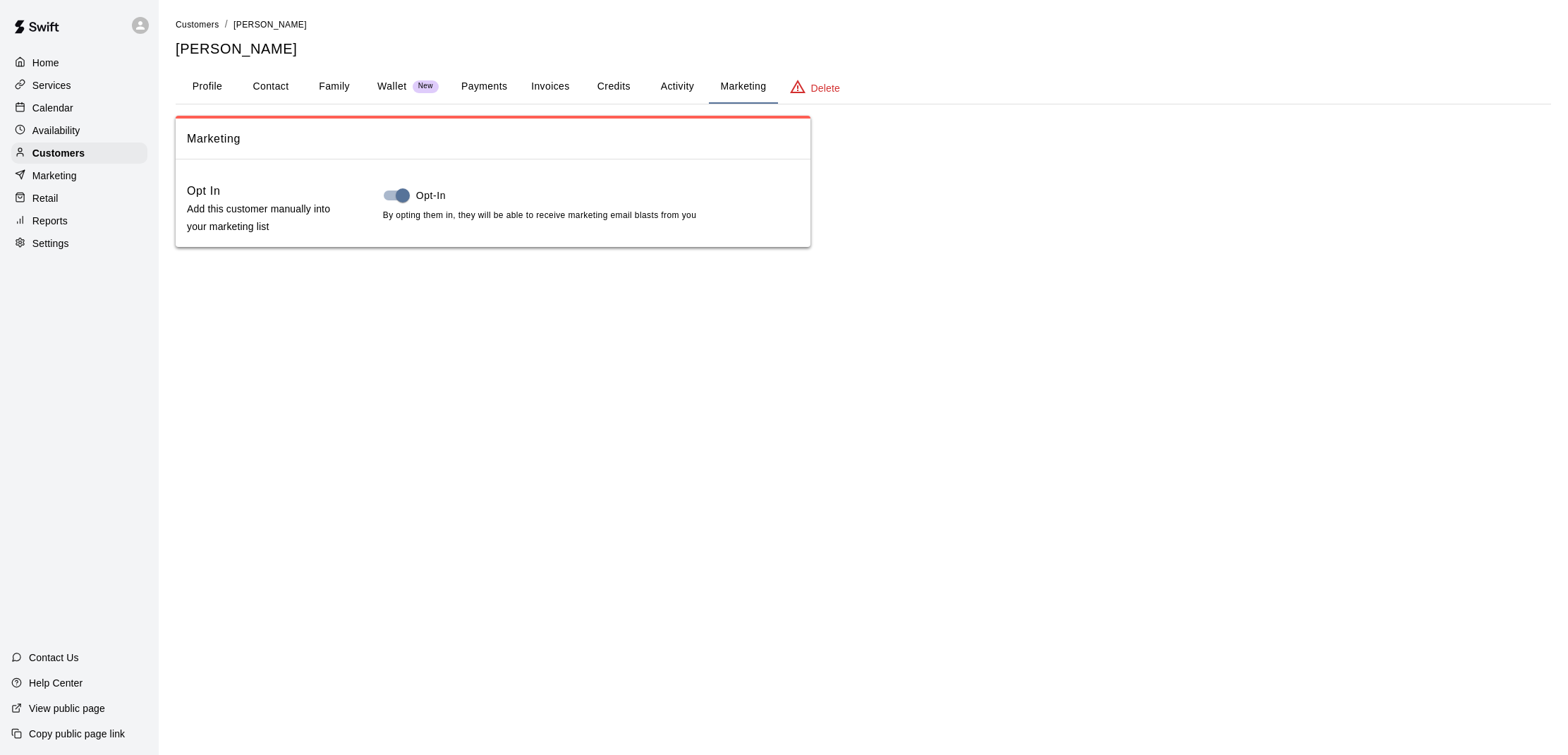
click at [207, 90] on button "Profile" at bounding box center [207, 87] width 63 height 34
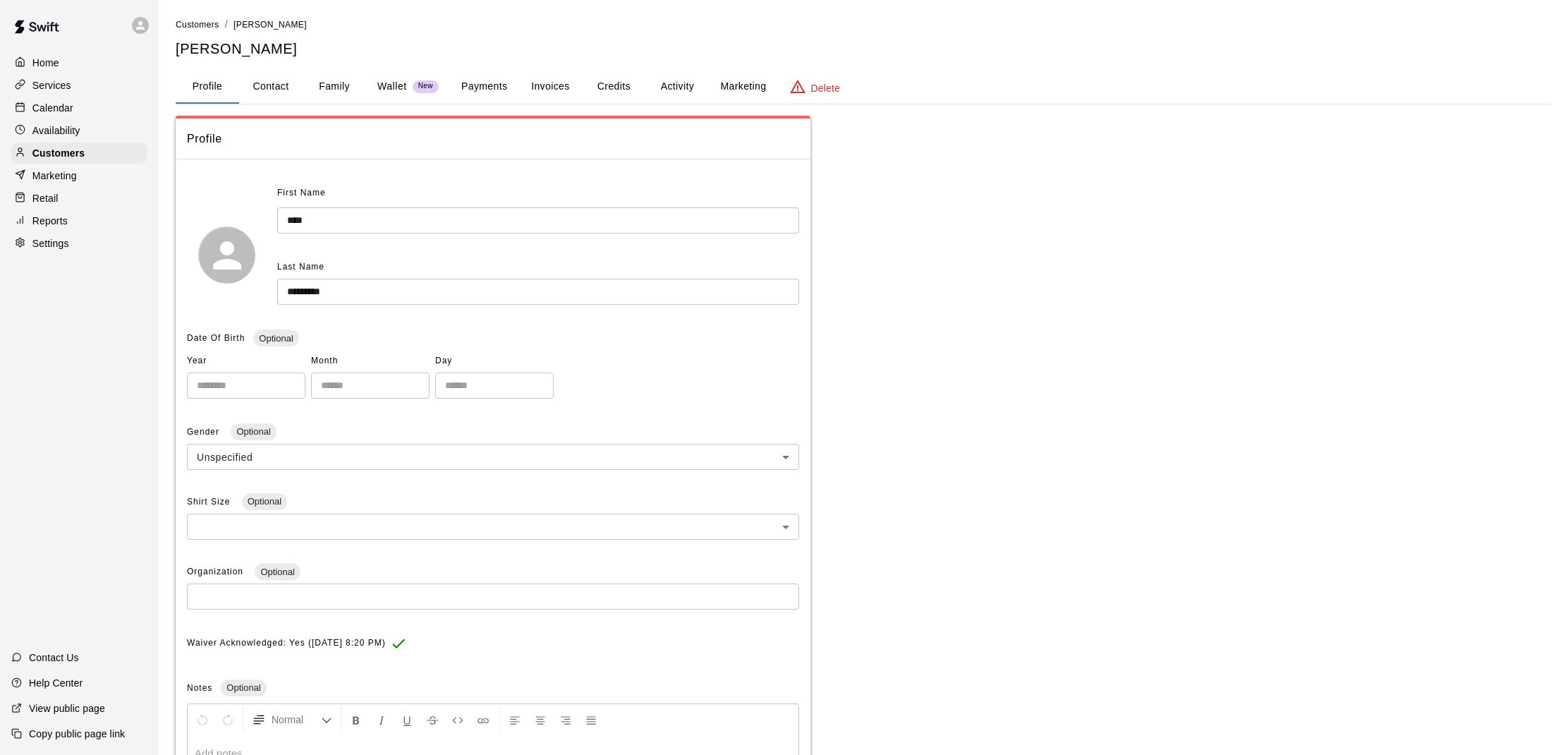
click at [59, 110] on p "Calendar" at bounding box center [52, 108] width 41 height 14
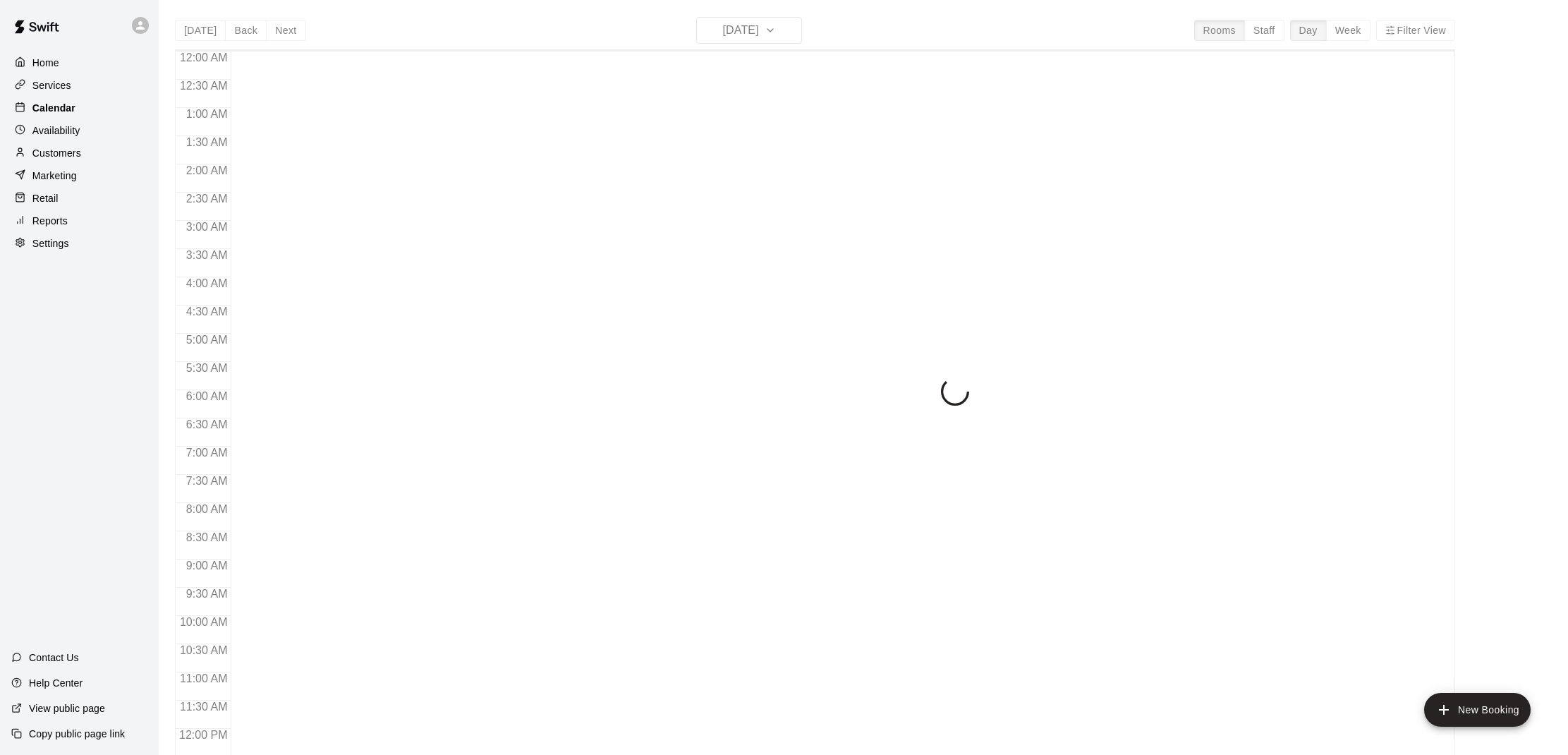
scroll to position [636, 0]
